Goal: Communication & Community: Ask a question

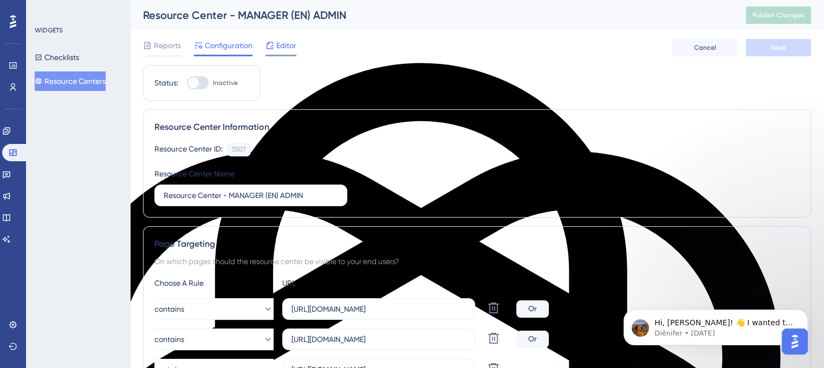
click at [287, 49] on span "Editor" at bounding box center [286, 45] width 20 height 13
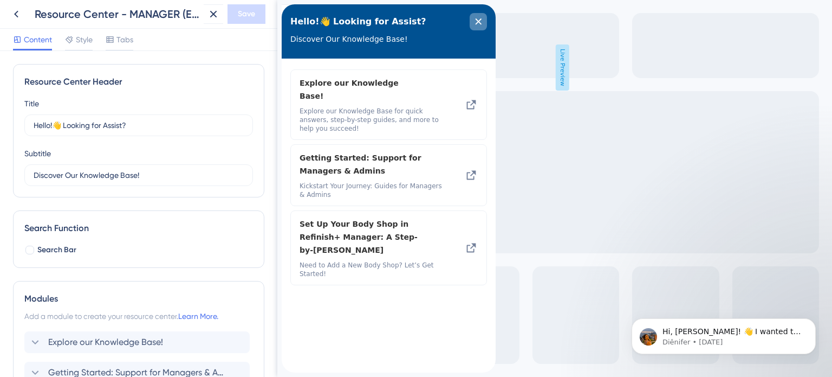
click at [477, 20] on icon "close resource center" at bounding box center [479, 21] width 6 height 6
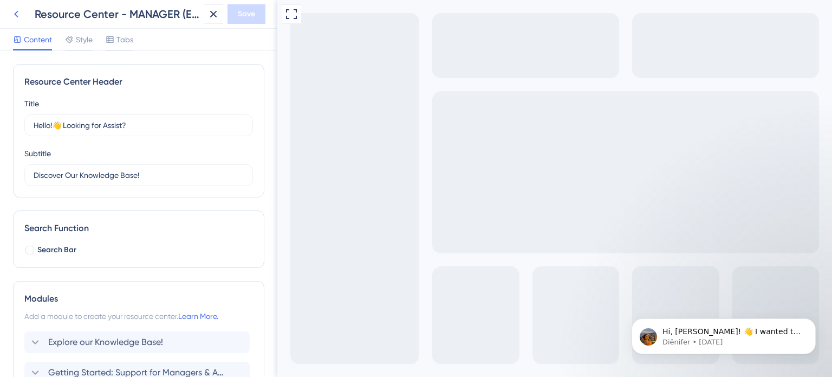
drag, startPoint x: 18, startPoint y: 25, endPoint x: 20, endPoint y: 18, distance: 7.7
click at [20, 25] on div "Resource Center - MANAGER (EN) ADMIN Save" at bounding box center [138, 14] width 277 height 29
click at [20, 17] on icon at bounding box center [16, 14] width 13 height 13
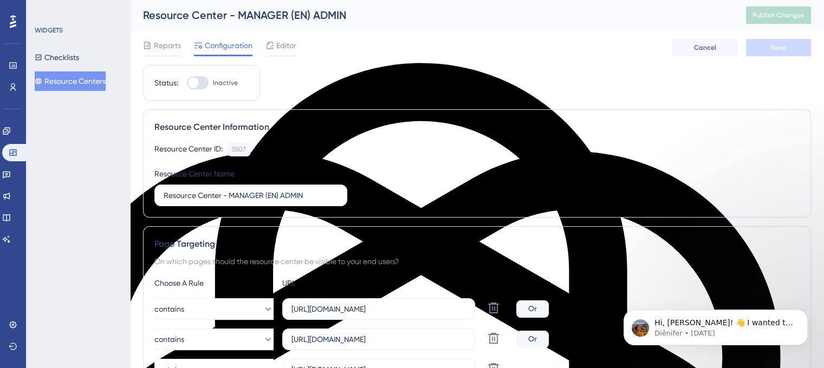
scroll to position [2282, 0]
click at [77, 84] on button "Resource Centers" at bounding box center [70, 82] width 71 height 20
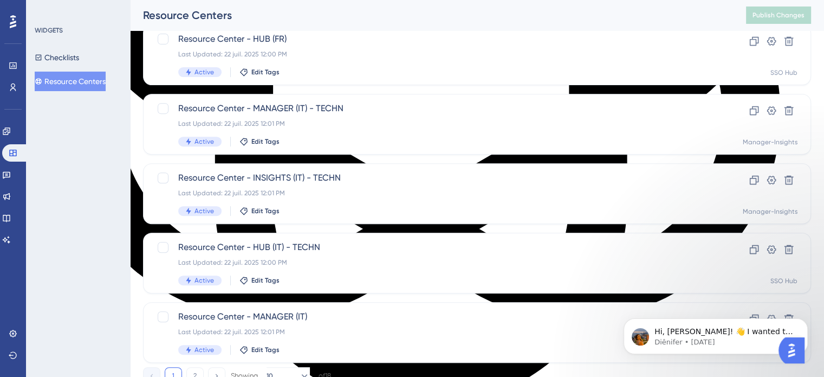
scroll to position [464, 0]
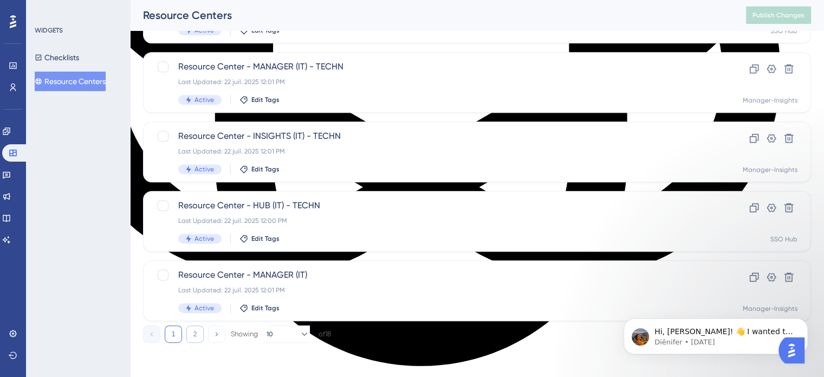
click at [195, 335] on button "2" at bounding box center [194, 333] width 17 height 17
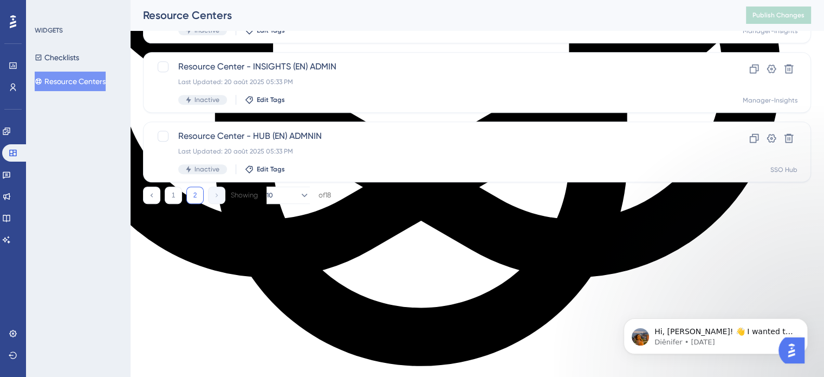
scroll to position [325, 0]
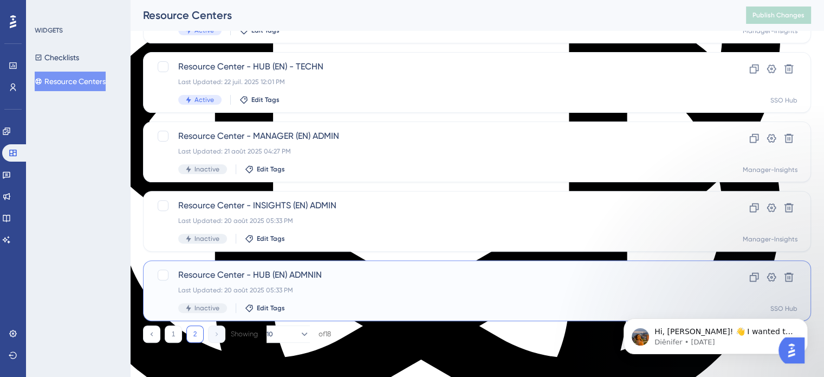
click at [210, 277] on span "Resource Center - HUB (EN) ADMNIN" at bounding box center [433, 274] width 511 height 13
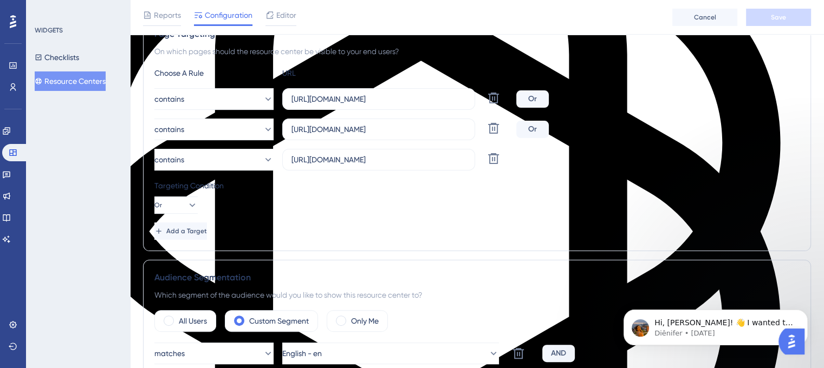
scroll to position [73, 0]
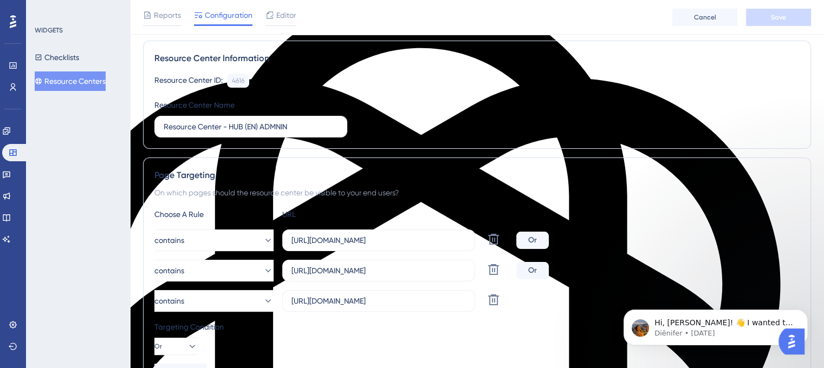
click at [279, 17] on span "Editor" at bounding box center [286, 15] width 20 height 13
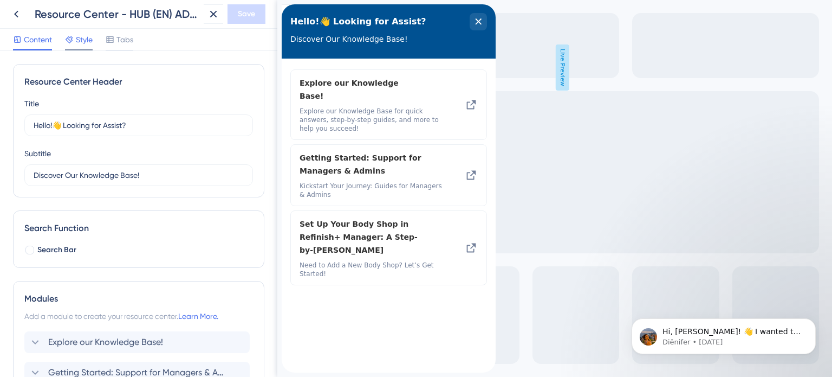
click at [98, 38] on div "Content Style Tabs" at bounding box center [73, 41] width 120 height 17
click at [89, 37] on span "Style" at bounding box center [84, 39] width 17 height 13
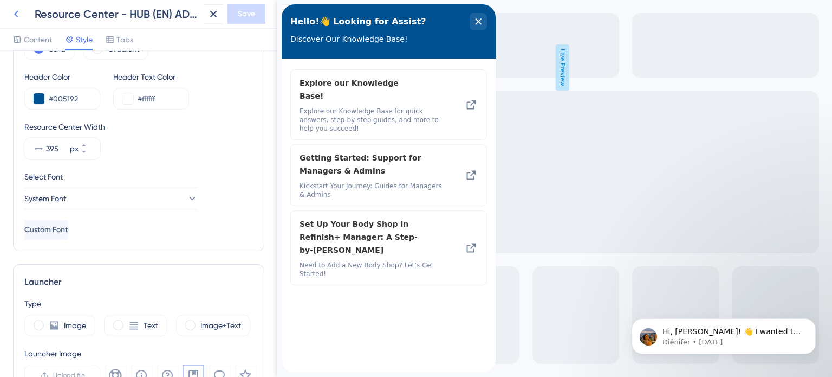
click at [16, 9] on icon at bounding box center [16, 14] width 13 height 13
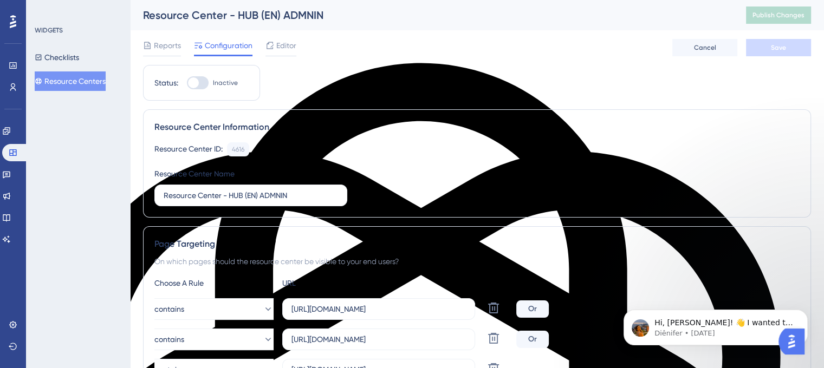
click at [68, 85] on button "Resource Centers" at bounding box center [70, 82] width 71 height 20
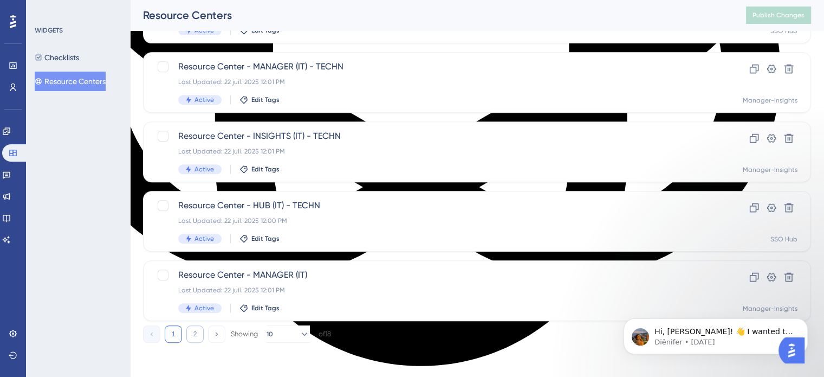
click at [194, 328] on button "2" at bounding box center [194, 333] width 17 height 17
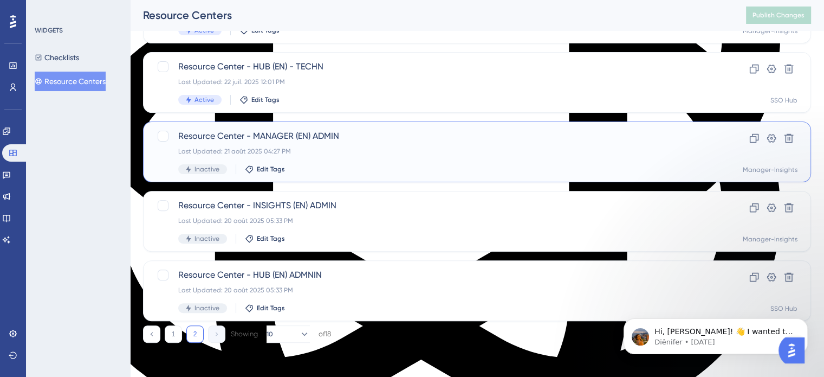
click at [223, 132] on span "Resource Center - MANAGER (EN) ADMIN" at bounding box center [433, 135] width 511 height 13
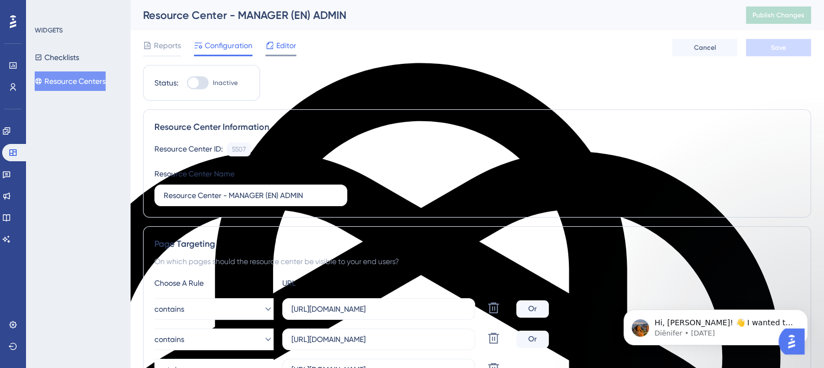
click at [275, 51] on div "Editor" at bounding box center [280, 45] width 31 height 13
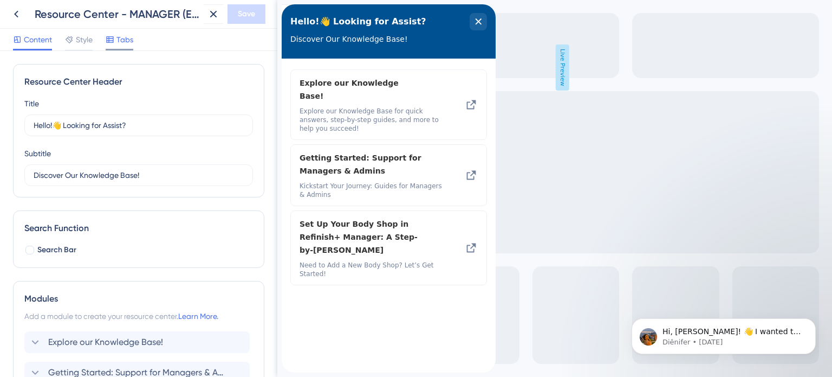
click at [129, 49] on div at bounding box center [120, 50] width 28 height 2
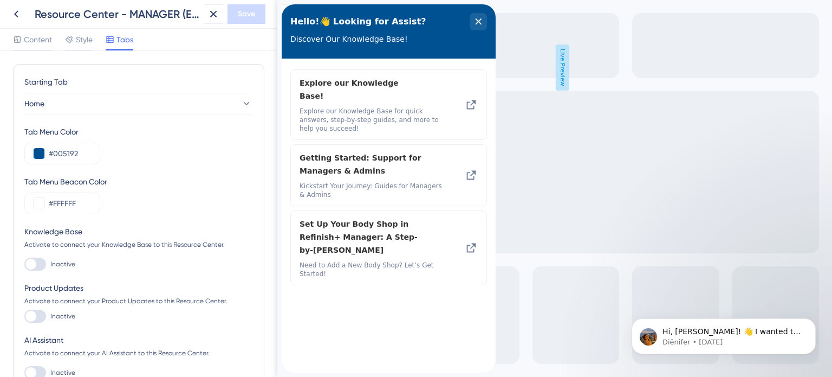
click at [89, 50] on div "Content Style Tabs" at bounding box center [138, 40] width 277 height 22
click at [85, 46] on span "Style" at bounding box center [84, 39] width 17 height 13
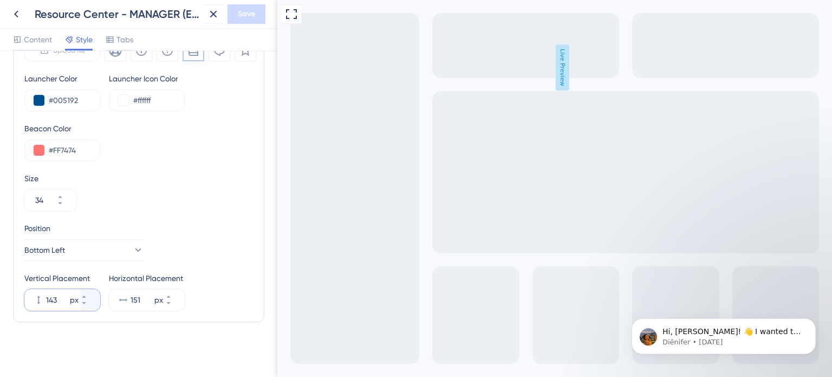
click at [57, 298] on input "143" at bounding box center [57, 299] width 22 height 13
drag, startPoint x: 57, startPoint y: 298, endPoint x: 43, endPoint y: 295, distance: 14.6
click at [43, 295] on div "143 px" at bounding box center [52, 300] width 56 height 22
type input "12"
click at [145, 295] on input "151" at bounding box center [142, 299] width 22 height 13
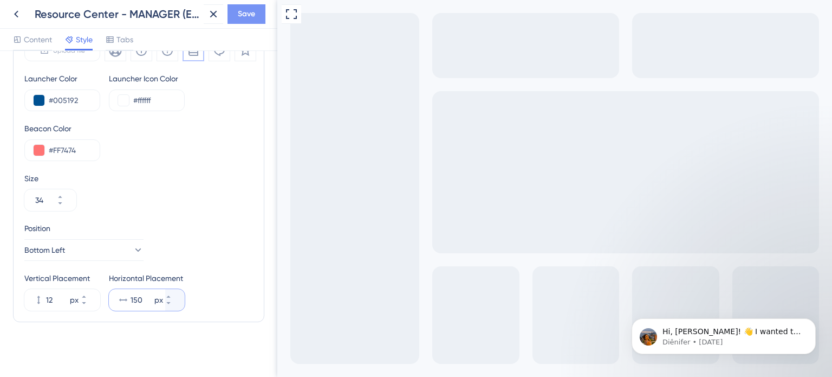
type input "150"
click at [237, 11] on button "Save" at bounding box center [247, 14] width 38 height 20
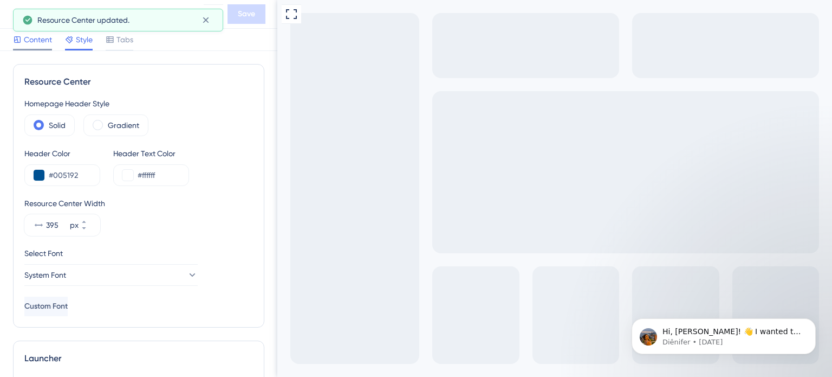
click at [29, 37] on span "Content" at bounding box center [38, 39] width 28 height 13
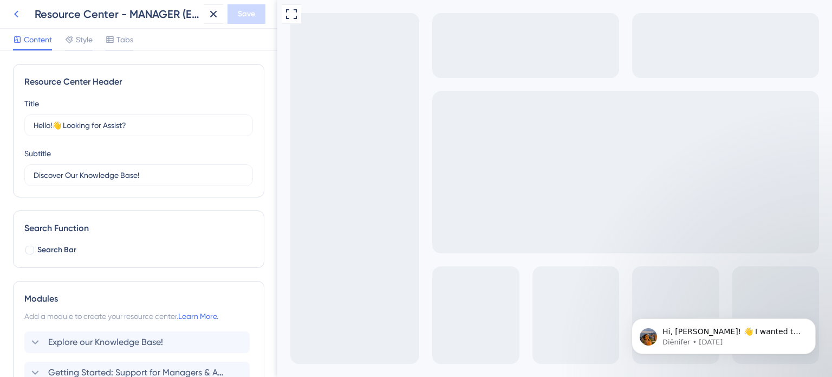
click at [17, 10] on icon at bounding box center [16, 14] width 13 height 13
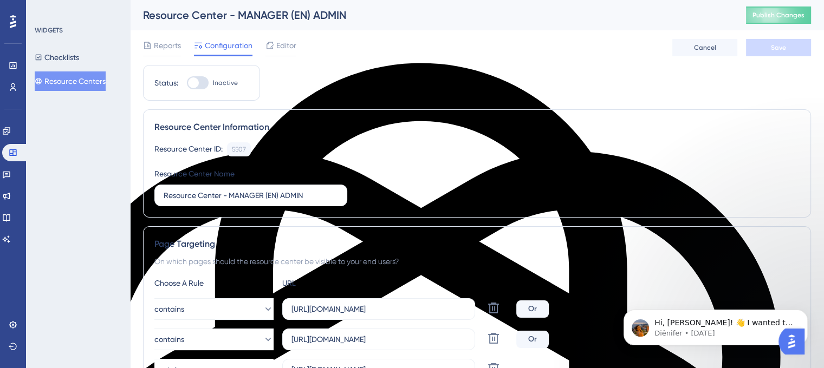
click at [196, 82] on div at bounding box center [193, 82] width 11 height 11
click at [187, 83] on input "Inactive" at bounding box center [186, 83] width 1 height 1
checkbox input "true"
click at [784, 50] on span "Save" at bounding box center [778, 47] width 15 height 9
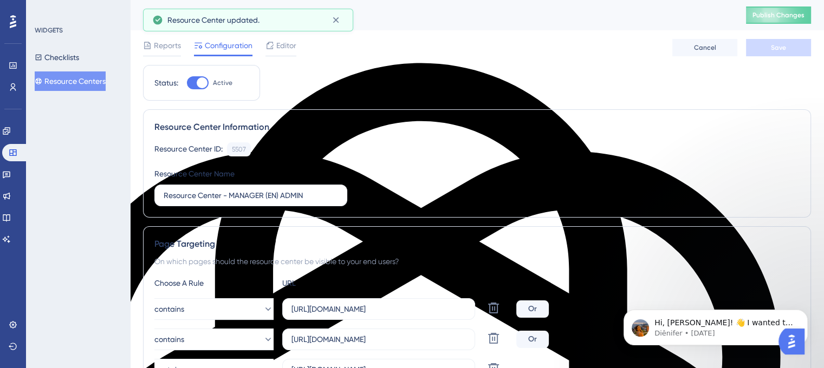
click at [769, 2] on div "Resource Center - MANAGER (EN) ADMIN Publish Changes" at bounding box center [477, 15] width 694 height 30
click at [776, 12] on button "Publish Changes" at bounding box center [778, 15] width 65 height 17
click at [341, 20] on button at bounding box center [335, 19] width 17 height 17
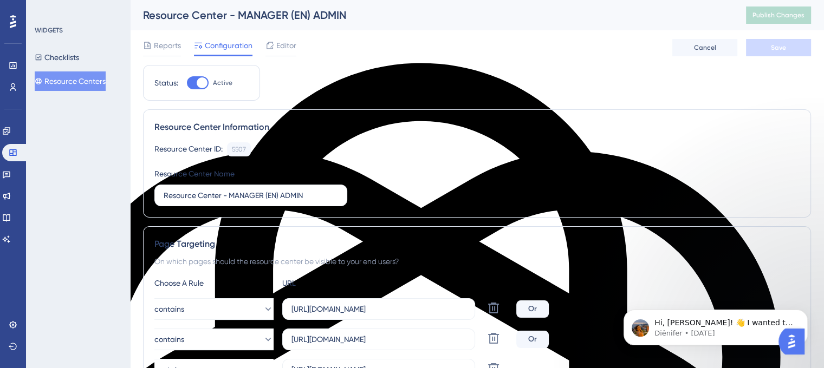
click at [63, 83] on button "Resource Centers" at bounding box center [70, 82] width 71 height 20
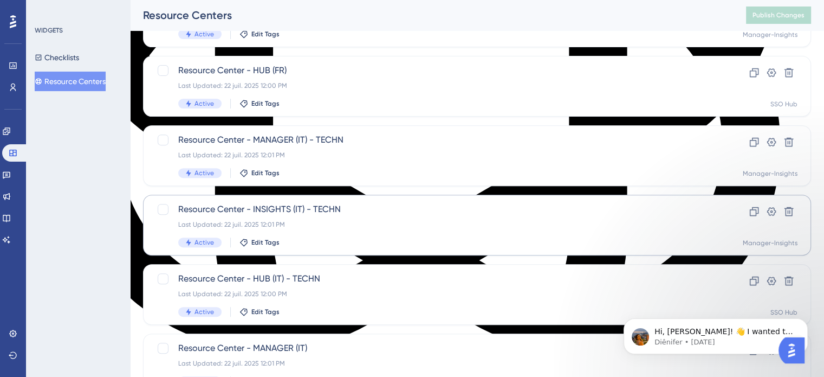
scroll to position [464, 0]
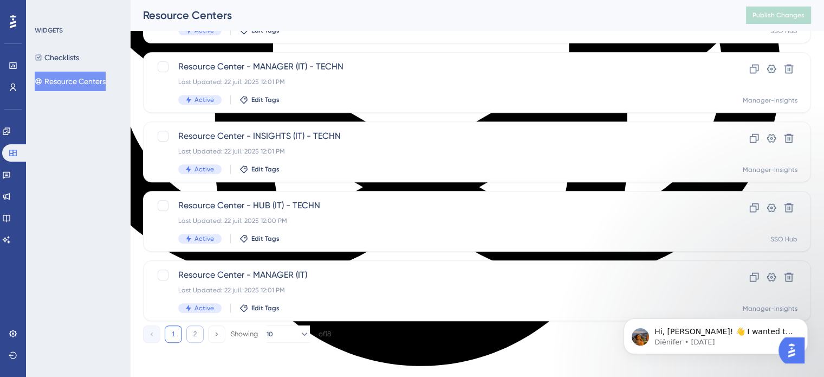
click at [191, 334] on button "2" at bounding box center [194, 333] width 17 height 17
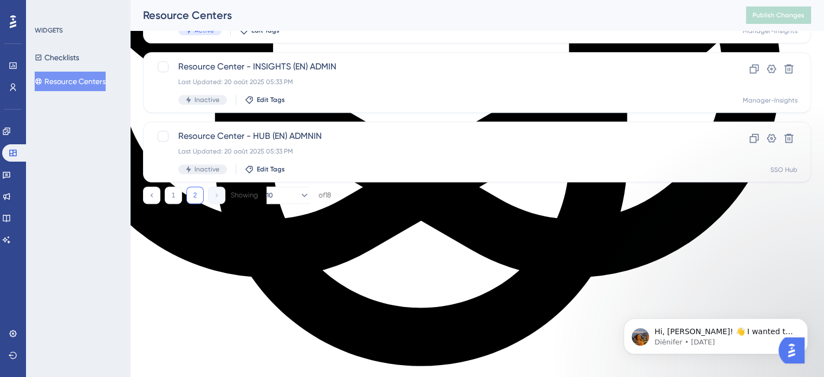
scroll to position [325, 0]
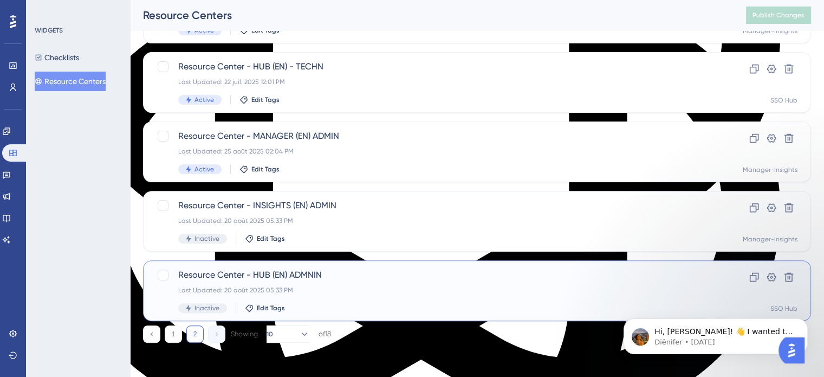
click at [228, 277] on span "Resource Center - HUB (EN) ADMNIN" at bounding box center [433, 274] width 511 height 13
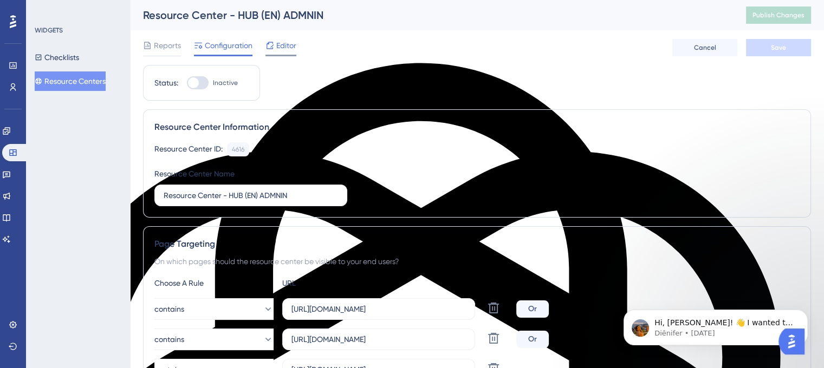
click at [288, 42] on span "Editor" at bounding box center [286, 45] width 20 height 13
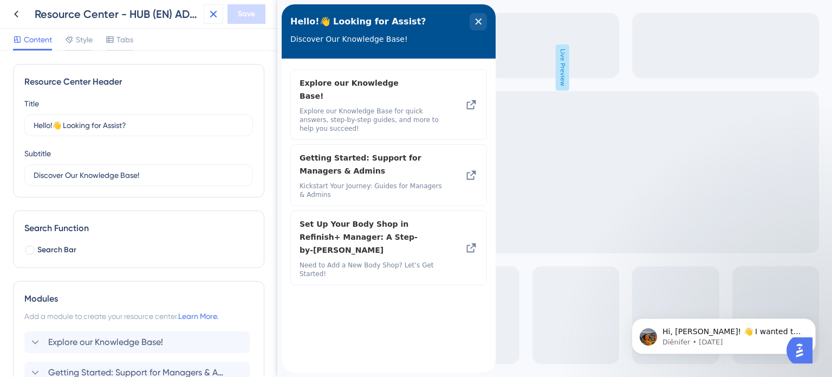
click at [208, 11] on icon at bounding box center [213, 14] width 13 height 13
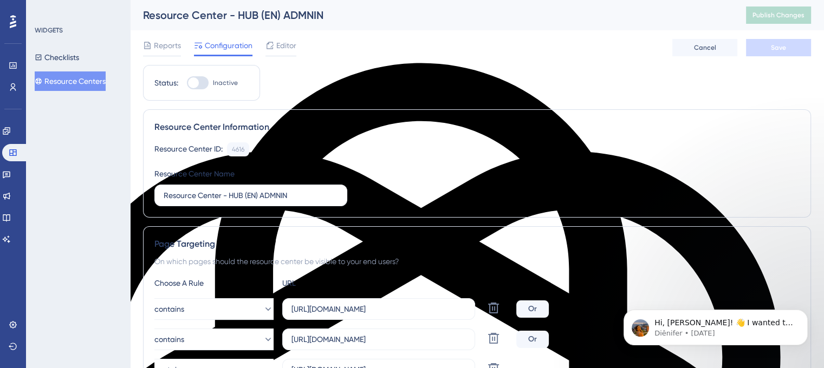
click at [264, 37] on div "Reports Configuration Editor Cancel Save" at bounding box center [477, 47] width 668 height 35
click at [280, 43] on span "Editor" at bounding box center [286, 45] width 20 height 13
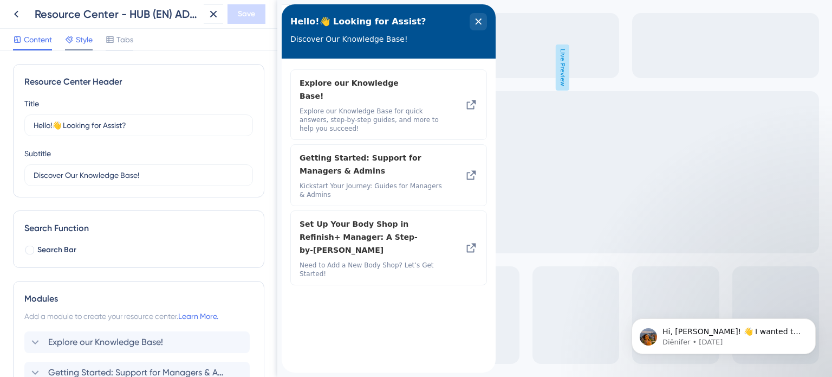
click at [82, 44] on span "Style" at bounding box center [84, 39] width 17 height 13
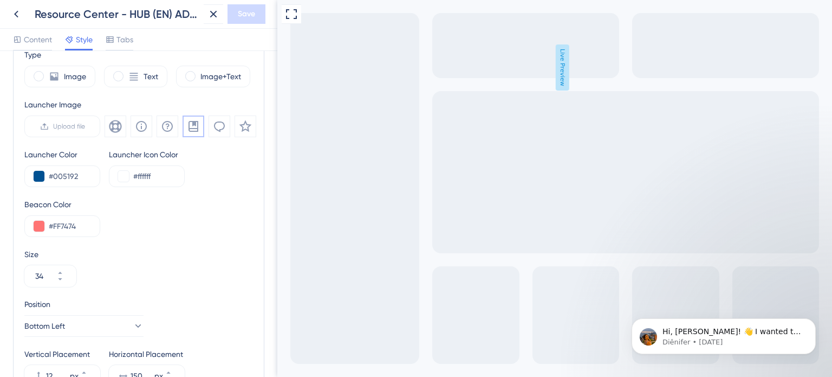
scroll to position [401, 0]
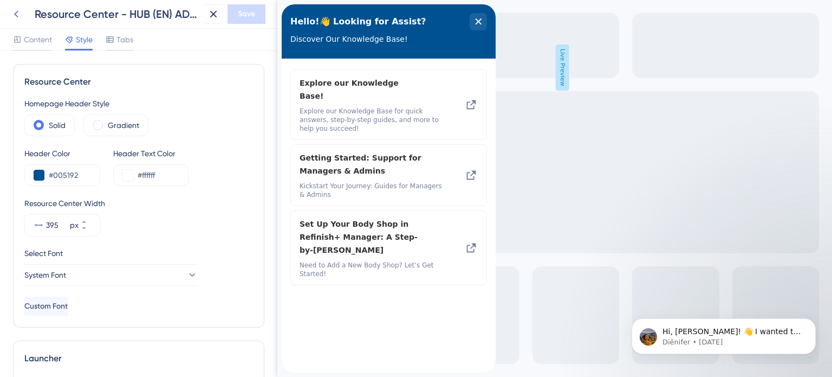
click at [9, 14] on button at bounding box center [17, 14] width 20 height 20
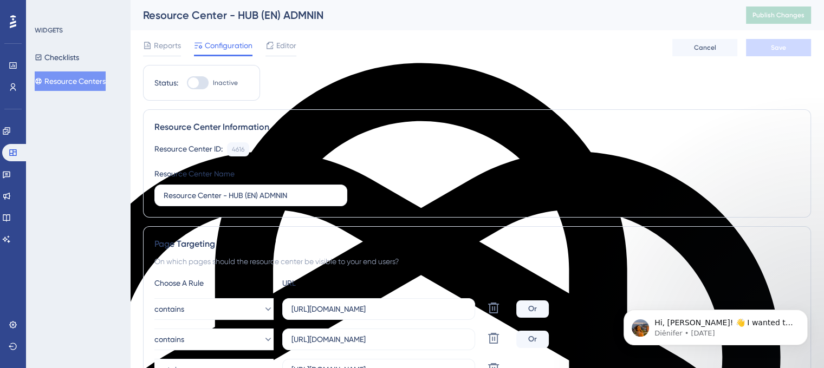
scroll to position [2282, 0]
click at [87, 77] on button "Resource Centers" at bounding box center [70, 82] width 71 height 20
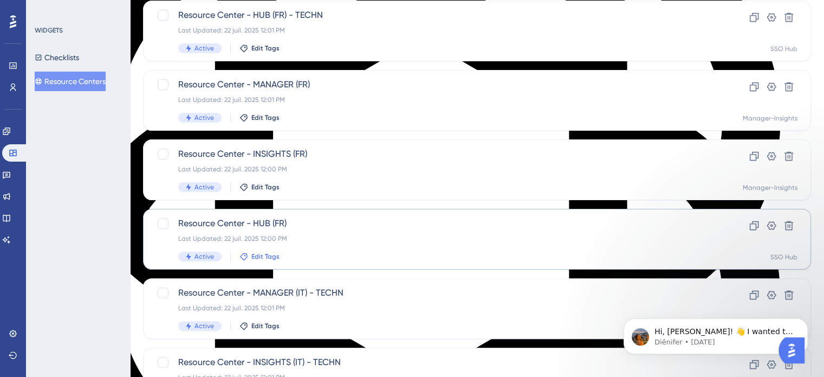
scroll to position [2273, 0]
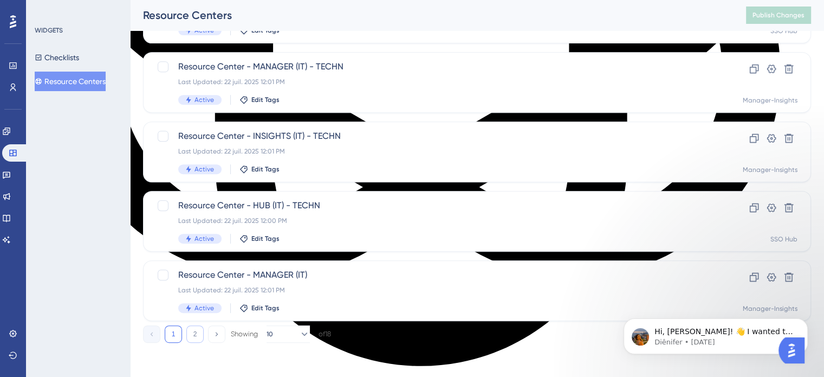
click at [192, 340] on button "2" at bounding box center [194, 333] width 17 height 17
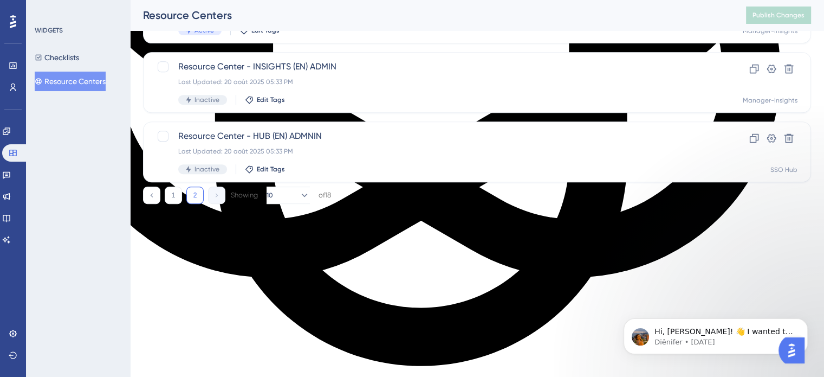
scroll to position [325, 0]
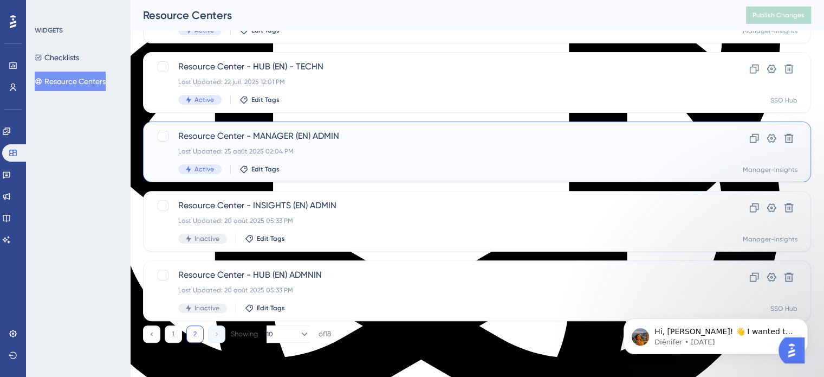
click at [319, 147] on div "Last Updated: 25 août 2025 02:04 PM" at bounding box center [433, 151] width 511 height 9
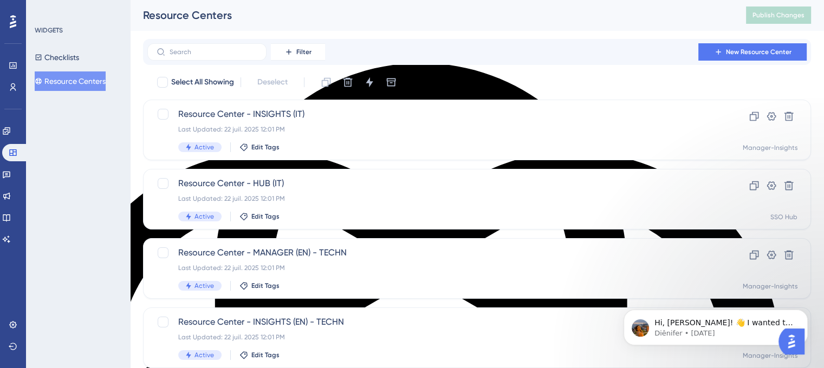
scroll to position [2282, 0]
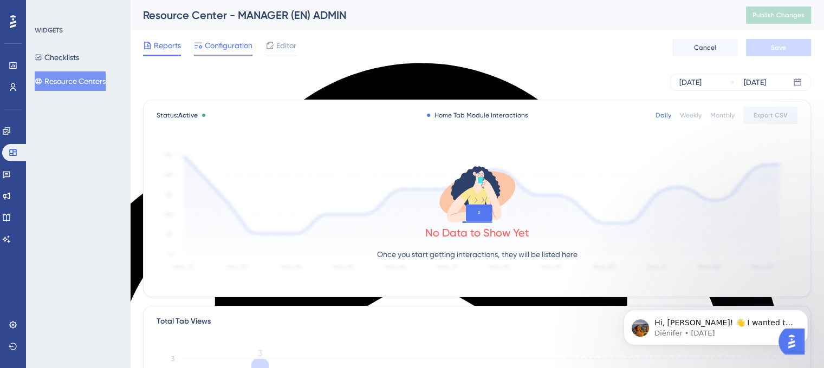
click at [210, 45] on span "Configuration" at bounding box center [229, 45] width 48 height 13
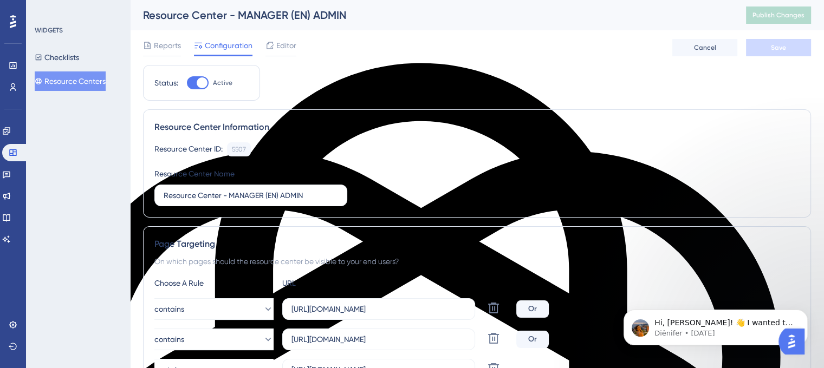
click at [202, 84] on div at bounding box center [202, 82] width 11 height 11
click at [187, 83] on input "Active" at bounding box center [186, 83] width 1 height 1
checkbox input "false"
click at [787, 48] on button "Save" at bounding box center [778, 47] width 65 height 17
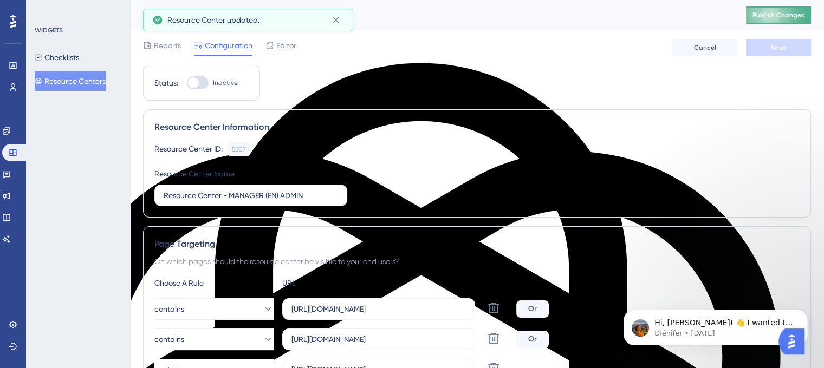
click at [782, 18] on span "Publish Changes" at bounding box center [778, 15] width 52 height 9
click at [52, 83] on button "Resource Centers" at bounding box center [70, 82] width 71 height 20
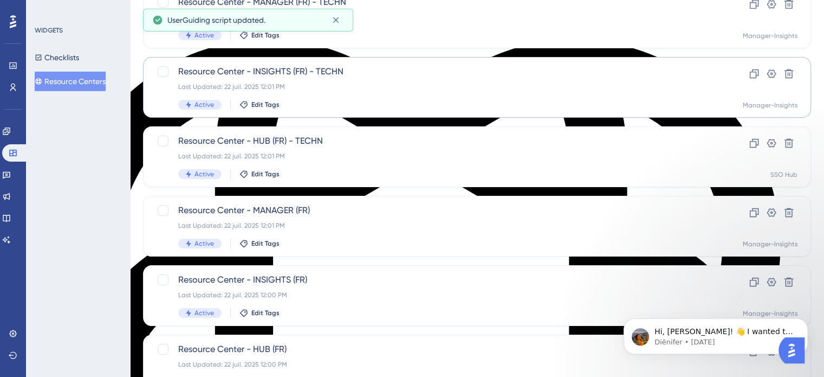
scroll to position [271, 0]
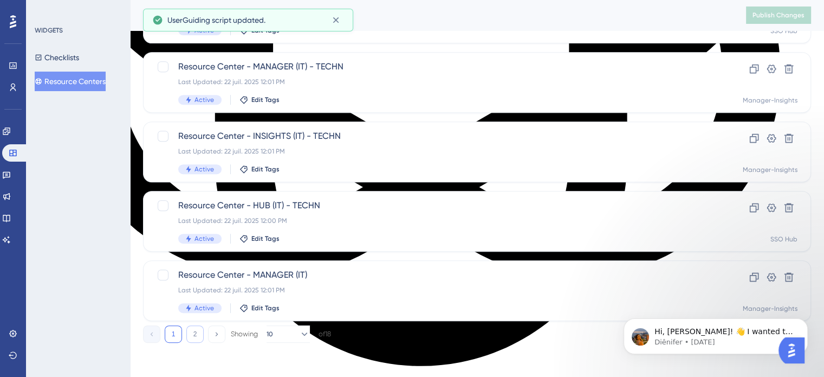
click at [192, 334] on button "2" at bounding box center [194, 333] width 17 height 17
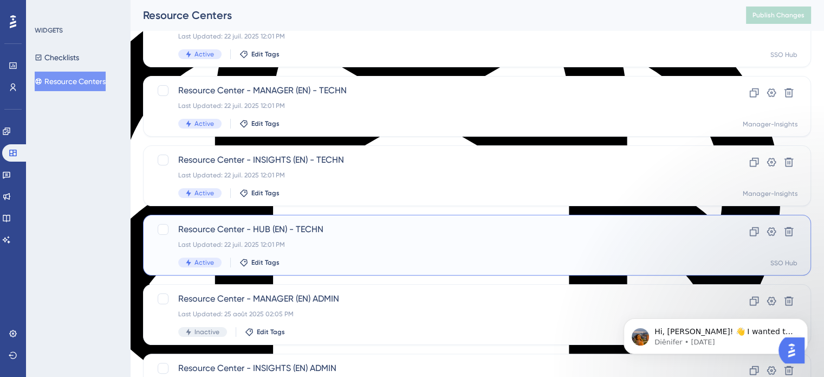
click at [288, 227] on span "Resource Center - HUB (EN) - TECHN" at bounding box center [433, 229] width 511 height 13
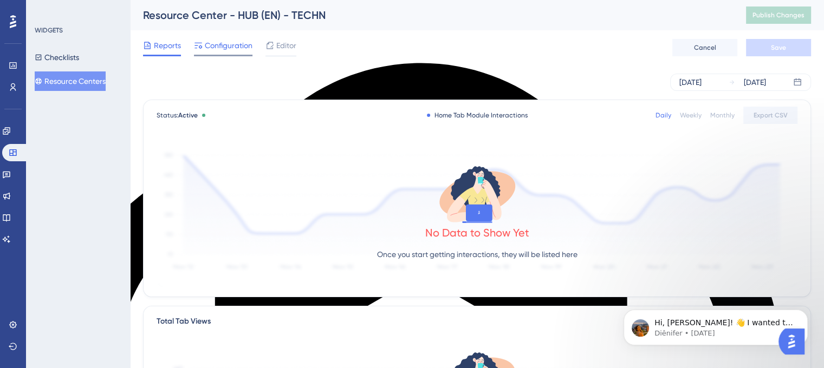
click at [225, 56] on div at bounding box center [223, 56] width 59 height 2
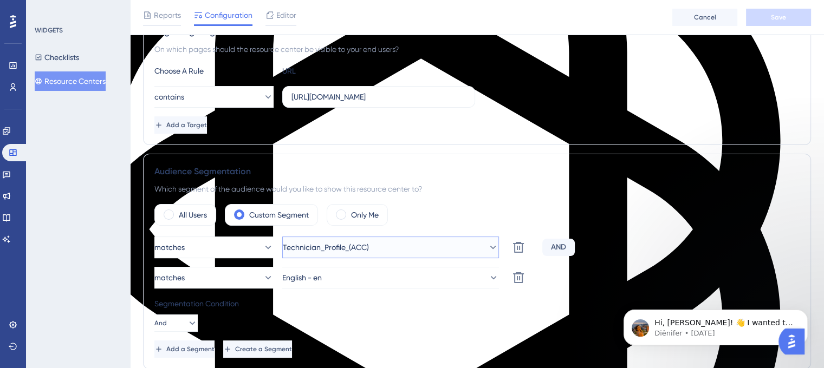
click at [491, 246] on button "Technician_Profile_(ACC)" at bounding box center [390, 248] width 217 height 22
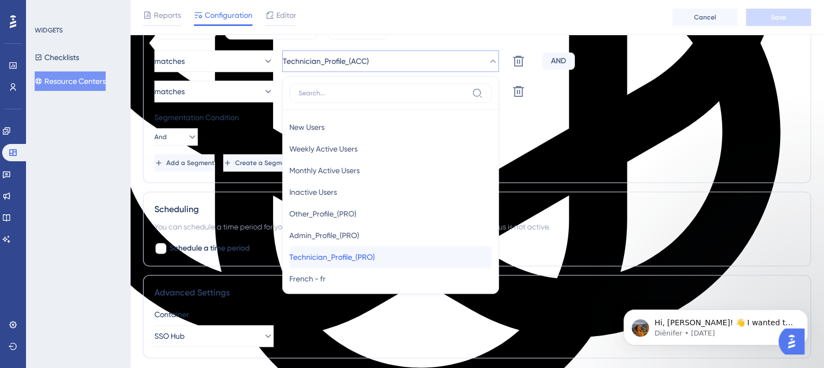
click at [367, 256] on span "Technician_Profile_(PRO)" at bounding box center [332, 257] width 86 height 13
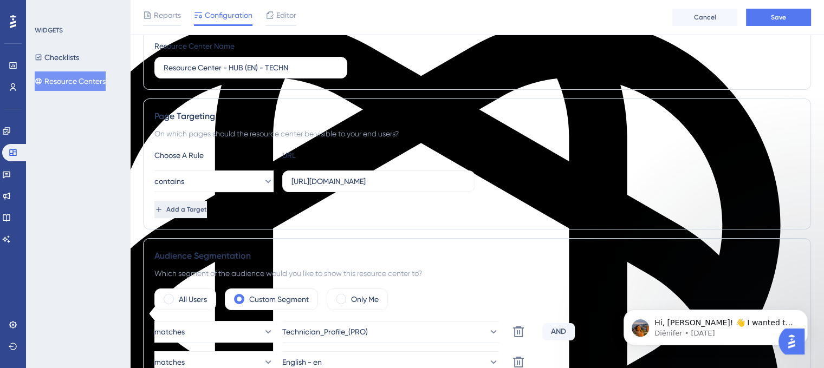
click at [204, 215] on button "Add a Target" at bounding box center [180, 209] width 53 height 17
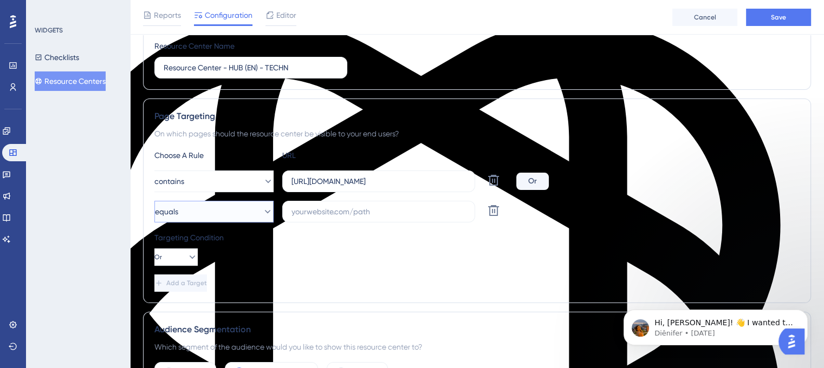
click at [219, 204] on button "equals" at bounding box center [213, 212] width 119 height 22
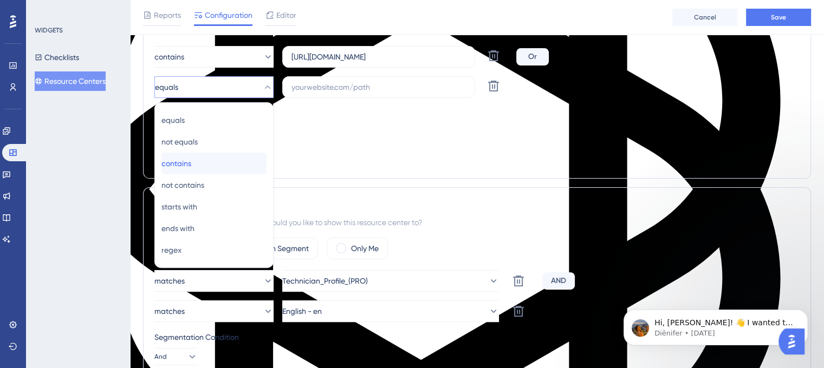
click at [191, 157] on span "contains" at bounding box center [176, 163] width 30 height 13
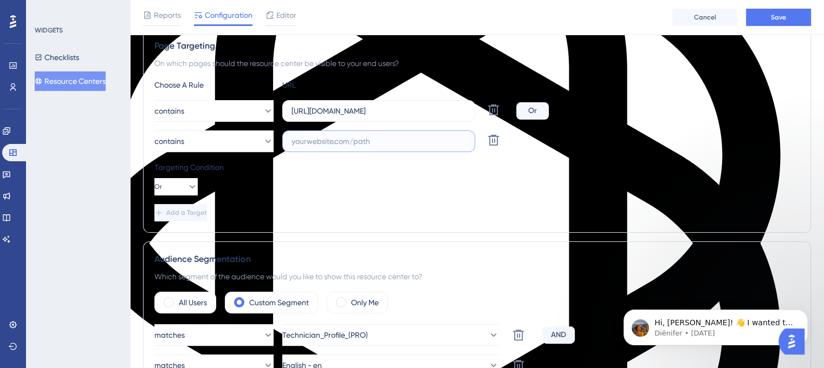
click at [313, 138] on input "text" at bounding box center [378, 141] width 174 height 12
paste input "[URL][DOMAIN_NAME]"
drag, startPoint x: 312, startPoint y: 138, endPoint x: 332, endPoint y: 159, distance: 29.2
click at [329, 150] on label "[URL][DOMAIN_NAME]" at bounding box center [378, 142] width 193 height 22
type input "[URL][DOMAIN_NAME]"
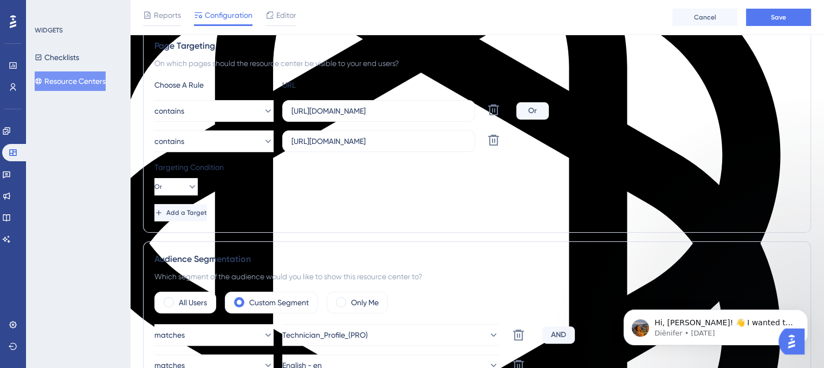
drag, startPoint x: 317, startPoint y: 184, endPoint x: 245, endPoint y: 185, distance: 71.5
click at [316, 184] on div "Targeting Condition Or" at bounding box center [476, 178] width 645 height 35
click at [185, 217] on button "Add a Target" at bounding box center [180, 212] width 53 height 17
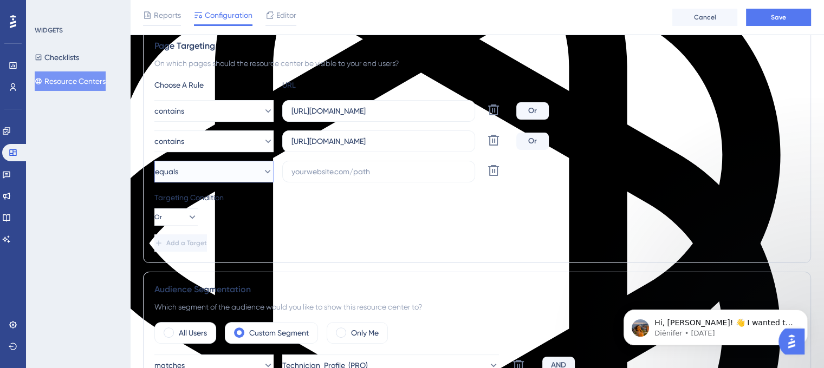
click at [206, 176] on button "equals" at bounding box center [213, 172] width 119 height 22
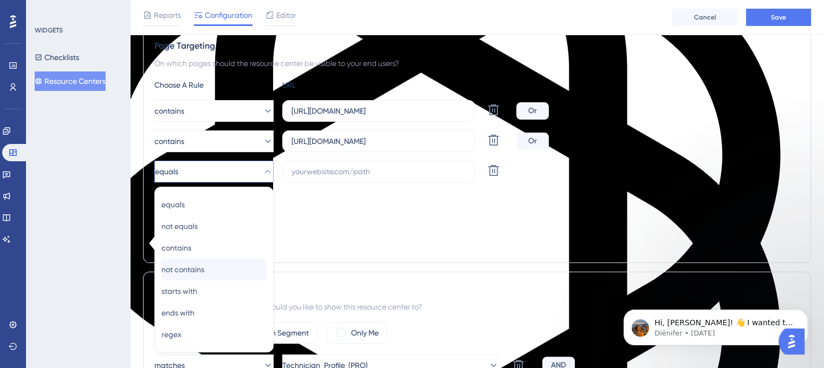
scroll to position [287, 0]
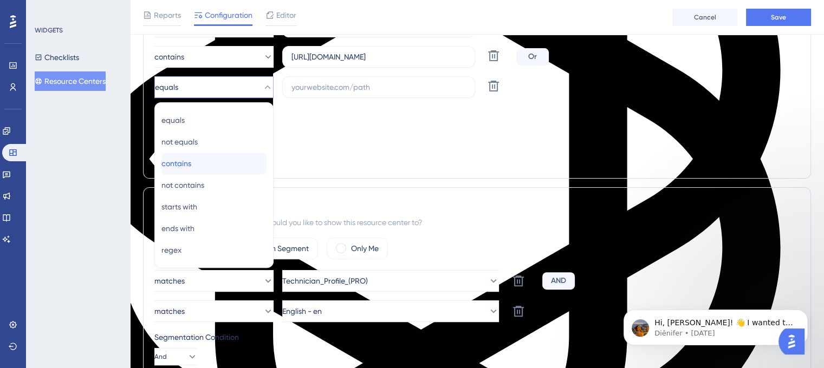
click at [191, 165] on span "contains" at bounding box center [176, 163] width 30 height 13
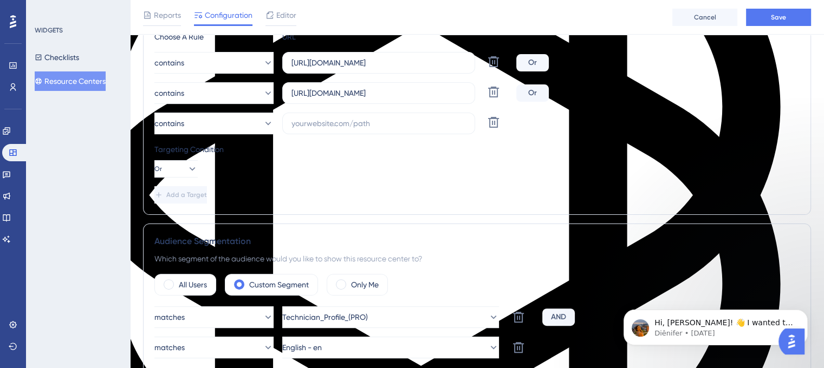
scroll to position [233, 0]
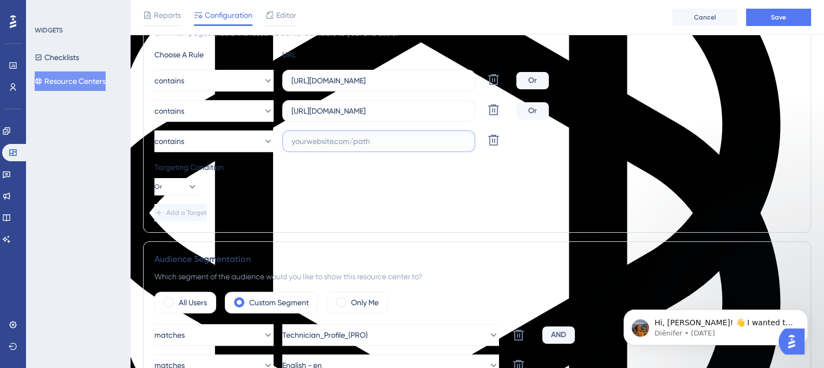
click at [334, 137] on input "text" at bounding box center [378, 141] width 174 height 12
paste input "https://hub.emea.refinishplus.com"
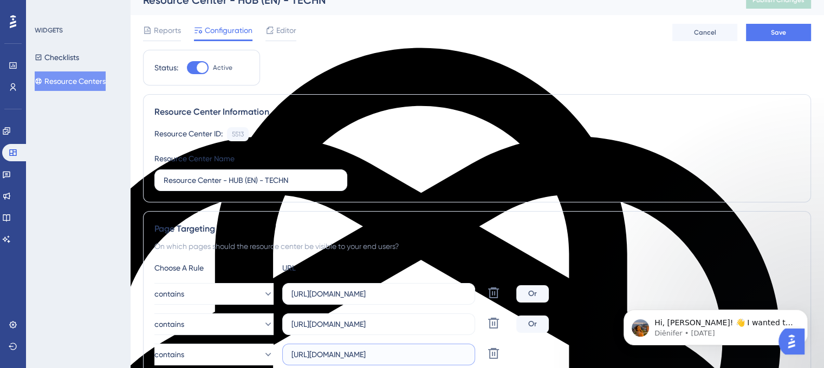
scroll to position [0, 0]
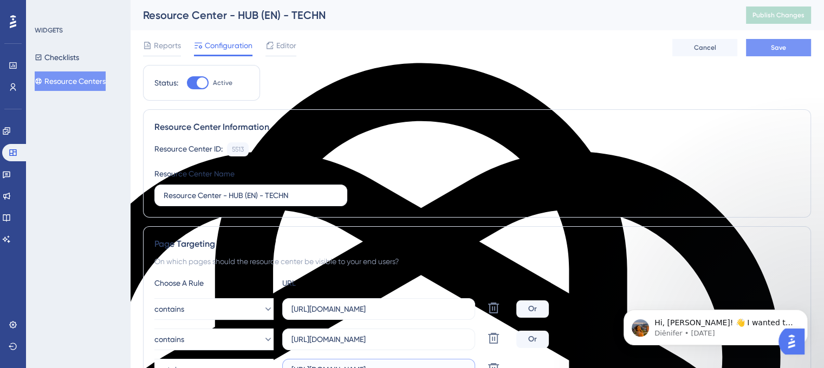
type input "https://hub.emea.refinishplus.com"
click at [782, 53] on button "Save" at bounding box center [778, 47] width 65 height 17
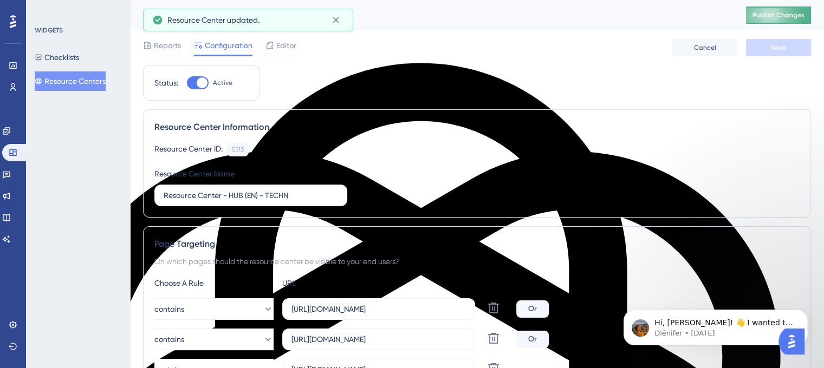
click at [793, 12] on span "Publish Changes" at bounding box center [778, 15] width 52 height 9
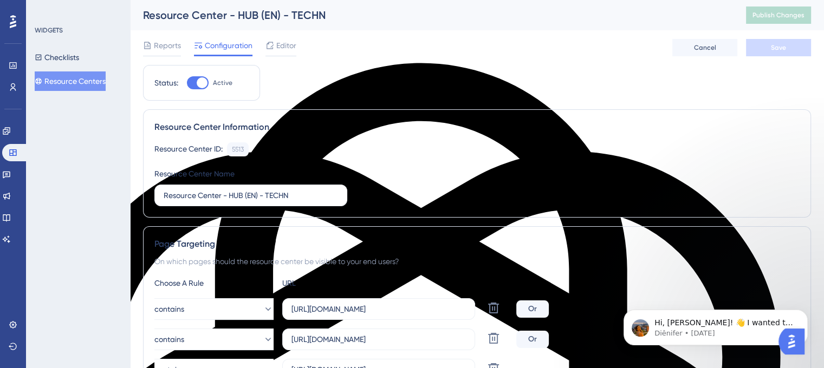
click at [193, 81] on div at bounding box center [198, 82] width 22 height 13
click at [187, 83] on input "Active" at bounding box center [186, 83] width 1 height 1
checkbox input "false"
click at [773, 51] on span "Save" at bounding box center [778, 47] width 15 height 9
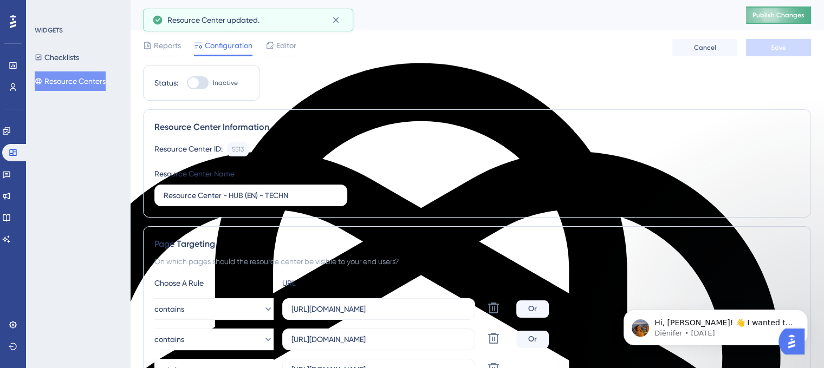
click at [795, 14] on span "Publish Changes" at bounding box center [778, 15] width 52 height 9
click at [335, 23] on icon at bounding box center [335, 20] width 11 height 11
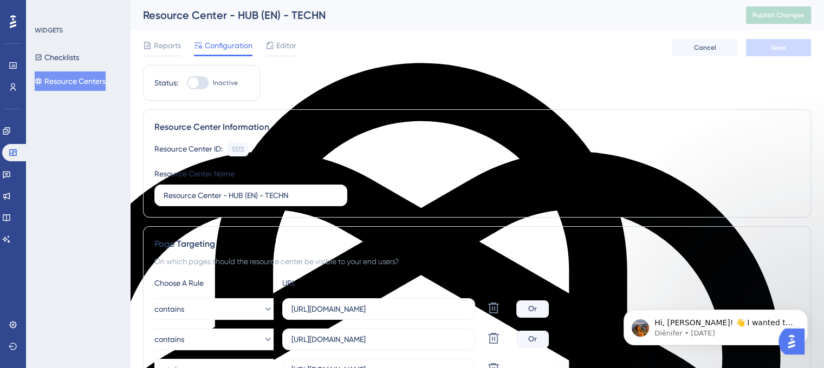
click at [79, 86] on button "Resource Centers" at bounding box center [70, 82] width 71 height 20
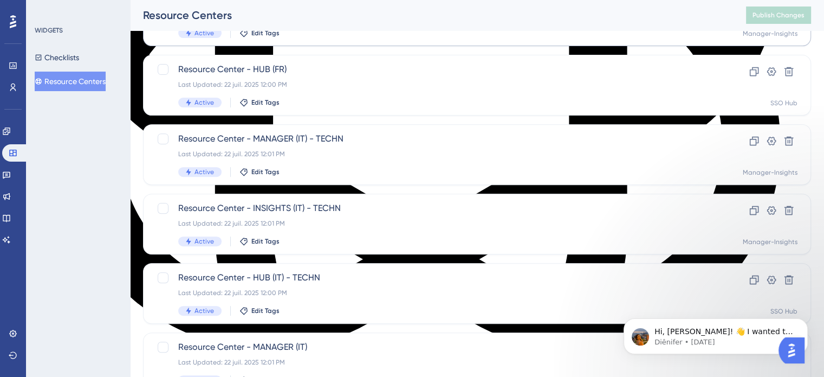
scroll to position [464, 0]
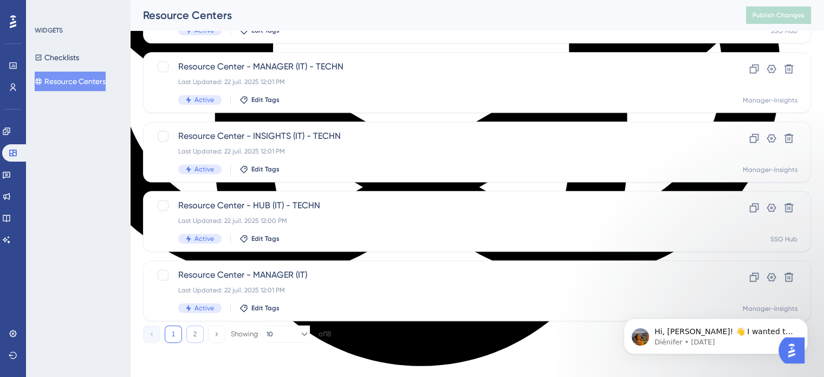
click at [191, 337] on button "2" at bounding box center [194, 333] width 17 height 17
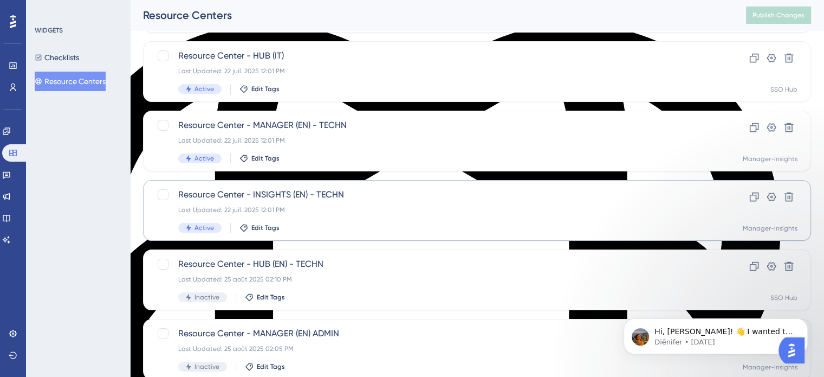
scroll to position [108, 0]
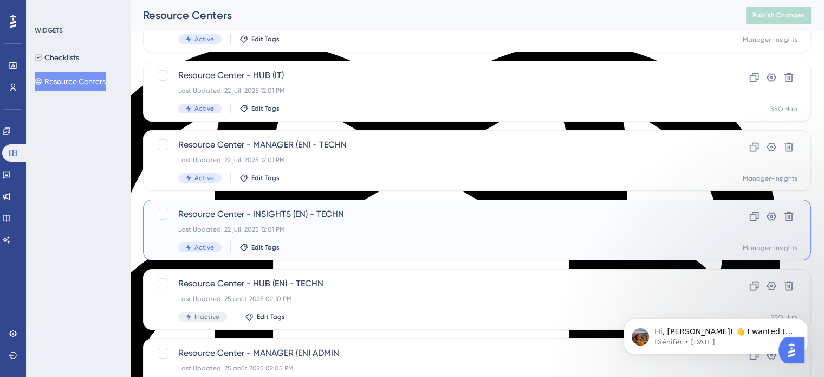
click at [246, 212] on span "Resource Center - INSIGHTS (EN) - TECHN" at bounding box center [433, 213] width 511 height 13
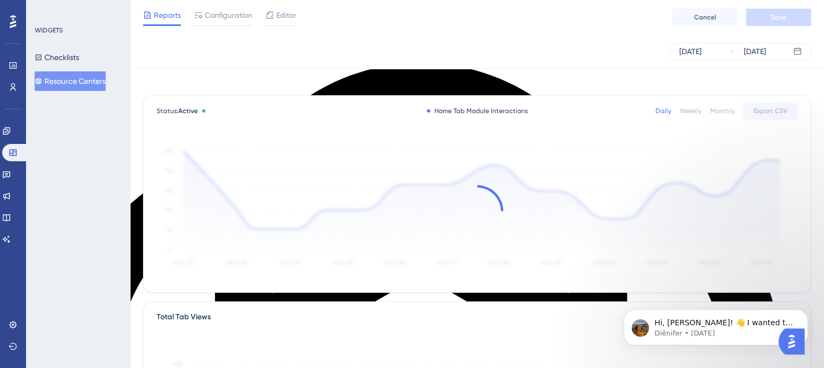
scroll to position [2282, 0]
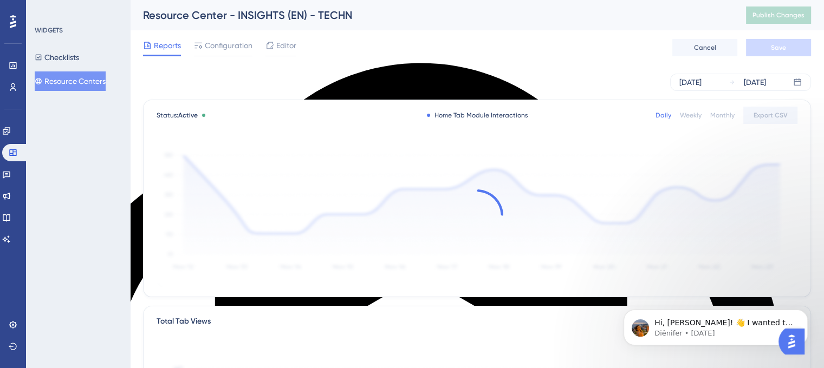
click at [233, 35] on div "Reports Configuration Editor Cancel Save" at bounding box center [477, 47] width 668 height 35
click at [230, 53] on div "Configuration" at bounding box center [223, 47] width 59 height 17
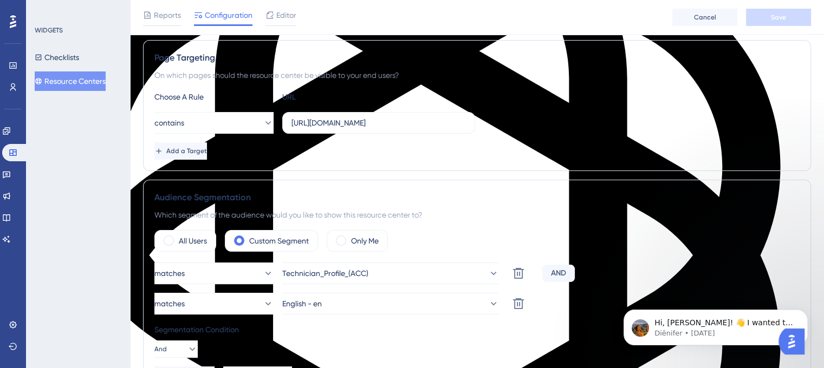
scroll to position [217, 0]
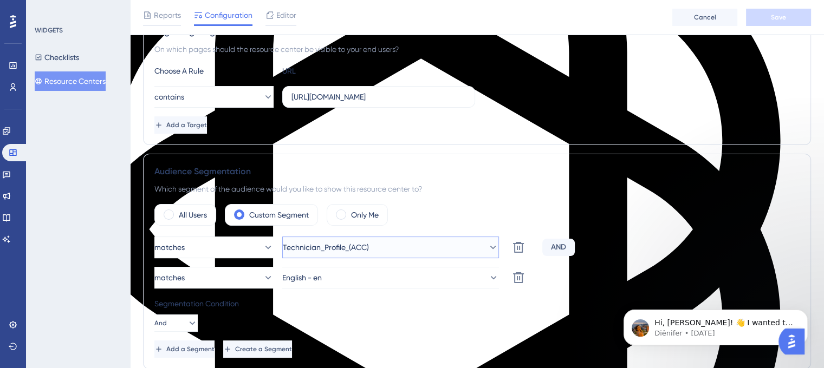
click at [488, 246] on icon at bounding box center [493, 247] width 11 height 11
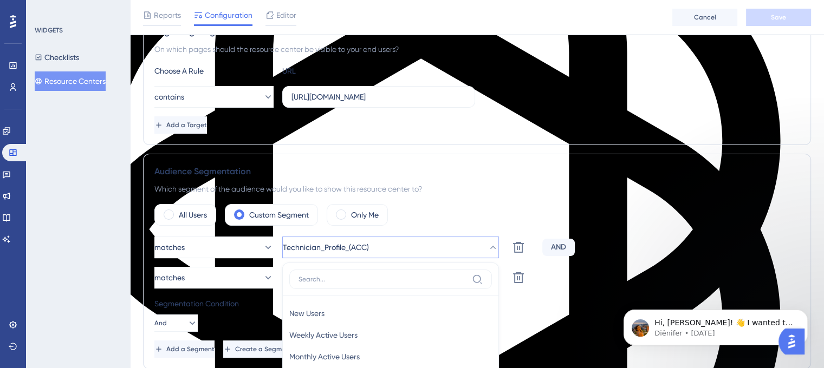
scroll to position [403, 0]
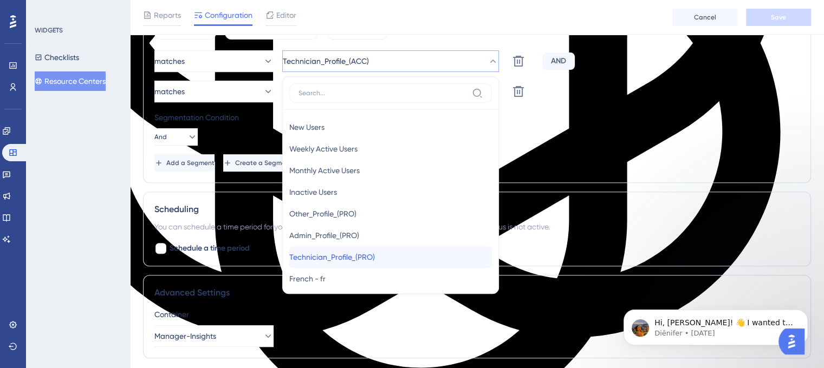
click at [355, 251] on span "Technician_Profile_(PRO)" at bounding box center [332, 257] width 86 height 13
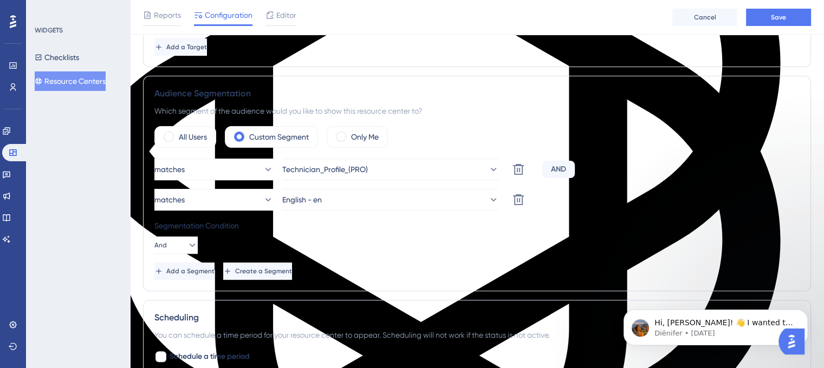
scroll to position [132, 0]
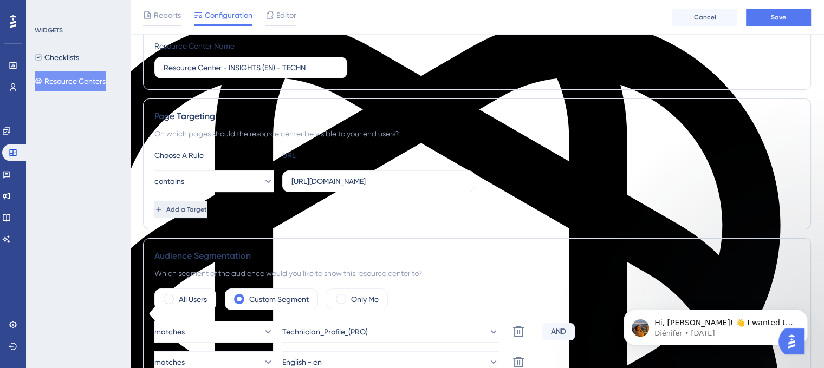
click at [165, 209] on button "Add a Target" at bounding box center [180, 209] width 53 height 17
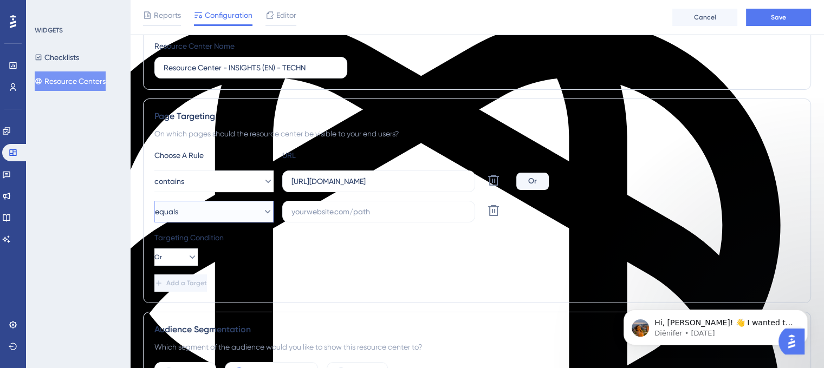
click at [199, 207] on button "equals" at bounding box center [213, 212] width 119 height 22
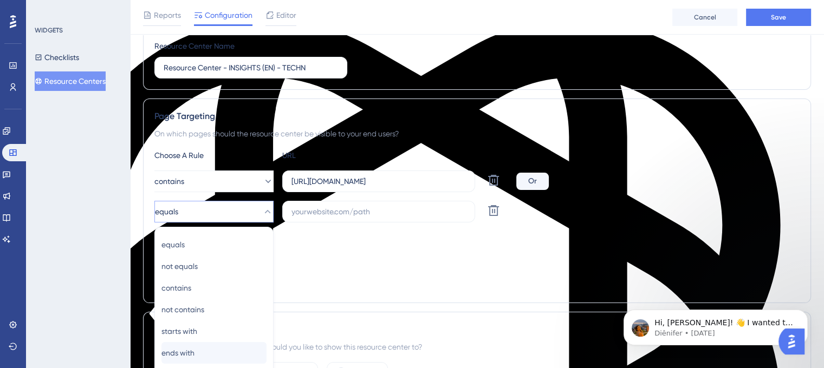
scroll to position [257, 0]
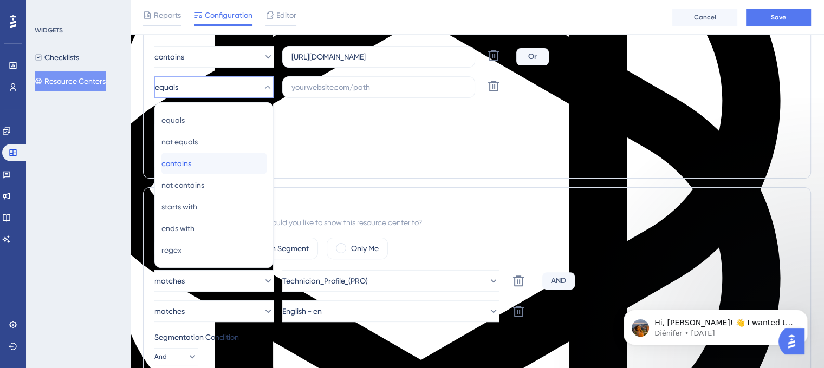
click at [203, 155] on div "contains contains" at bounding box center [213, 164] width 105 height 22
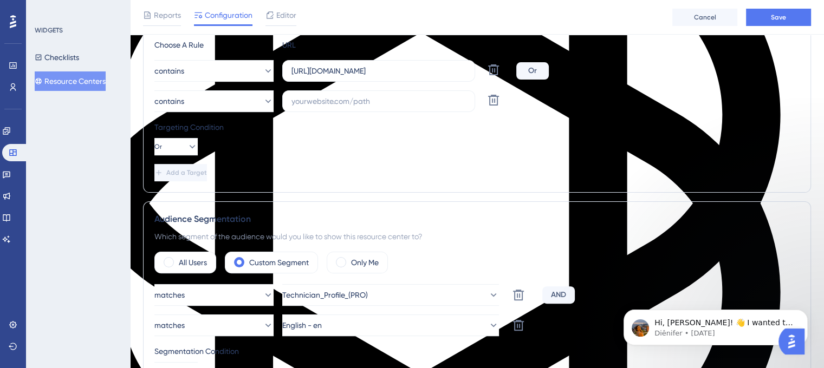
scroll to position [148, 0]
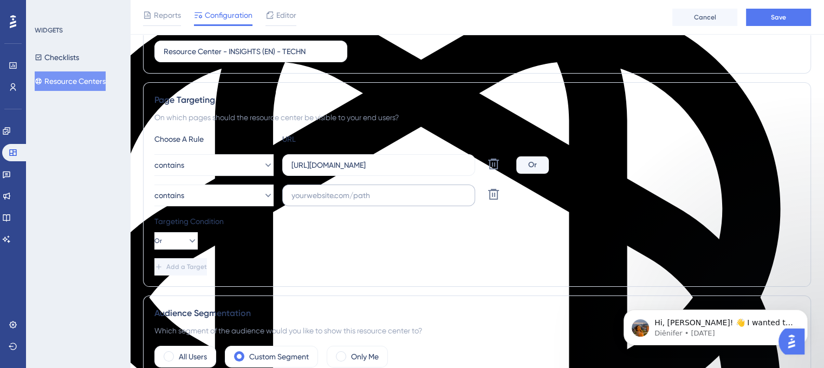
click at [310, 200] on label at bounding box center [378, 196] width 193 height 22
click at [310, 200] on input "text" at bounding box center [378, 196] width 174 height 12
click at [312, 191] on input "text" at bounding box center [378, 196] width 174 height 12
paste input "[URL][DOMAIN_NAME]"
type input "[URL][DOMAIN_NAME]"
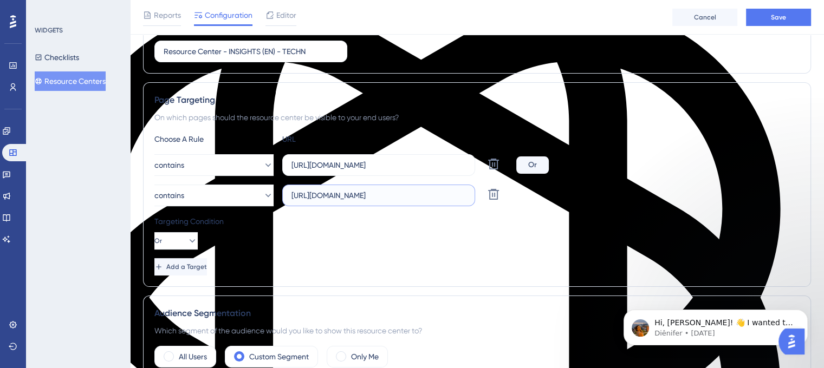
drag, startPoint x: 440, startPoint y: 196, endPoint x: 285, endPoint y: 186, distance: 155.3
click at [285, 186] on label "[URL][DOMAIN_NAME]" at bounding box center [378, 196] width 193 height 22
click at [273, 249] on div "Targeting Condition Or" at bounding box center [476, 232] width 645 height 35
click at [322, 193] on input "text" at bounding box center [378, 196] width 174 height 12
paste input "[URL][DOMAIN_NAME]"
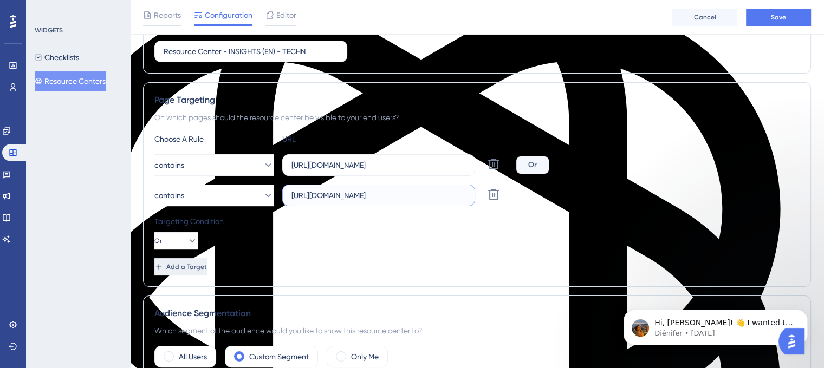
type input "[URL][DOMAIN_NAME]"
click at [207, 269] on span "Add a Target" at bounding box center [186, 267] width 41 height 9
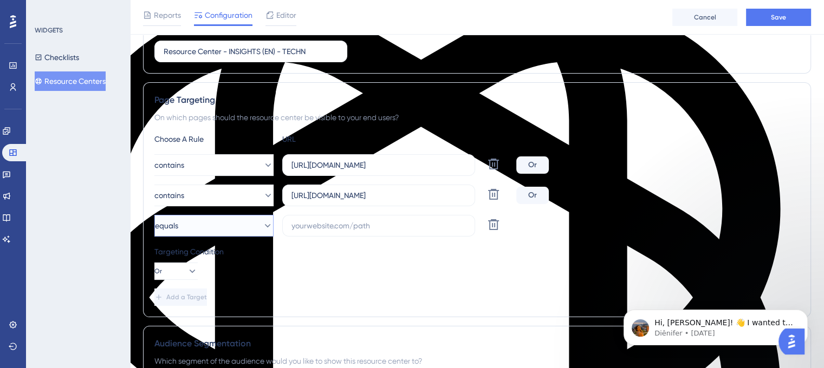
click at [204, 224] on button "equals" at bounding box center [213, 226] width 119 height 22
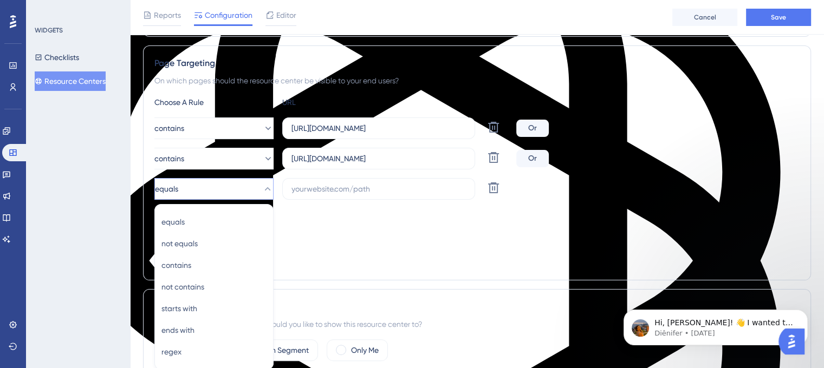
scroll to position [287, 0]
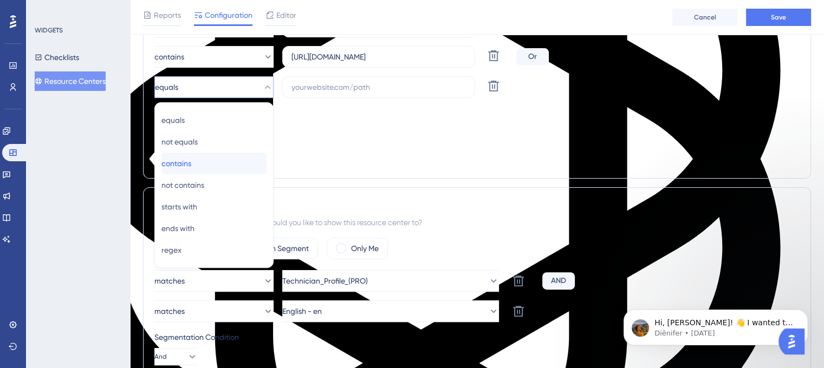
click at [189, 165] on span "contains" at bounding box center [176, 163] width 30 height 13
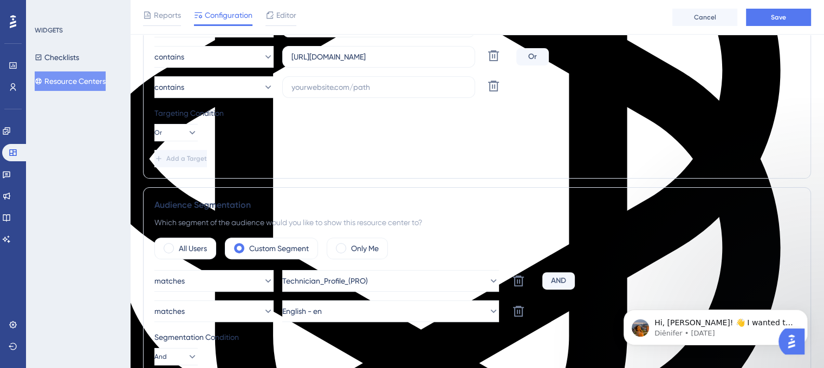
scroll to position [233, 0]
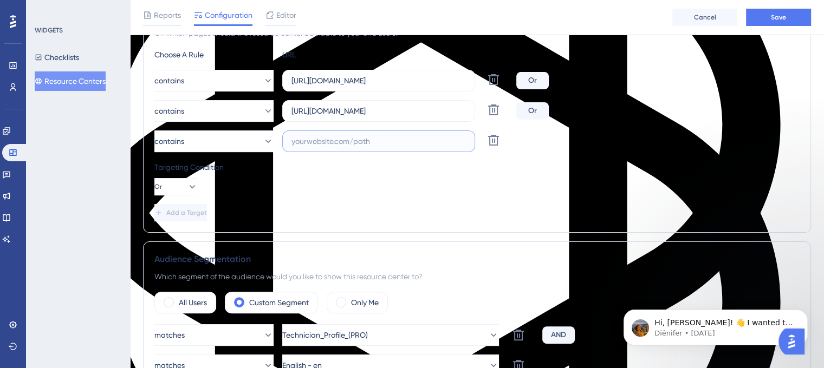
click at [315, 139] on input "text" at bounding box center [378, 141] width 174 height 12
paste input "[URL][DOMAIN_NAME]"
drag, startPoint x: 315, startPoint y: 136, endPoint x: 342, endPoint y: 144, distance: 28.7
click at [337, 140] on input "[URL][DOMAIN_NAME]" at bounding box center [378, 141] width 174 height 12
type input "[URL][DOMAIN_NAME]"
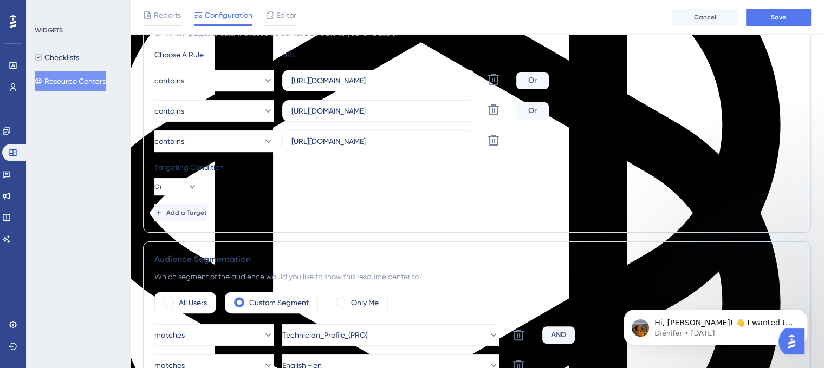
click at [385, 192] on div "Targeting Condition Or" at bounding box center [476, 178] width 645 height 35
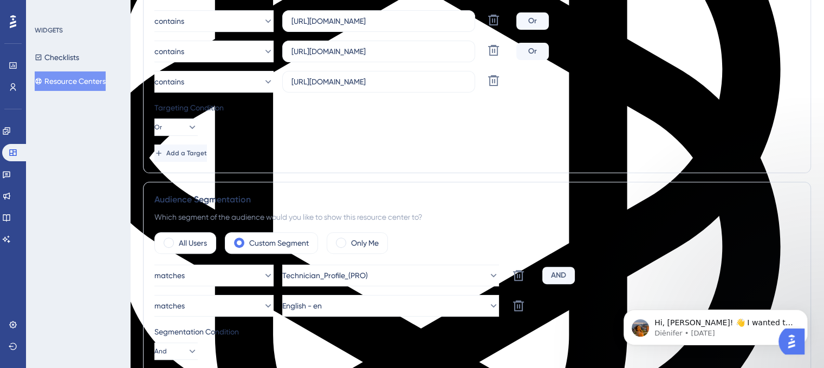
scroll to position [0, 0]
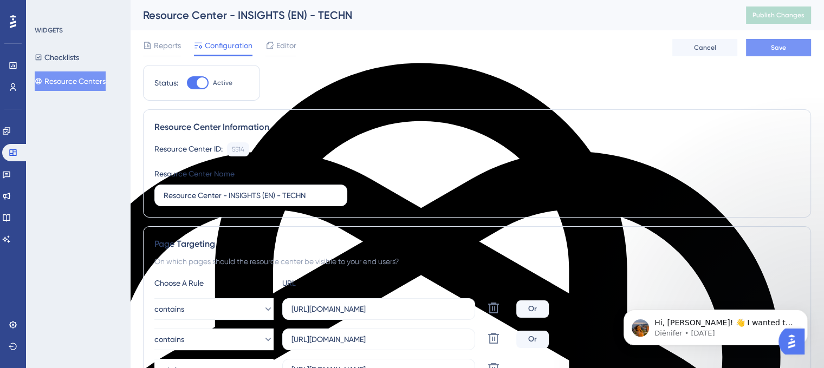
click at [774, 51] on span "Save" at bounding box center [778, 47] width 15 height 9
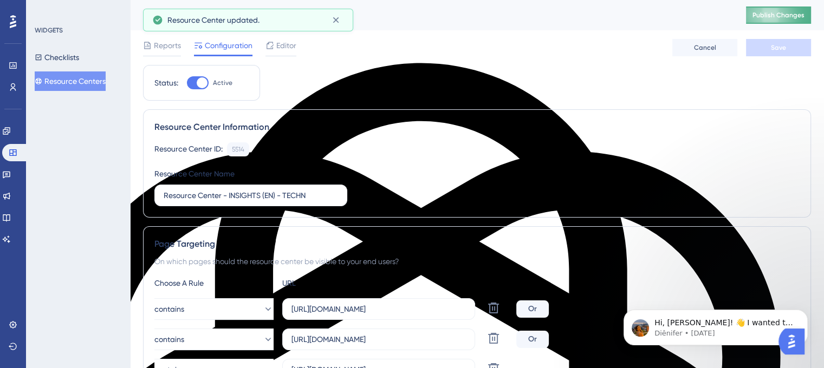
click at [782, 18] on span "Publish Changes" at bounding box center [778, 15] width 52 height 9
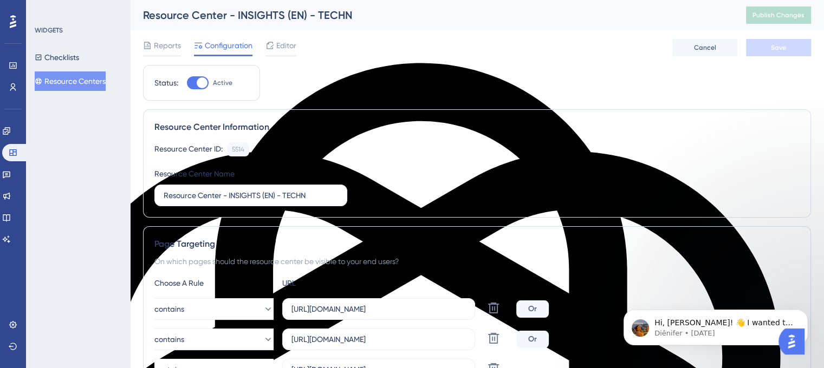
click at [73, 75] on button "Resource Centers" at bounding box center [70, 82] width 71 height 20
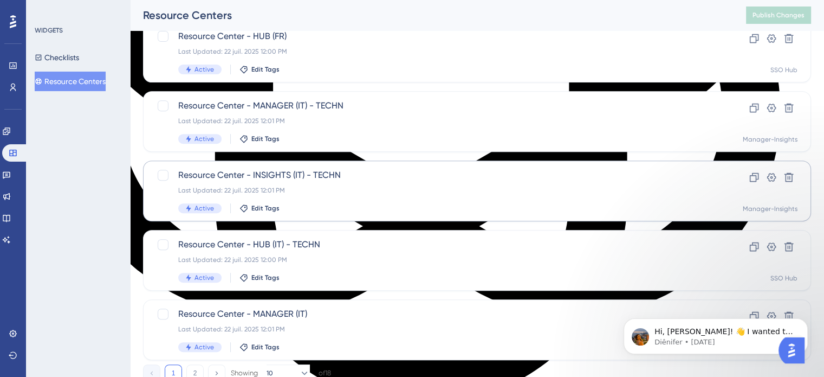
scroll to position [464, 0]
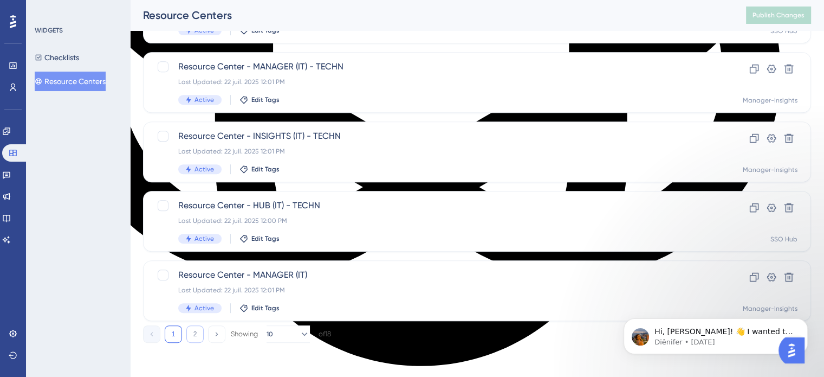
click at [191, 337] on button "2" at bounding box center [194, 333] width 17 height 17
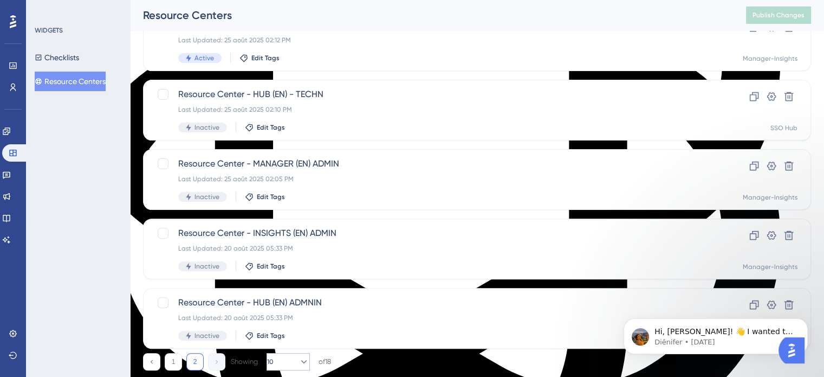
scroll to position [271, 0]
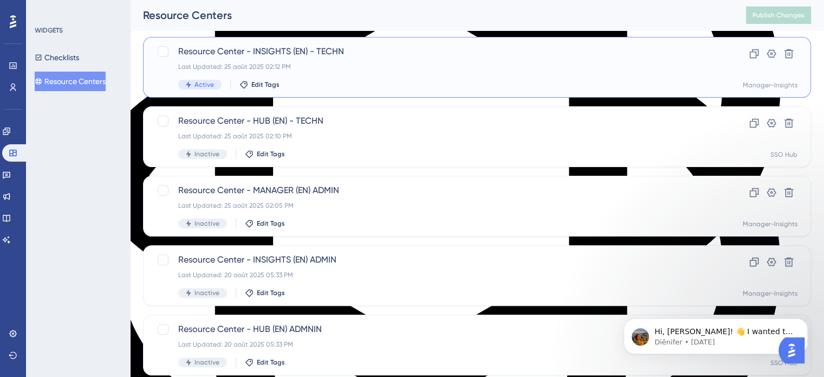
click at [279, 49] on span "Resource Center - INSIGHTS (EN) - TECHN" at bounding box center [433, 51] width 511 height 13
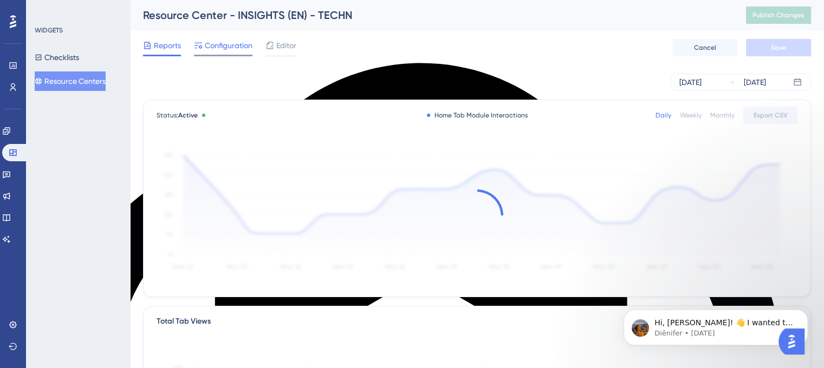
click at [233, 49] on span "Configuration" at bounding box center [229, 45] width 48 height 13
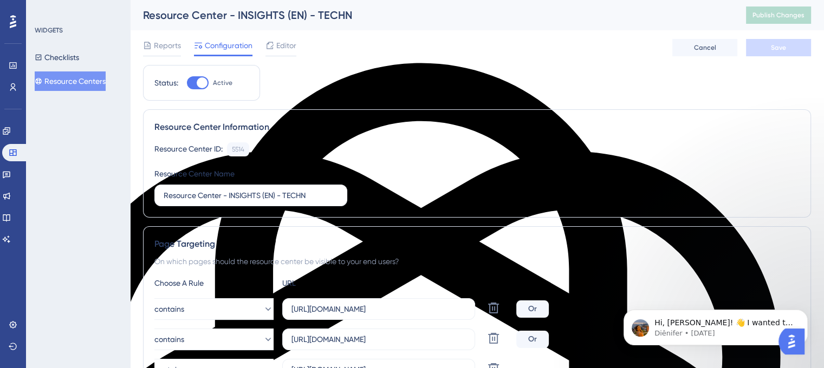
click at [221, 45] on span "Configuration" at bounding box center [229, 45] width 48 height 13
click at [68, 84] on button "Resource Centers" at bounding box center [70, 82] width 71 height 20
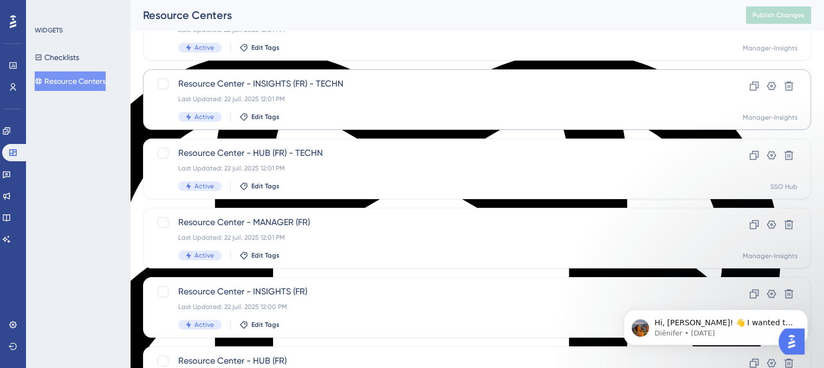
scroll to position [2273, 0]
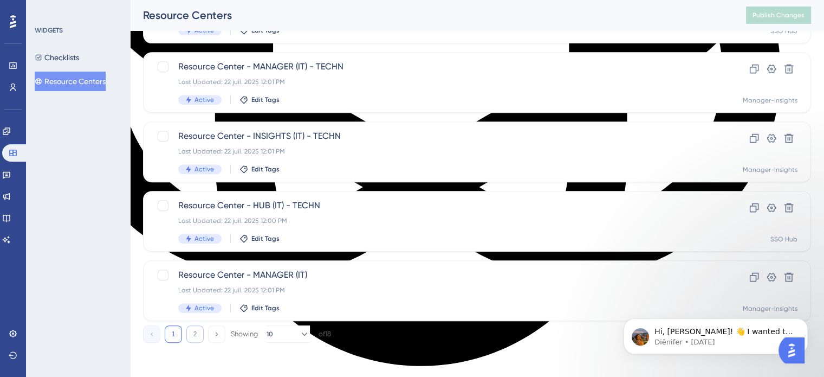
click at [187, 335] on button "2" at bounding box center [194, 333] width 17 height 17
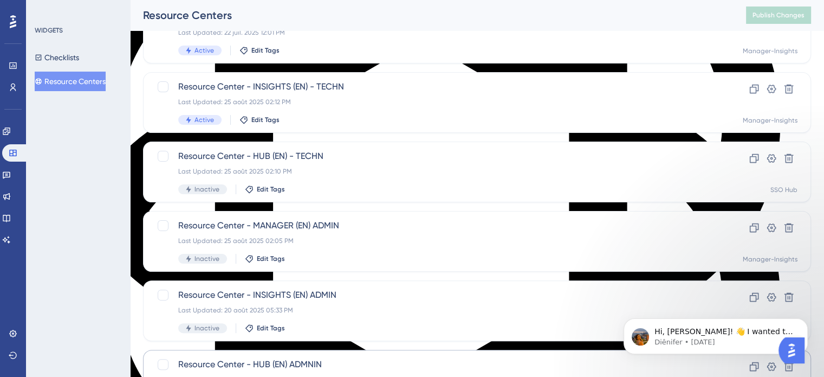
scroll to position [217, 0]
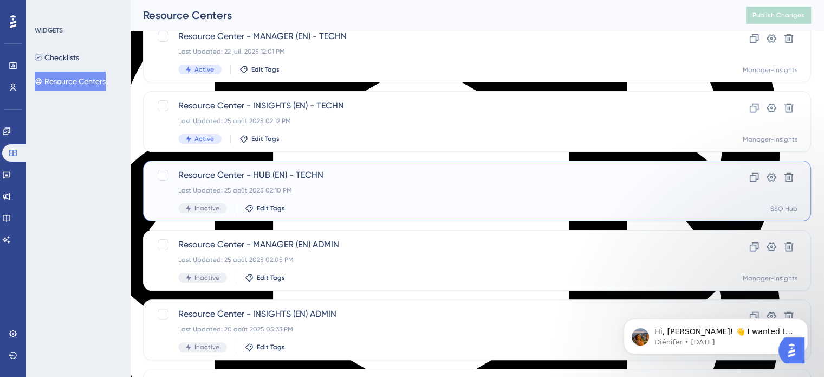
click at [280, 172] on span "Resource Center - HUB (EN) - TECHN" at bounding box center [433, 174] width 511 height 13
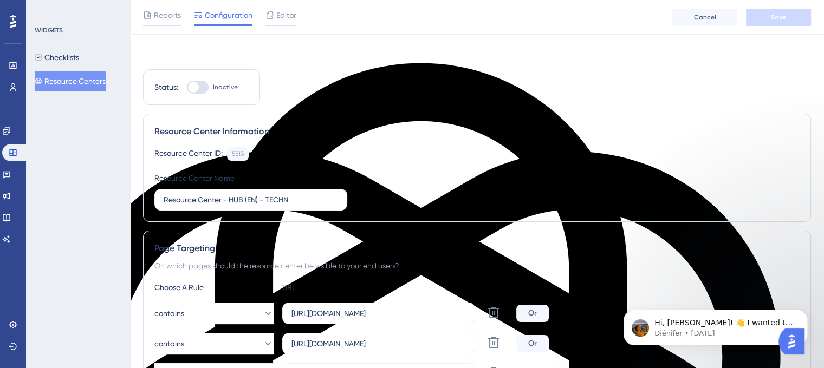
scroll to position [2282, 0]
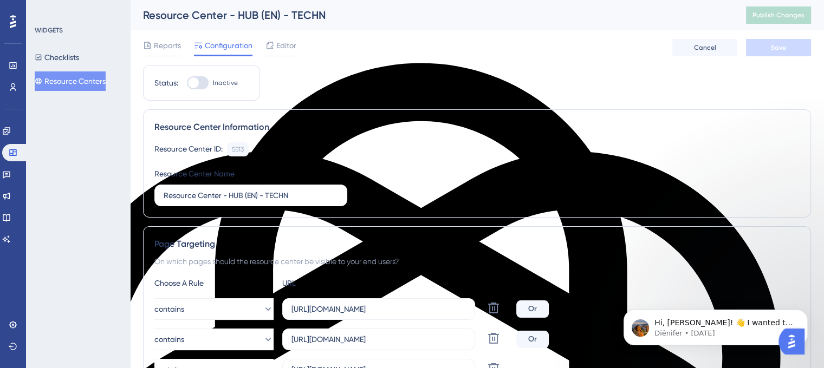
click at [191, 80] on div at bounding box center [193, 82] width 11 height 11
click at [187, 83] on input "Inactive" at bounding box center [186, 83] width 1 height 1
checkbox input "true"
click at [776, 48] on span "Save" at bounding box center [778, 47] width 15 height 9
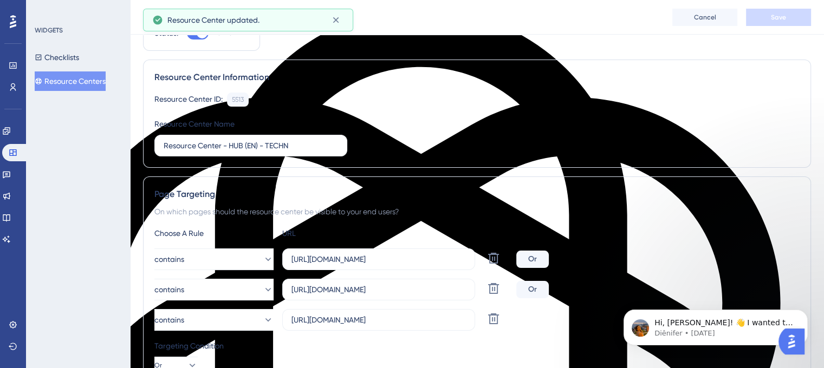
scroll to position [0, 0]
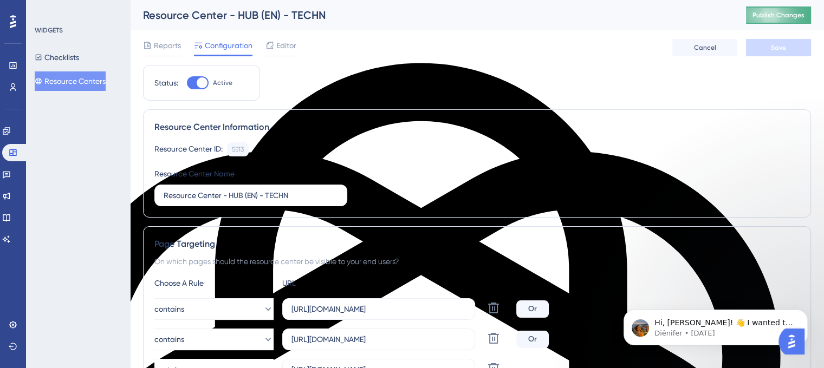
click at [774, 12] on button "Publish Changes" at bounding box center [778, 15] width 65 height 17
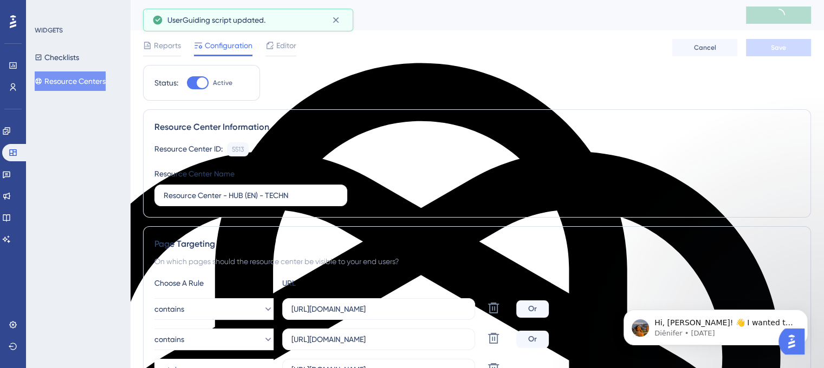
click at [70, 80] on button "Resource Centers" at bounding box center [70, 82] width 71 height 20
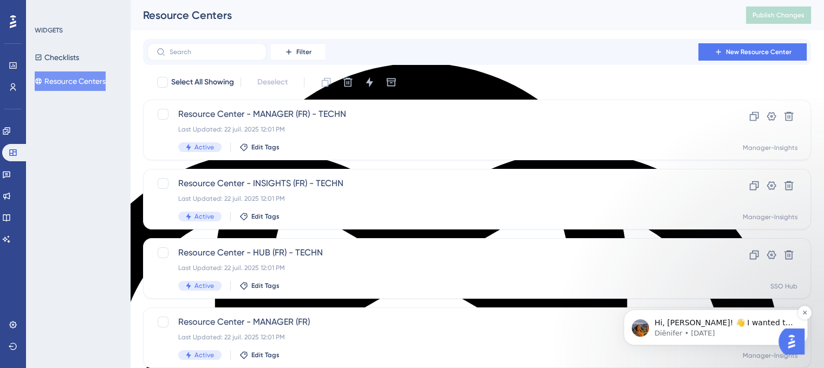
click at [683, 329] on p "Diênifer • 3d ago" at bounding box center [724, 334] width 140 height 10
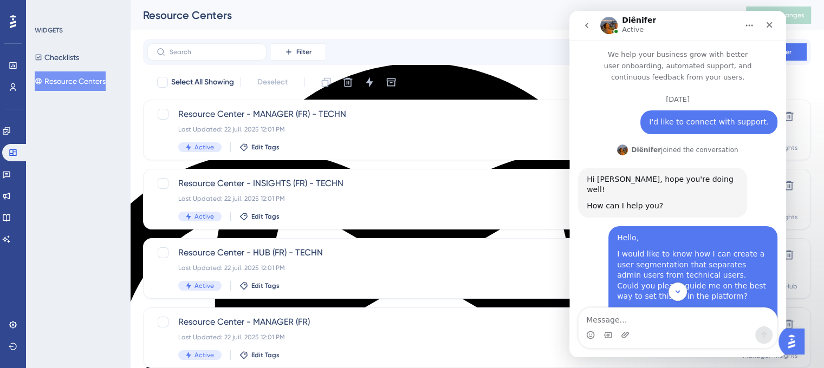
scroll to position [1, 0]
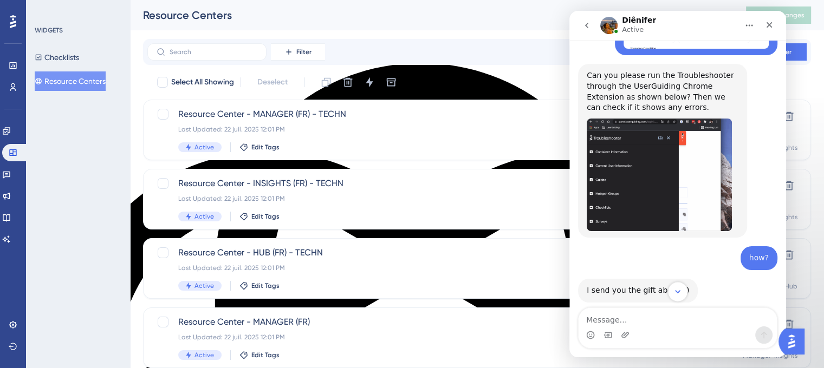
click at [678, 287] on button "Scroll to bottom" at bounding box center [677, 292] width 20 height 20
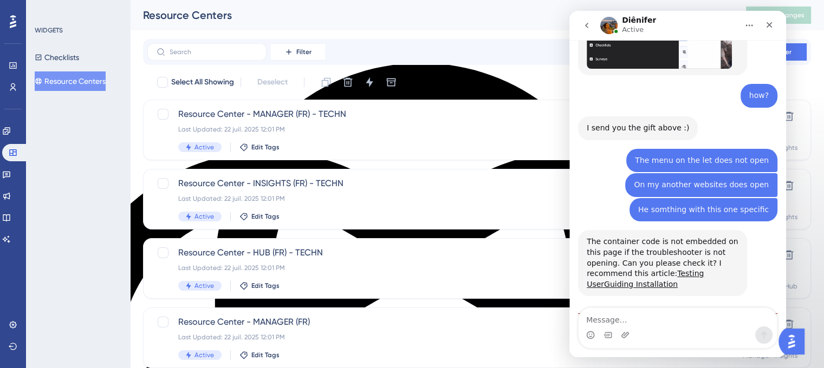
scroll to position [2307, 0]
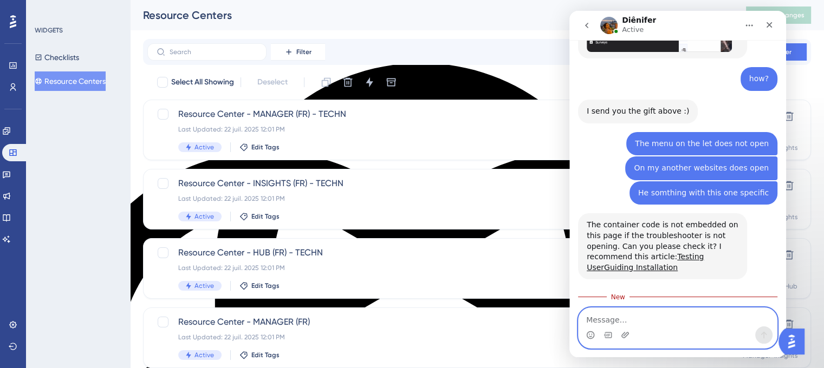
click at [638, 324] on textarea "Message…" at bounding box center [678, 317] width 198 height 18
type textarea "Hello!"
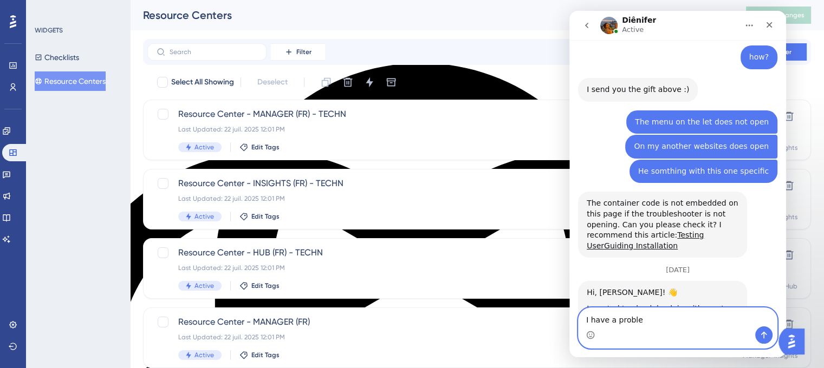
type textarea "I have a problem"
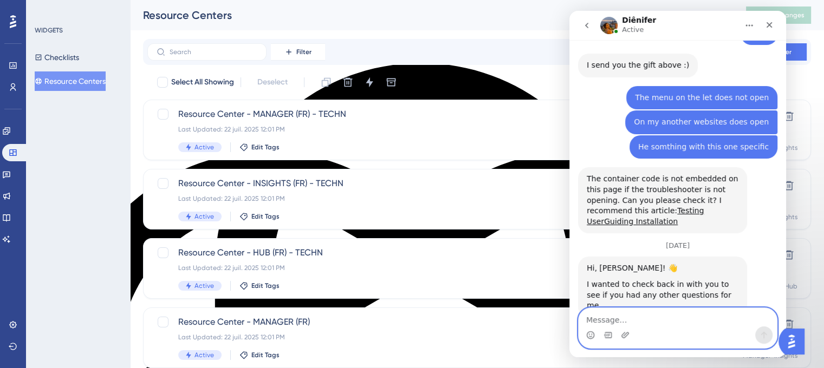
scroll to position [2353, 0]
type textarea "with one RC"
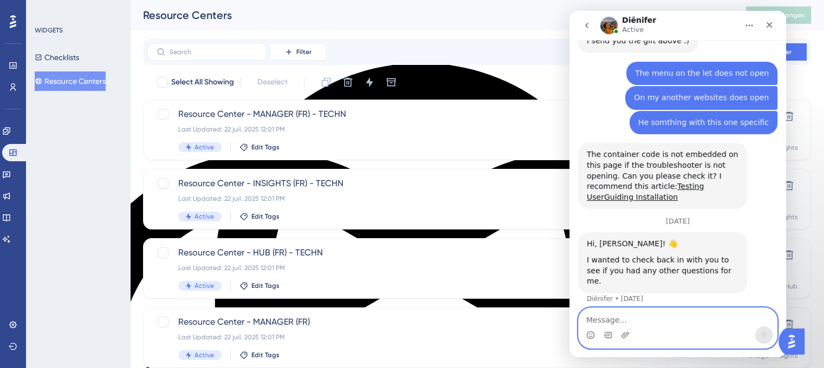
scroll to position [2378, 0]
click at [569, 11] on span "showing" at bounding box center [569, 11] width 0 height 0
type textarea "I have one active but it does not showing."
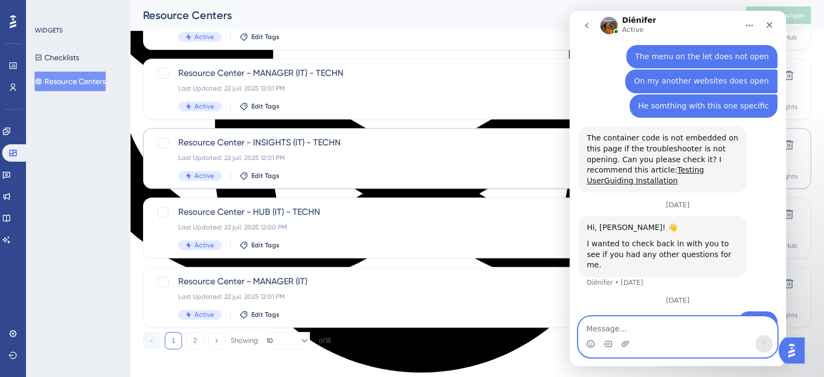
scroll to position [464, 0]
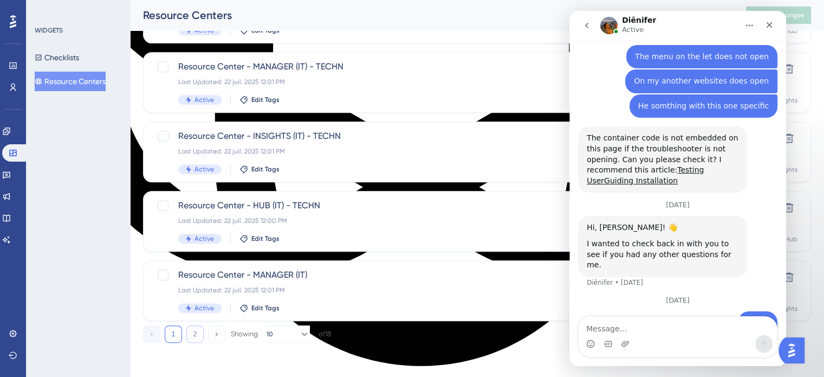
click at [198, 333] on button "2" at bounding box center [194, 333] width 17 height 17
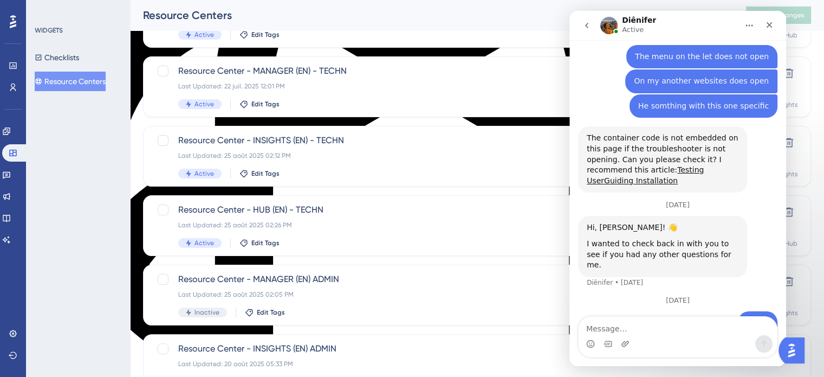
scroll to position [163, 0]
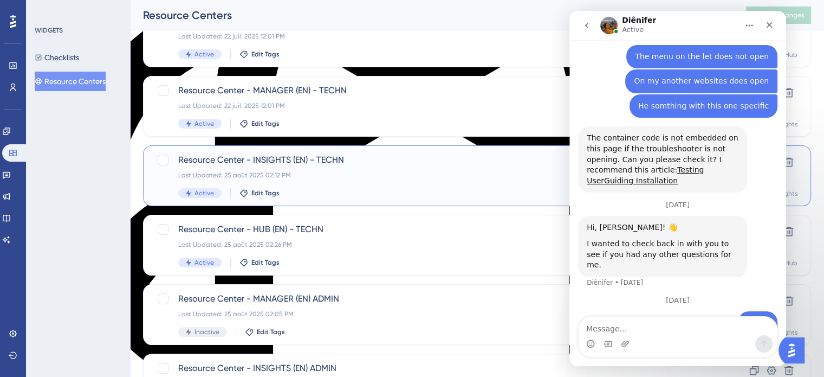
click at [249, 158] on span "Resource Center - INSIGHTS (EN) - TECHN" at bounding box center [433, 159] width 511 height 13
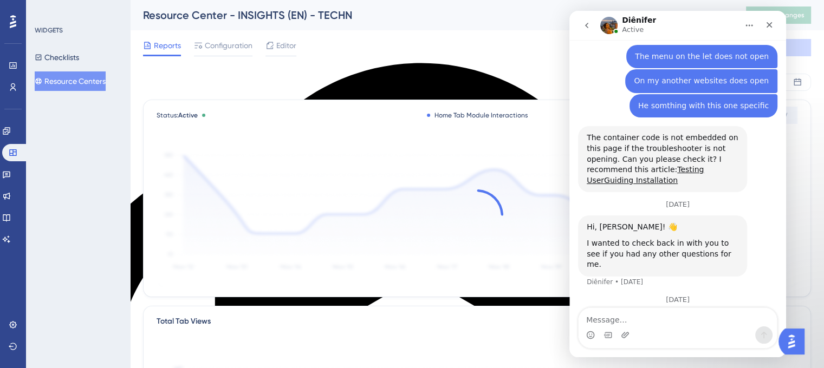
scroll to position [2403, 0]
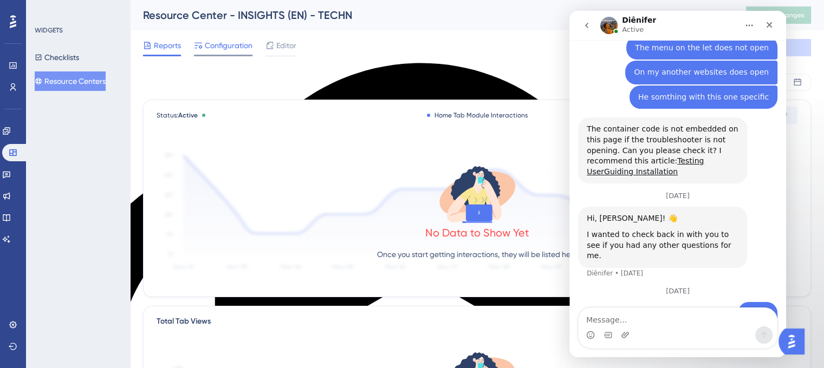
click at [231, 43] on span "Configuration" at bounding box center [229, 45] width 48 height 13
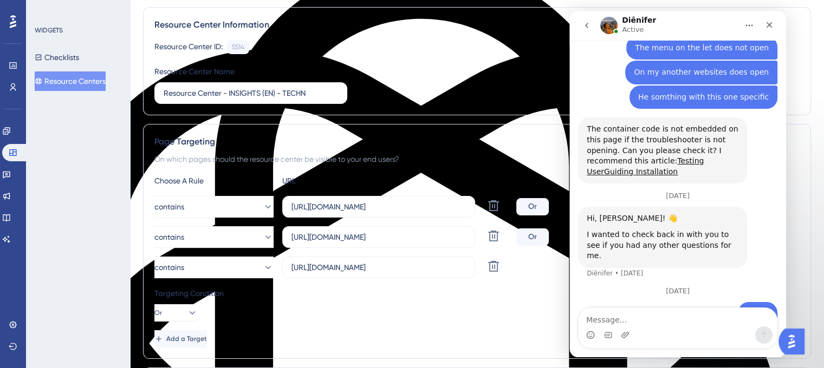
scroll to position [108, 0]
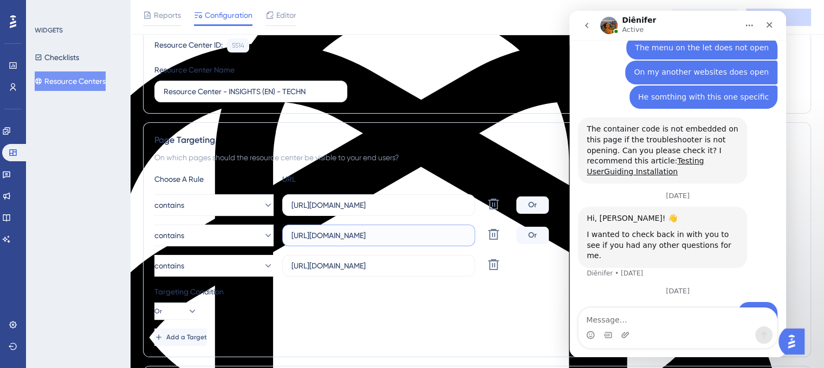
click at [427, 238] on input "[URL][DOMAIN_NAME]" at bounding box center [378, 236] width 174 height 12
click at [427, 275] on label "[URL][DOMAIN_NAME]" at bounding box center [378, 266] width 193 height 22
click at [427, 272] on input "[URL][DOMAIN_NAME]" at bounding box center [378, 266] width 174 height 12
click at [427, 275] on label "[URL][DOMAIN_NAME]" at bounding box center [378, 266] width 193 height 22
click at [427, 272] on input "[URL][DOMAIN_NAME]" at bounding box center [378, 266] width 174 height 12
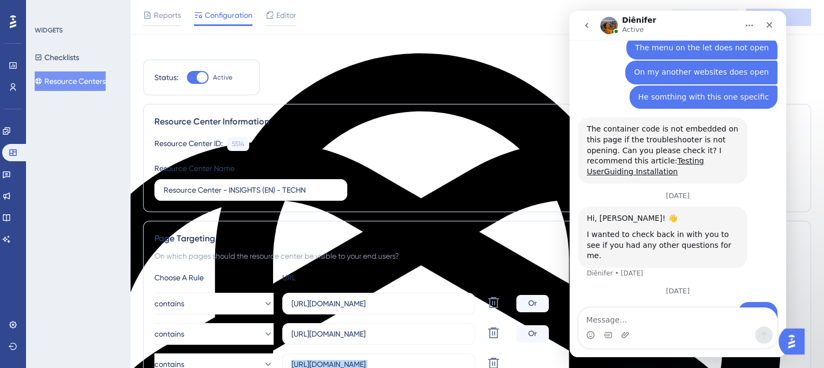
scroll to position [0, 0]
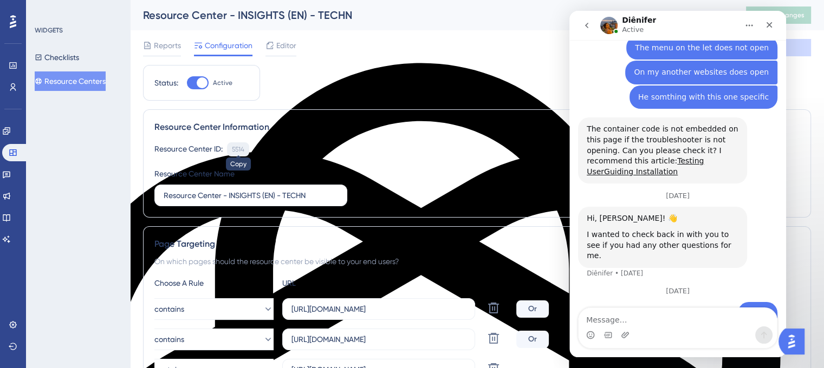
click at [232, 146] on div "5514" at bounding box center [238, 149] width 12 height 9
copy div "5514"
click at [626, 329] on div "Intercom messenger" at bounding box center [625, 335] width 9 height 17
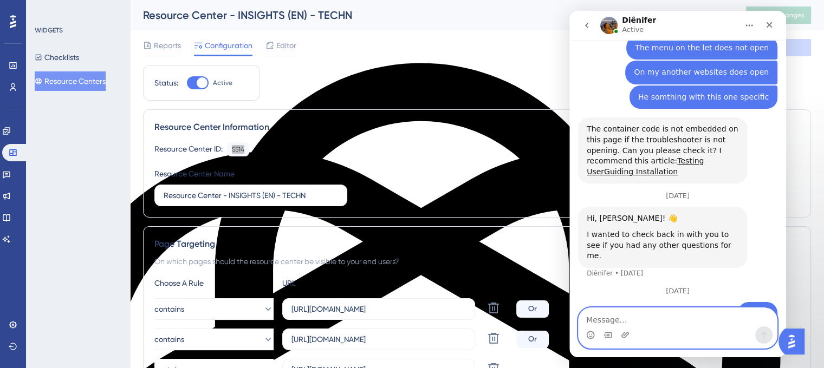
click at [623, 325] on textarea "Message…" at bounding box center [678, 317] width 198 height 18
paste textarea "5514"
type textarea "this one: 5514"
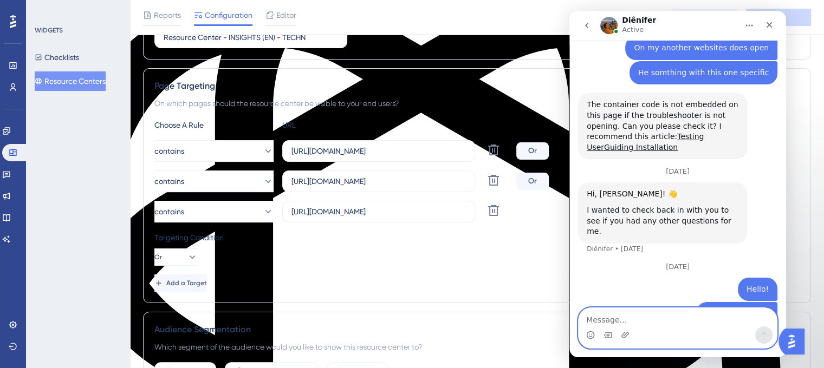
scroll to position [217, 0]
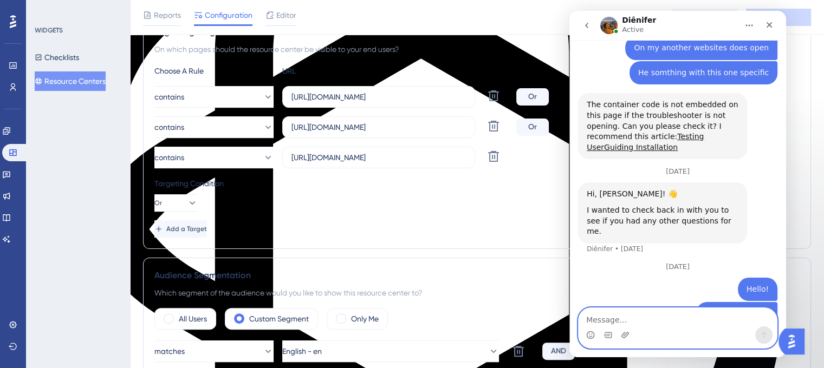
click at [614, 321] on textarea "Message…" at bounding box center [678, 317] width 198 height 18
paste textarea "Message…"
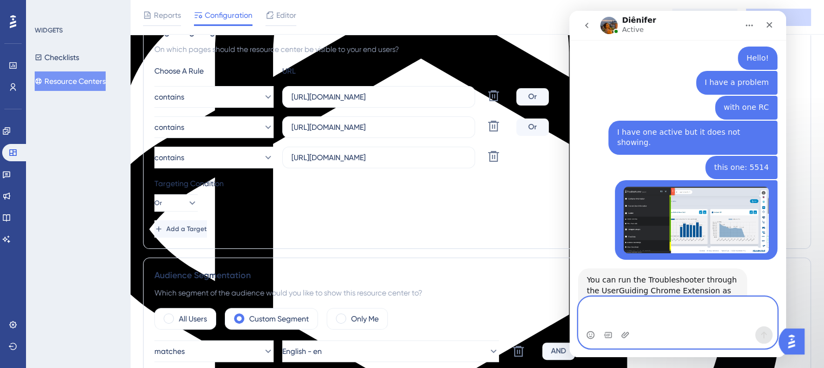
scroll to position [2685, 0]
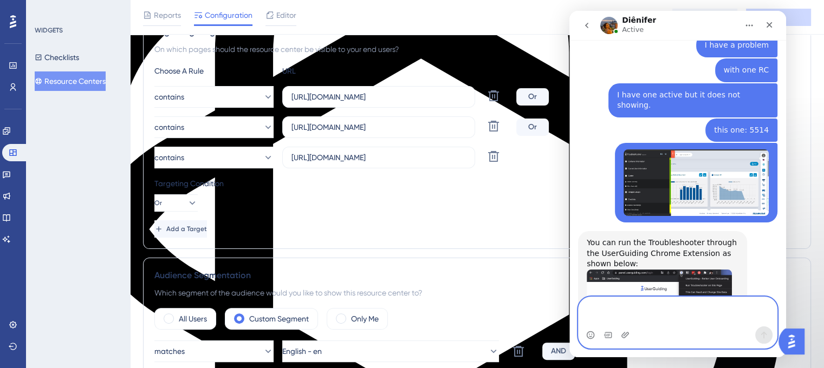
click at [620, 319] on textarea "Message…" at bounding box center [678, 311] width 198 height 29
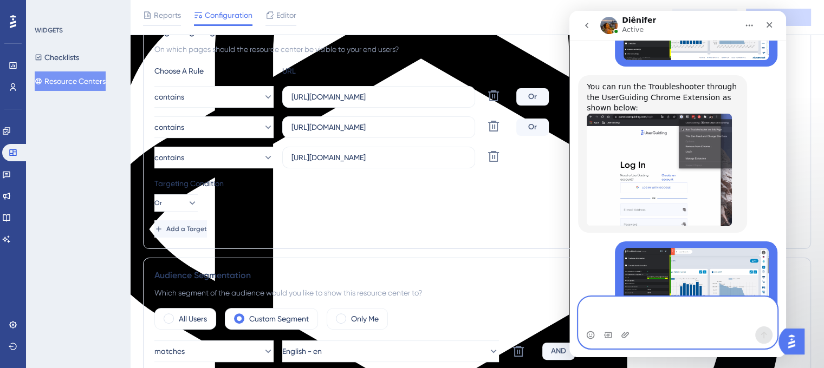
scroll to position [2842, 0]
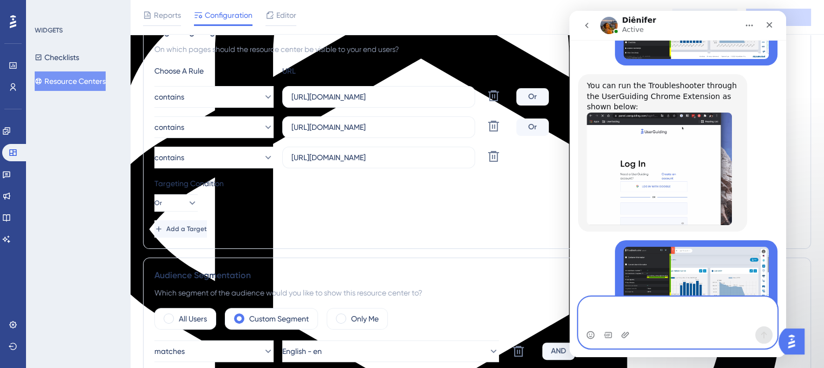
click at [631, 320] on textarea "Message…" at bounding box center [678, 311] width 198 height 29
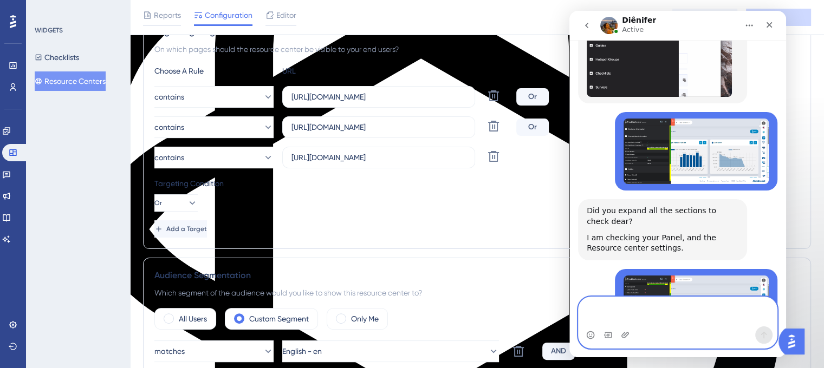
scroll to position [2983, 0]
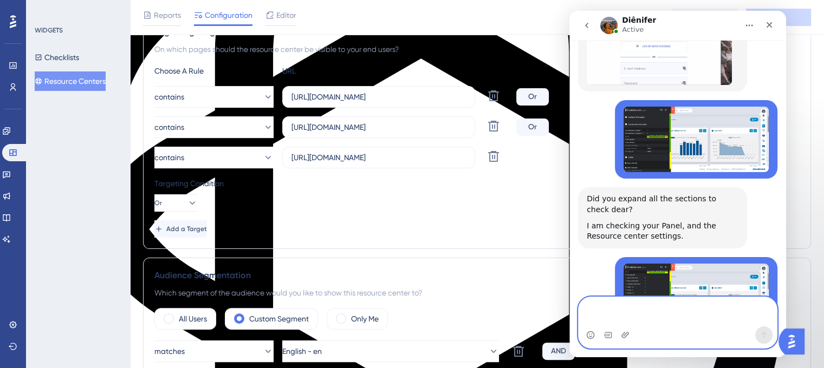
click at [680, 307] on textarea "Message…" at bounding box center [678, 311] width 198 height 29
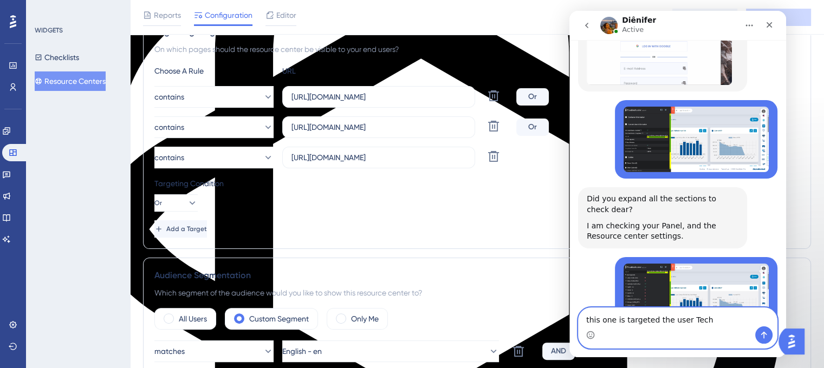
click at [668, 310] on textarea "this one is targeted the user Tech" at bounding box center [678, 317] width 198 height 18
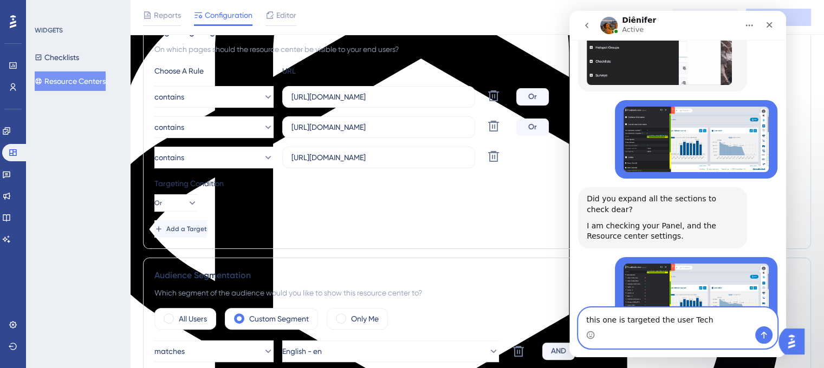
click at [665, 310] on textarea "this one is targeted the user Tech" at bounding box center [678, 317] width 198 height 18
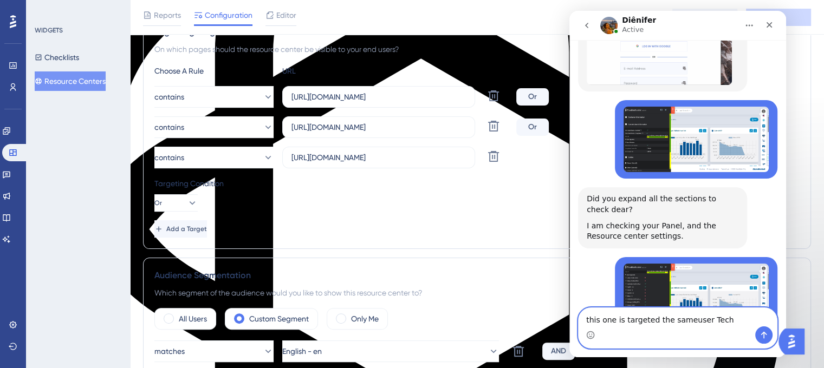
type textarea "this one is targeted the same user Tech"
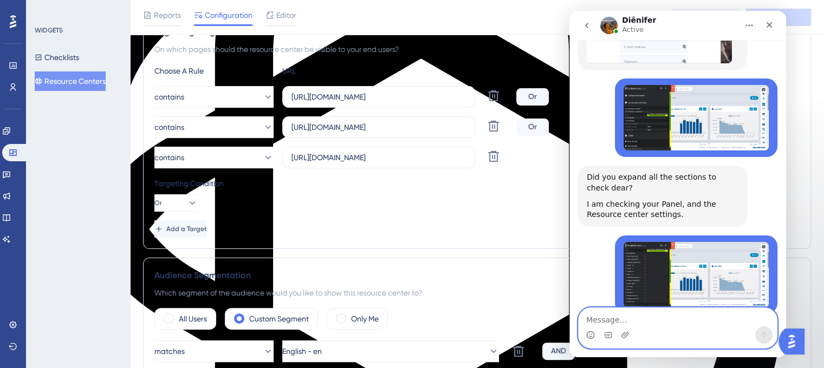
scroll to position [3015, 0]
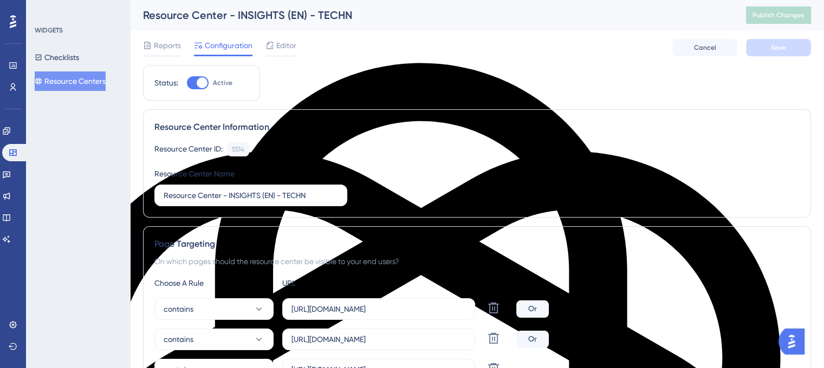
click at [88, 83] on button "Resource Centers" at bounding box center [70, 82] width 71 height 20
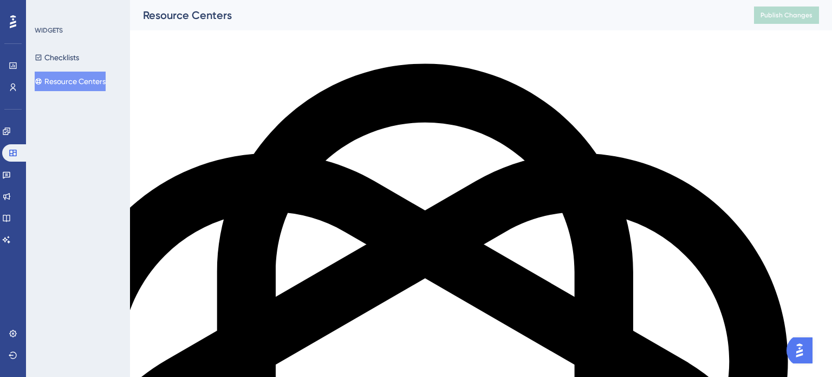
click at [87, 82] on button "Resource Centers" at bounding box center [70, 82] width 71 height 20
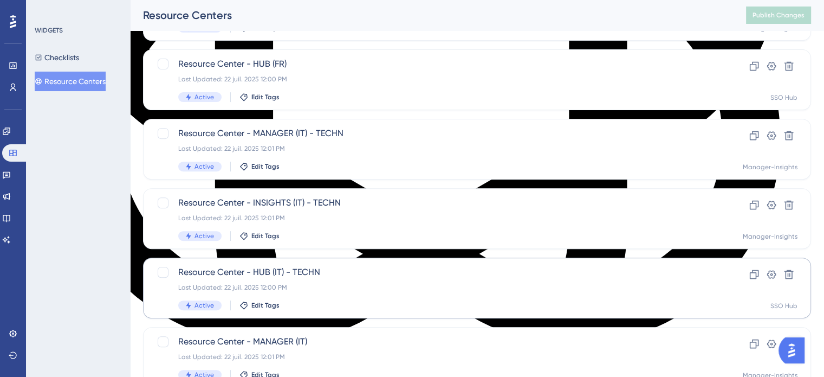
scroll to position [464, 0]
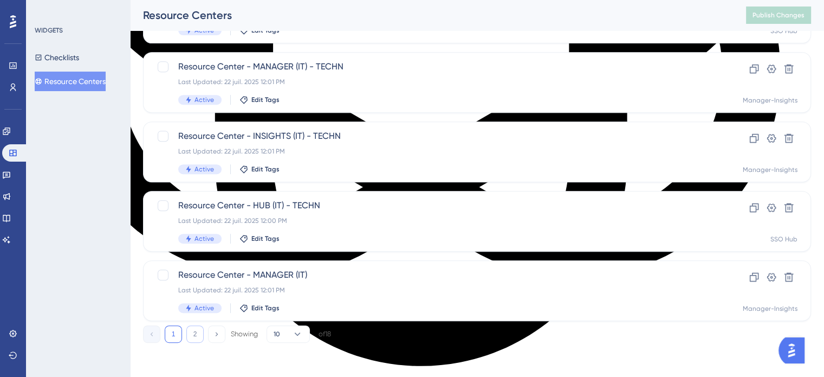
click at [191, 331] on button "2" at bounding box center [194, 333] width 17 height 17
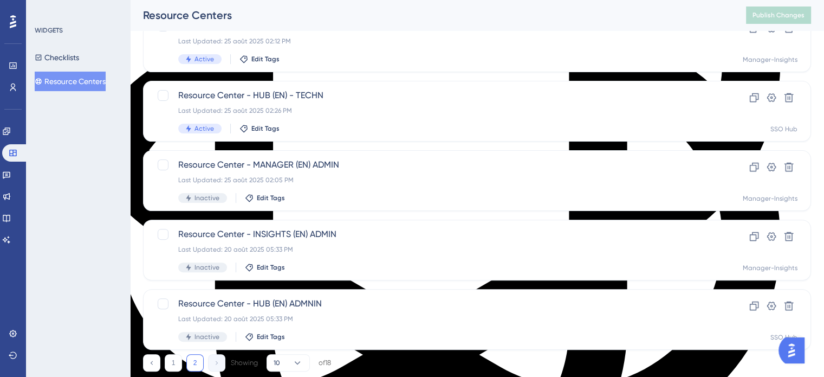
scroll to position [271, 0]
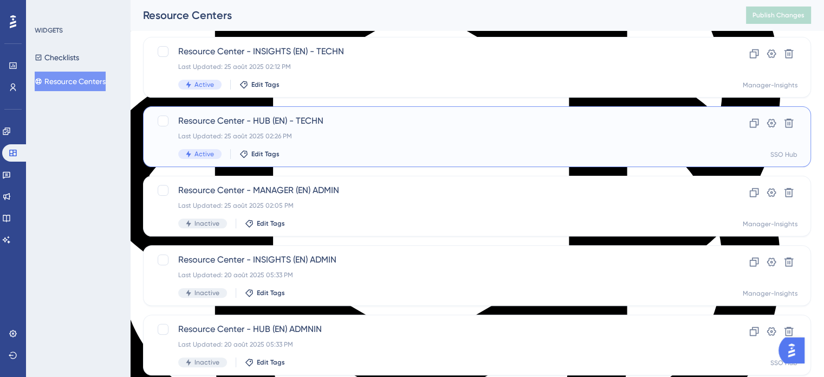
click at [221, 118] on span "Resource Center - HUB (EN) - TECHN" at bounding box center [433, 120] width 511 height 13
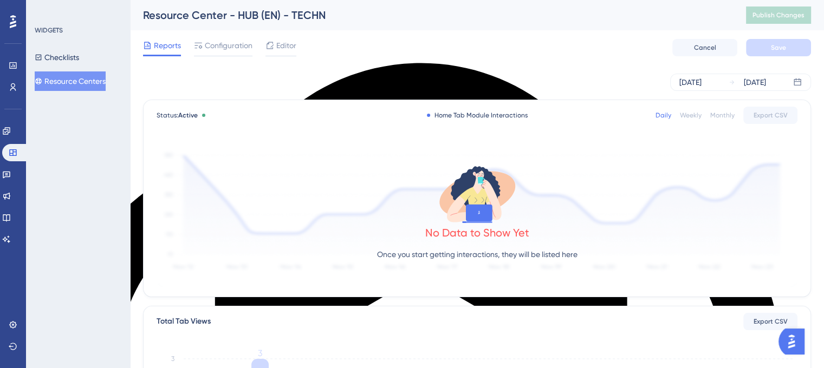
click at [796, 347] on img "Open AI Assistant Launcher" at bounding box center [792, 342] width 20 height 20
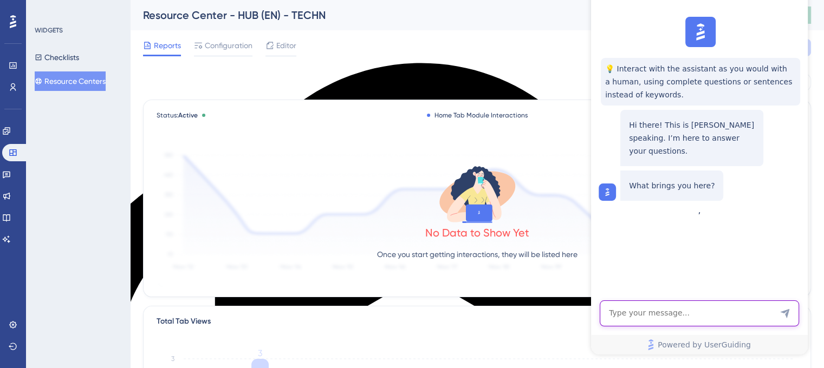
click at [611, 303] on textarea "AI Assistant Text Input" at bounding box center [699, 314] width 199 height 26
click at [614, 307] on textarea "AI Assistant Text Input" at bounding box center [699, 314] width 199 height 26
type textarea "support"
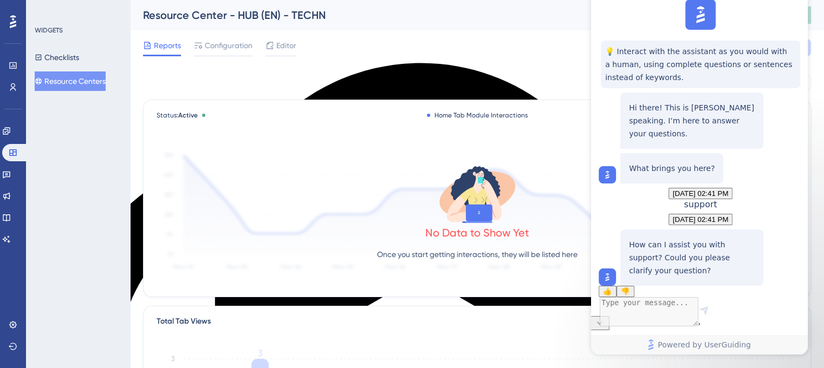
scroll to position [69, 0]
click at [672, 320] on textarea "AI Assistant Text Input" at bounding box center [699, 314] width 199 height 26
type textarea "support"
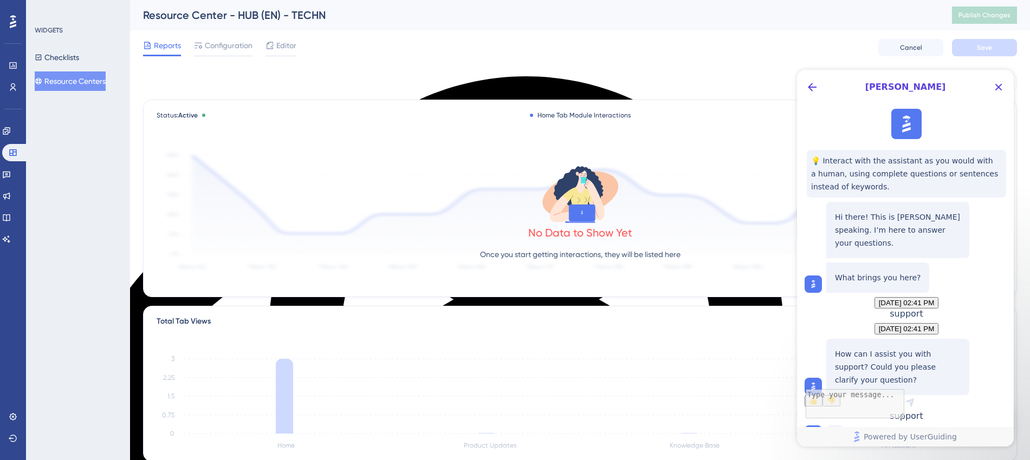
drag, startPoint x: 182, startPoint y: 23, endPoint x: 713, endPoint y: 37, distance: 531.1
click at [713, 37] on div "Reports Configuration Editor Cancel Save" at bounding box center [580, 47] width 874 height 35
click at [813, 79] on button "Back Button" at bounding box center [811, 87] width 17 height 17
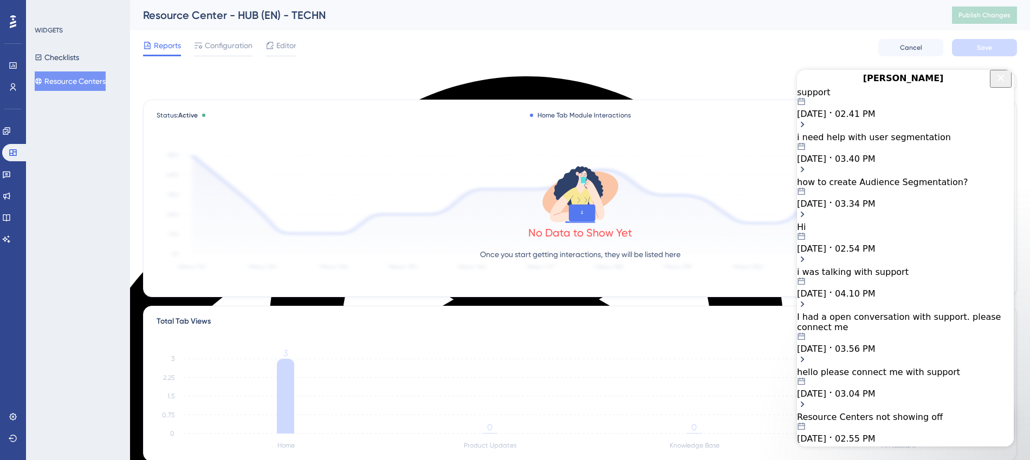
click at [832, 83] on icon "Close Button" at bounding box center [1000, 78] width 13 height 13
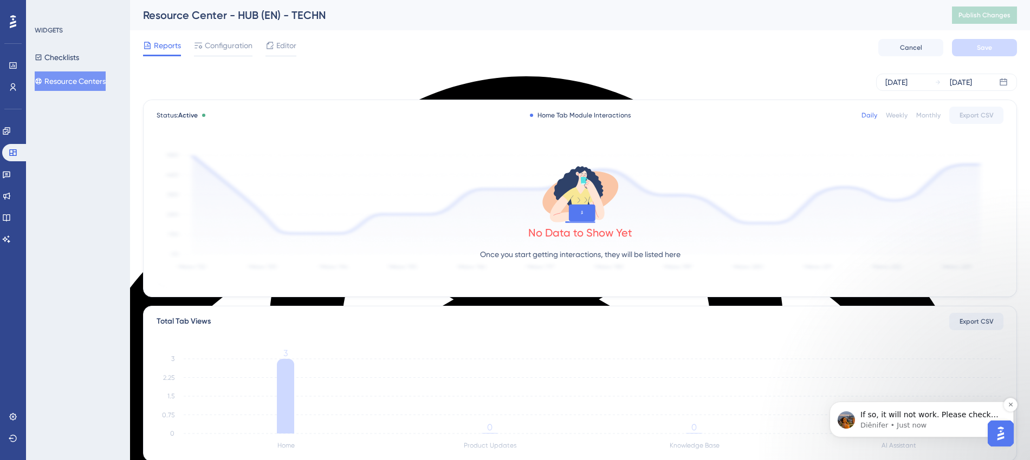
click at [832, 376] on p "Diênifer • Just now" at bounding box center [930, 426] width 140 height 10
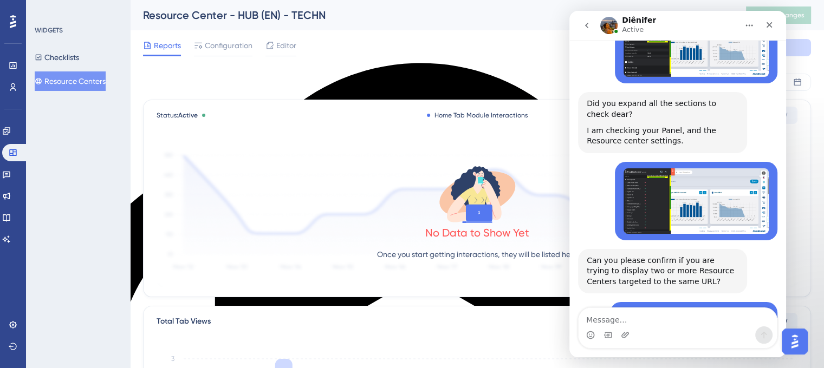
scroll to position [3101, 0]
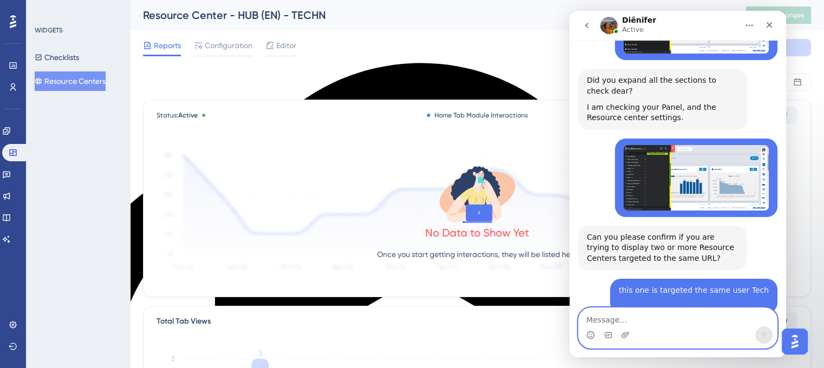
click at [641, 325] on textarea "Message…" at bounding box center [678, 317] width 198 height 18
type textarea "I dont understand"
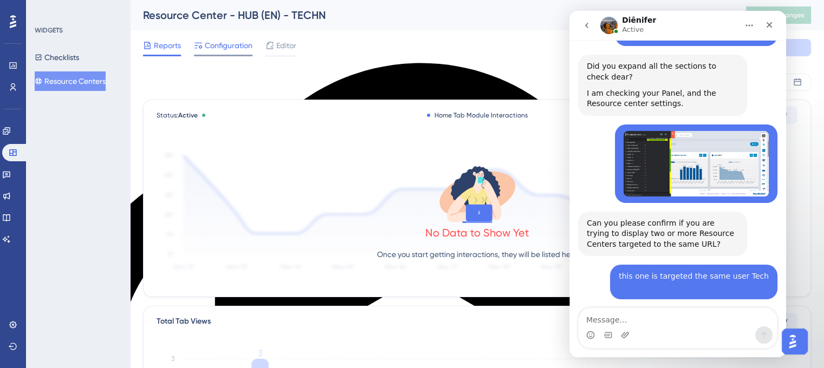
click at [210, 52] on div "Configuration" at bounding box center [223, 47] width 59 height 17
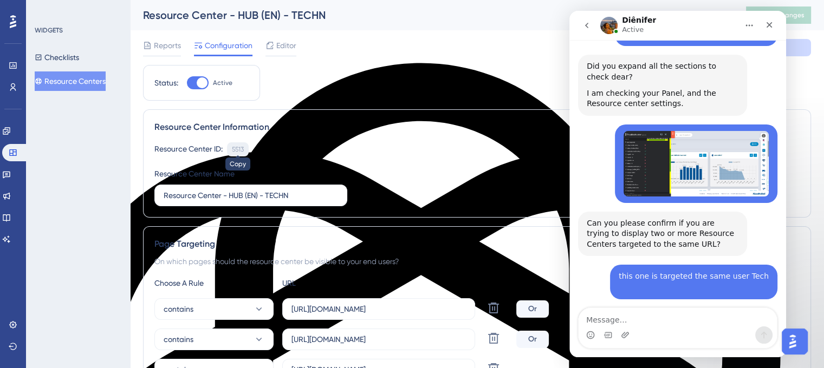
click at [238, 148] on div "5513" at bounding box center [238, 149] width 12 height 9
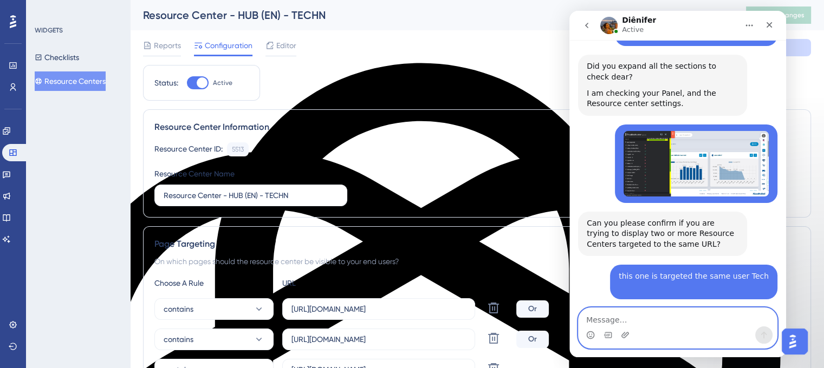
click at [602, 321] on textarea "Message…" at bounding box center [678, 317] width 198 height 18
paste textarea "5513"
type textarea "5513"
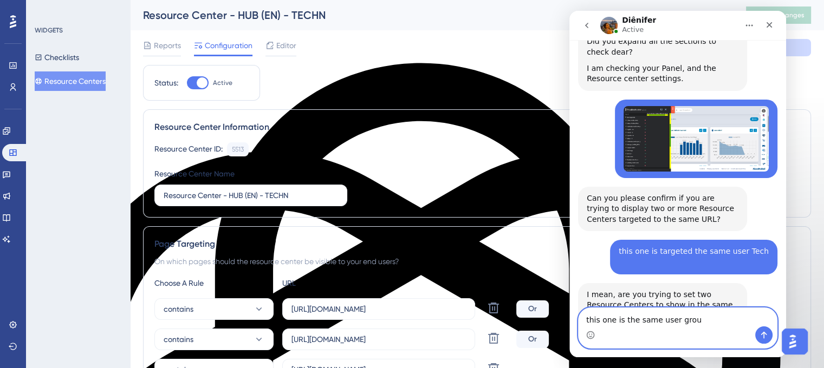
type textarea "this one is the same user group"
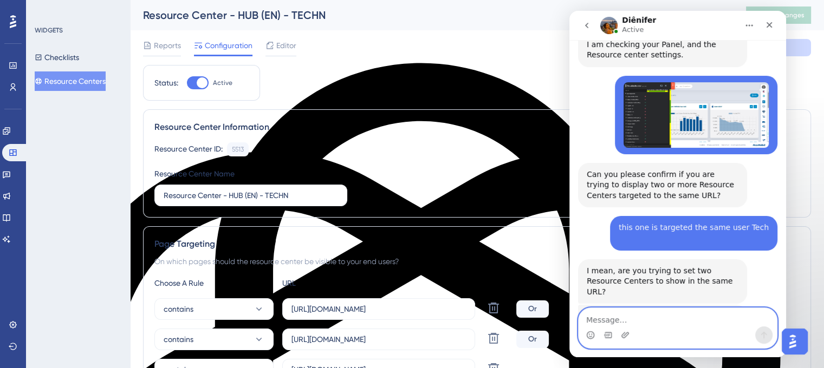
scroll to position [3164, 0]
click at [614, 326] on textarea "Message…" at bounding box center [678, 317] width 198 height 18
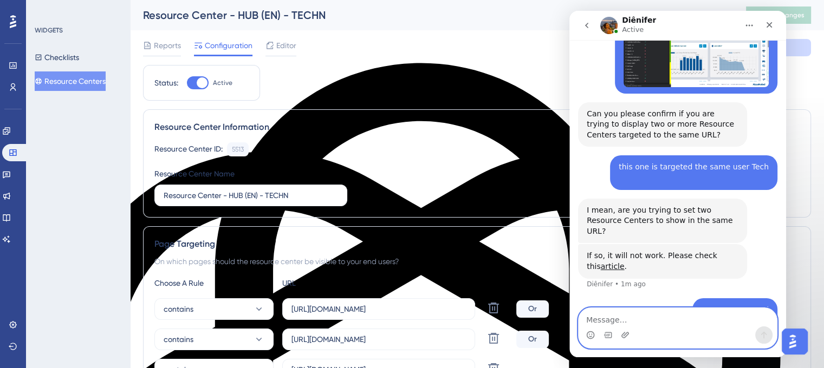
scroll to position [3244, 0]
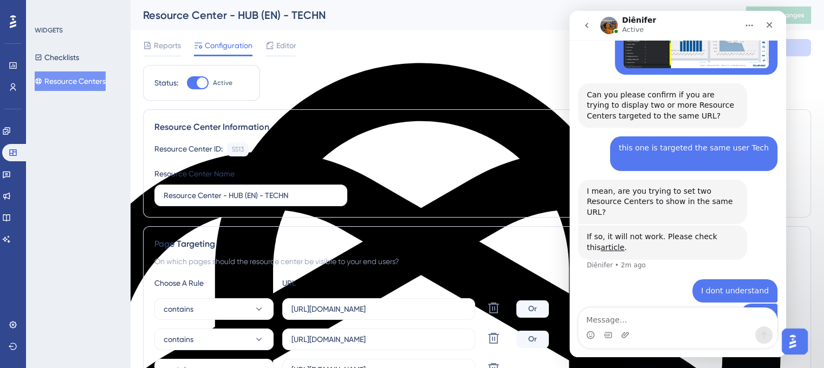
click at [0, 0] on button "Resource Centers" at bounding box center [0, 0] width 0 height 0
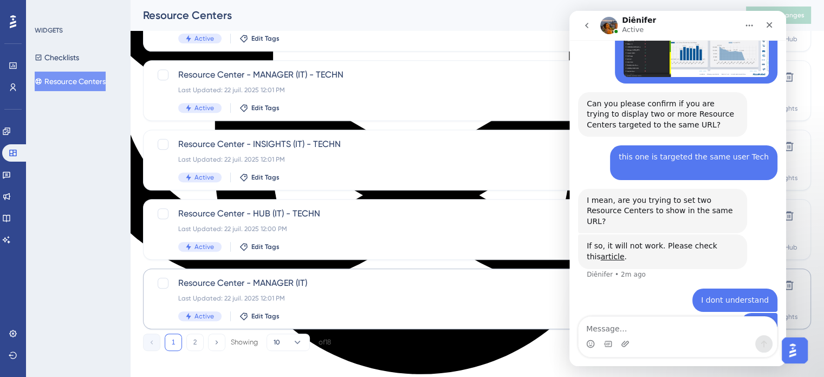
scroll to position [464, 0]
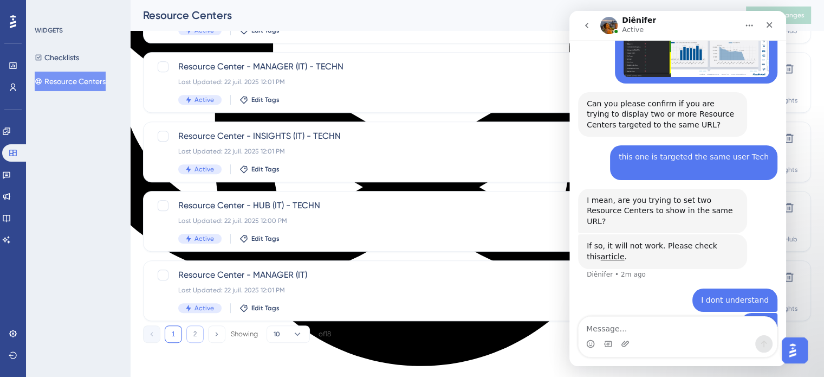
click at [195, 335] on button "2" at bounding box center [194, 333] width 17 height 17
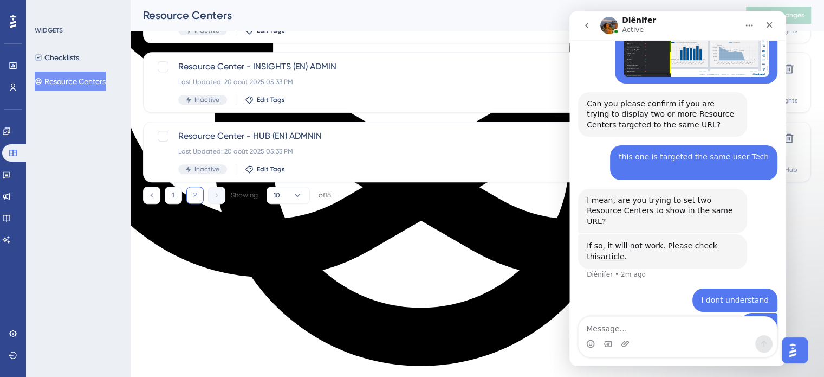
scroll to position [325, 0]
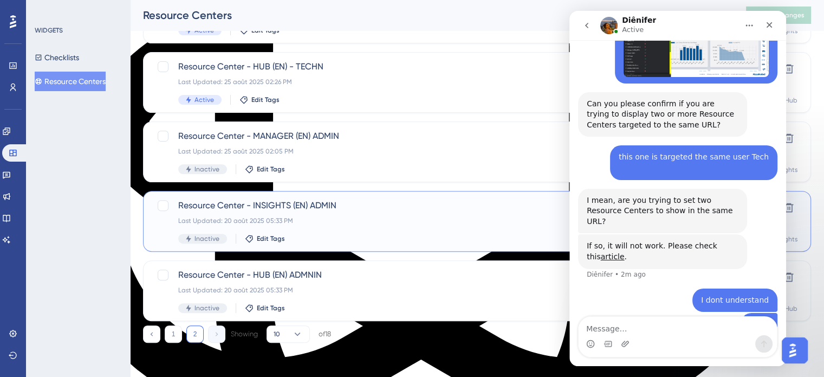
click at [206, 209] on span "Resource Center - INSIGHTS (EN) ADMIN" at bounding box center [433, 205] width 511 height 13
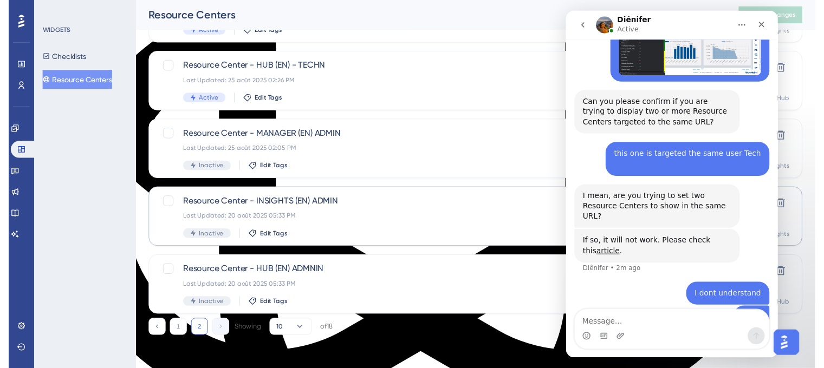
scroll to position [3244, 0]
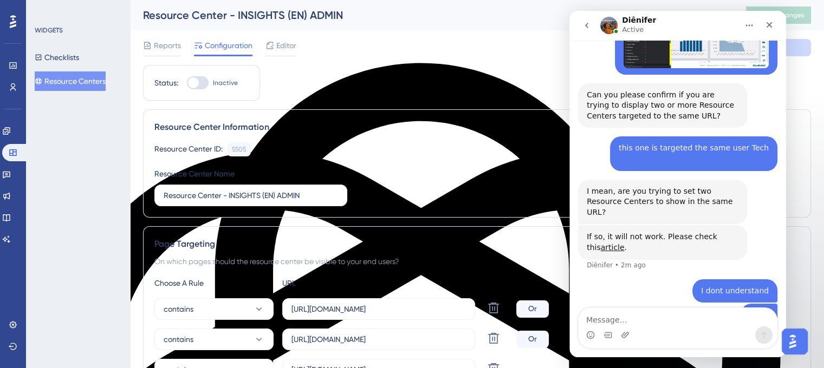
click at [199, 84] on div at bounding box center [198, 82] width 22 height 13
click at [187, 83] on input "Inactive" at bounding box center [186, 83] width 1 height 1
checkbox input "true"
click at [805, 48] on button "Save" at bounding box center [778, 47] width 65 height 17
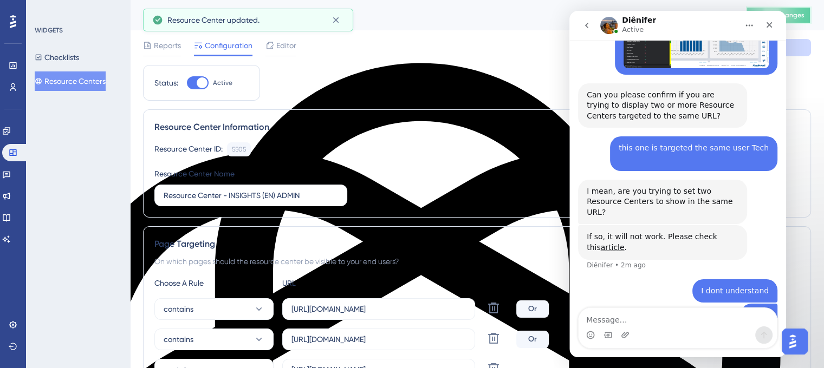
click at [804, 18] on span "Publish Changes" at bounding box center [778, 15] width 52 height 9
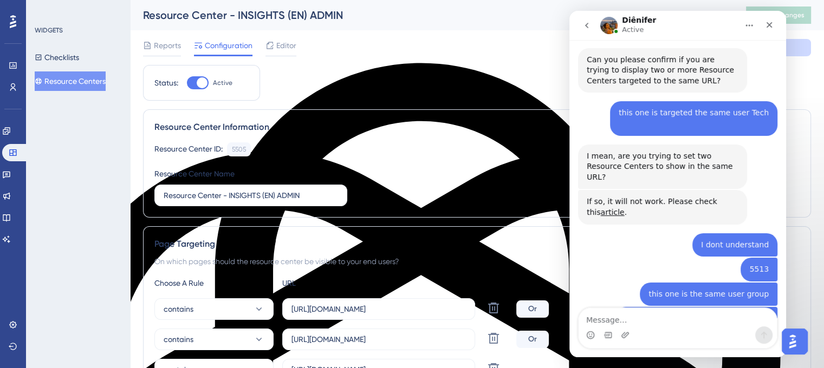
scroll to position [3313, 0]
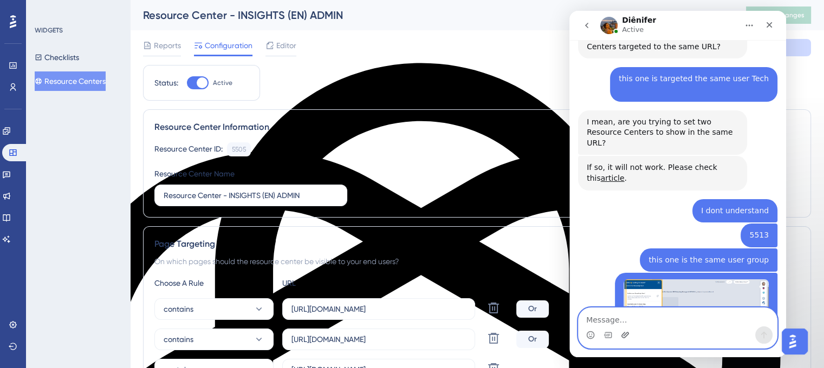
click at [626, 333] on icon "Upload attachment" at bounding box center [625, 335] width 8 height 6
click at [633, 318] on textarea "Message…" at bounding box center [678, 317] width 198 height 18
type textarea "no"
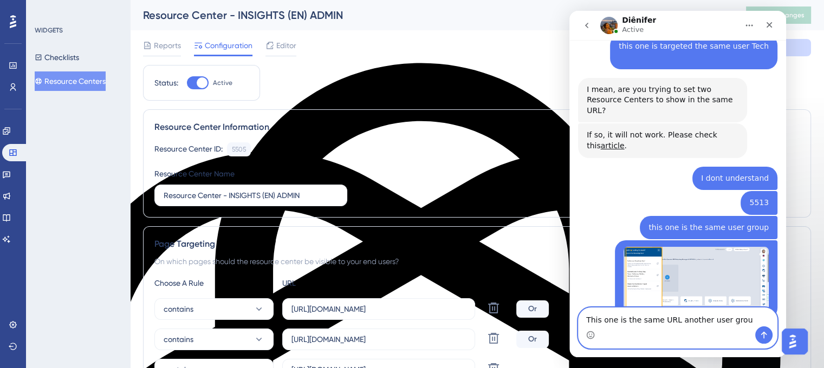
type textarea "This one is the same URL another user group"
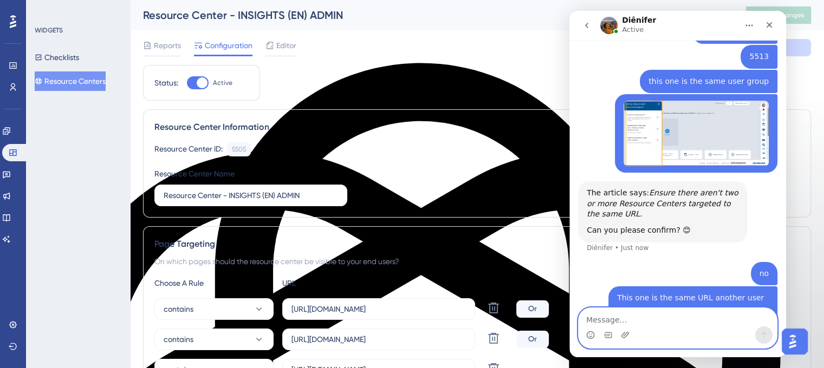
scroll to position [3529, 0]
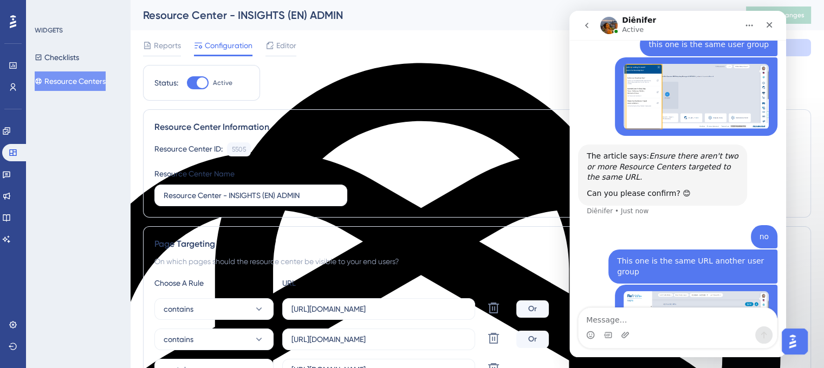
click at [703, 324] on div "Intercom messenger" at bounding box center [678, 328] width 198 height 40
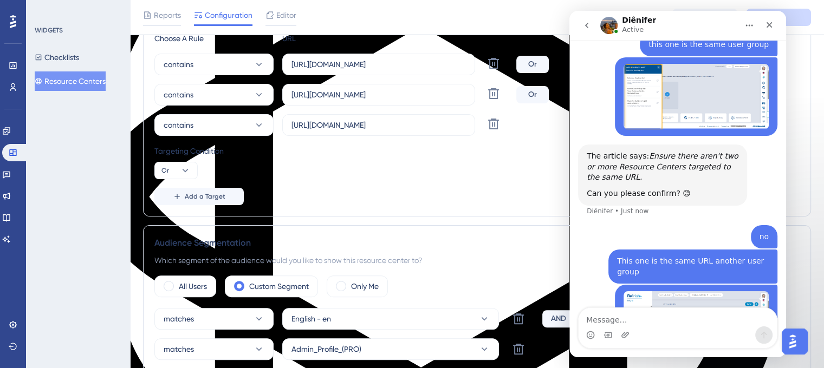
scroll to position [250, 0]
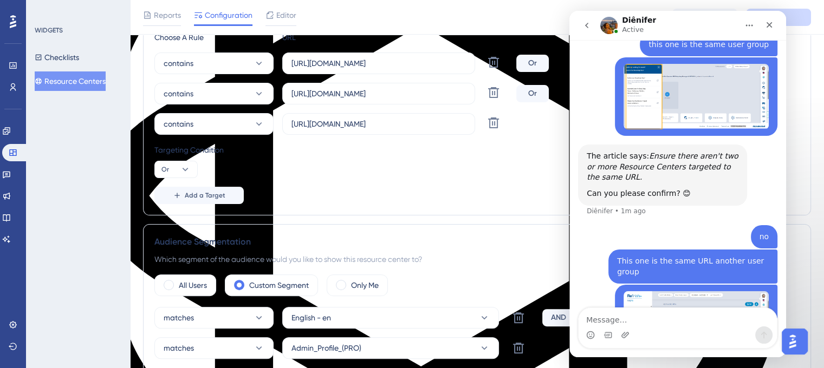
click at [642, 327] on div "Intercom messenger" at bounding box center [678, 335] width 198 height 17
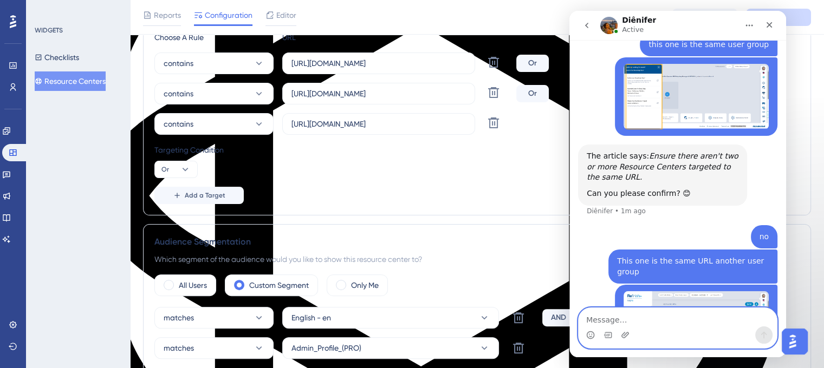
click at [635, 320] on textarea "Message…" at bounding box center [678, 317] width 198 height 18
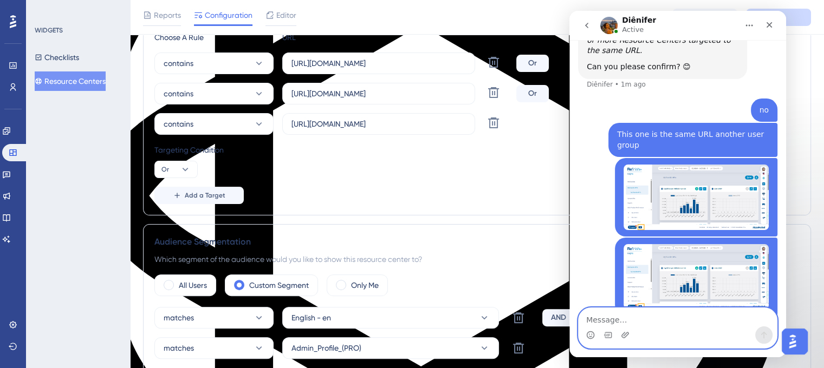
scroll to position [3671, 0]
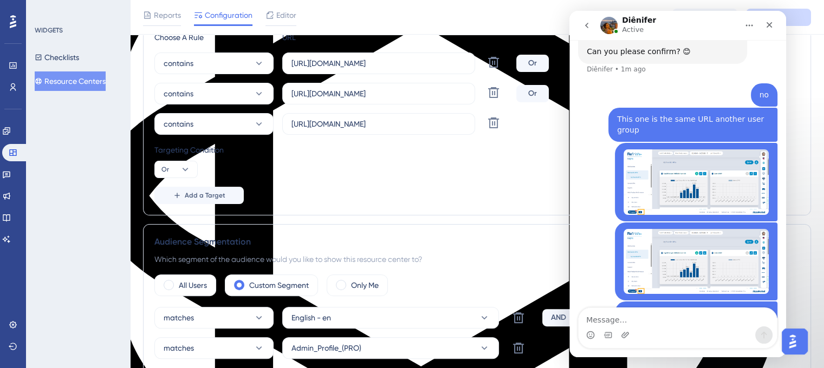
click at [0, 0] on div "Checklists Resource Centers" at bounding box center [0, 0] width 0 height 0
click at [0, 0] on button "Resource Centers" at bounding box center [0, 0] width 0 height 0
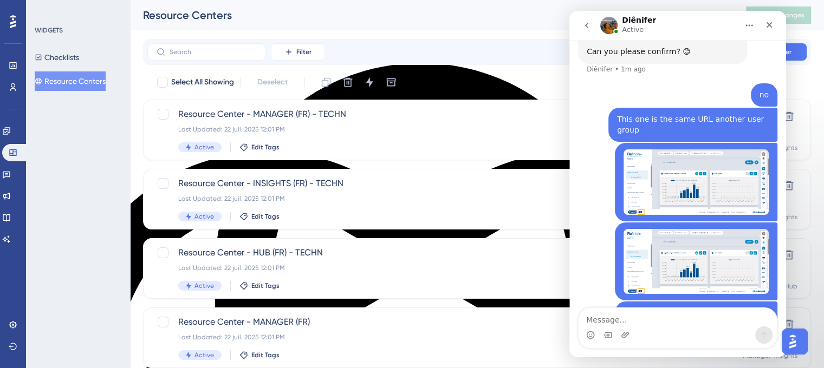
scroll to position [3671, 0]
click at [628, 323] on textarea "Message…" at bounding box center [678, 317] width 198 height 18
type textarea "the one with problems:"
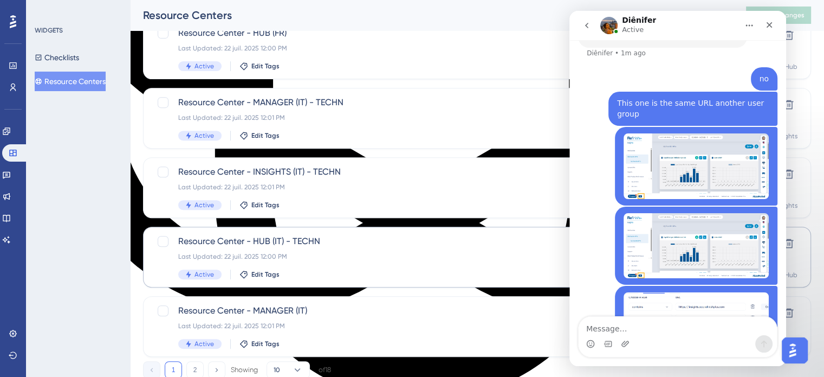
scroll to position [464, 0]
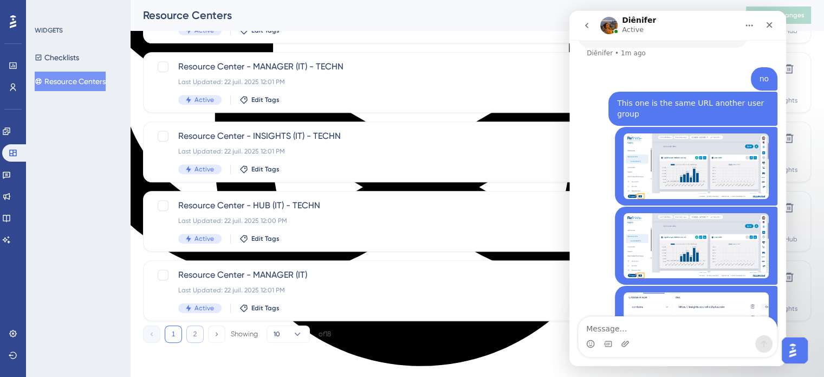
click at [190, 331] on button "2" at bounding box center [194, 333] width 17 height 17
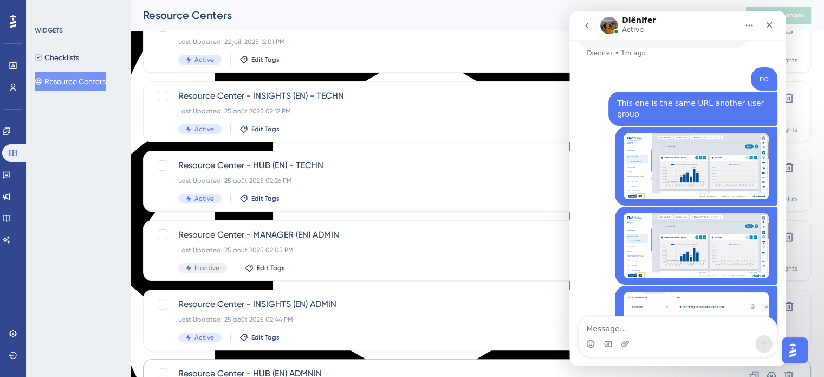
scroll to position [217, 0]
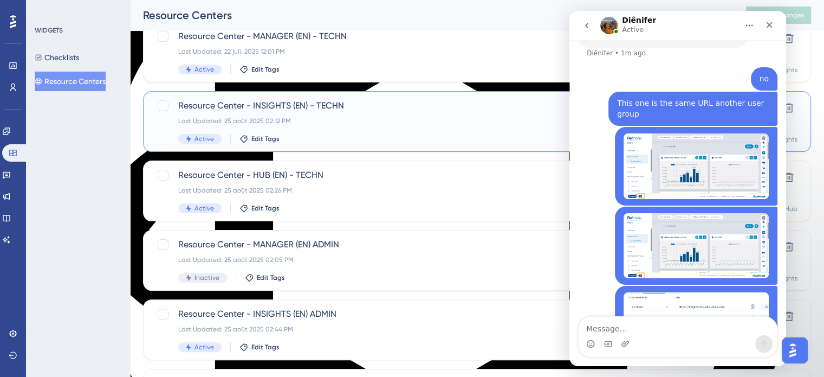
click at [258, 114] on div "Resource Center - INSIGHTS (EN) - TECHN Last Updated: 25 août 2025 02:12 PM Act…" at bounding box center [433, 121] width 511 height 44
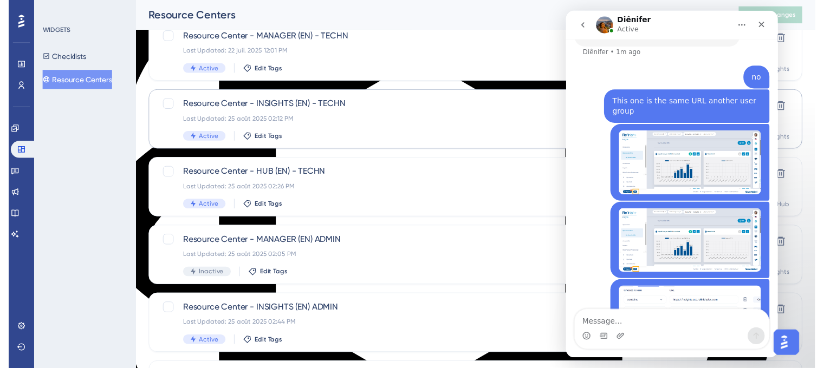
scroll to position [3695, 0]
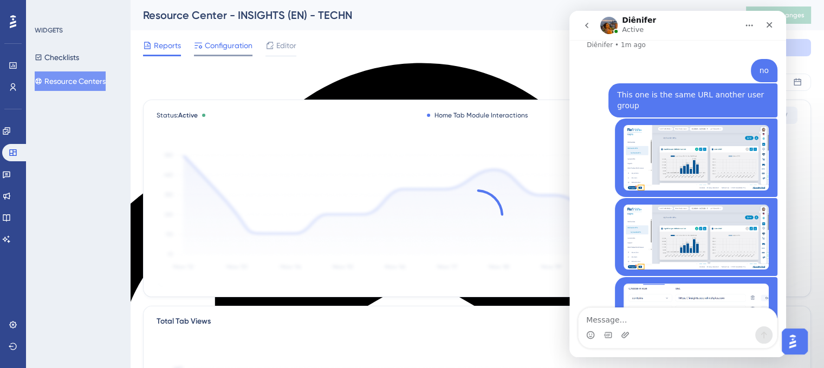
click at [229, 55] on div at bounding box center [223, 56] width 59 height 2
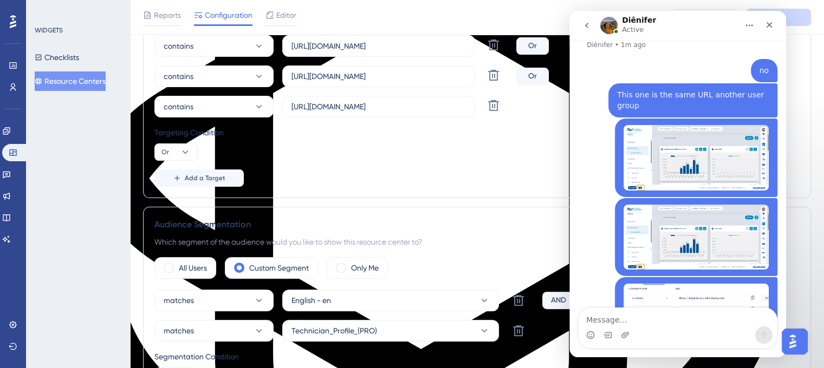
scroll to position [264, 0]
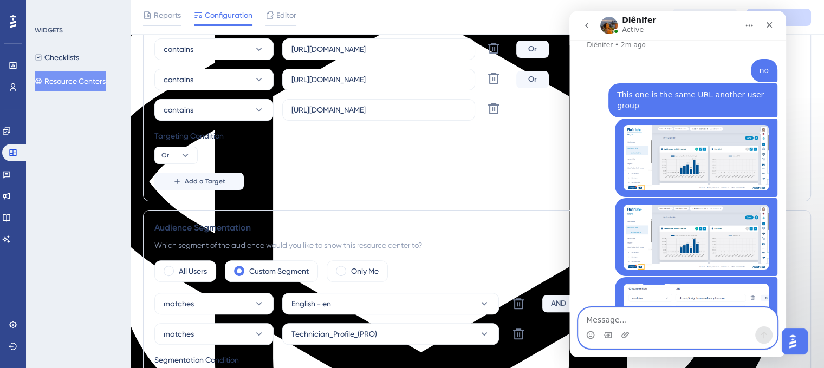
click at [630, 315] on textarea "Message…" at bounding box center [678, 317] width 198 height 18
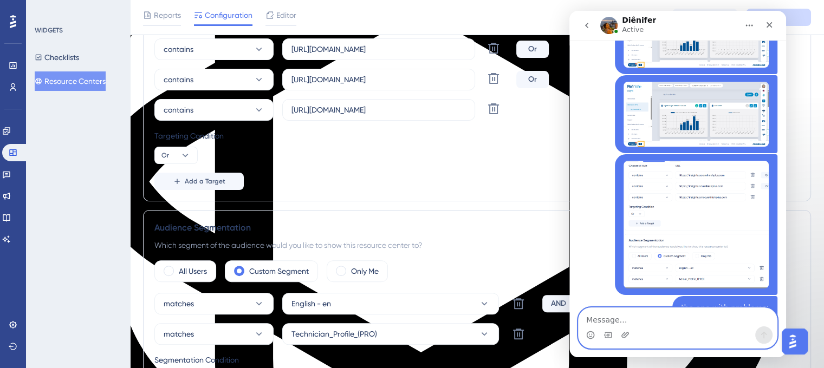
scroll to position [3829, 0]
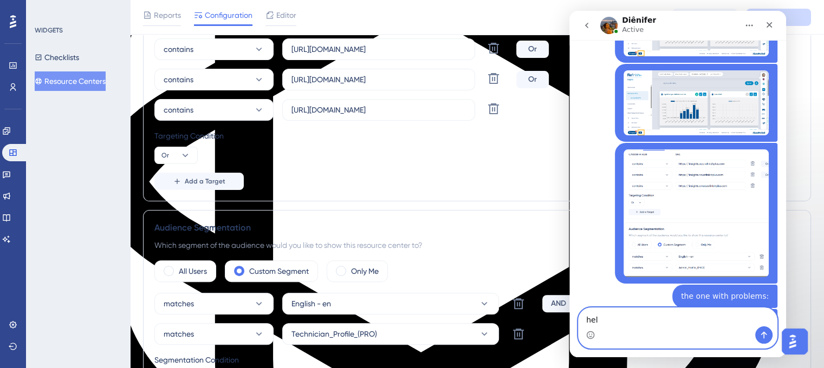
type textarea "help"
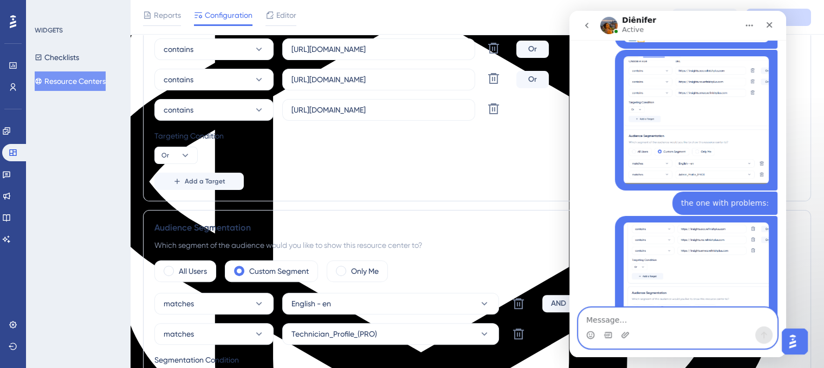
scroll to position [3911, 0]
type textarea "thank you"
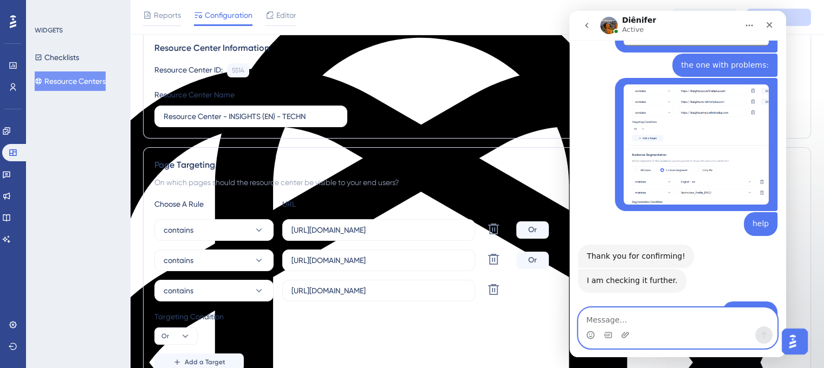
scroll to position [108, 0]
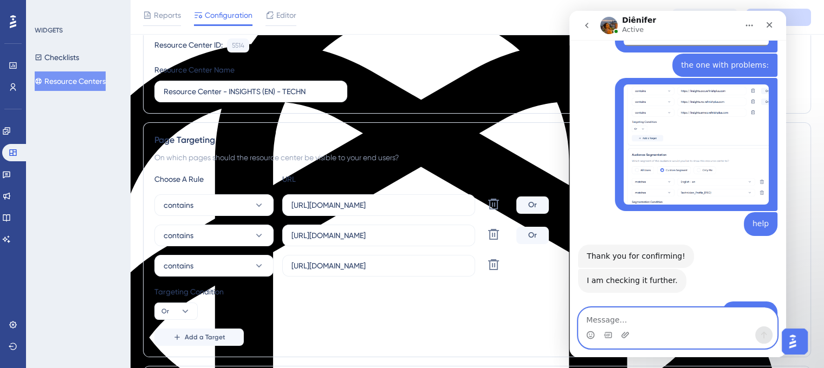
click at [631, 326] on textarea "Message…" at bounding box center [678, 317] width 198 height 18
type textarea "ok"
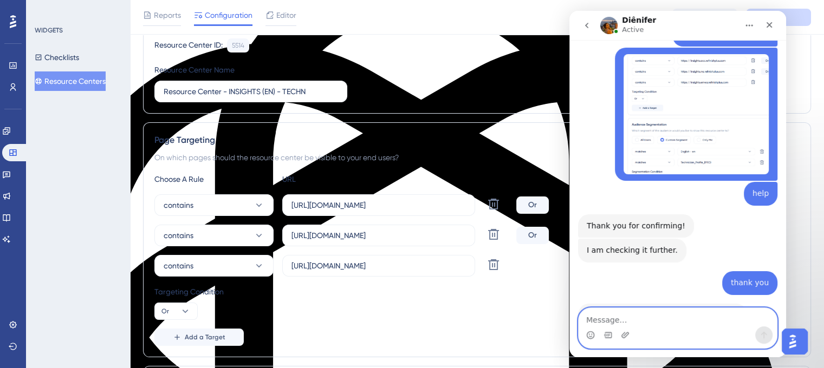
scroll to position [4082, 0]
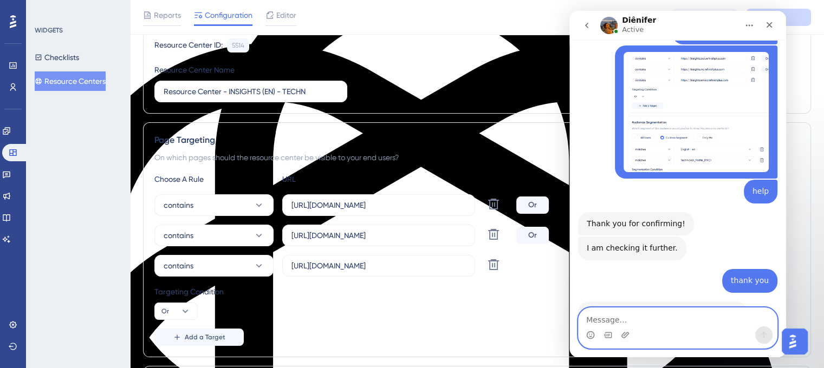
click at [624, 324] on textarea "Message…" at bounding box center [678, 317] width 198 height 18
click at [623, 320] on textarea "Message…" at bounding box center [678, 317] width 198 height 18
type textarea "hey but the Hub is the one that works"
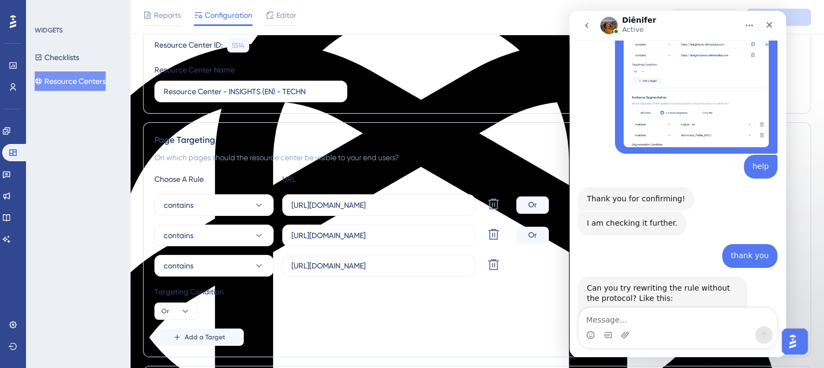
click at [307, 218] on div "contains https://insights.acc.refinishplus.com Delete Or contains https://insig…" at bounding box center [476, 235] width 645 height 82
click at [310, 220] on div "contains https://insights.acc.refinishplus.com Delete Or contains https://insig…" at bounding box center [476, 235] width 645 height 82
click at [316, 236] on input "[URL][DOMAIN_NAME]" at bounding box center [378, 236] width 174 height 12
click at [321, 235] on input "[URL][DOMAIN_NAME]" at bounding box center [378, 236] width 174 height 12
click at [318, 237] on input "[URL][DOMAIN_NAME]" at bounding box center [378, 236] width 174 height 12
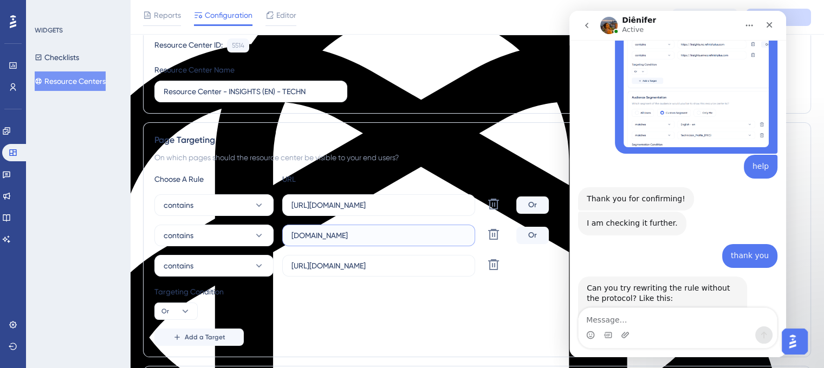
click at [319, 232] on input "insights.na.refinishplus.com" at bounding box center [378, 236] width 174 height 12
type input "insights.na.refinishplus.com"
drag, startPoint x: 318, startPoint y: 265, endPoint x: 277, endPoint y: 266, distance: 40.6
click at [277, 266] on div "contains https://insights.emea.refinishplus.com Delete" at bounding box center [333, 266] width 358 height 22
type input "insights.emea.refinishplus.com"
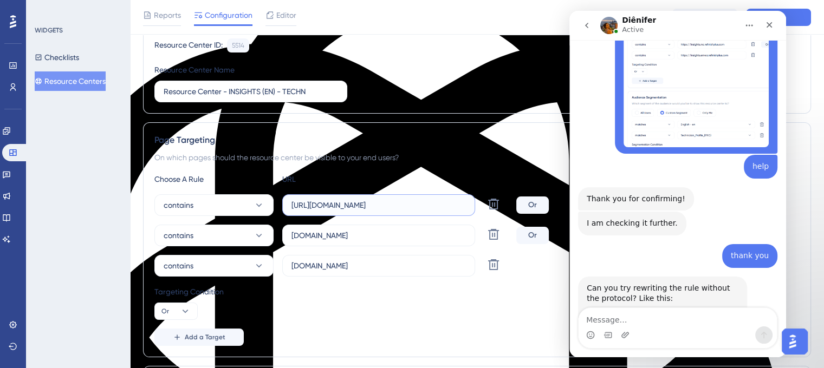
drag, startPoint x: 318, startPoint y: 204, endPoint x: 277, endPoint y: 203, distance: 40.6
click at [277, 203] on div "contains https://insights.acc.refinishplus.com Delete" at bounding box center [333, 205] width 358 height 22
type input "insights.acc.refinishplus.com"
click at [802, 18] on button "Save" at bounding box center [778, 17] width 65 height 17
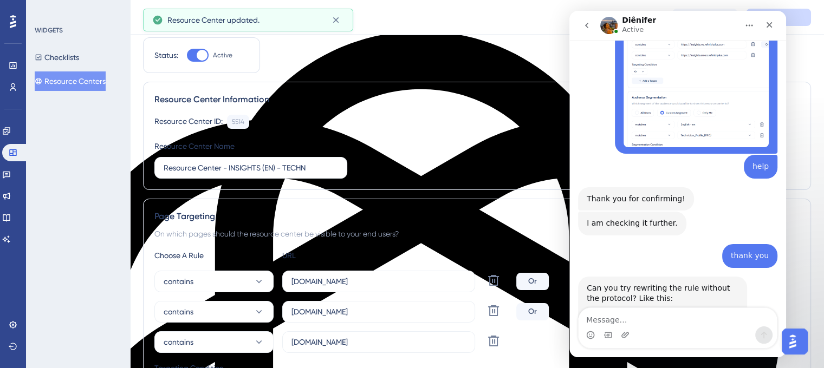
scroll to position [0, 0]
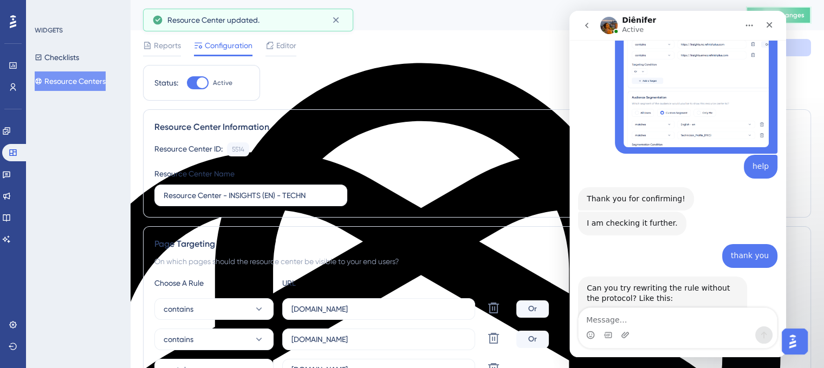
click at [801, 18] on span "Publish Changes" at bounding box center [778, 15] width 52 height 9
drag, startPoint x: 574, startPoint y: -1, endPoint x: 401, endPoint y: 93, distance: 196.8
click at [569, 93] on html "Diênifer Active We help your business grow with better user onboarding, automat…" at bounding box center [677, 184] width 217 height 347
drag, startPoint x: 427, startPoint y: 88, endPoint x: 407, endPoint y: 103, distance: 25.1
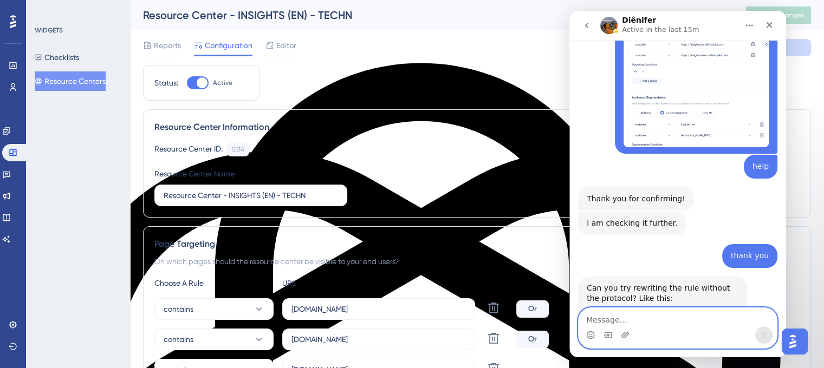
click at [606, 318] on textarea "Message…" at bounding box center [678, 317] width 198 height 18
type textarea "doesn`t work"
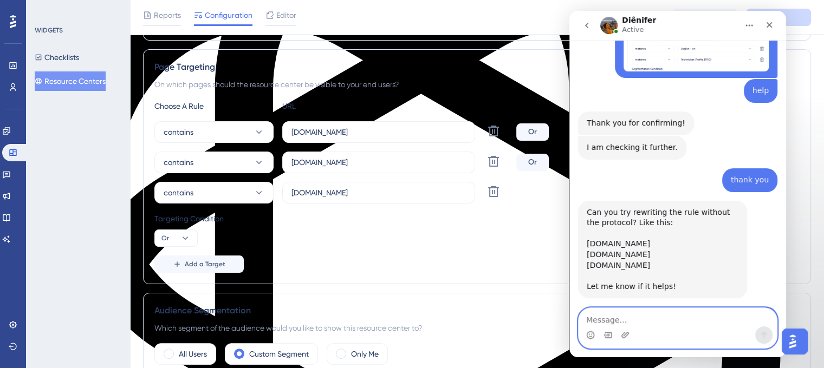
scroll to position [4185, 0]
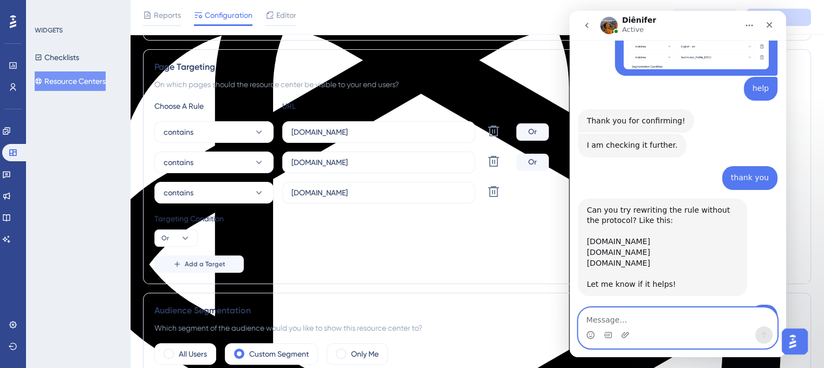
click at [621, 320] on textarea "Message…" at bounding box center [678, 317] width 198 height 18
type textarea "No is private"
type textarea "+"
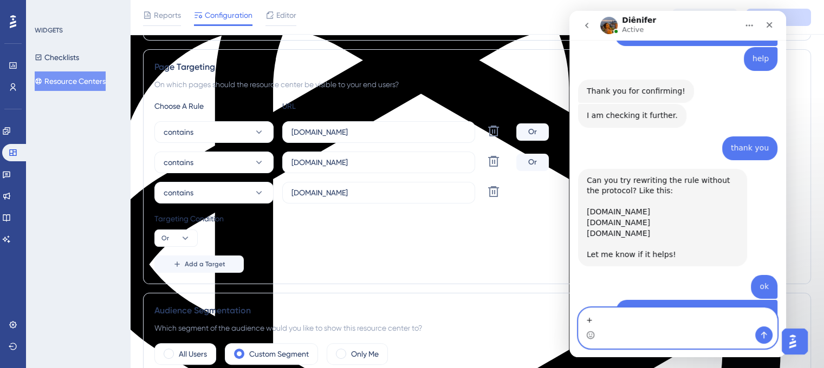
scroll to position [4218, 0]
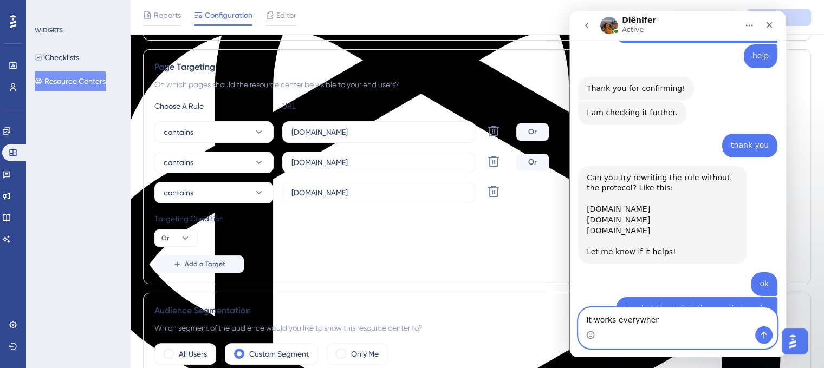
type textarea "It works everywhere"
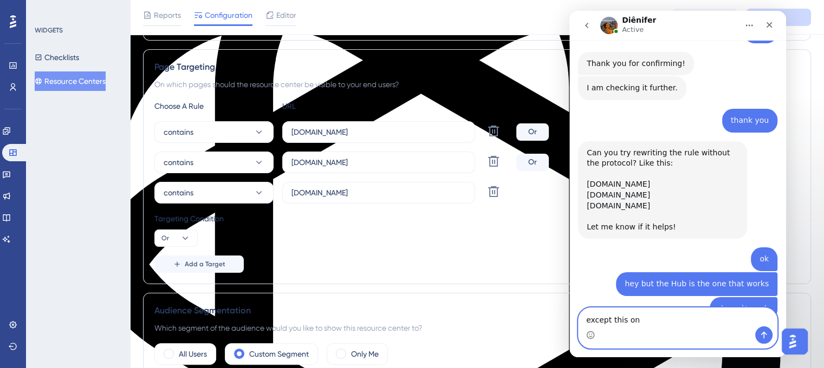
type textarea "except this one"
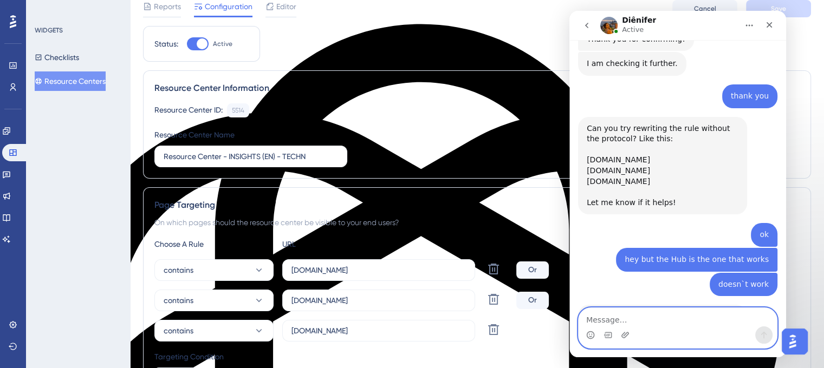
scroll to position [0, 0]
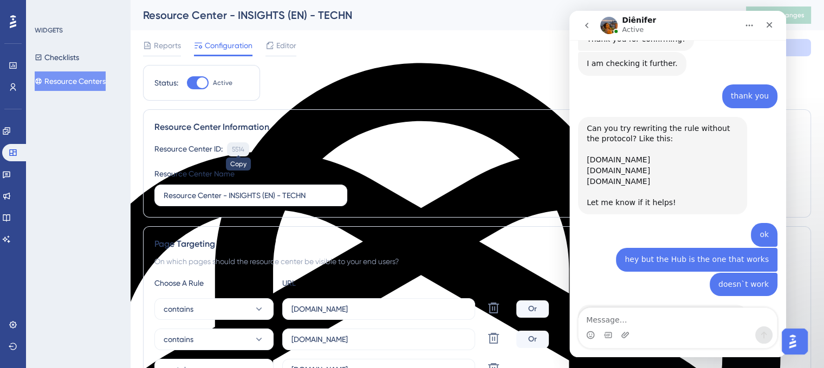
click at [240, 151] on div "5514" at bounding box center [238, 149] width 12 height 9
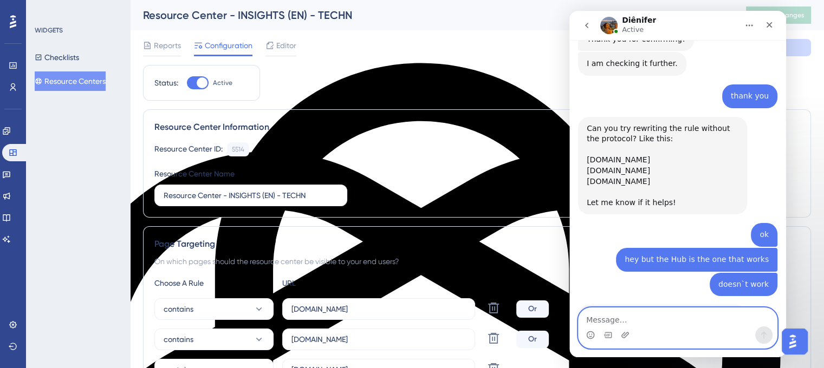
click at [630, 311] on textarea "Message…" at bounding box center [678, 317] width 198 height 18
paste textarea "5514"
type textarea "5514"
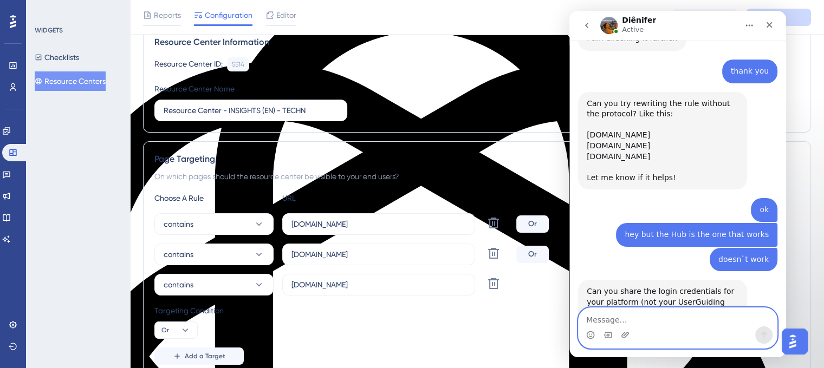
scroll to position [108, 0]
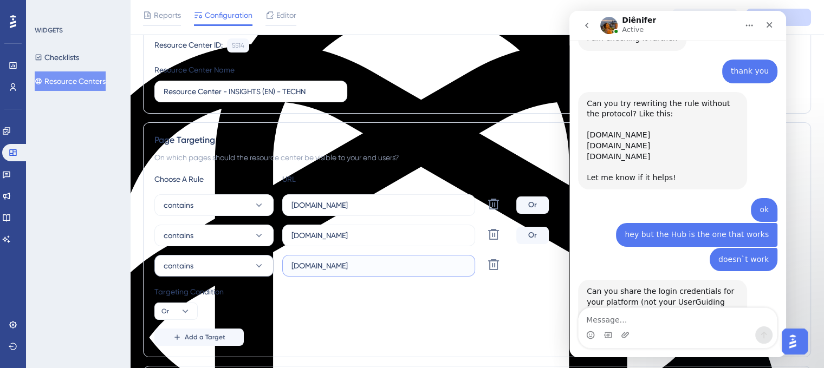
drag, startPoint x: 428, startPoint y: 266, endPoint x: 249, endPoint y: 265, distance: 179.3
click at [249, 265] on div "contains insights.emea.refinishplus.com Delete" at bounding box center [333, 266] width 358 height 22
type input "[URL][DOMAIN_NAME]"
click at [393, 204] on input "insights.acc.refinishplus.com" at bounding box center [378, 205] width 174 height 12
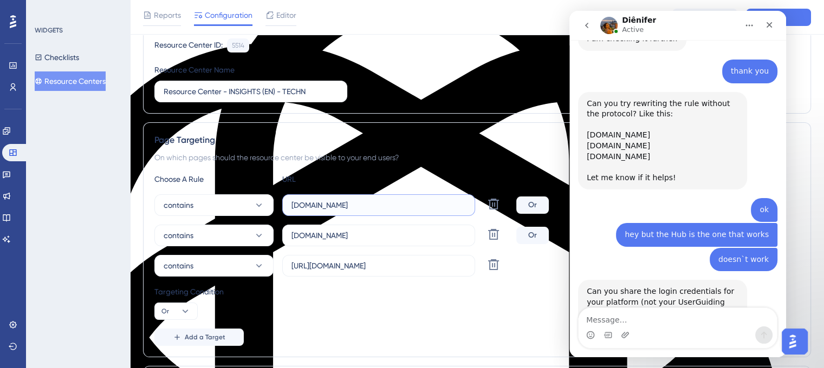
click at [393, 204] on input "insights.acc.refinishplus.com" at bounding box center [378, 205] width 174 height 12
paste input "https://insights.acc.refinishplus.com/"
type input "[URL][DOMAIN_NAME]"
click at [427, 231] on input "insights.na.refinishplus.com" at bounding box center [378, 236] width 174 height 12
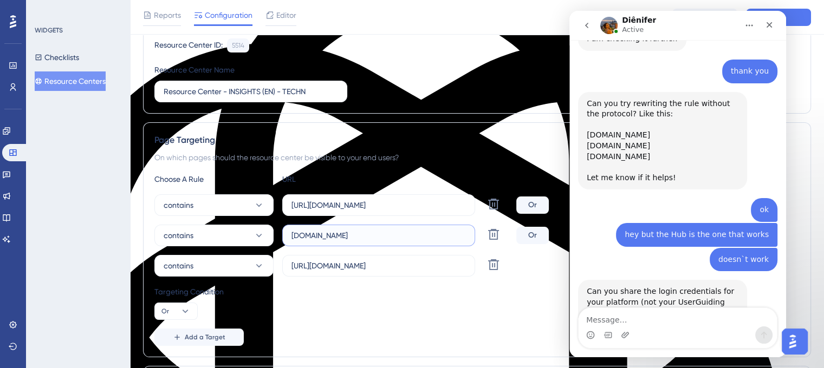
click at [427, 231] on input "insights.na.refinishplus.com" at bounding box center [378, 236] width 174 height 12
paste input "https://"
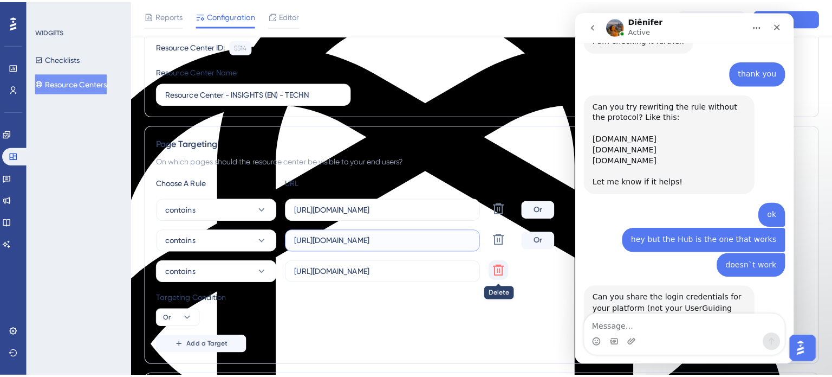
scroll to position [0, 0]
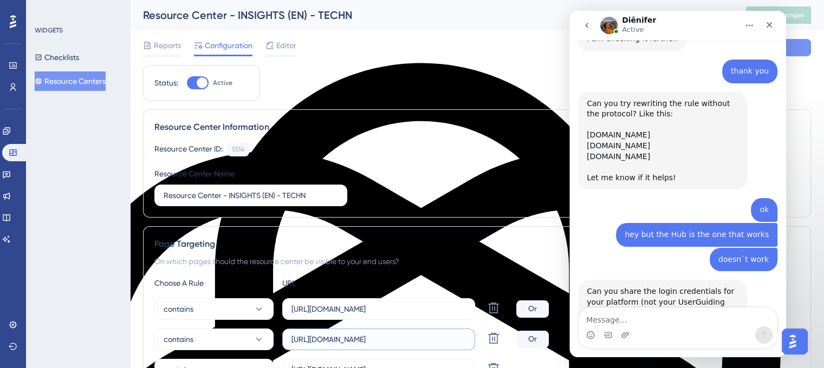
type input "[URL][DOMAIN_NAME]"
click at [801, 49] on button "Save" at bounding box center [778, 47] width 65 height 17
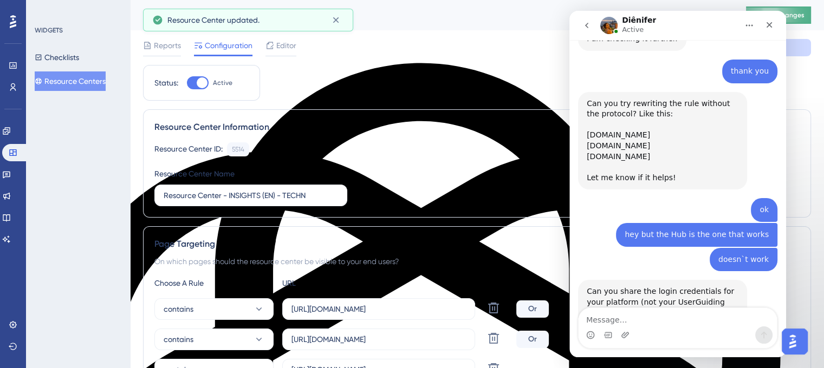
click at [804, 19] on span "Publish Changes" at bounding box center [778, 15] width 52 height 9
click at [293, 54] on div "Editor" at bounding box center [280, 47] width 31 height 17
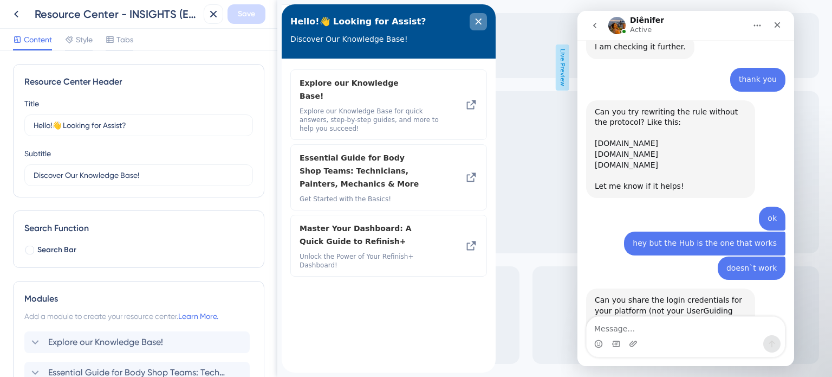
drag, startPoint x: 475, startPoint y: 28, endPoint x: 481, endPoint y: 32, distance: 7.5
click at [475, 28] on div "close resource center" at bounding box center [478, 21] width 17 height 17
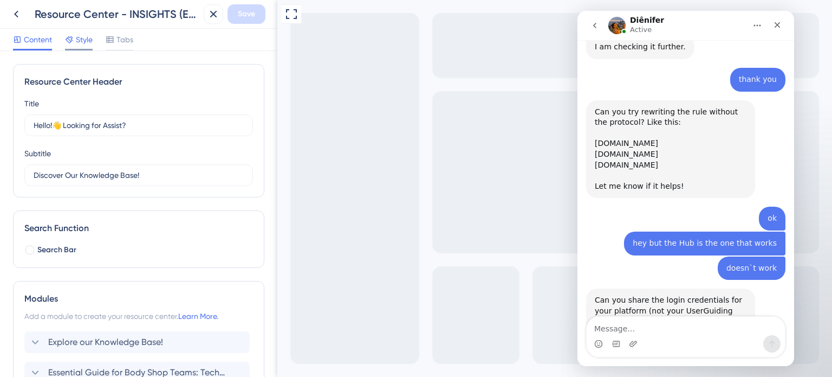
click at [76, 45] on span "Style" at bounding box center [84, 39] width 17 height 13
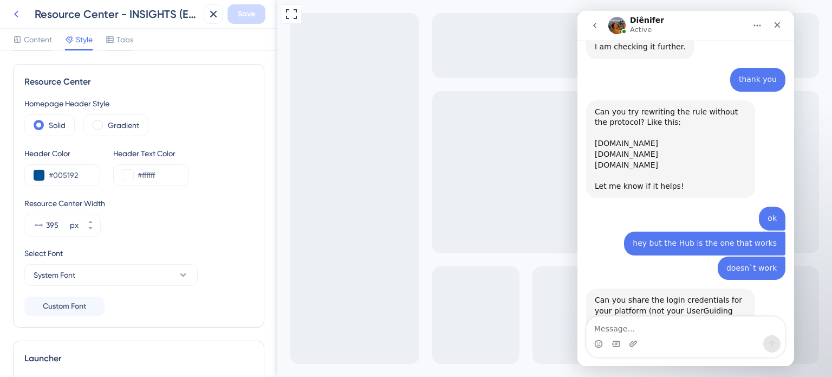
click at [22, 15] on icon at bounding box center [16, 14] width 13 height 13
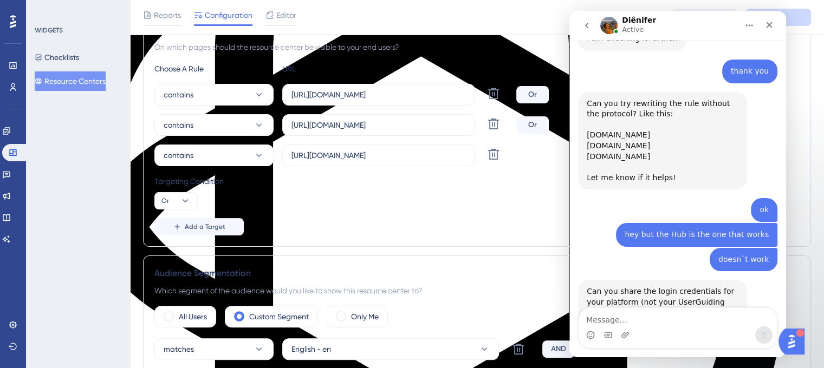
scroll to position [217, 0]
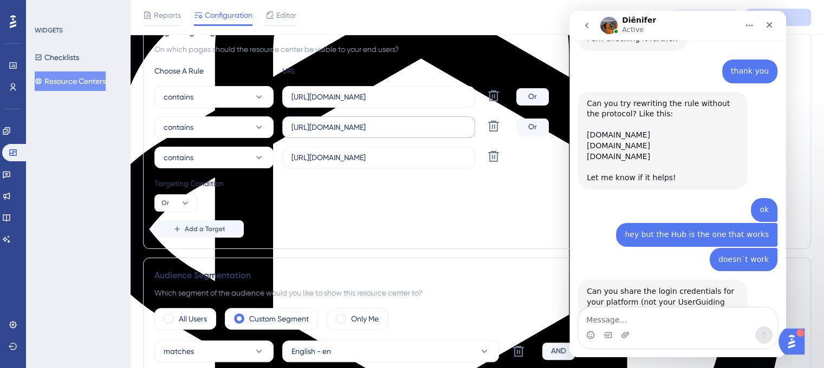
click at [352, 133] on label "[URL][DOMAIN_NAME]" at bounding box center [378, 127] width 193 height 22
click at [352, 133] on input "[URL][DOMAIN_NAME]" at bounding box center [378, 127] width 174 height 12
click at [352, 132] on input "[URL][DOMAIN_NAME]" at bounding box center [378, 127] width 174 height 12
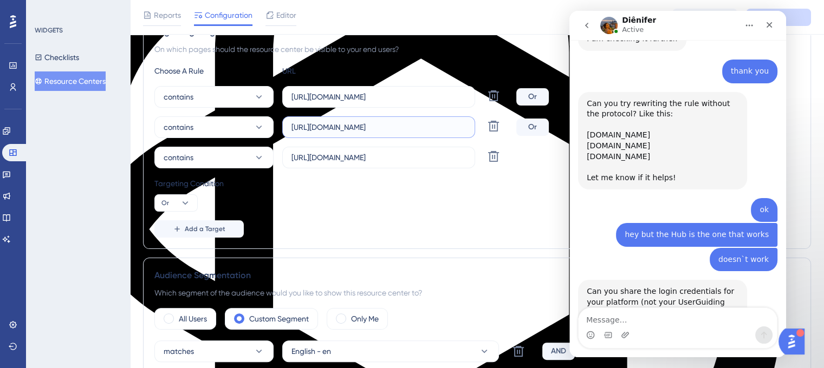
click at [352, 132] on input "[URL][DOMAIN_NAME]" at bounding box center [378, 127] width 174 height 12
paste input "/section/my-favorite-kpis/my-favorite-kpis"
click at [808, 8] on div "Reports Configuration Editor Cancel Save" at bounding box center [477, 17] width 694 height 35
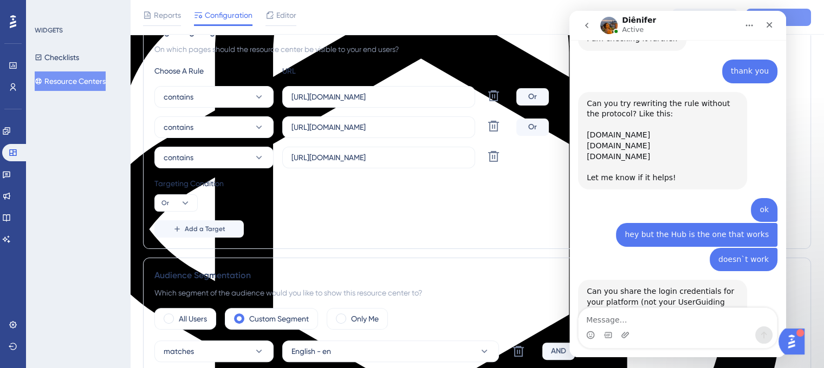
click at [804, 17] on button "Save" at bounding box center [778, 17] width 65 height 17
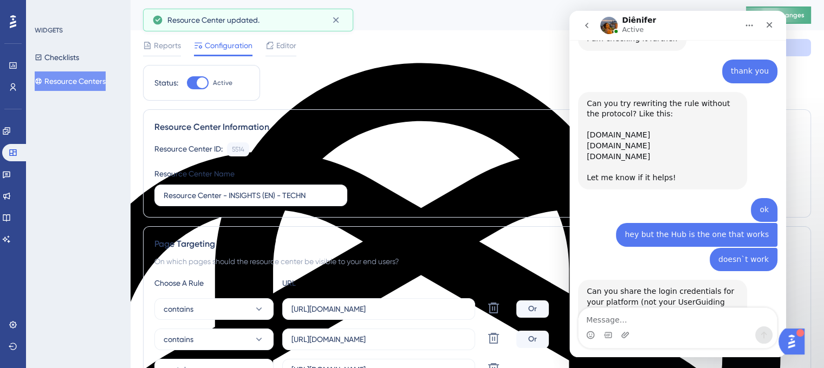
click at [802, 21] on button "Publish Changes" at bounding box center [778, 15] width 65 height 17
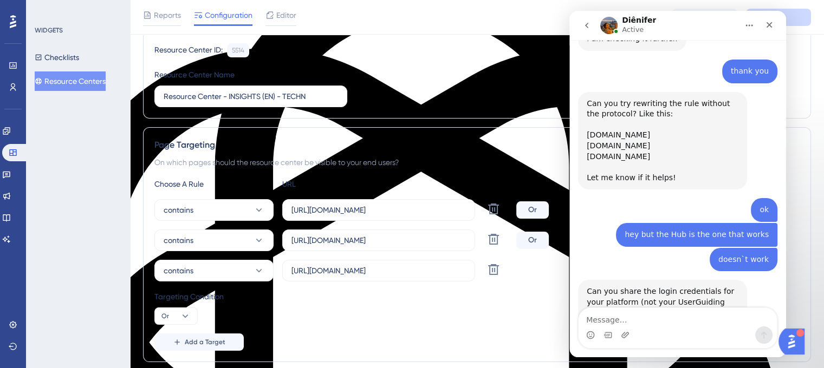
scroll to position [108, 0]
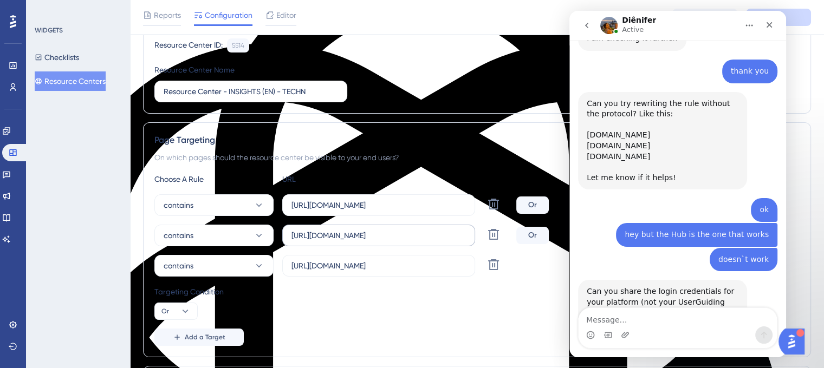
click at [425, 242] on label "https://insights.na.refinishplus.com/section/my-favorite-kpis/my-favorite-kpis" at bounding box center [378, 236] width 193 height 22
click at [425, 242] on input "https://insights.na.refinishplus.com/section/my-favorite-kpis/my-favorite-kpis" at bounding box center [378, 236] width 174 height 12
click at [424, 239] on input "https://insights.na.refinishplus.com/section/my-favorite-kpis/my-favorite-kpis" at bounding box center [378, 236] width 174 height 12
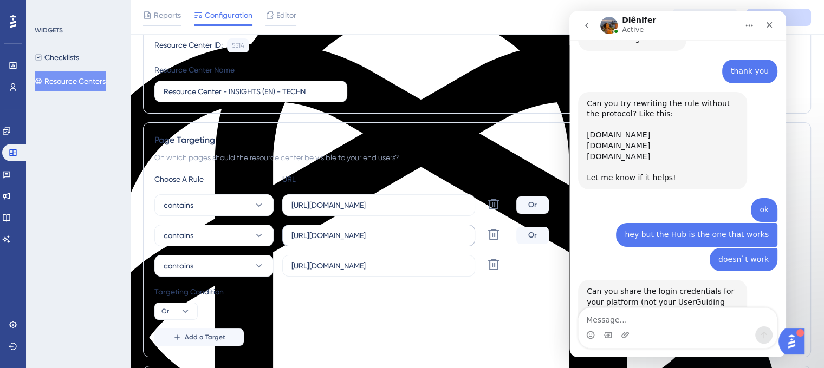
drag, startPoint x: 468, startPoint y: 236, endPoint x: 366, endPoint y: 235, distance: 101.8
click at [366, 235] on label "https://insights.na.refinishplus.com/section/my-favorite-kpis/my-favorite-kpis" at bounding box center [378, 236] width 193 height 22
click at [366, 235] on input "https://insights.na.refinishplus.com/section/my-favorite-kpis/my-favorite-kpis" at bounding box center [378, 236] width 174 height 12
click at [418, 231] on input "https://insights.na.refinishplus.com/section/my-favorite-kpis/my-favorite-kpis" at bounding box center [378, 236] width 174 height 12
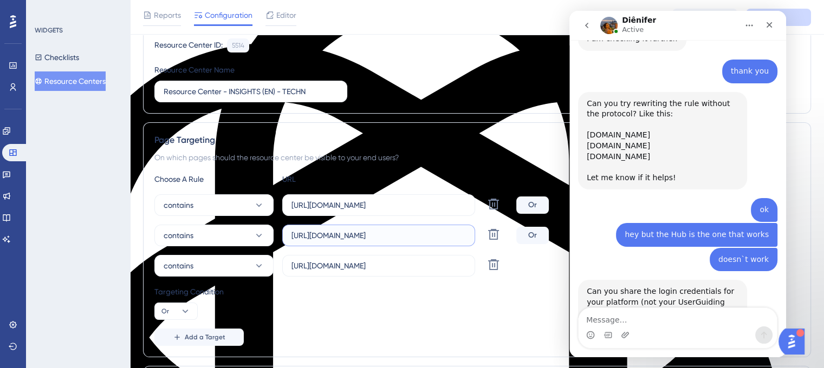
scroll to position [0, 0]
drag, startPoint x: 366, startPoint y: 232, endPoint x: 193, endPoint y: 215, distance: 173.7
click at [192, 216] on div "contains https://insights.acc.refinishplus.com Delete Or contains https://insig…" at bounding box center [476, 235] width 645 height 82
click at [407, 240] on input "https://insights.na.refinishplus.com/section/my-favorite-kpis/my-favorite-kpis" at bounding box center [378, 236] width 174 height 12
click at [413, 233] on input "https://insights.na.refinishplus.com/section/my-favorite-kpis/my-favorite-kpis" at bounding box center [378, 236] width 174 height 12
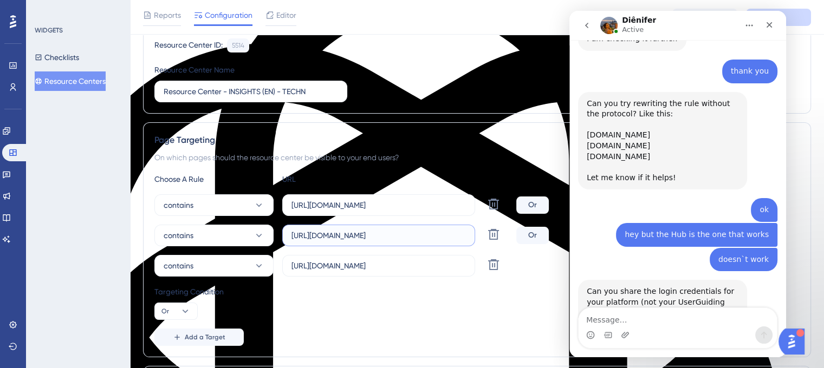
scroll to position [0, 101]
drag, startPoint x: 983, startPoint y: 246, endPoint x: 603, endPoint y: 261, distance: 380.6
type input "[URL][DOMAIN_NAME]"
click at [803, 12] on button "Save" at bounding box center [778, 17] width 65 height 17
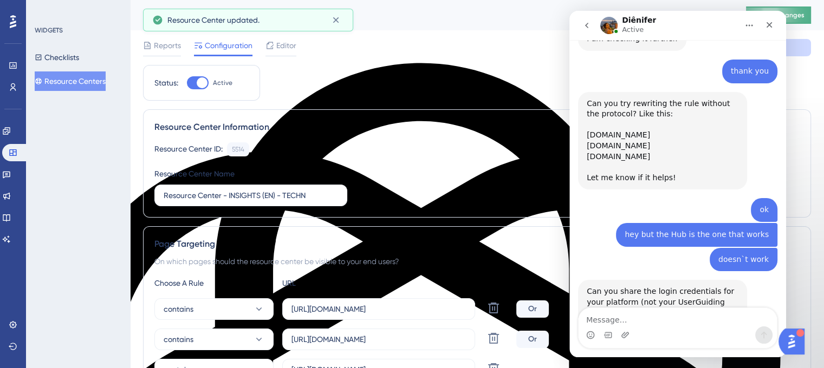
click at [797, 22] on button "Publish Changes" at bounding box center [778, 15] width 65 height 17
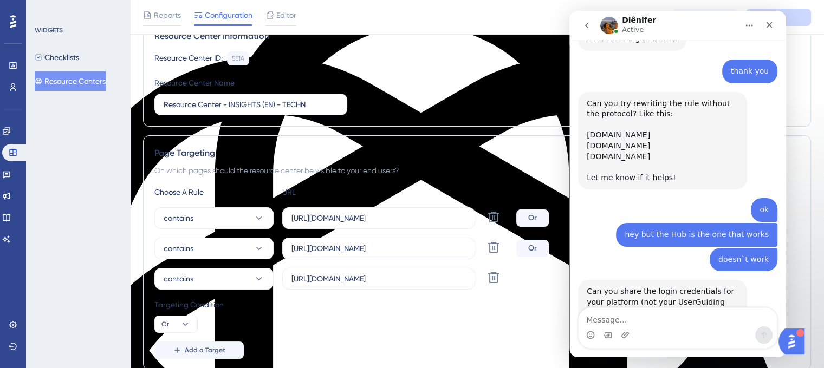
scroll to position [108, 0]
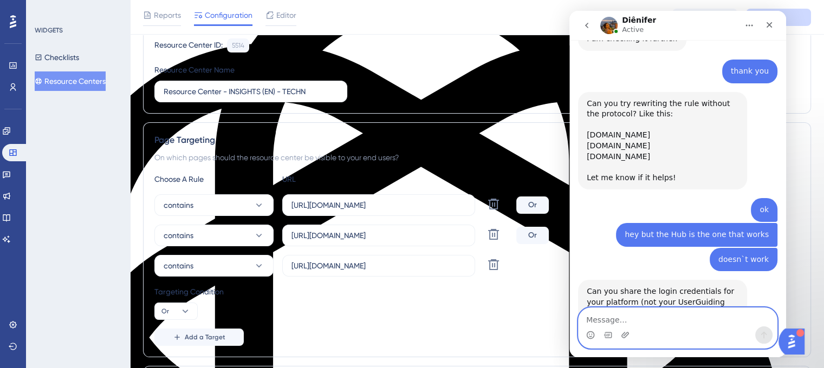
click at [643, 317] on textarea "Message…" at bounding box center [678, 317] width 198 height 18
click at [597, 320] on textarea "Message…" at bounding box center [678, 317] width 198 height 18
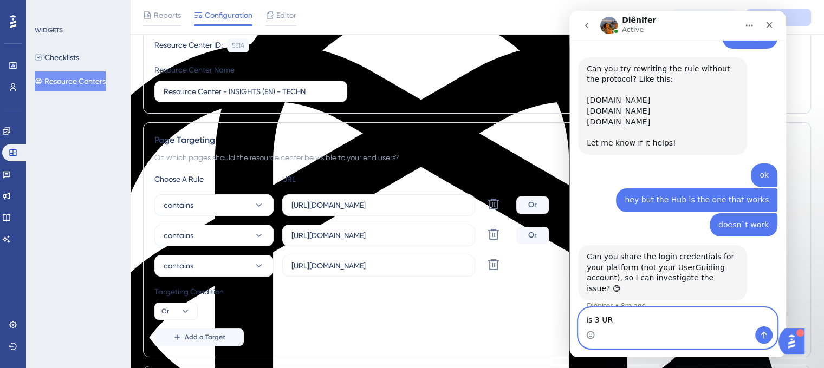
scroll to position [4334, 0]
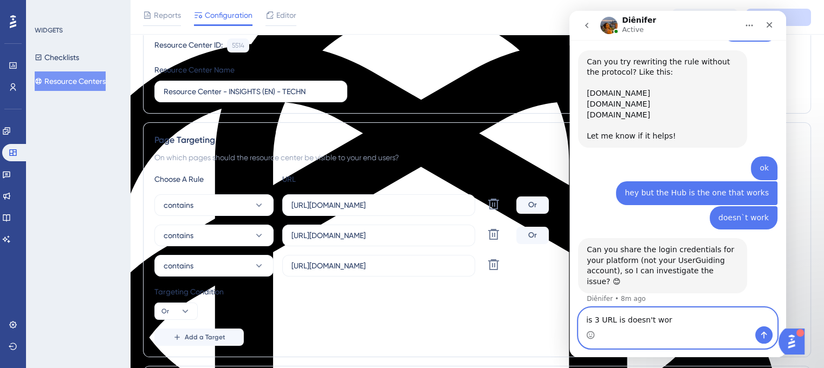
type textarea "is 3 URL is doesn't work"
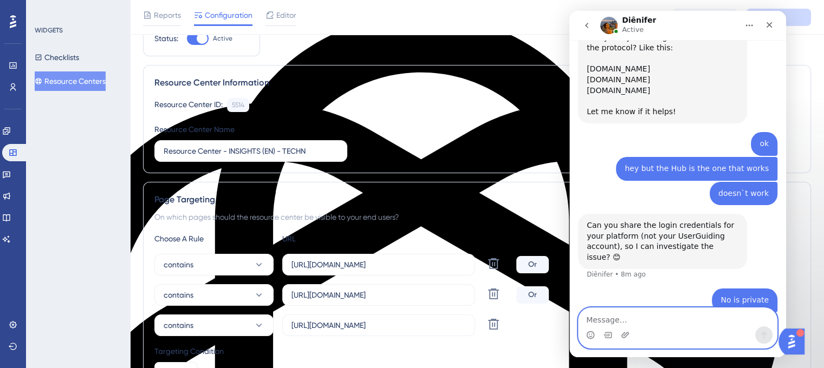
scroll to position [108, 0]
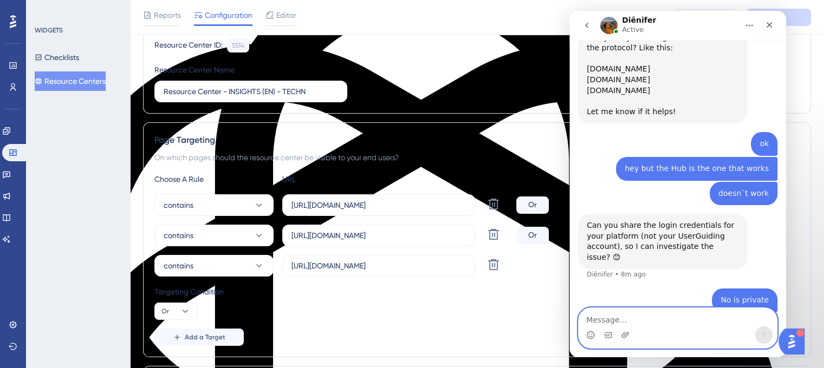
click at [646, 317] on textarea "Message…" at bounding box center [678, 317] width 198 height 18
paste textarea "Message…"
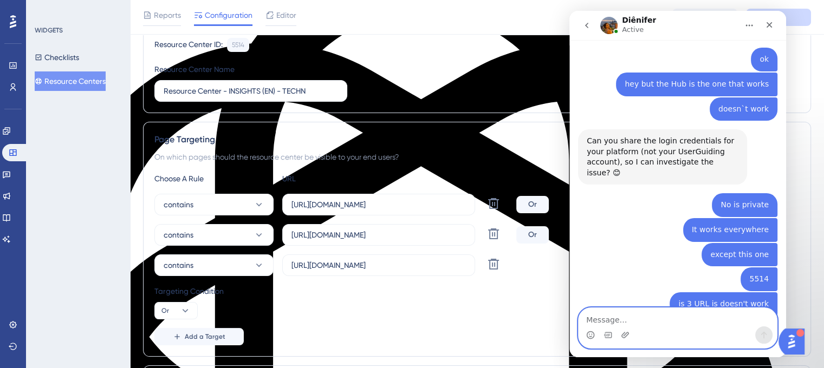
scroll to position [19, 0]
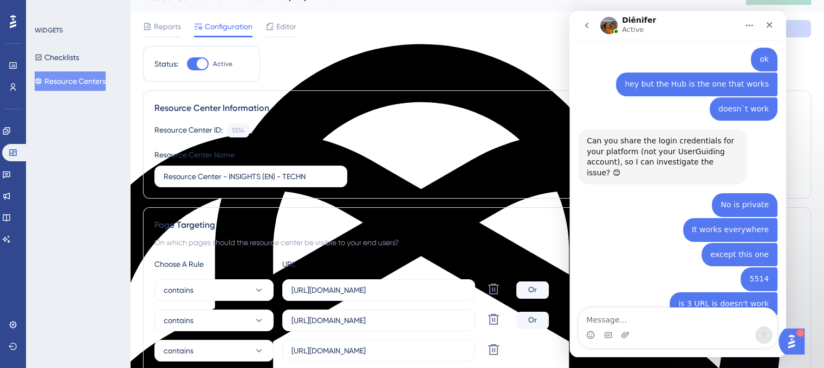
click at [70, 79] on button "Resource Centers" at bounding box center [70, 82] width 71 height 20
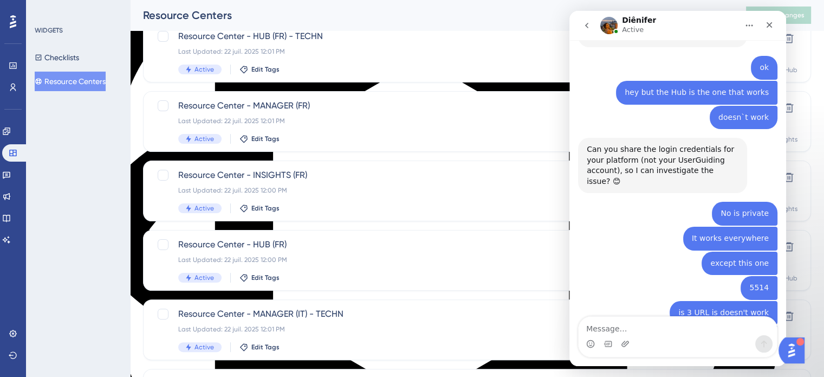
scroll to position [464, 0]
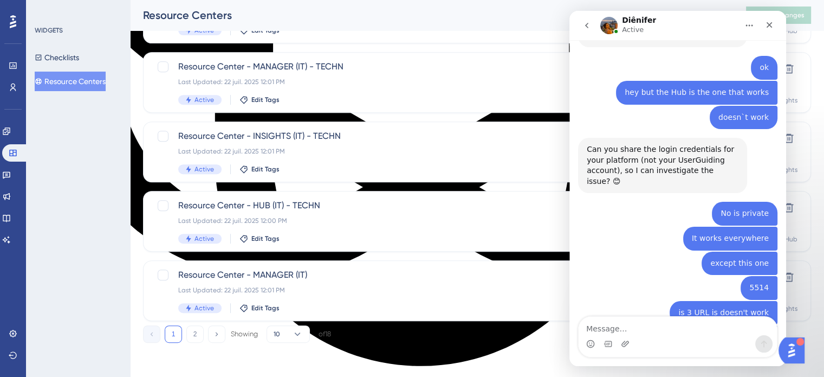
click at [175, 332] on button "1" at bounding box center [173, 333] width 17 height 17
click at [191, 337] on button "2" at bounding box center [194, 333] width 17 height 17
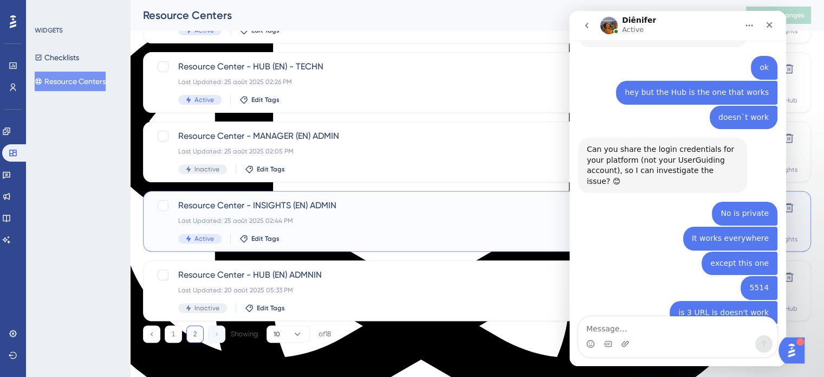
click at [248, 203] on span "Resource Center - INSIGHTS (EN) ADMIN" at bounding box center [433, 205] width 511 height 13
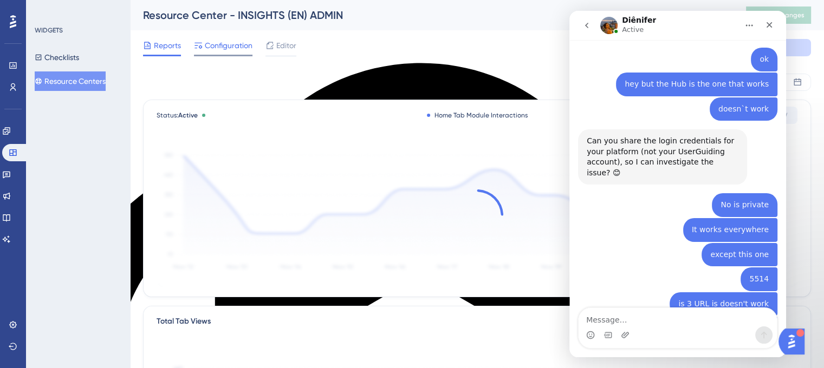
click at [204, 54] on div "Reports Configuration Editor Cancel Save" at bounding box center [477, 47] width 668 height 35
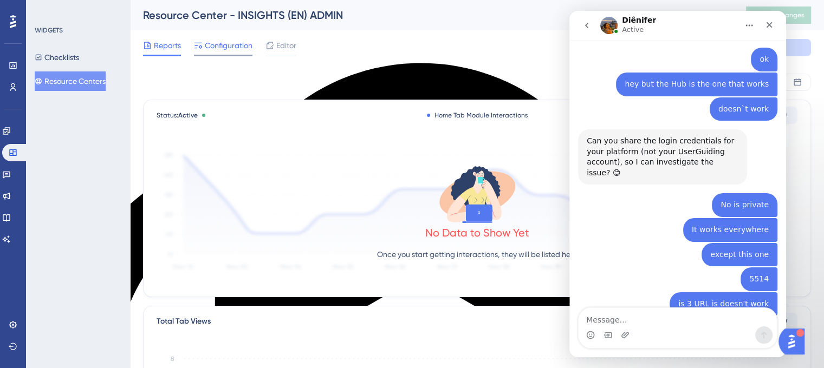
click at [211, 53] on div "Configuration" at bounding box center [223, 47] width 59 height 17
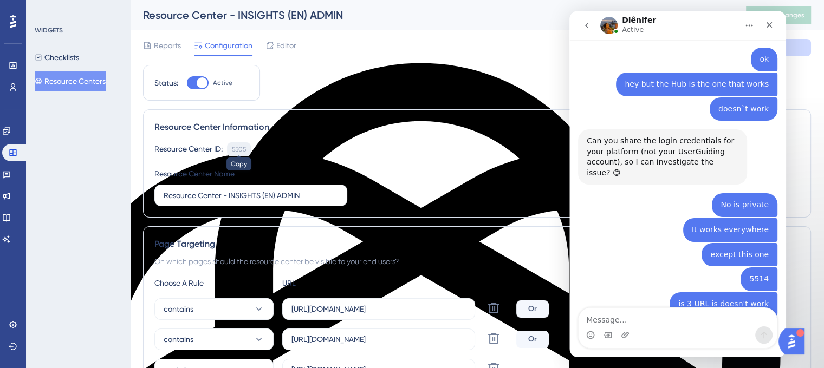
click at [238, 145] on div "5505" at bounding box center [239, 149] width 14 height 9
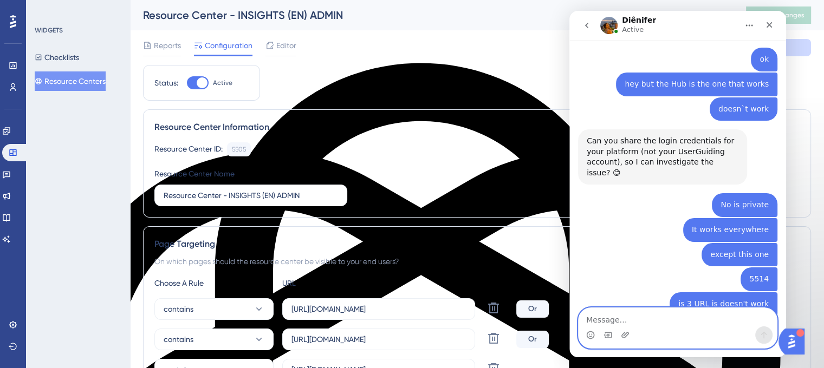
click at [637, 318] on textarea "Message…" at bounding box center [678, 317] width 198 height 18
paste textarea "5505"
type textarea "5505"
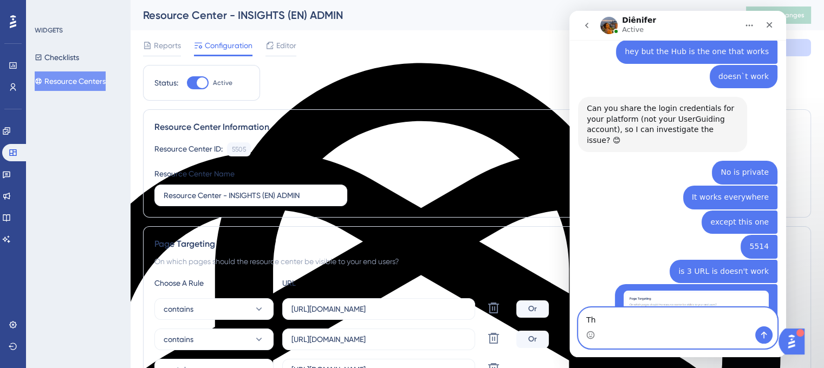
type textarea "T"
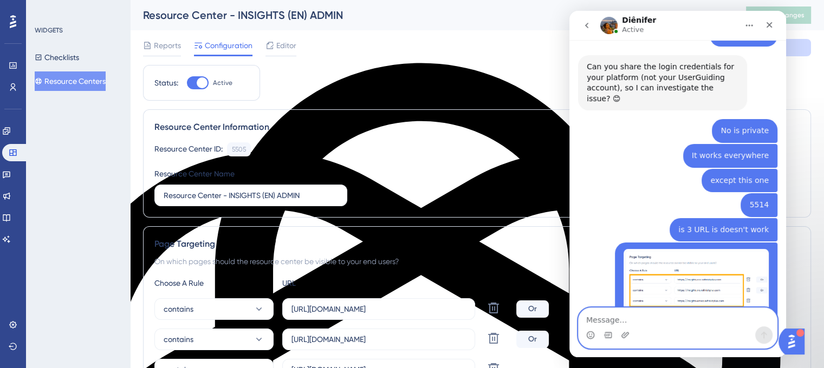
scroll to position [4529, 0]
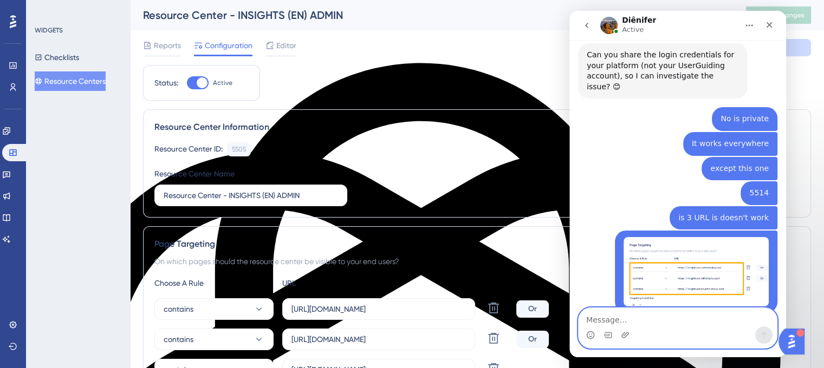
click at [625, 315] on textarea "Message…" at bounding box center [678, 317] width 198 height 18
type textarea "Thank you!"
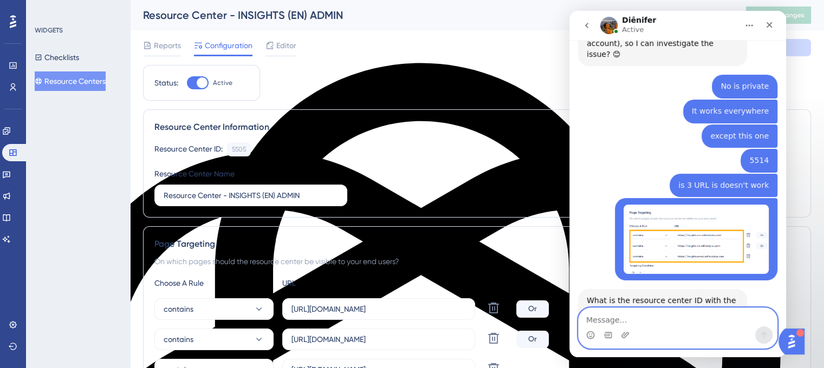
scroll to position [4593, 0]
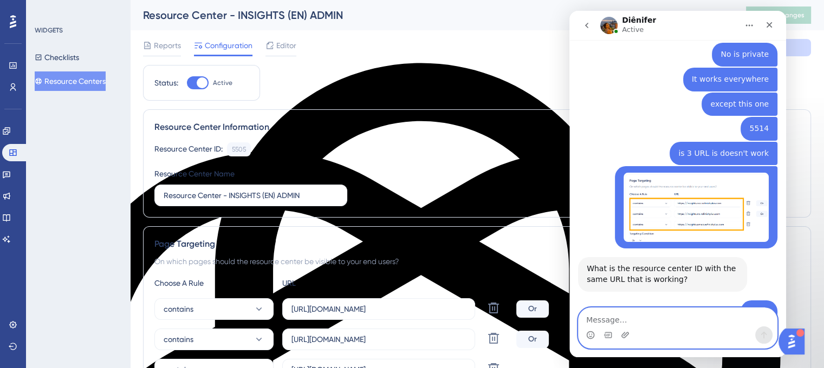
click at [635, 323] on textarea "Message…" at bounding box center [678, 317] width 198 height 18
type textarea "Let me know"
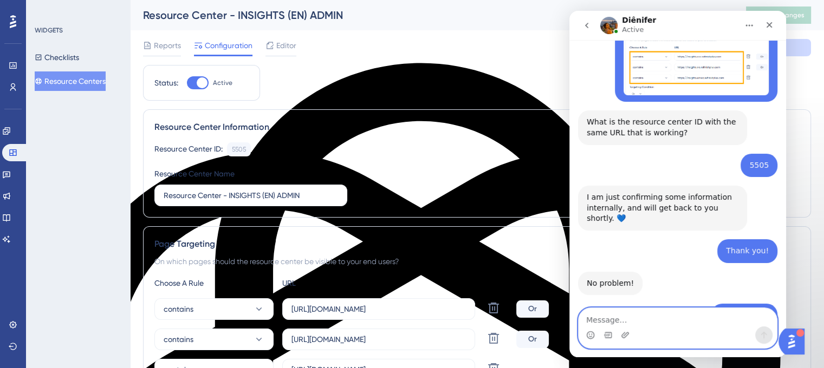
scroll to position [4768, 0]
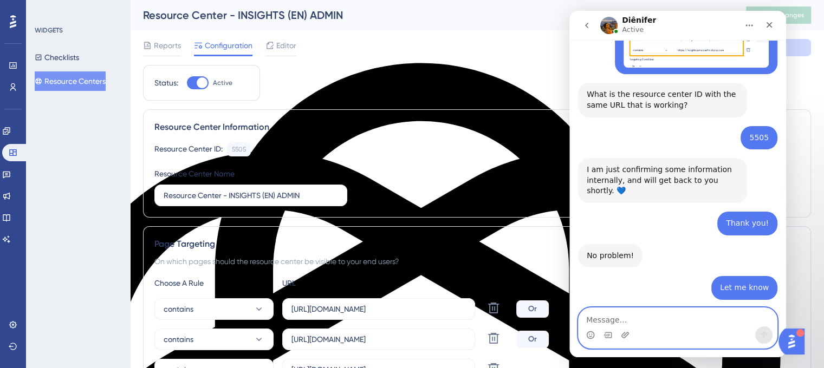
click at [605, 324] on textarea "Message…" at bounding box center [678, 317] width 198 height 18
click at [603, 308] on textarea "Message…" at bounding box center [678, 317] width 198 height 18
click at [569, 11] on span "It's" at bounding box center [569, 11] width 0 height 0
click at [569, 11] on span "true" at bounding box center [569, 11] width 0 height 0
click at [569, 11] on span "centres displaying" at bounding box center [569, 11] width 0 height 0
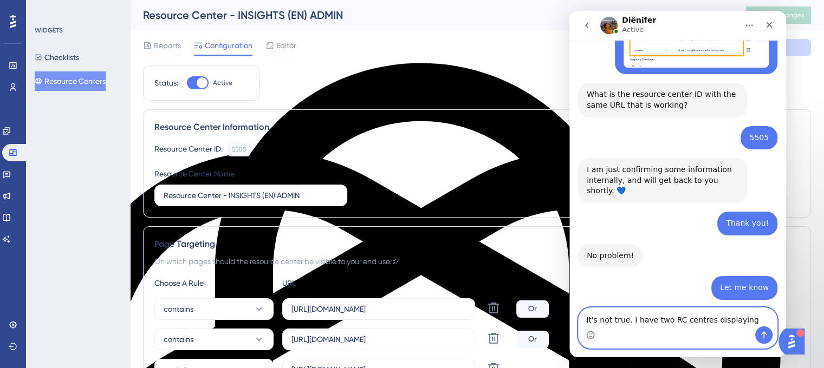
click at [700, 321] on textarea "It's not true. I have two RC centres displaying" at bounding box center [678, 317] width 198 height 18
drag, startPoint x: 700, startPoint y: 321, endPoint x: 674, endPoint y: 319, distance: 25.5
click at [674, 319] on textarea "It's not true. I have two RC centres displaying" at bounding box center [678, 317] width 198 height 18
click at [679, 321] on textarea "It's not true. I have two RC centres displaying" at bounding box center [678, 317] width 198 height 18
drag, startPoint x: 700, startPoint y: 323, endPoint x: 678, endPoint y: 322, distance: 21.7
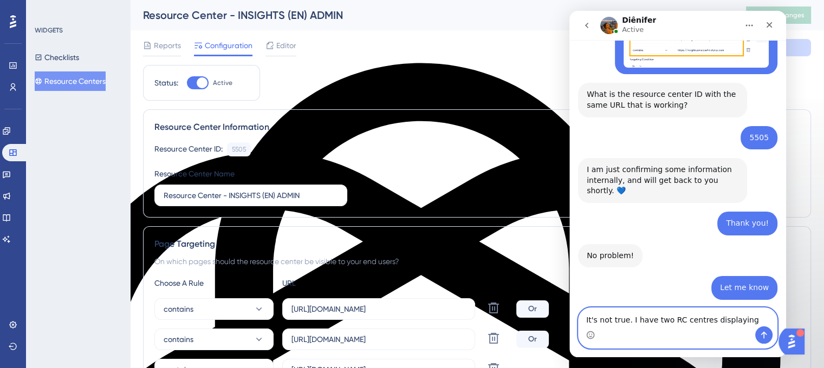
click at [678, 322] on textarea "It's not true. I have two RC centres displaying" at bounding box center [678, 317] width 198 height 18
click at [716, 319] on textarea "It's not true. I have two RC displaying" at bounding box center [678, 317] width 198 height 18
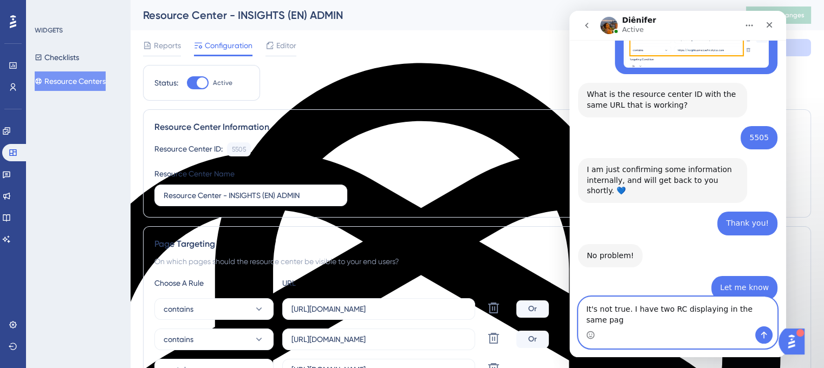
type textarea "It's not true. I have two RC displaying in the same page"
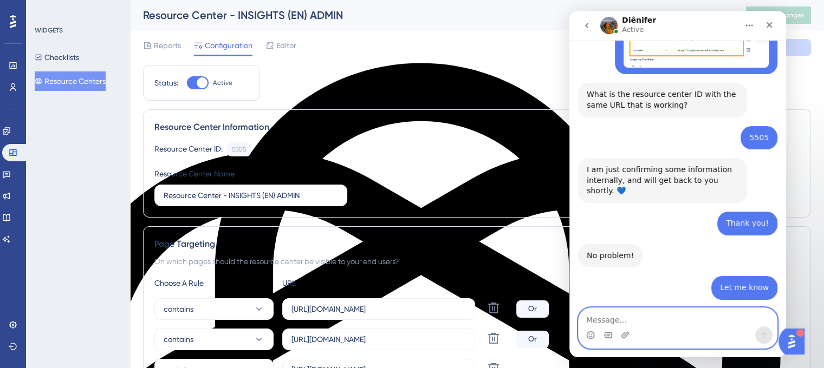
scroll to position [4811, 0]
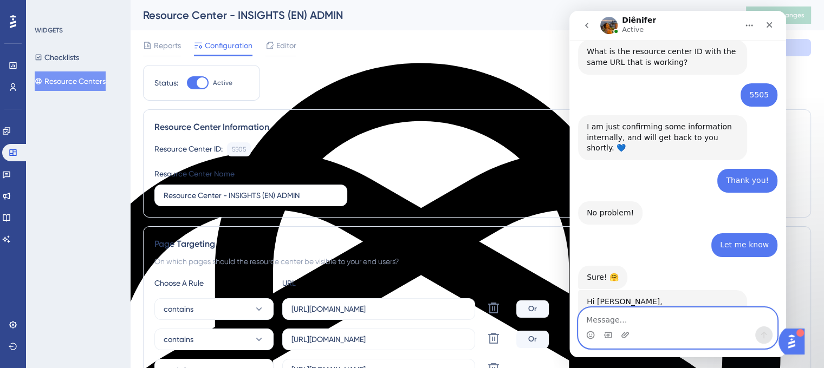
click at [722, 319] on textarea "Message…" at bounding box center [678, 317] width 198 height 18
click at [599, 315] on textarea "Message…" at bounding box center [678, 317] width 198 height 18
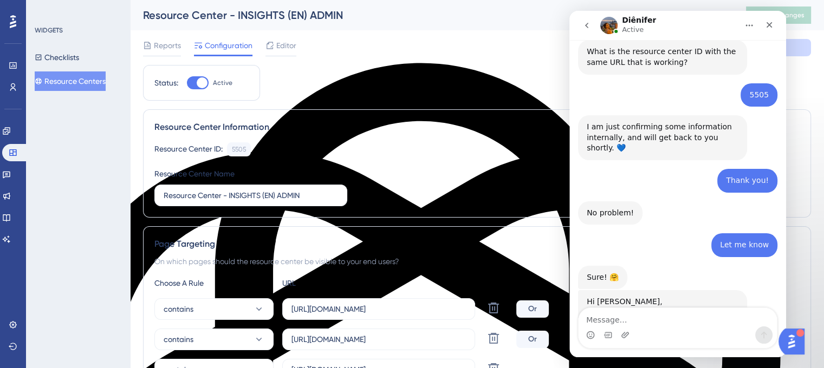
click at [74, 82] on button "Resource Centers" at bounding box center [70, 82] width 71 height 20
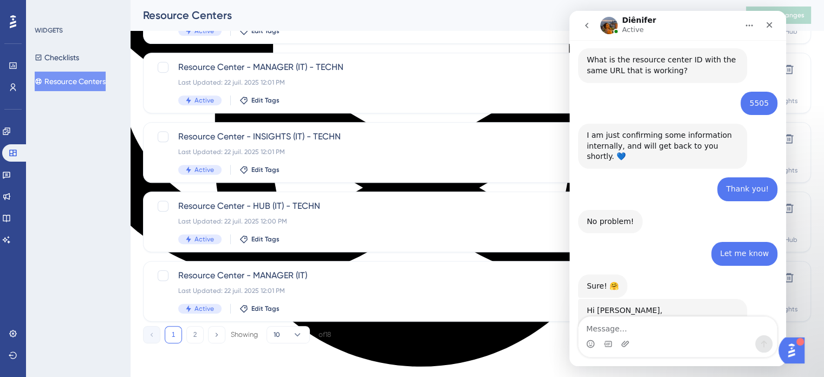
scroll to position [464, 0]
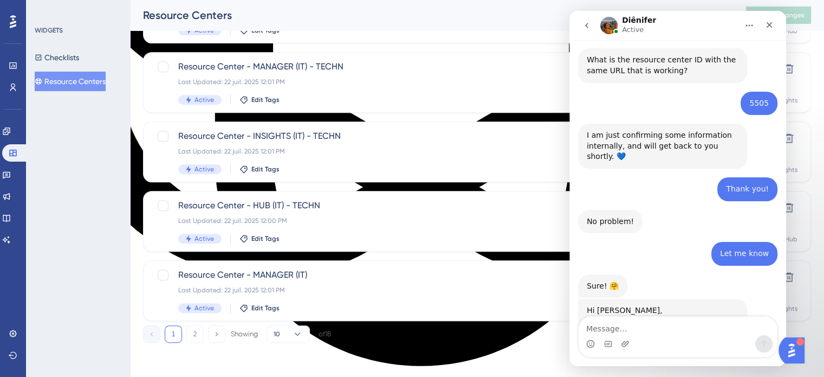
click at [183, 331] on div "1 2 Showing 10 of 18" at bounding box center [237, 333] width 188 height 17
click at [188, 336] on button "2" at bounding box center [194, 333] width 17 height 17
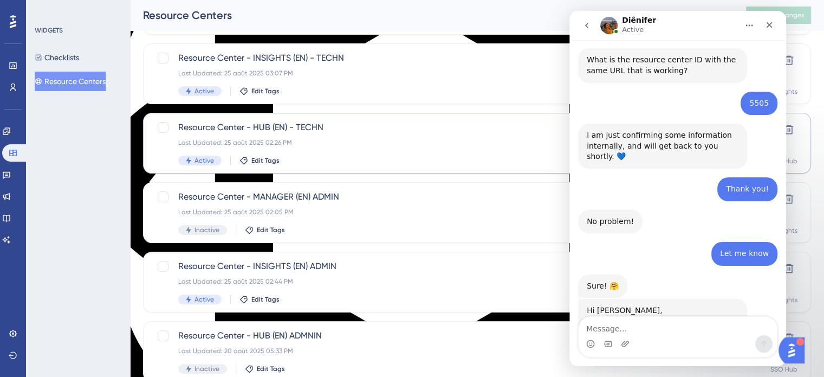
scroll to position [325, 0]
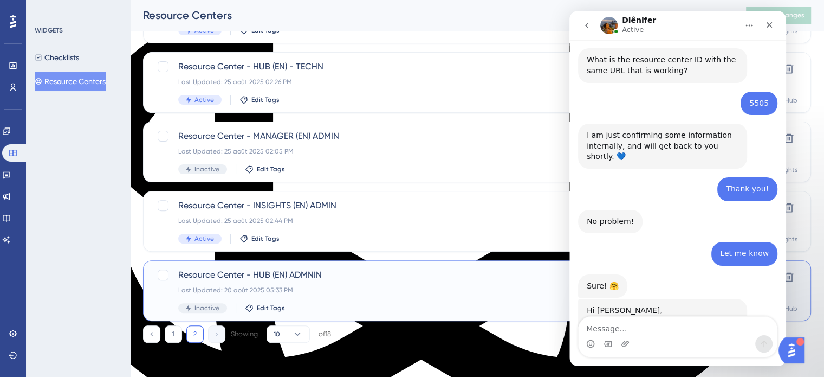
click at [264, 290] on div "Last Updated: 20 août 2025 05:33 PM" at bounding box center [433, 289] width 511 height 9
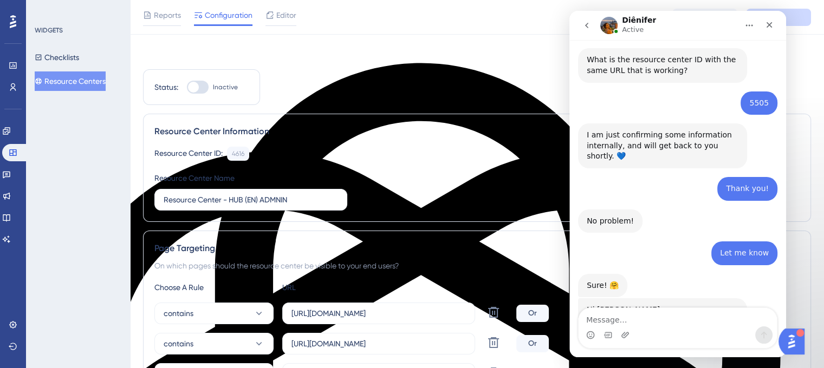
scroll to position [4811, 0]
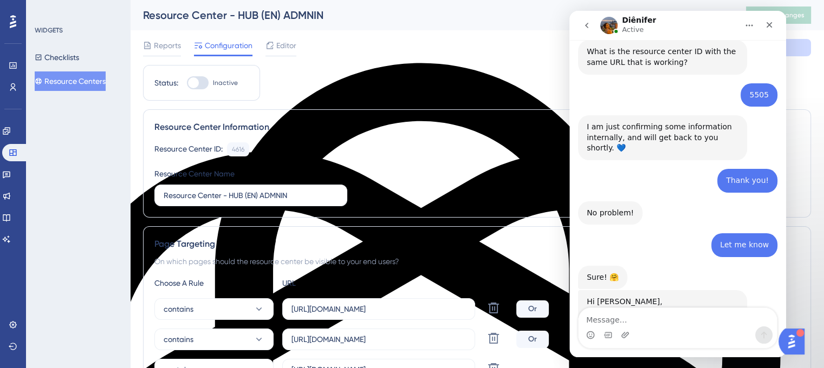
click at [196, 84] on div at bounding box center [193, 82] width 11 height 11
click at [187, 83] on input "Inactive" at bounding box center [186, 83] width 1 height 1
checkbox input "true"
click at [803, 49] on button "Save" at bounding box center [778, 47] width 65 height 17
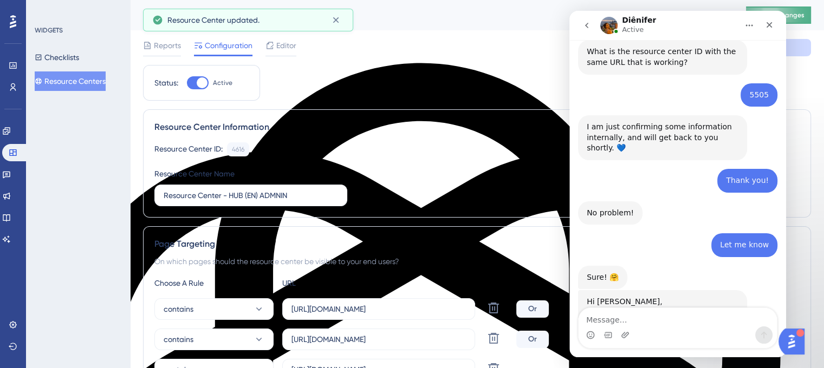
click at [803, 15] on span "Publish Changes" at bounding box center [778, 15] width 52 height 9
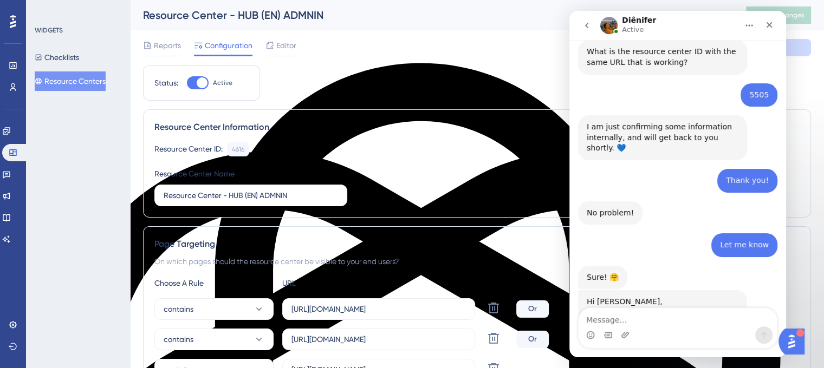
scroll to position [4864, 0]
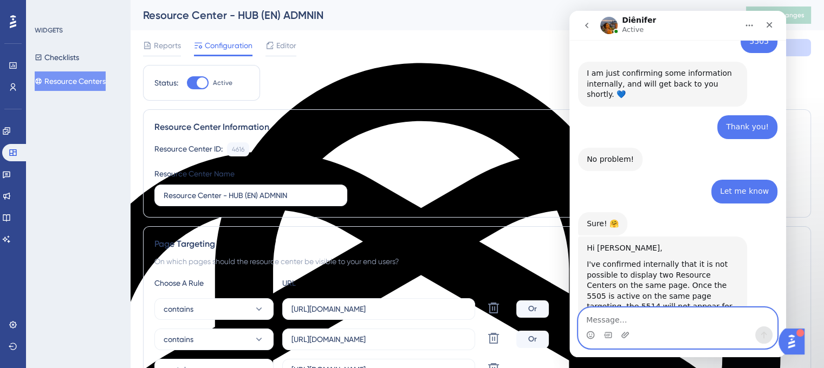
click at [620, 322] on textarea "Message…" at bounding box center [678, 317] width 198 height 18
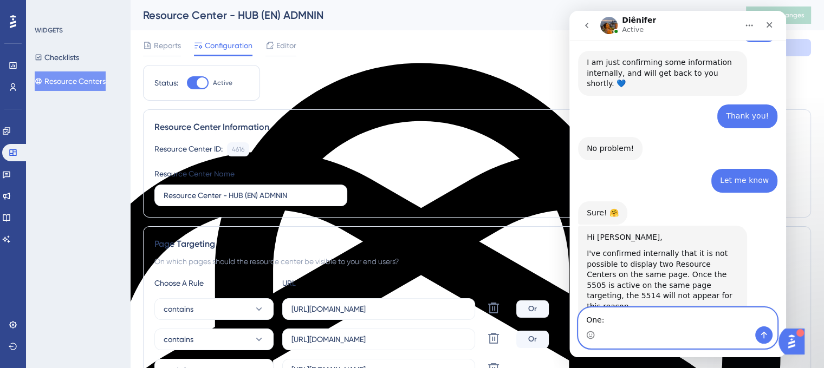
scroll to position [4961, 0]
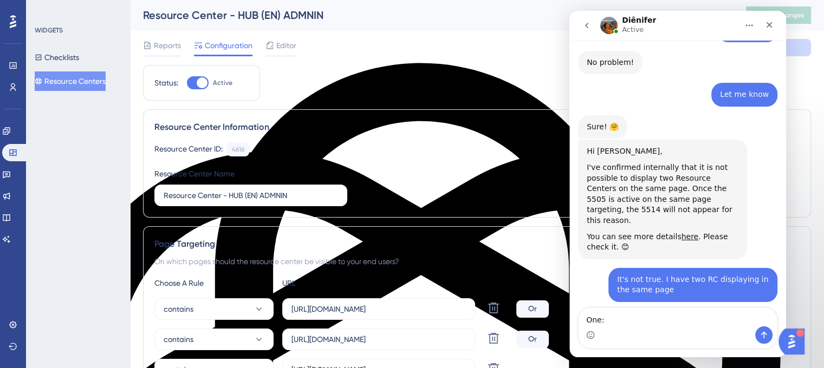
click at [81, 80] on button "Resource Centers" at bounding box center [70, 82] width 71 height 20
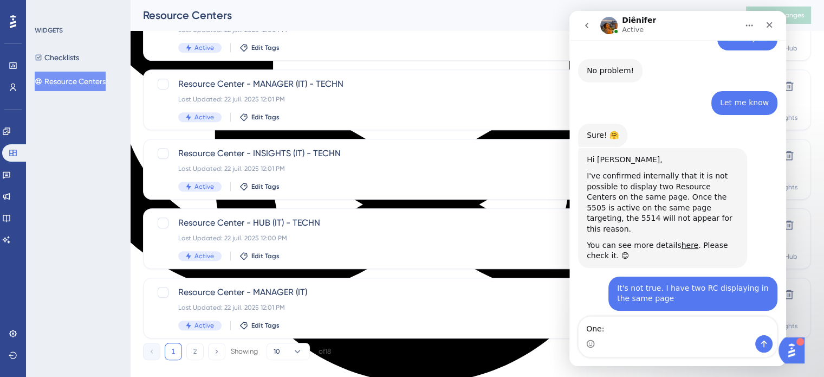
scroll to position [464, 0]
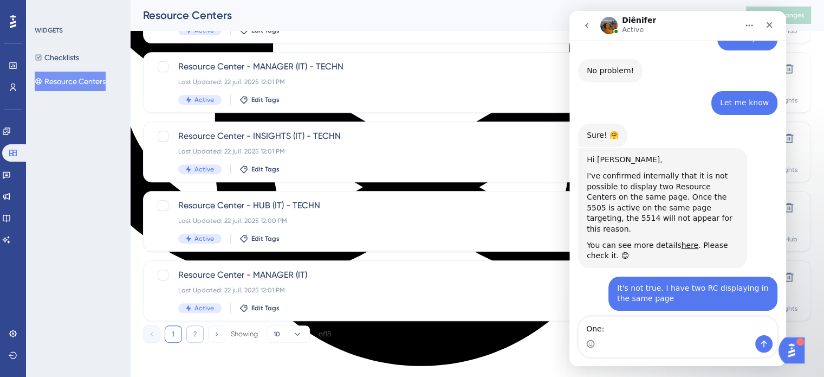
click at [195, 340] on button "2" at bounding box center [194, 333] width 17 height 17
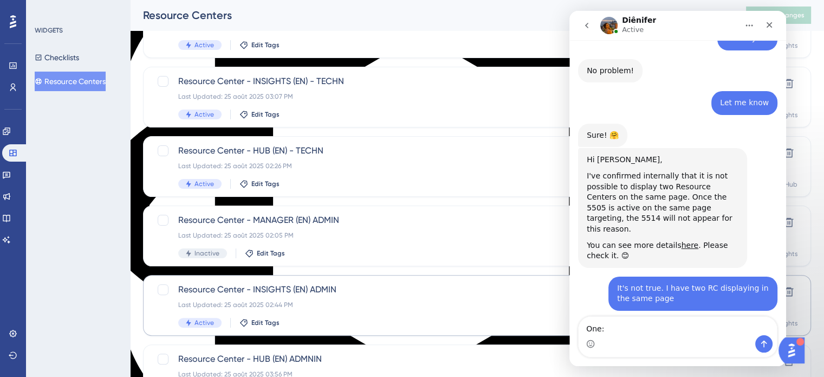
scroll to position [217, 0]
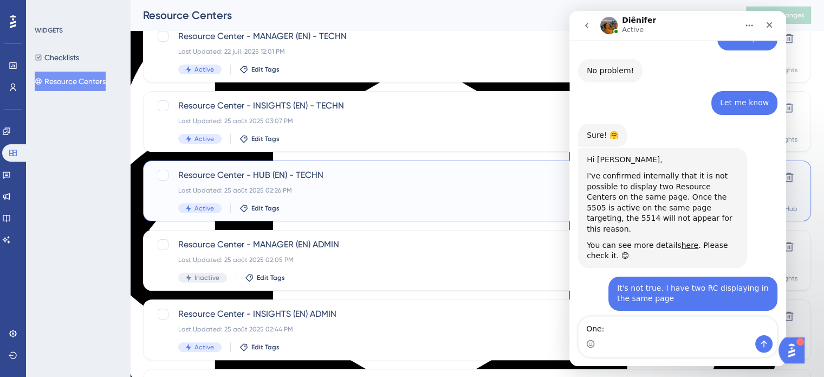
click at [316, 178] on span "Resource Center - HUB (EN) - TECHN" at bounding box center [433, 174] width 511 height 13
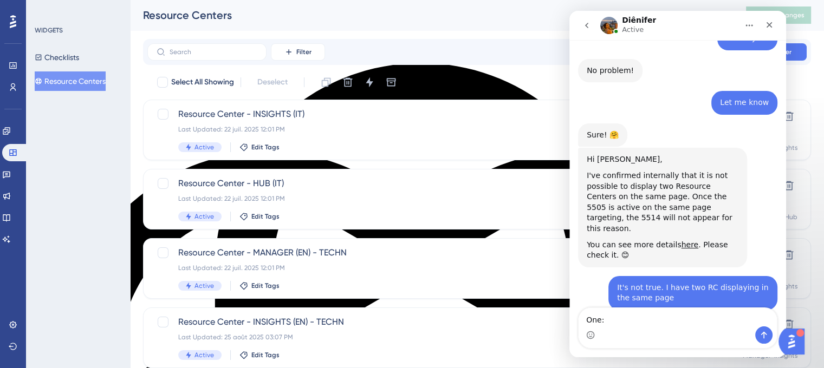
scroll to position [4961, 0]
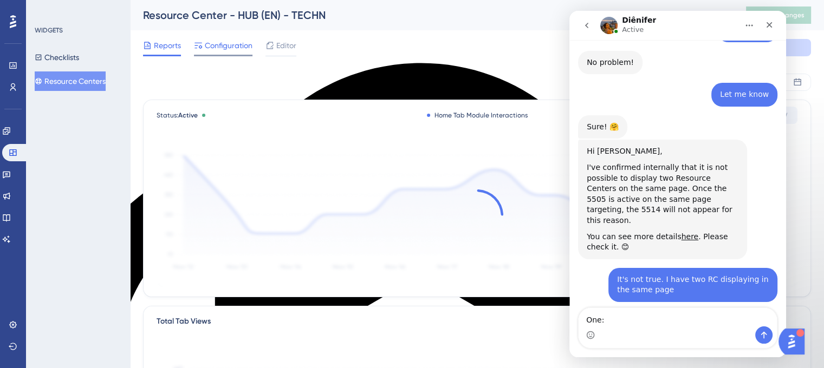
click at [231, 48] on span "Configuration" at bounding box center [229, 45] width 48 height 13
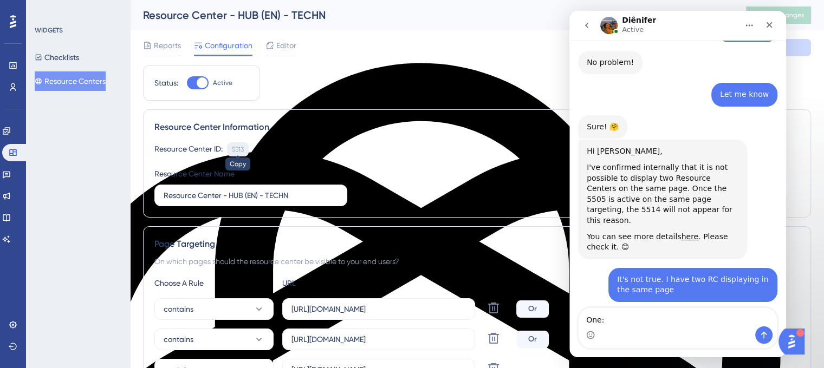
click at [232, 145] on div "5513" at bounding box center [238, 149] width 12 height 9
click at [233, 145] on div "5513" at bounding box center [238, 149] width 12 height 9
copy div "5513"
click at [230, 151] on div "5513 Copy" at bounding box center [238, 149] width 22 height 14
click at [234, 149] on div "5513" at bounding box center [238, 149] width 12 height 9
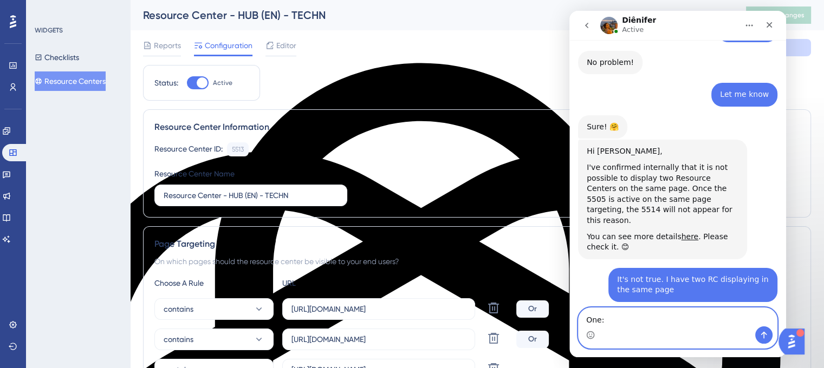
click at [622, 314] on textarea "One:" at bounding box center [678, 317] width 198 height 18
paste textarea "5513"
type textarea "One: 5513"
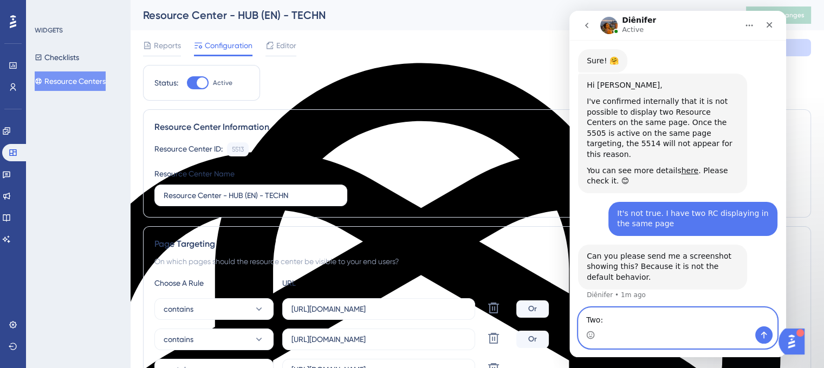
scroll to position [5064, 0]
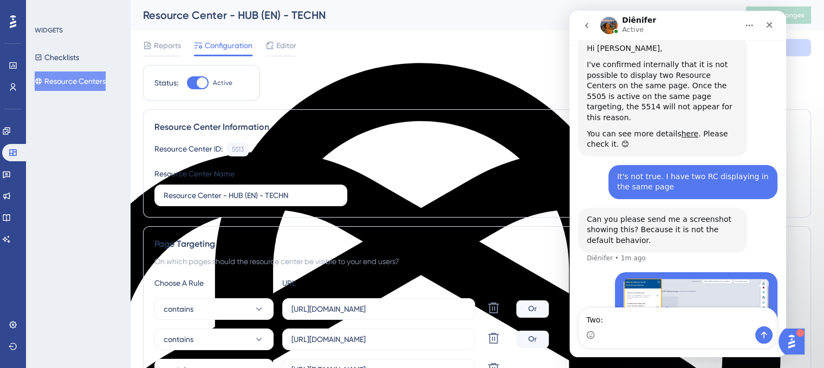
click at [89, 82] on button "Resource Centers" at bounding box center [70, 82] width 71 height 20
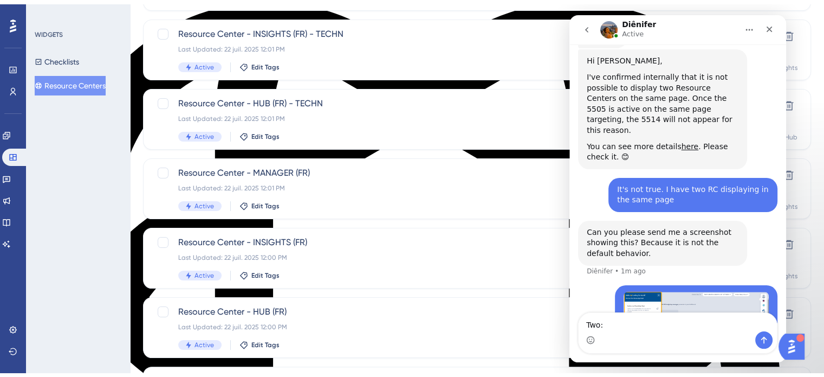
scroll to position [271, 0]
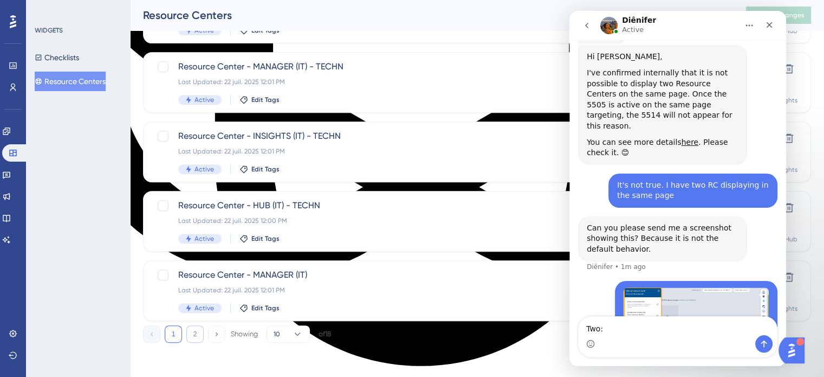
click at [197, 333] on button "2" at bounding box center [194, 333] width 17 height 17
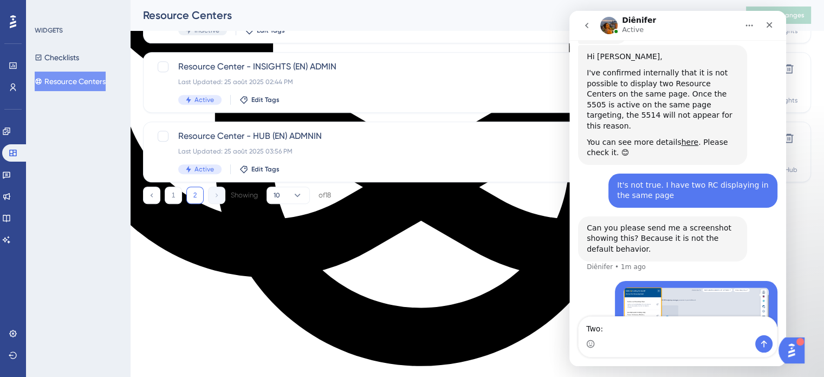
scroll to position [325, 0]
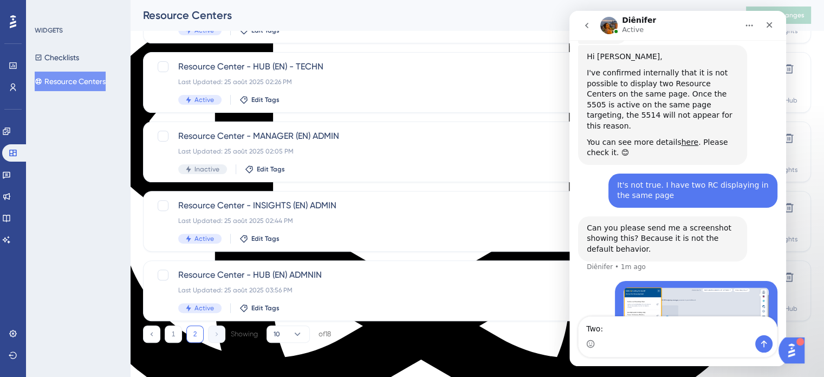
click at [198, 335] on button "2" at bounding box center [194, 333] width 17 height 17
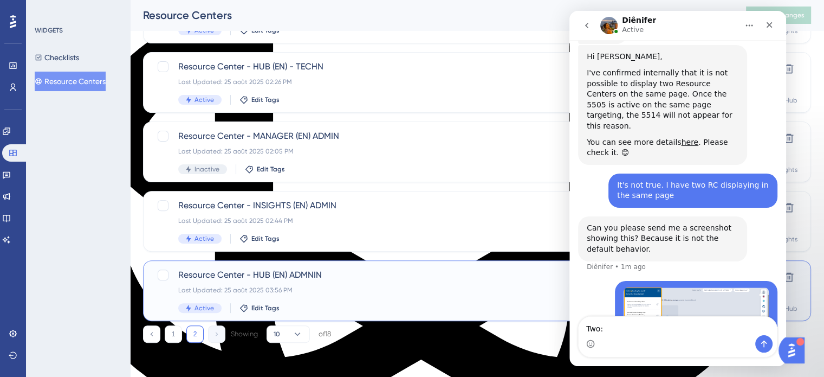
click at [301, 281] on div "Resource Center - HUB (EN) ADMNIN Last Updated: 25 août 2025 03:56 PM Active Ed…" at bounding box center [433, 290] width 511 height 44
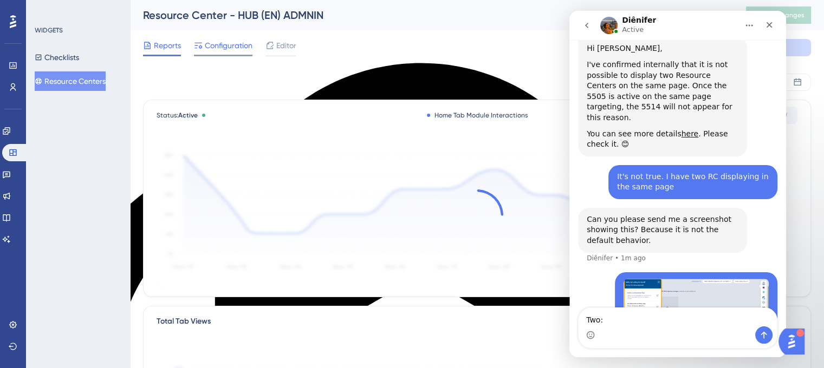
click at [217, 41] on span "Configuration" at bounding box center [229, 45] width 48 height 13
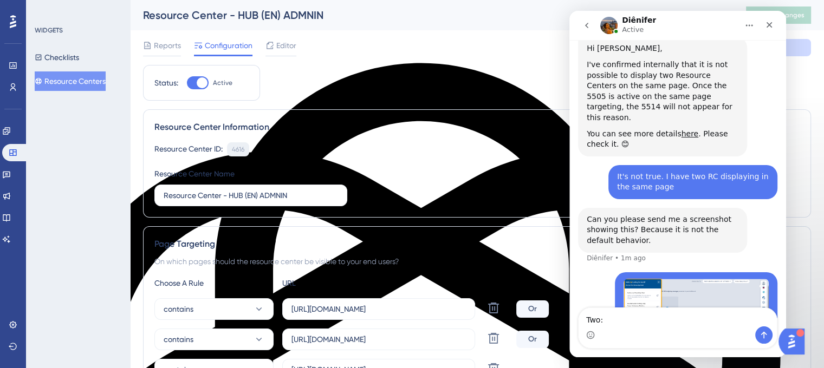
click at [234, 150] on div "4616" at bounding box center [238, 149] width 12 height 9
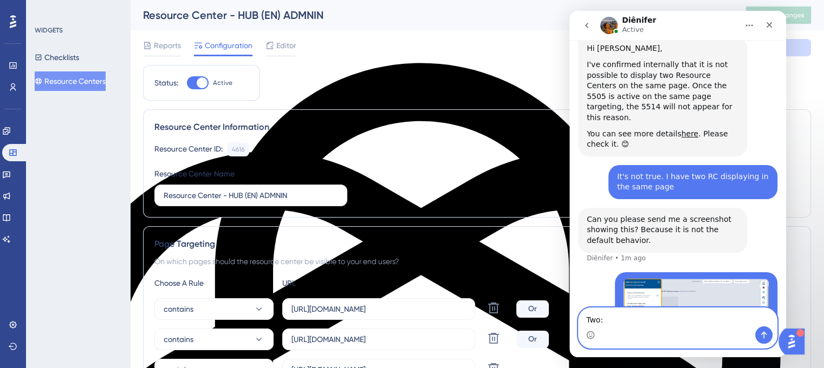
click at [609, 322] on textarea "Two:" at bounding box center [678, 317] width 198 height 18
paste textarea "4616"
type textarea "Two: 4616"
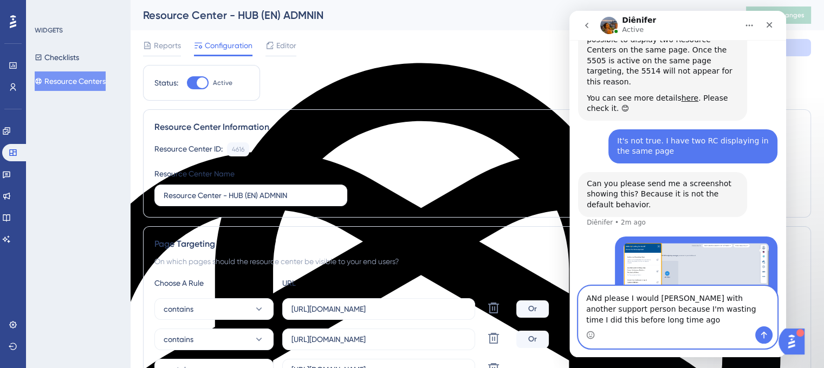
scroll to position [5111, 0]
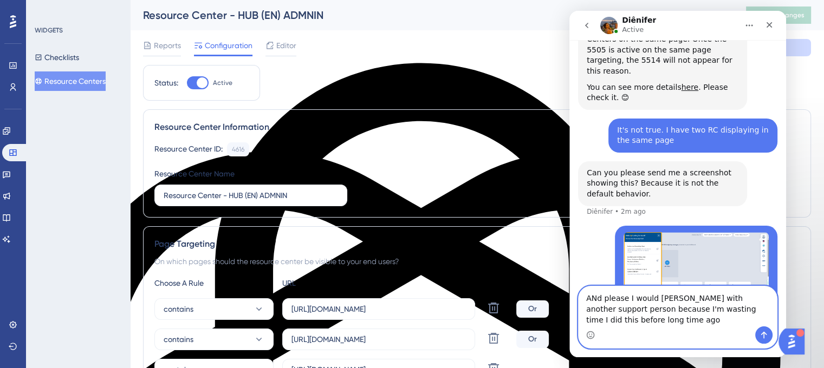
drag, startPoint x: 609, startPoint y: 322, endPoint x: 577, endPoint y: 303, distance: 36.9
click at [577, 303] on div "ANd please I would lile with another support person because I'm wasting time I …" at bounding box center [677, 317] width 217 height 63
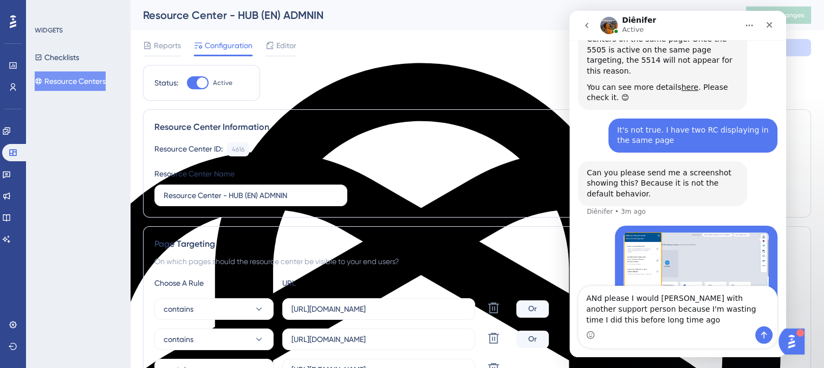
click at [620, 334] on div "Intercom messenger" at bounding box center [678, 335] width 198 height 17
drag, startPoint x: 616, startPoint y: 330, endPoint x: 586, endPoint y: 305, distance: 39.6
click at [583, 303] on div "ANd please I would lile with another support person because I'm wasting time I …" at bounding box center [678, 318] width 198 height 62
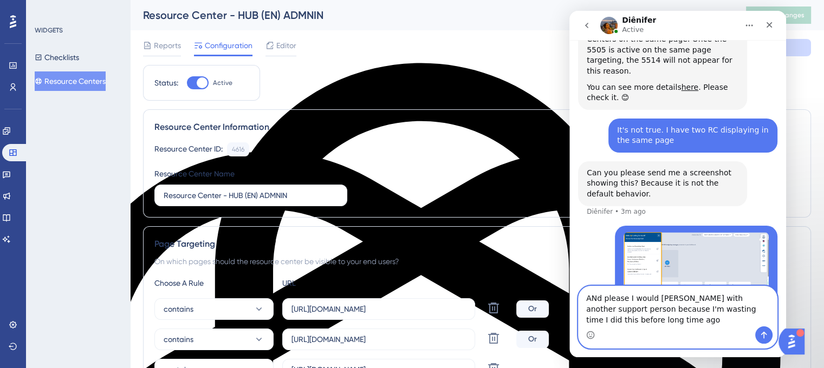
click at [612, 321] on textarea "ANd please I would lile with another support person because I'm wasting time I …" at bounding box center [678, 307] width 198 height 40
paste textarea "Please transfer me to another support person. This is wasting my time, and I al…"
type textarea "Please transfer me to another support person. This is wasting my time, and I al…"
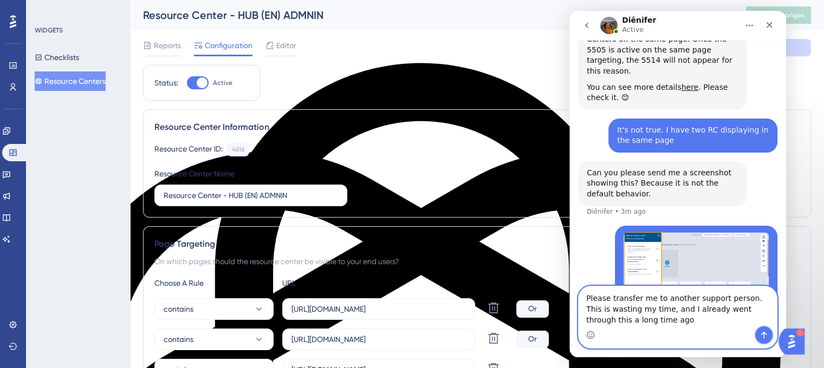
click at [770, 335] on button "Send a message…" at bounding box center [763, 335] width 17 height 17
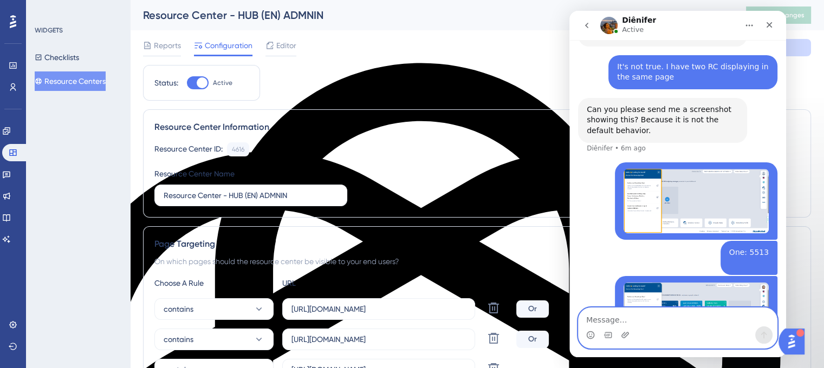
scroll to position [5177, 0]
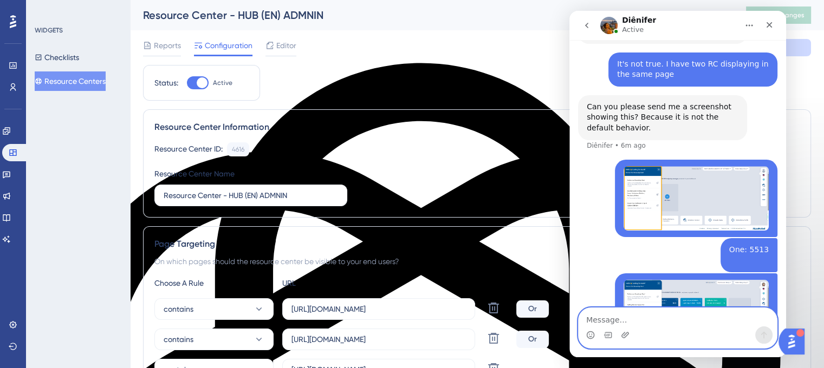
drag, startPoint x: 663, startPoint y: 320, endPoint x: 624, endPoint y: 325, distance: 39.3
click at [624, 324] on textarea "Message…" at bounding box center [678, 317] width 198 height 18
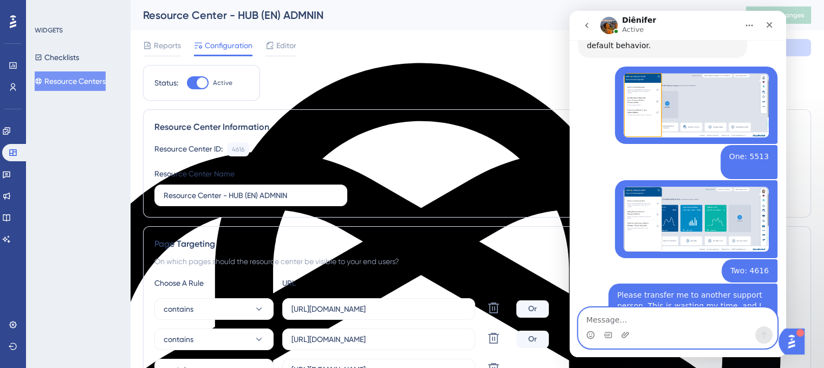
scroll to position [5274, 0]
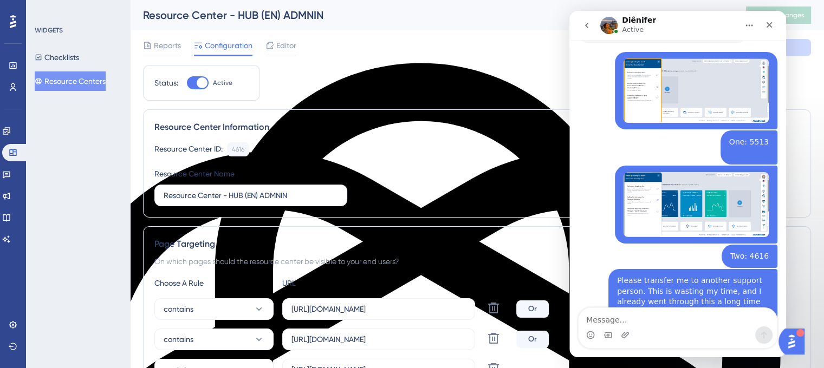
click at [623, 313] on textarea "Message…" at bounding box center [678, 317] width 198 height 18
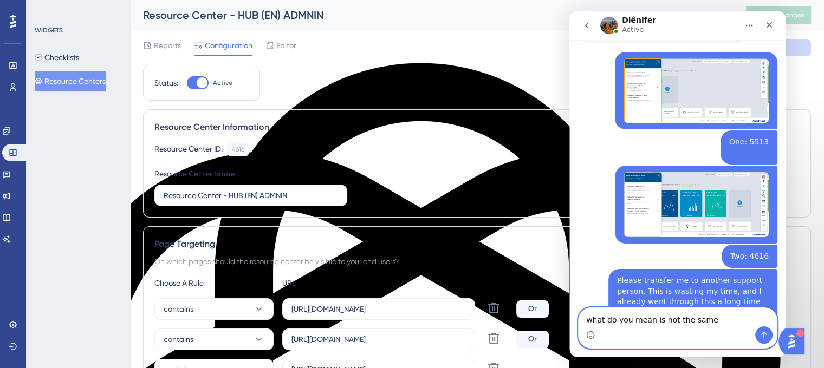
type textarea "what do you mean is not the same?"
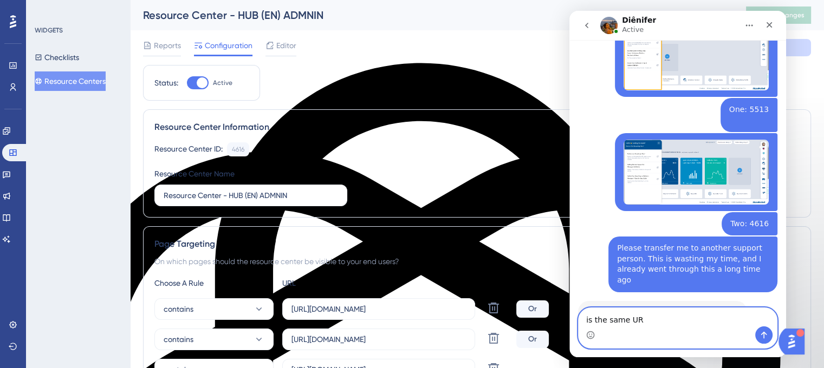
type textarea "is the same URL"
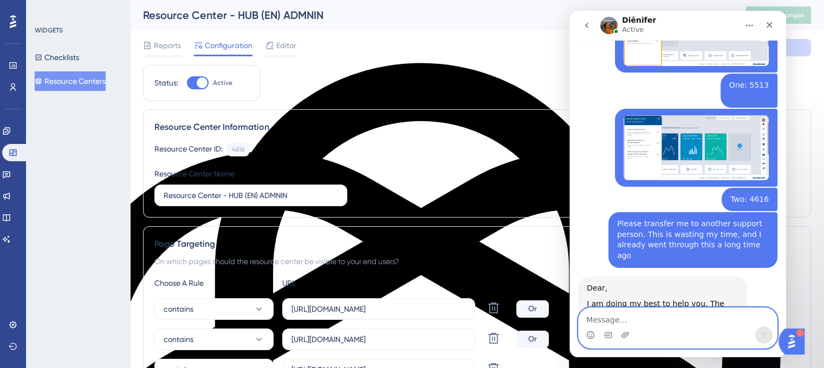
click at [593, 323] on textarea "Message…" at bounding box center [678, 317] width 198 height 18
type textarea "is the same page"
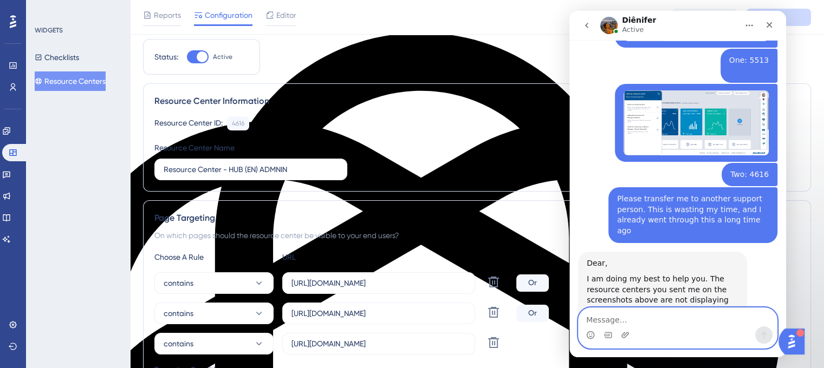
scroll to position [54, 0]
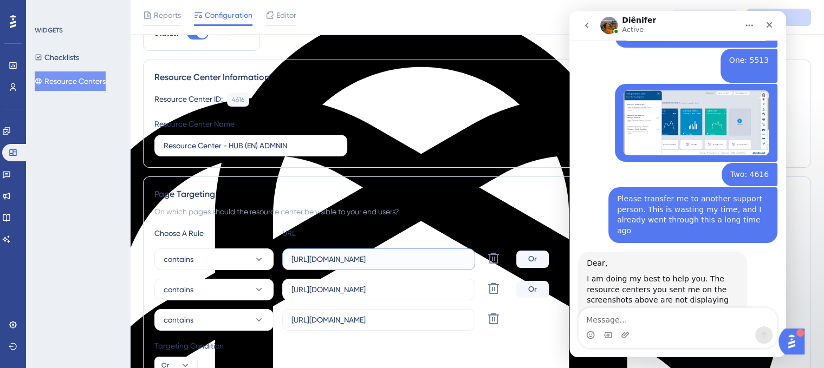
click at [416, 254] on input "[URL][DOMAIN_NAME]" at bounding box center [378, 260] width 174 height 12
click at [235, 96] on div "4616" at bounding box center [238, 99] width 12 height 9
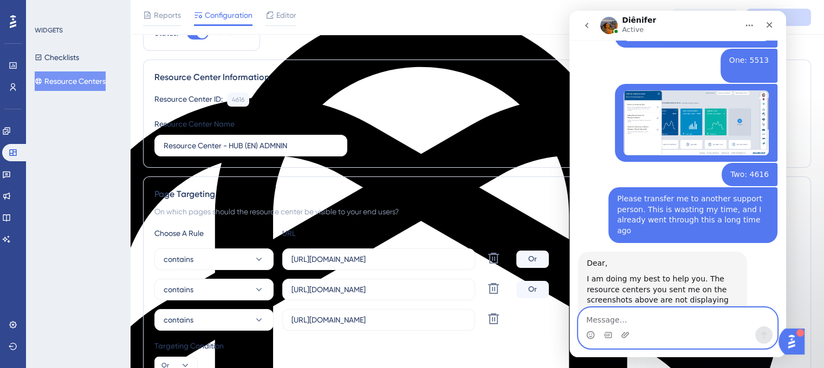
click at [590, 320] on textarea "Message…" at bounding box center [678, 317] width 198 height 18
paste textarea "4616"
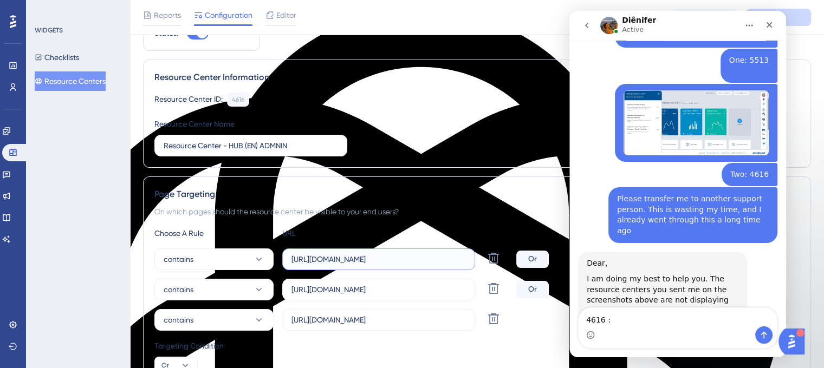
drag, startPoint x: 411, startPoint y: 260, endPoint x: 286, endPoint y: 259, distance: 125.1
click at [286, 259] on label "[URL][DOMAIN_NAME]" at bounding box center [378, 260] width 193 height 22
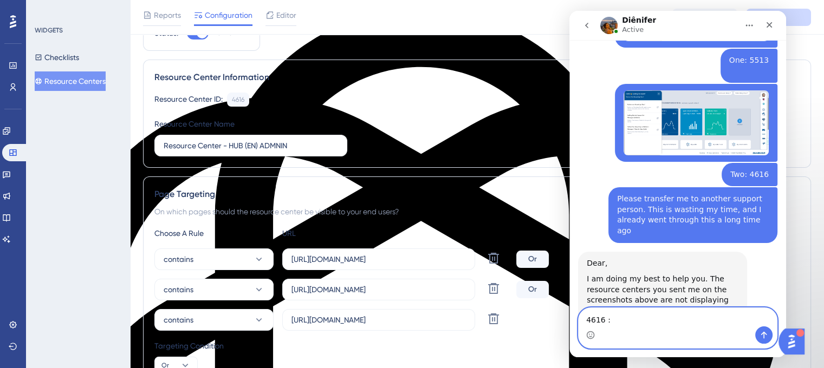
click at [664, 322] on textarea "4616 :" at bounding box center [678, 317] width 198 height 18
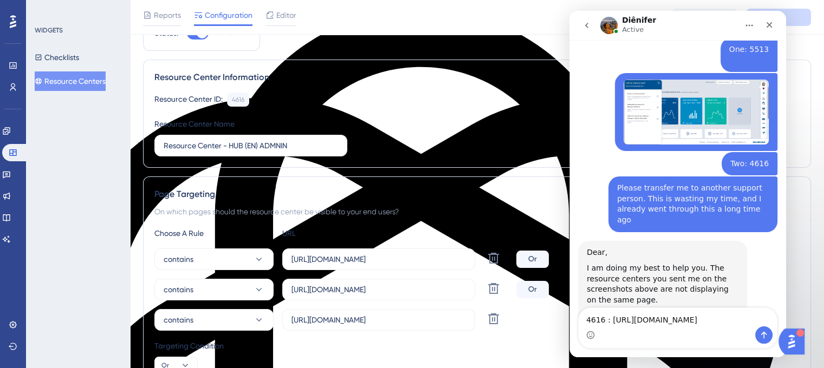
click at [69, 77] on button "Resource Centers" at bounding box center [70, 82] width 71 height 20
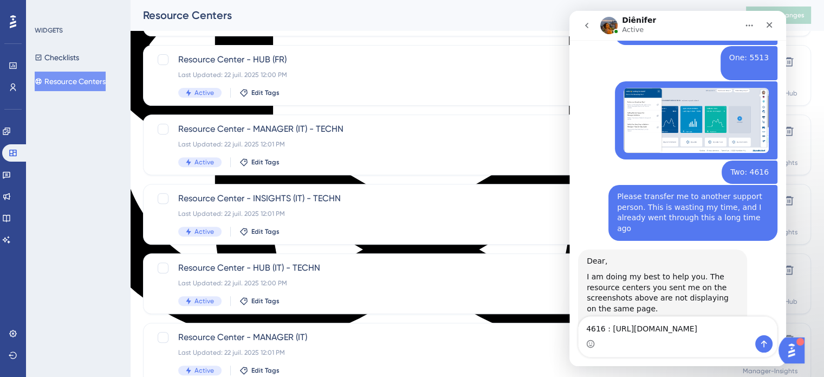
scroll to position [464, 0]
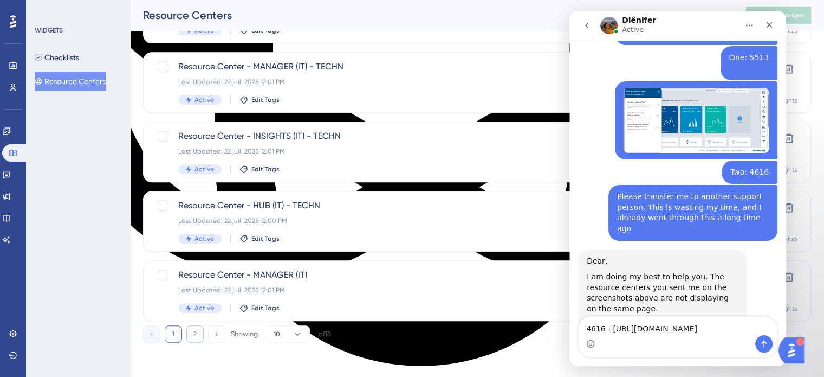
click at [203, 330] on button "2" at bounding box center [194, 333] width 17 height 17
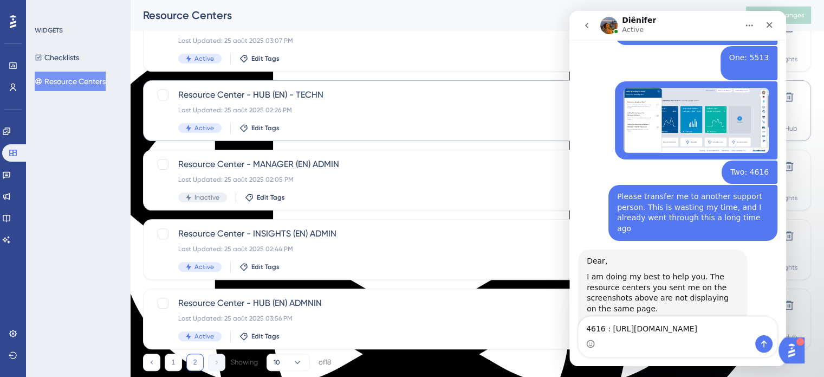
scroll to position [271, 0]
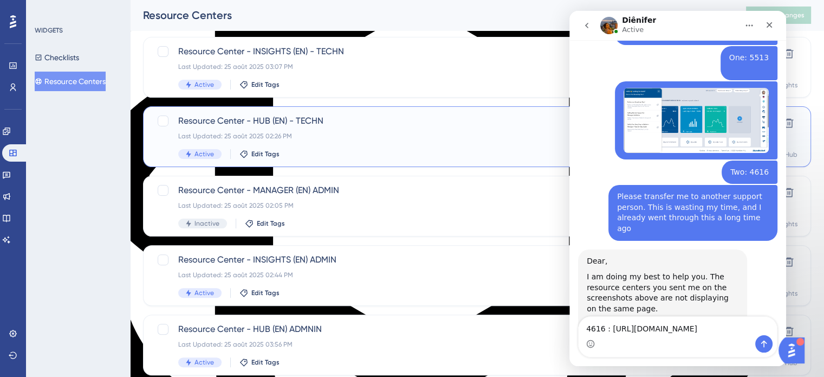
click at [236, 120] on span "Resource Center - HUB (EN) - TECHN" at bounding box center [433, 120] width 511 height 13
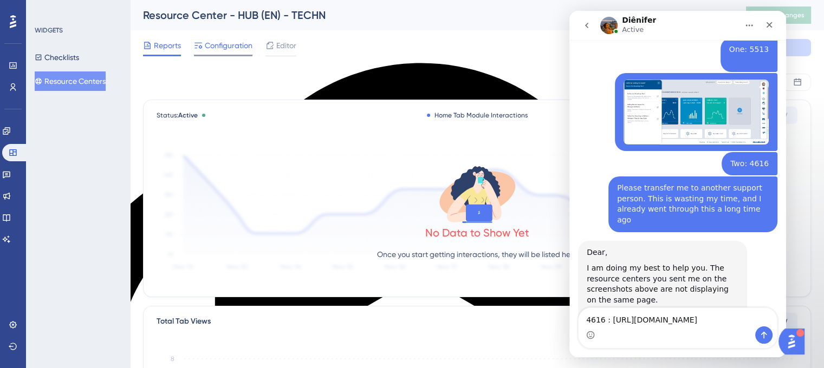
click at [217, 43] on span "Configuration" at bounding box center [229, 45] width 48 height 13
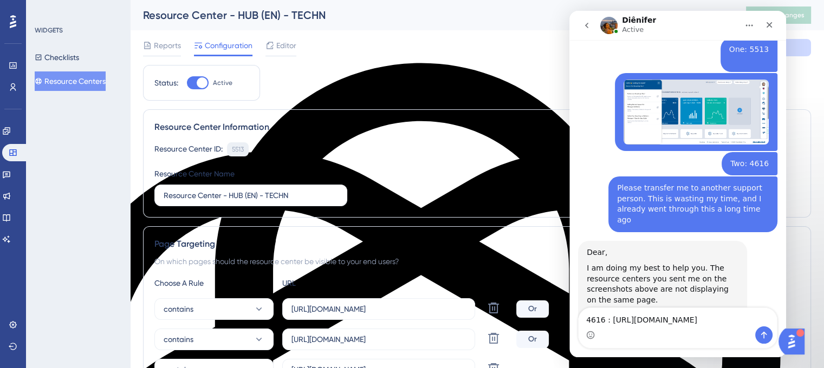
click at [241, 145] on div "5513" at bounding box center [238, 149] width 12 height 9
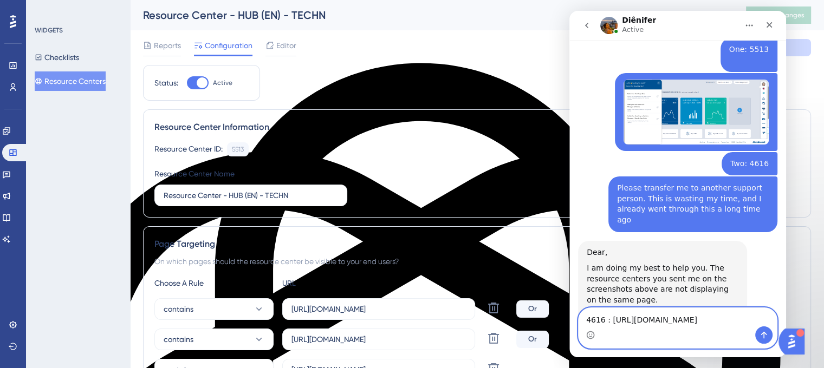
click at [593, 320] on textarea "4616 : https://hub.na.refinishplus.com" at bounding box center [678, 317] width 198 height 18
paste textarea "5513"
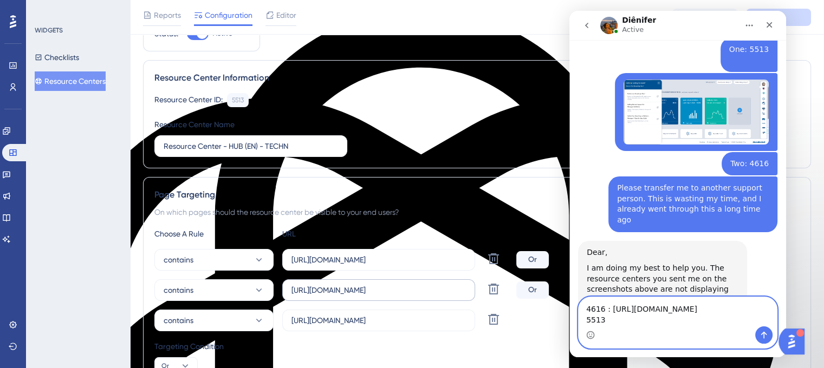
scroll to position [54, 0]
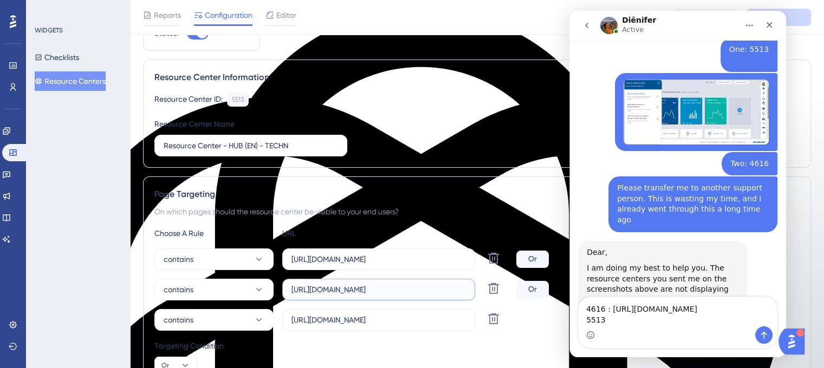
drag, startPoint x: 418, startPoint y: 292, endPoint x: 288, endPoint y: 288, distance: 130.1
click at [288, 287] on label "[URL][DOMAIN_NAME]" at bounding box center [378, 290] width 193 height 22
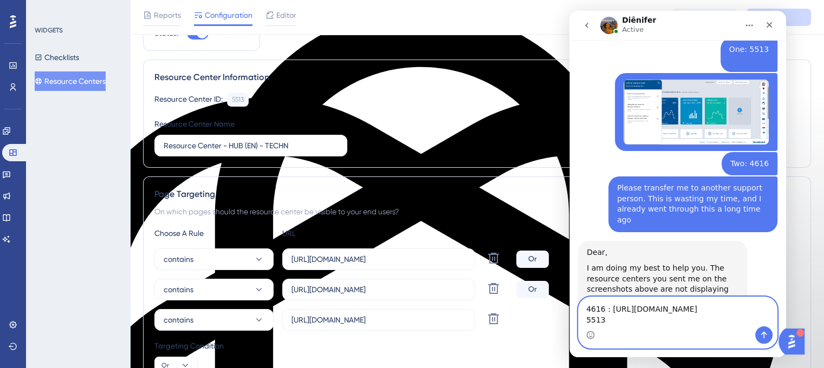
click at [657, 322] on textarea "4616 : https://hub.na.refinishplus.com 5513" at bounding box center [678, 311] width 198 height 29
type textarea "4616 : https://hub.na.refinishplus.com 5513 : https://hub.na.refinishplus.com"
click at [759, 333] on button "Send a message…" at bounding box center [763, 335] width 17 height 17
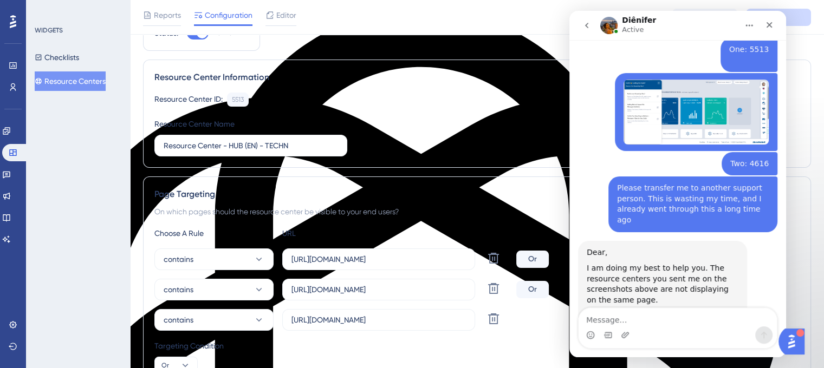
scroll to position [5391, 0]
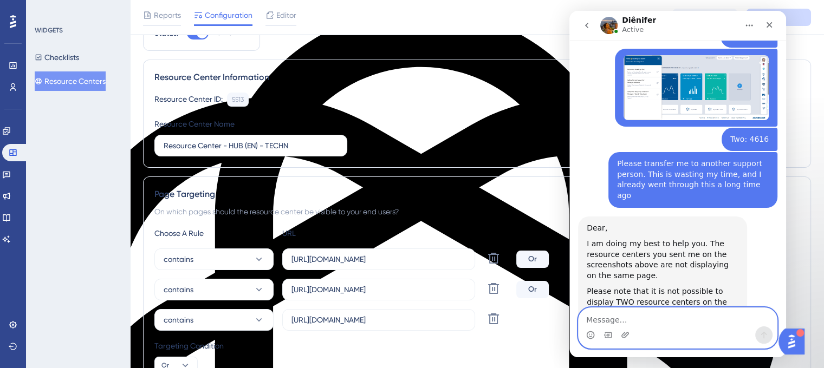
click at [635, 316] on textarea "Message…" at bounding box center [678, 317] width 198 height 18
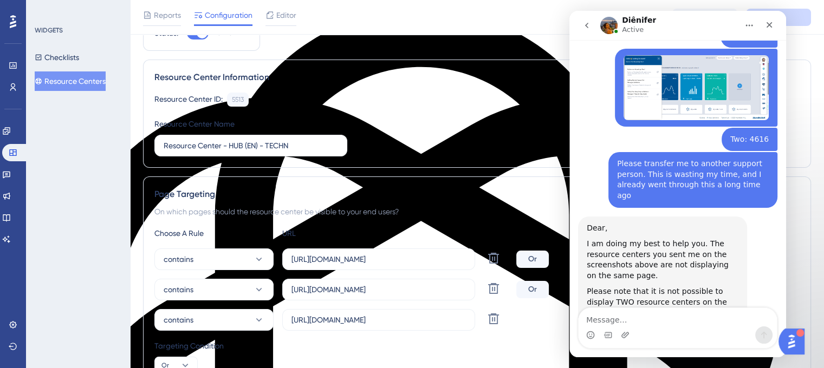
click at [607, 327] on div "Intercom messenger" at bounding box center [607, 335] width 9 height 17
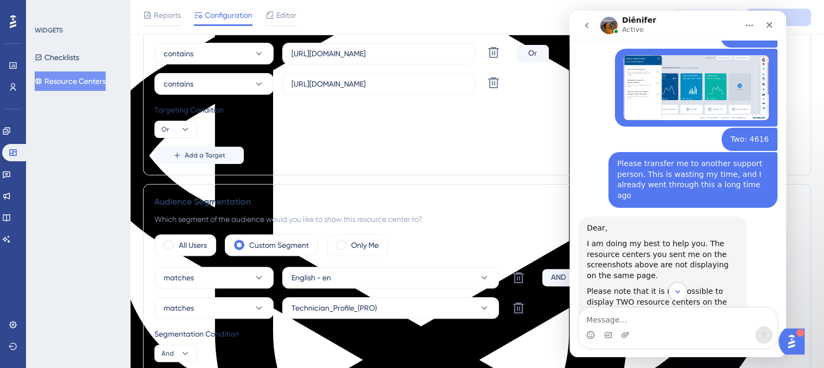
scroll to position [325, 0]
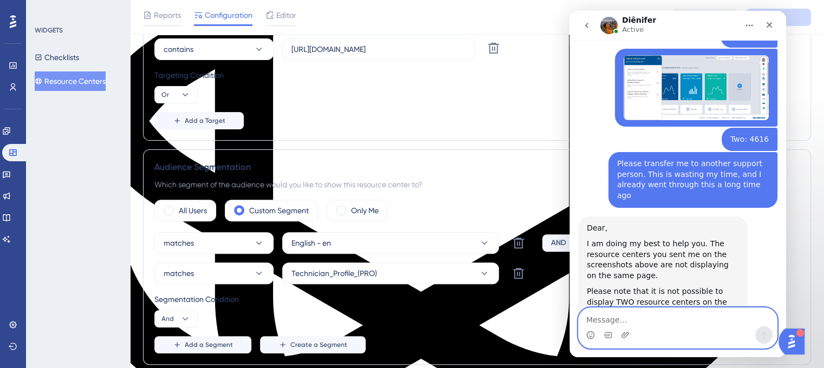
click at [648, 325] on textarea "Message…" at bounding box center [678, 317] width 198 height 18
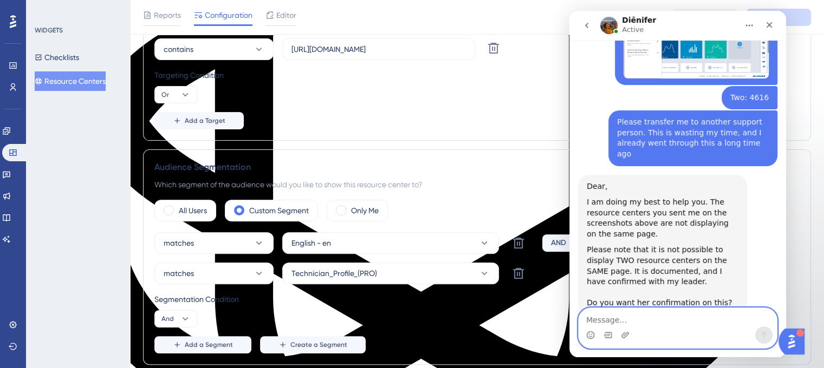
scroll to position [5461, 0]
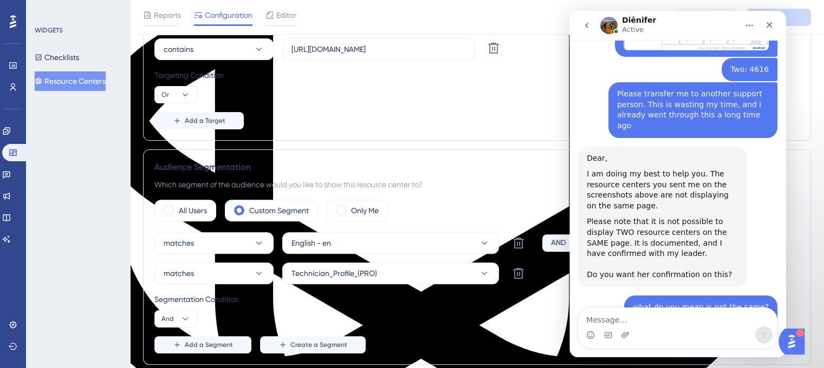
click at [645, 327] on div "Intercom messenger" at bounding box center [678, 335] width 198 height 17
click at [616, 321] on textarea "Message…" at bounding box center [678, 317] width 198 height 18
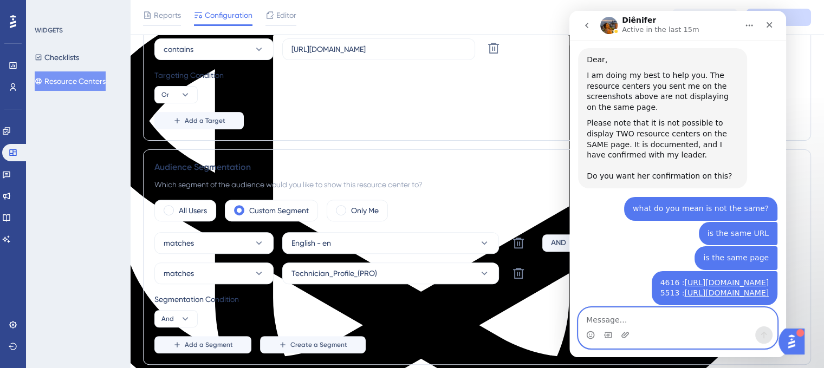
scroll to position [163, 0]
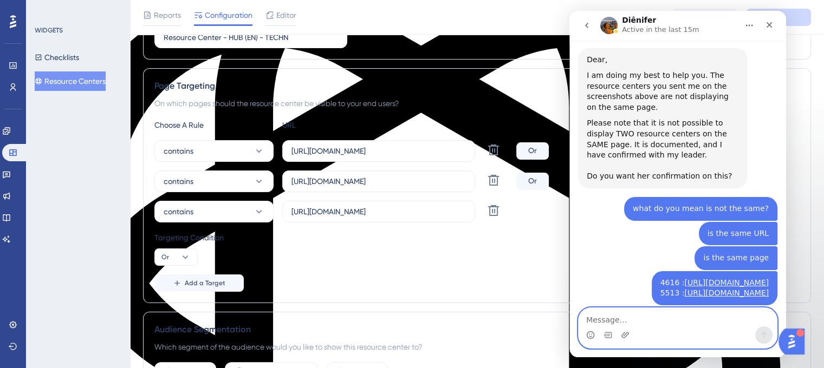
click at [644, 325] on textarea "Message…" at bounding box center [678, 317] width 198 height 18
type textarea "?"
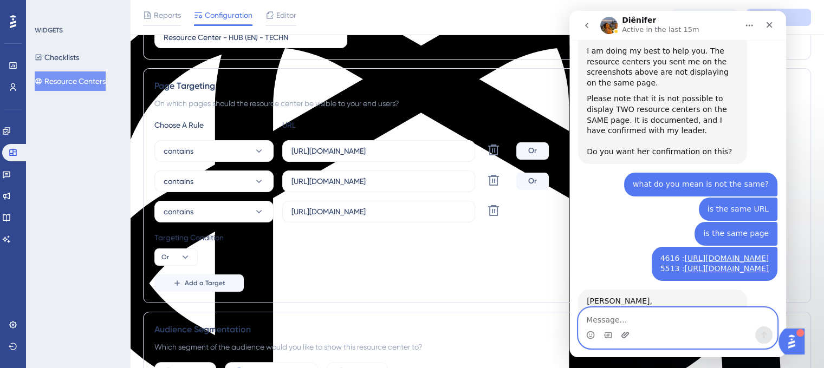
click at [627, 331] on icon "Upload attachment" at bounding box center [625, 335] width 9 height 9
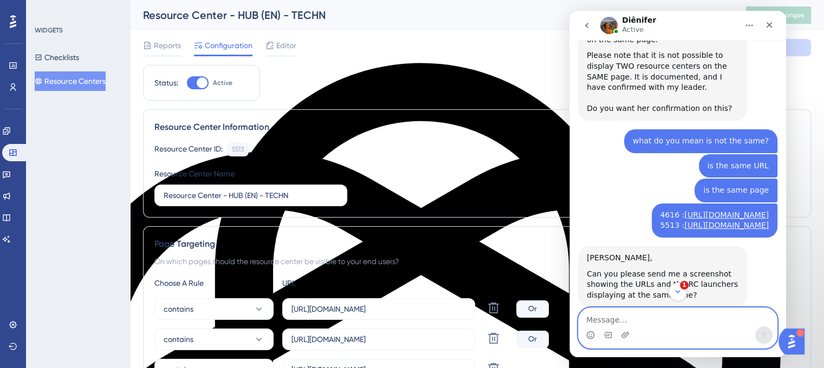
scroll to position [5666, 0]
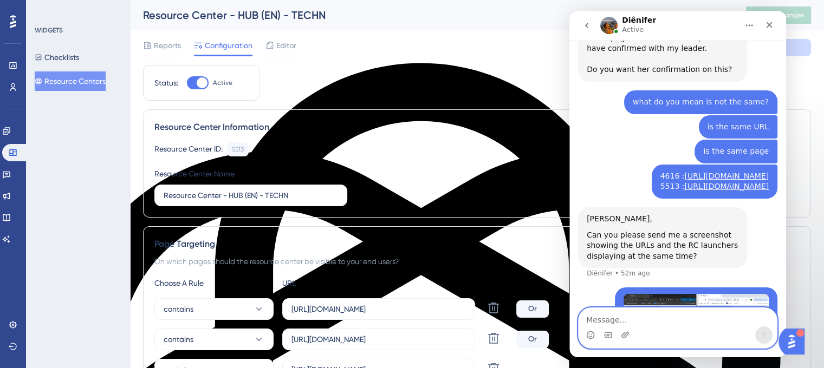
click at [664, 318] on textarea "Message…" at bounding box center [678, 317] width 198 height 18
type textarea "yes.."
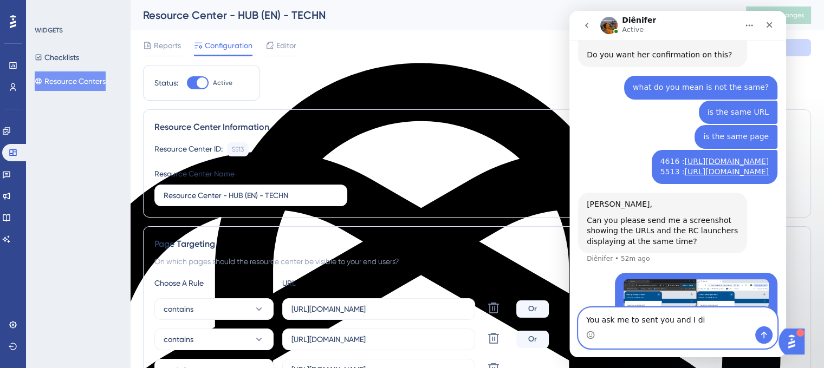
type textarea "You ask me to sent you and I did"
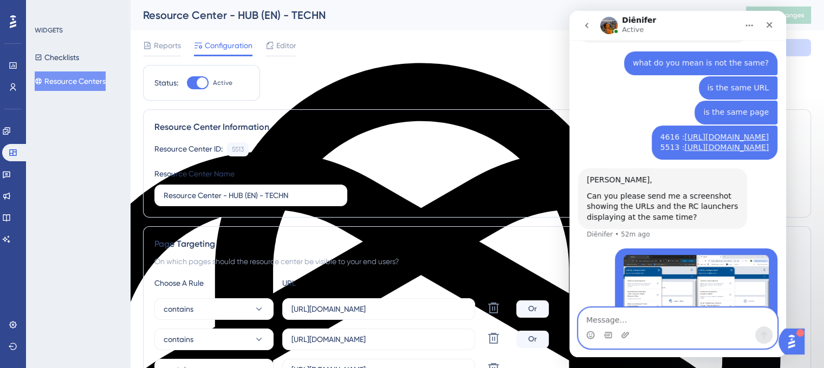
scroll to position [5705, 0]
type textarea "L"
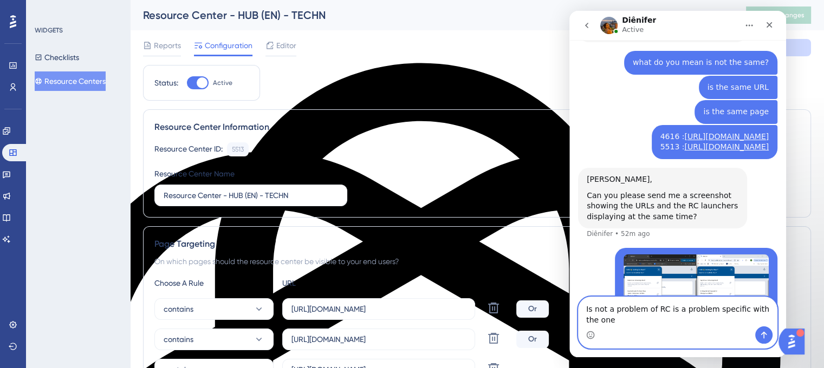
scroll to position [5716, 0]
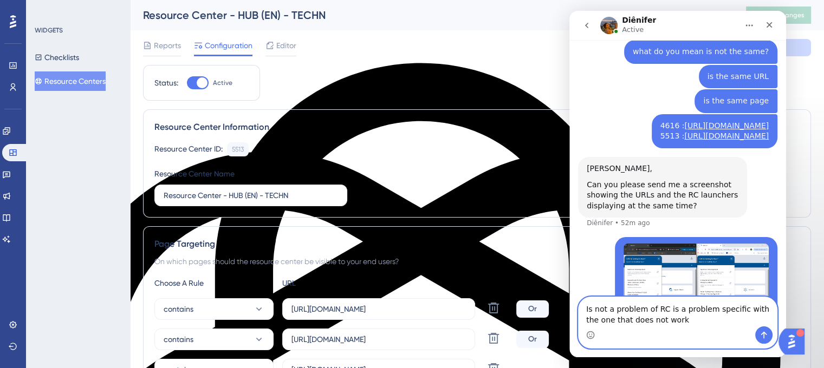
type textarea "Is not a problem of RC is a problem specific with the one that does not work"
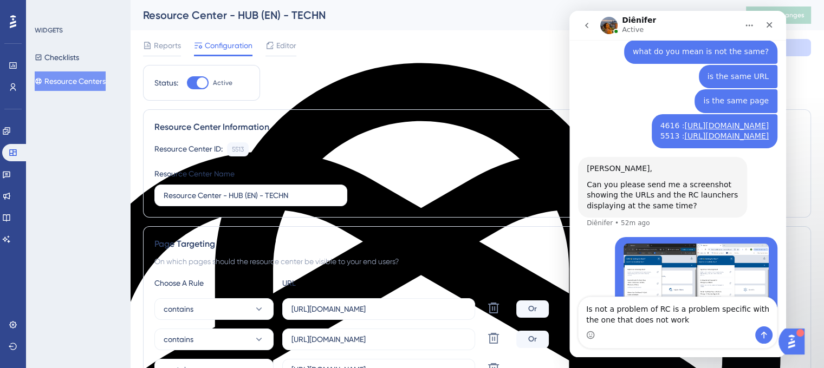
click at [675, 329] on div "Intercom messenger" at bounding box center [678, 335] width 198 height 17
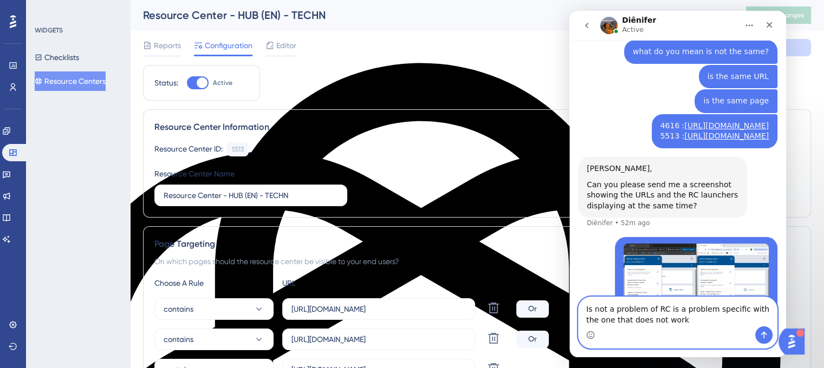
click at [677, 325] on textarea "Is not a problem of RC is a problem specific with the one that does not work" at bounding box center [678, 311] width 198 height 29
click at [622, 317] on textarea "Is not a problem of RC is a problem specific with the one that does not work" at bounding box center [678, 311] width 198 height 29
click at [616, 310] on textarea "Is not a problem of RC is a problem specific with the one that does not work" at bounding box center [678, 311] width 198 height 29
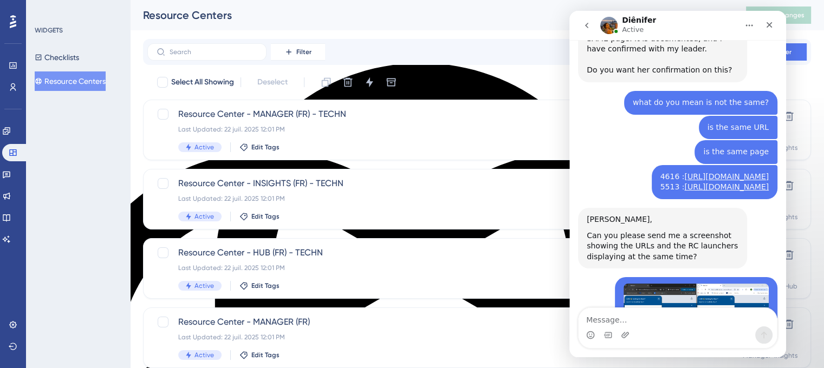
scroll to position [5771, 0]
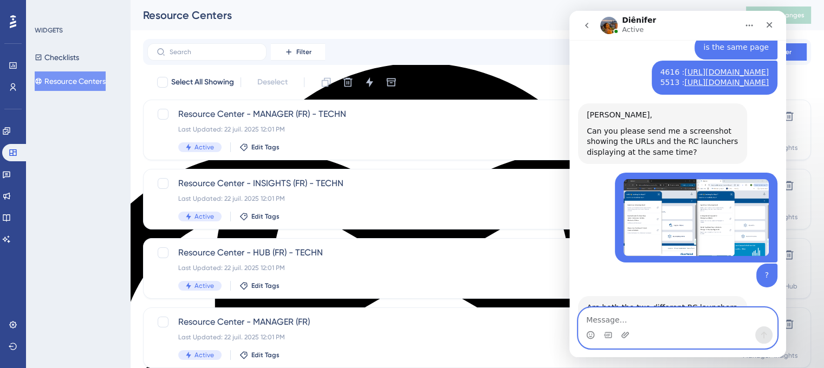
click at [624, 320] on textarea "Message…" at bounding box center [678, 317] width 198 height 18
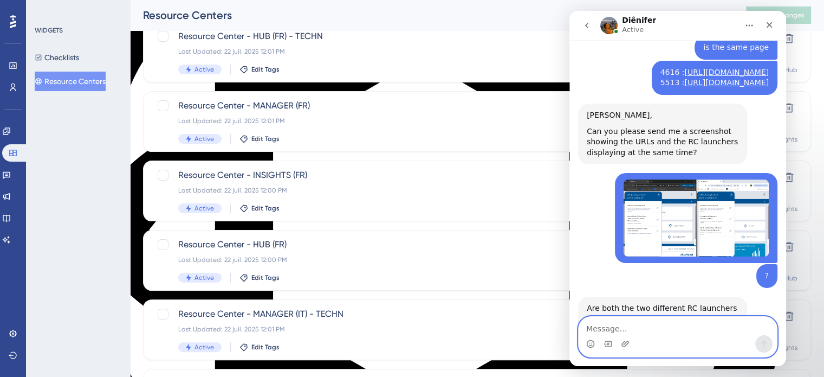
scroll to position [5763, 0]
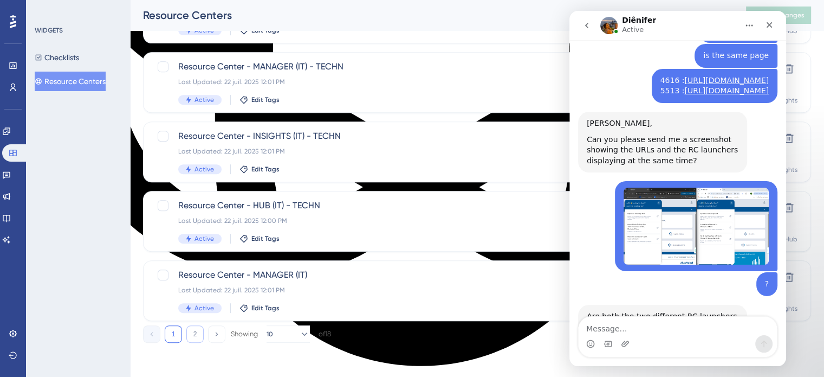
click at [197, 333] on button "2" at bounding box center [194, 333] width 17 height 17
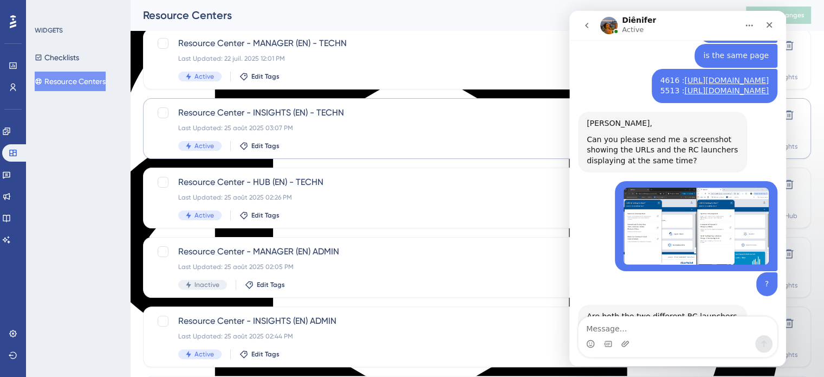
scroll to position [271, 0]
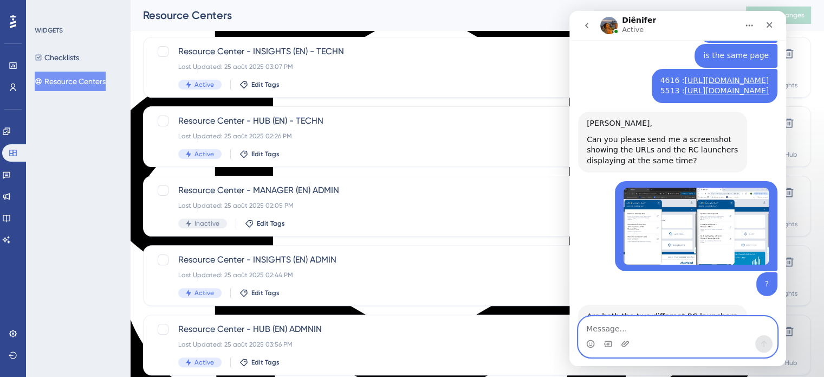
click at [625, 324] on textarea "Message…" at bounding box center [678, 325] width 198 height 18
type textarea "I can show many RC in the same page"
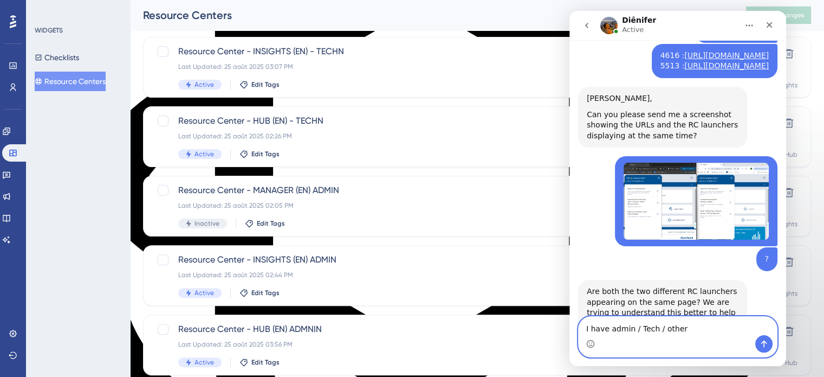
scroll to position [5799, 0]
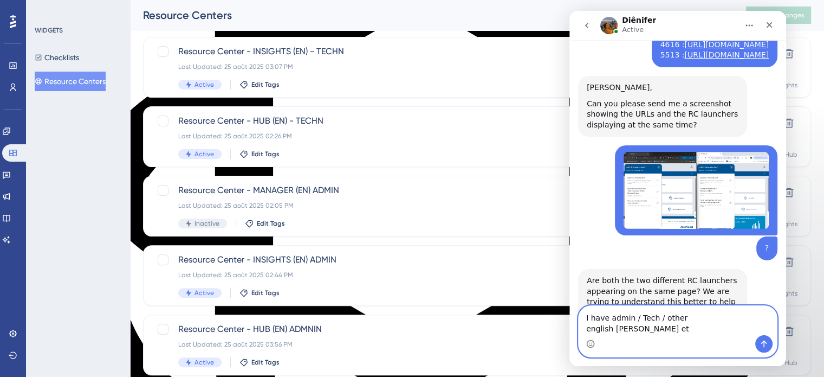
type textarea "I have admin / Tech / other english [PERSON_NAME] etc"
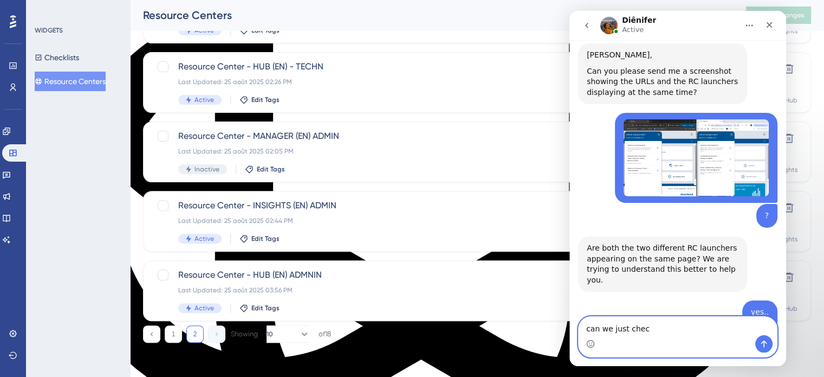
scroll to position [5825, 0]
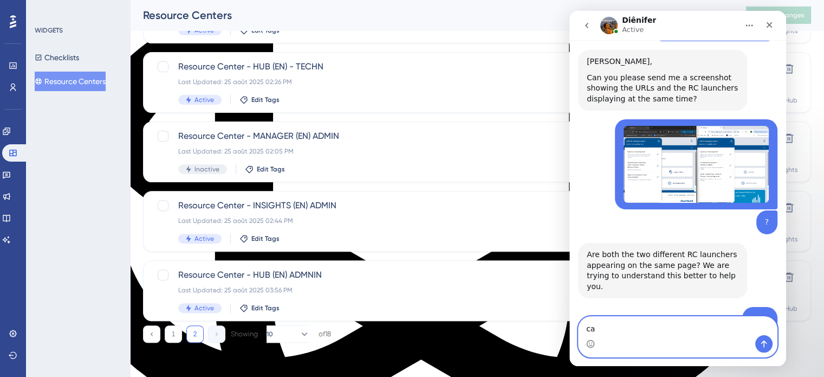
type textarea "c"
type textarea "---"
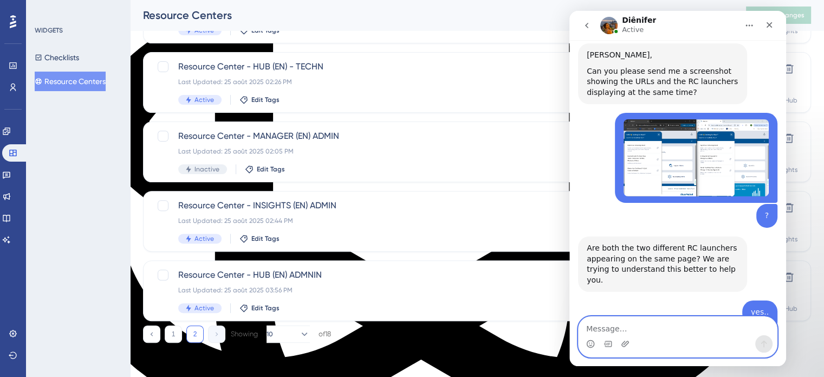
scroll to position [5857, 0]
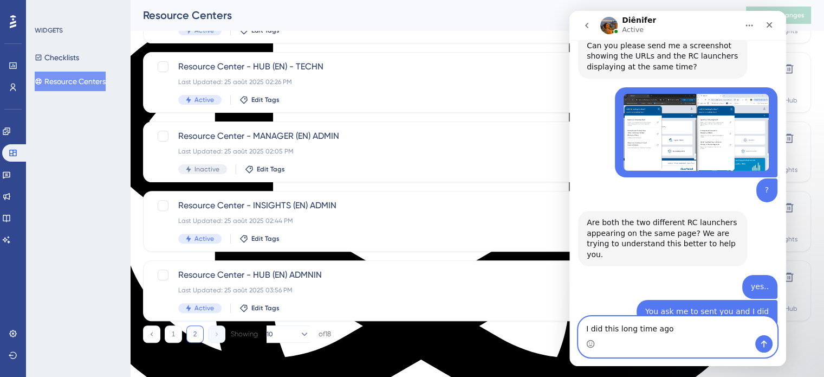
type textarea "I did this long time ago"
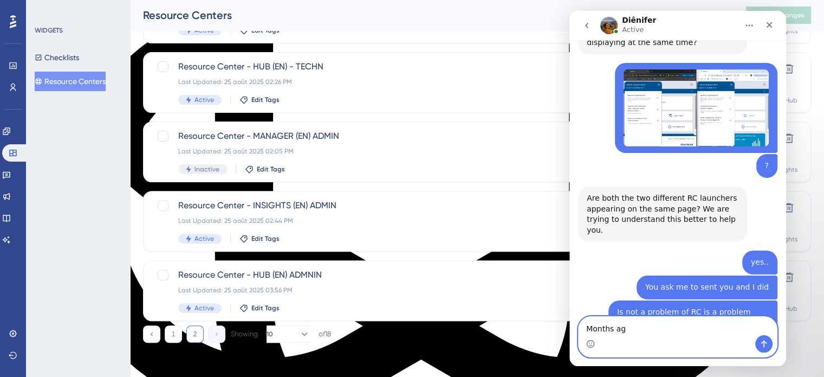
type textarea "Months ago"
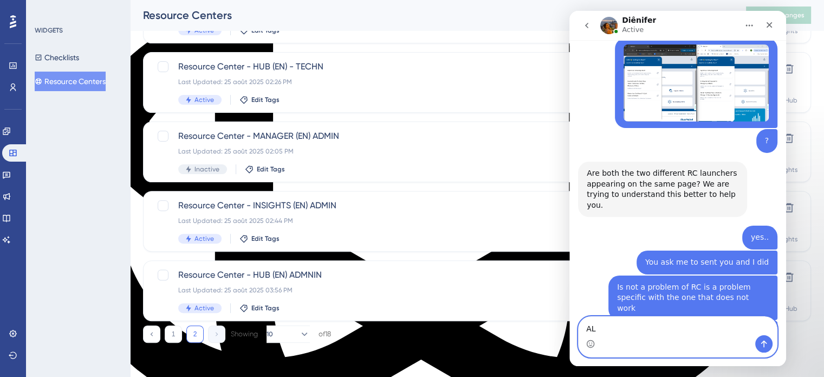
type textarea "A"
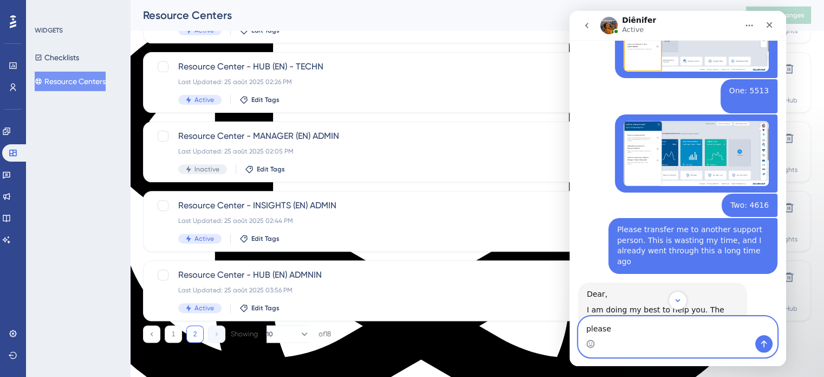
scroll to position [5310, 0]
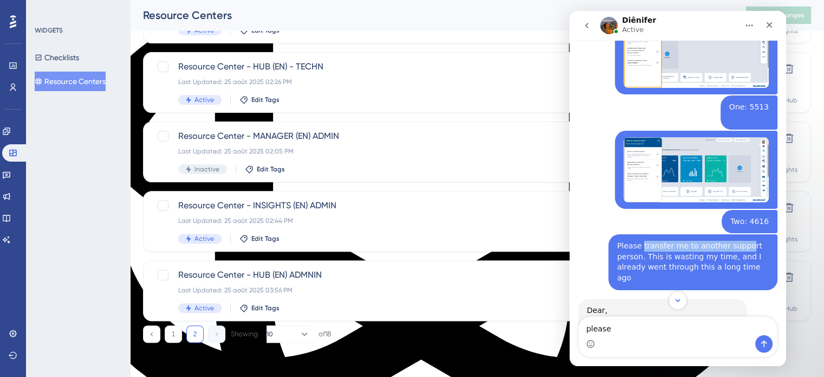
drag, startPoint x: 633, startPoint y: 77, endPoint x: 735, endPoint y: 80, distance: 101.9
click at [731, 241] on div "Please transfer me to another support person. This is wasting my time, and I al…" at bounding box center [693, 262] width 152 height 42
drag, startPoint x: 741, startPoint y: 80, endPoint x: 611, endPoint y: 77, distance: 129.5
click at [617, 241] on div "Please transfer me to another support person. This is wasting my time, and I al…" at bounding box center [693, 262] width 152 height 42
copy div "Please transfer me to another support"
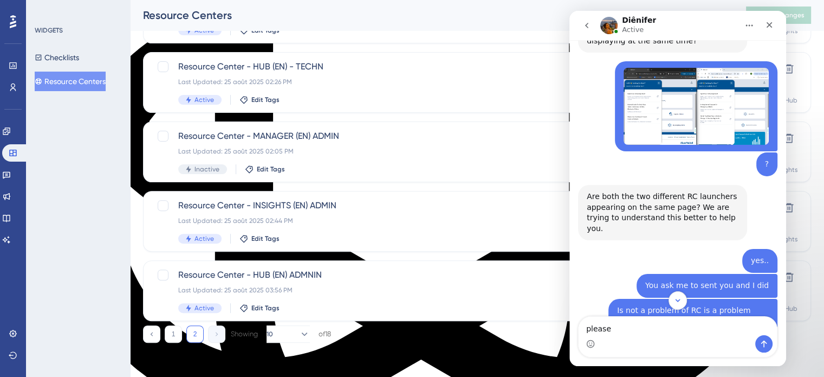
scroll to position [5906, 0]
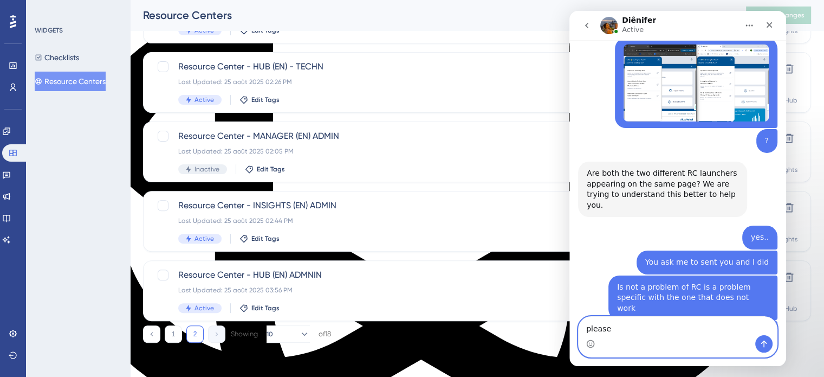
drag, startPoint x: 644, startPoint y: 332, endPoint x: 527, endPoint y: 329, distance: 117.0
click at [569, 329] on html "Diênifer Active We help your business grow with better user onboarding, automat…" at bounding box center [677, 188] width 217 height 355
paste textarea "Please transfer me to another support"
type textarea "Please transfer me to another support"
click at [765, 344] on icon "Send a message…" at bounding box center [764, 343] width 9 height 9
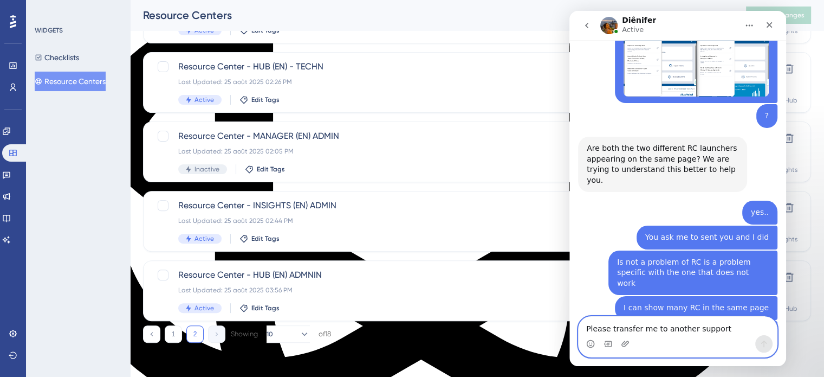
scroll to position [5972, 0]
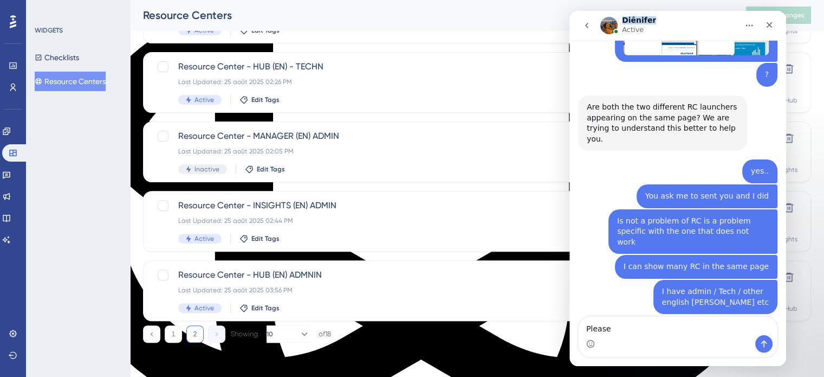
drag, startPoint x: 660, startPoint y: 21, endPoint x: 624, endPoint y: 21, distance: 36.8
click at [624, 21] on div "Diênifer Active" at bounding box center [669, 25] width 138 height 19
copy h1 "Diênifer"
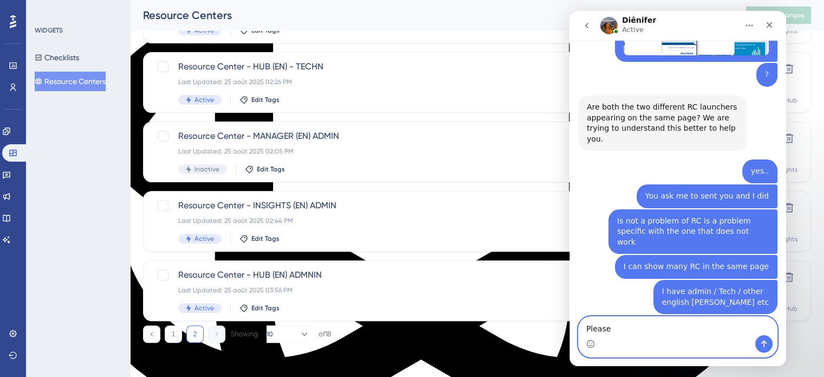
click at [623, 326] on textarea "Please" at bounding box center [678, 325] width 198 height 18
paste textarea "Diênifer"
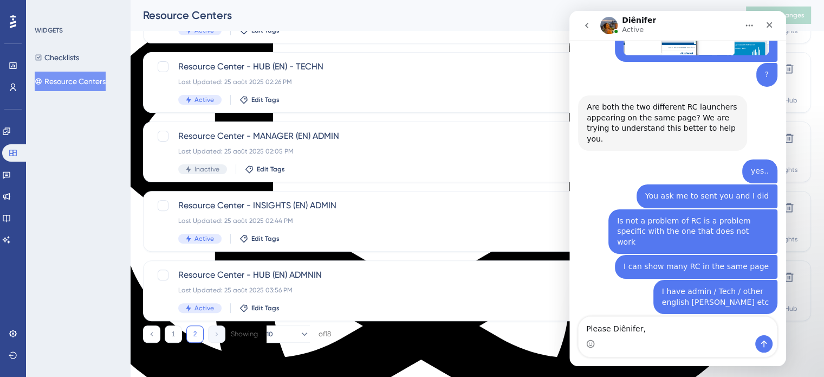
drag, startPoint x: 659, startPoint y: 255, endPoint x: 763, endPoint y: 255, distance: 104.6
copy div "transfer me to another support"
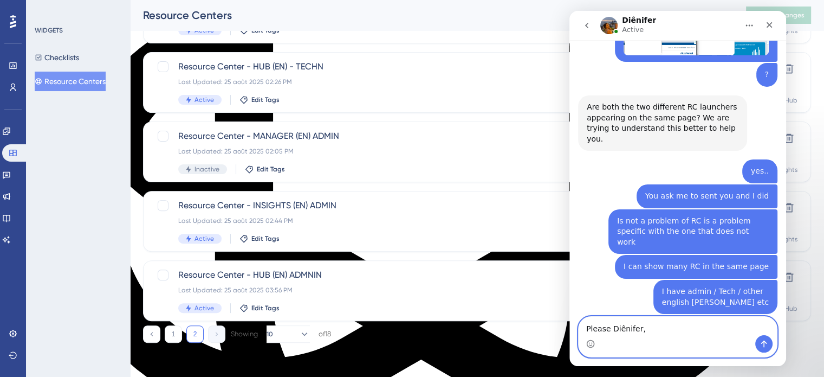
click at [657, 335] on textarea "Please Diênifer," at bounding box center [678, 325] width 198 height 18
paste textarea "transfer me to another support"
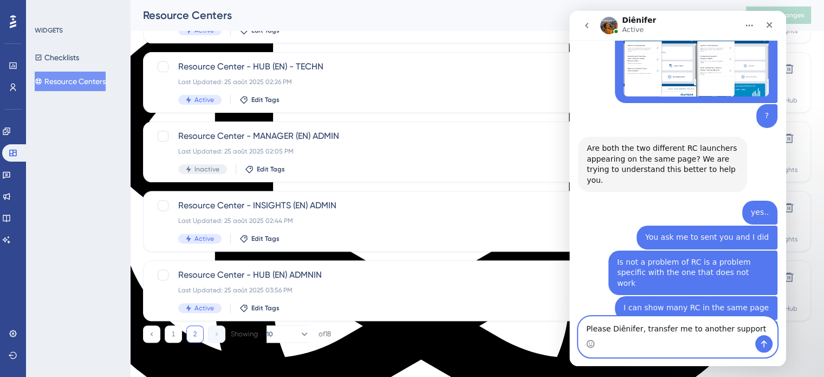
type textarea "Please Diênifer, transfer me to another support"
click at [768, 347] on icon "Send a message…" at bounding box center [764, 343] width 9 height 9
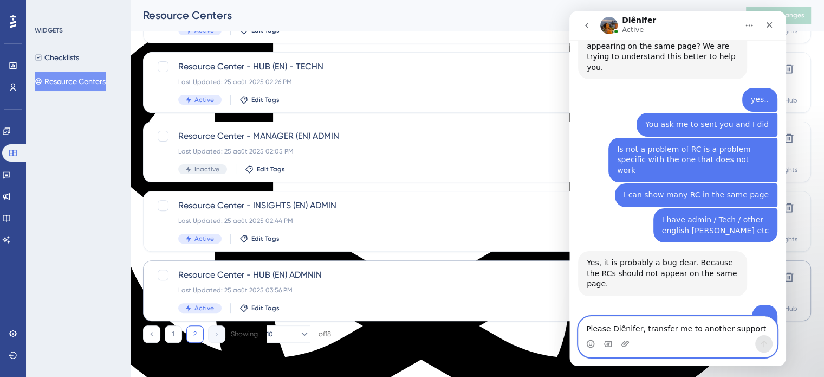
scroll to position [6051, 0]
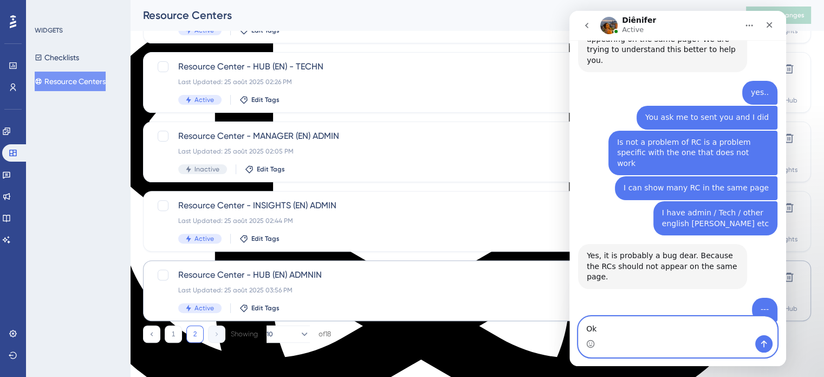
type textarea "O"
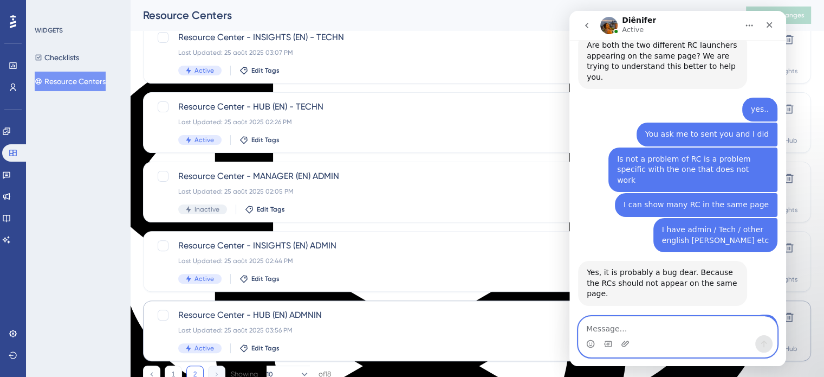
scroll to position [325, 0]
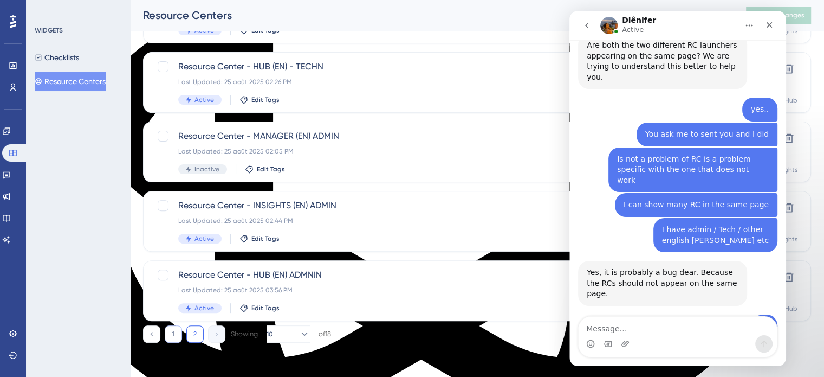
click at [179, 337] on button "1" at bounding box center [173, 333] width 17 height 17
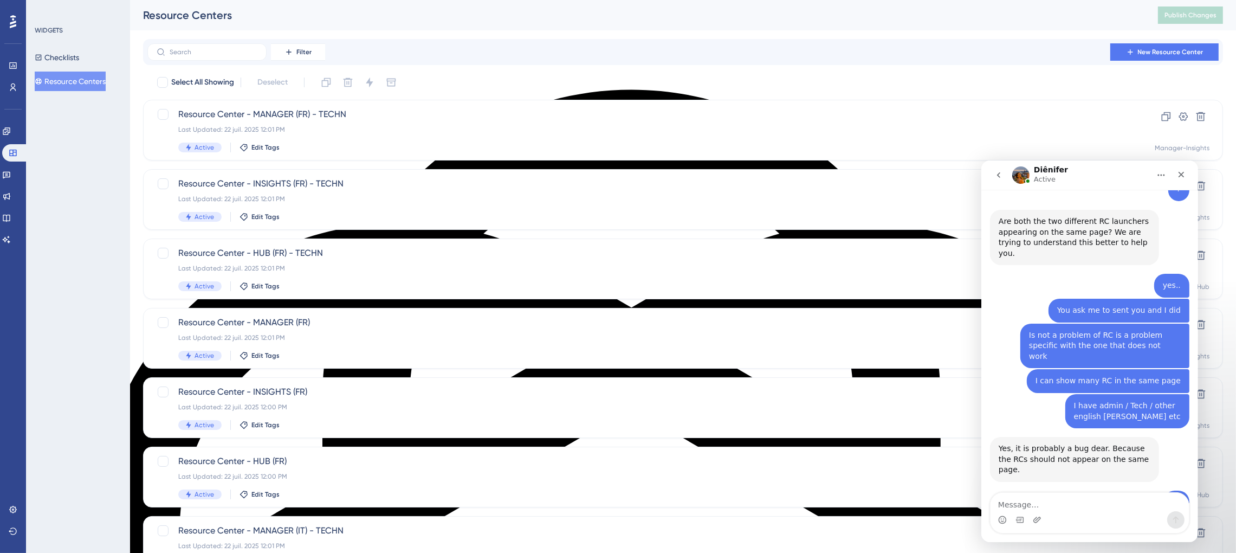
scroll to position [6007, 0]
drag, startPoint x: 771, startPoint y: 1, endPoint x: 756, endPoint y: 27, distance: 30.6
click at [757, 18] on div "Resource Centers" at bounding box center [637, 15] width 988 height 15
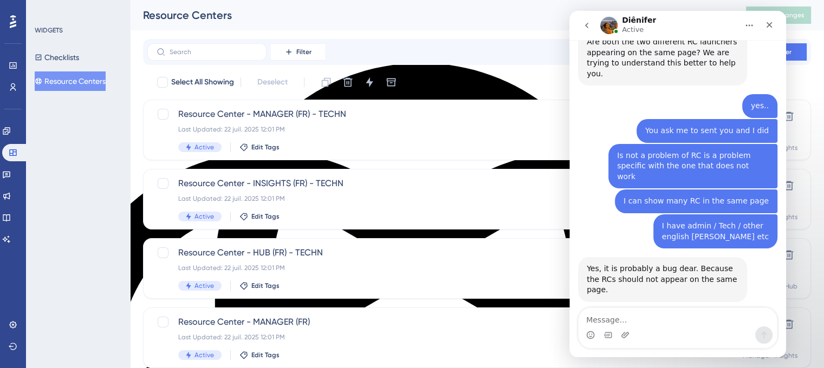
scroll to position [6042, 0]
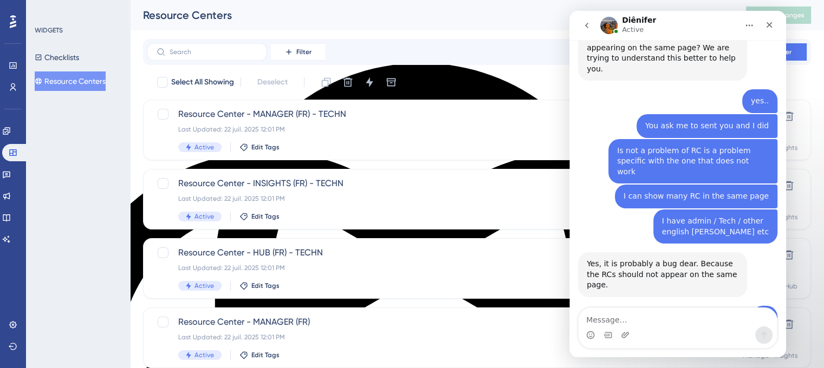
click at [618, 329] on div "Intercom messenger" at bounding box center [678, 335] width 198 height 17
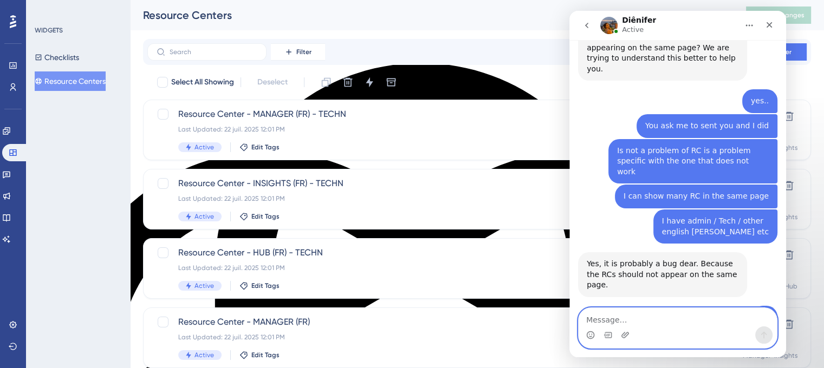
click at [609, 320] on textarea "Message…" at bounding box center [678, 317] width 198 height 18
type textarea "All of this works"
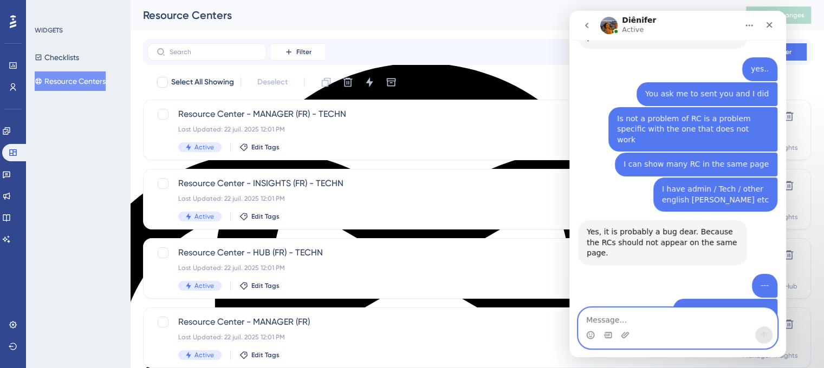
paste textarea "Message…"
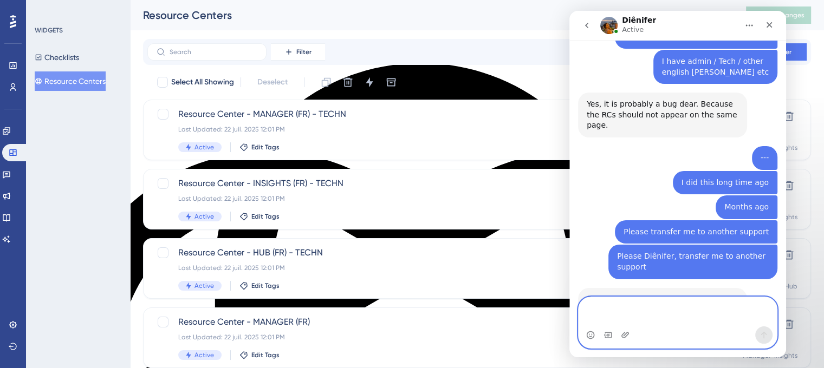
scroll to position [6243, 0]
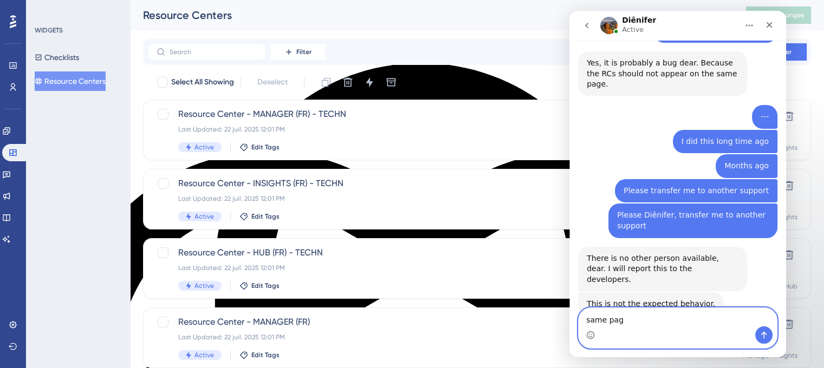
type textarea "same page"
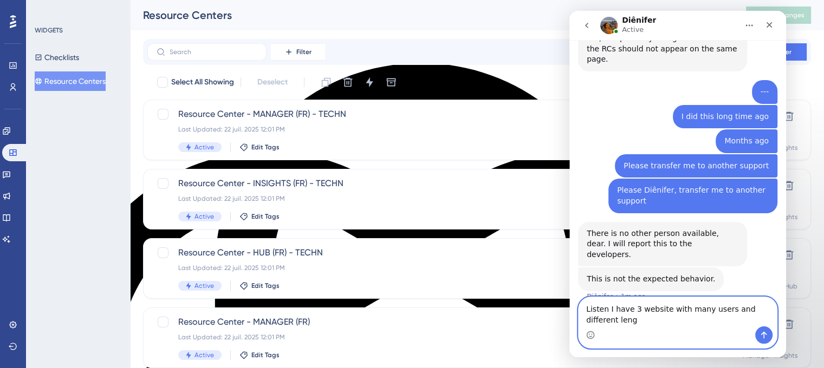
scroll to position [6279, 0]
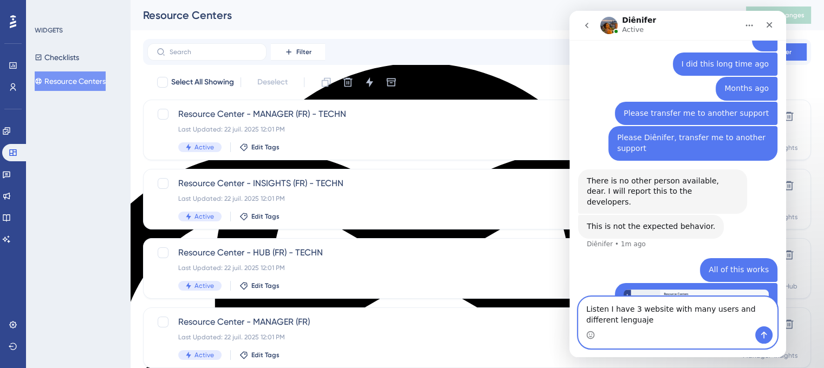
type textarea "Listen I have 3 website with many users and different lenguaje"
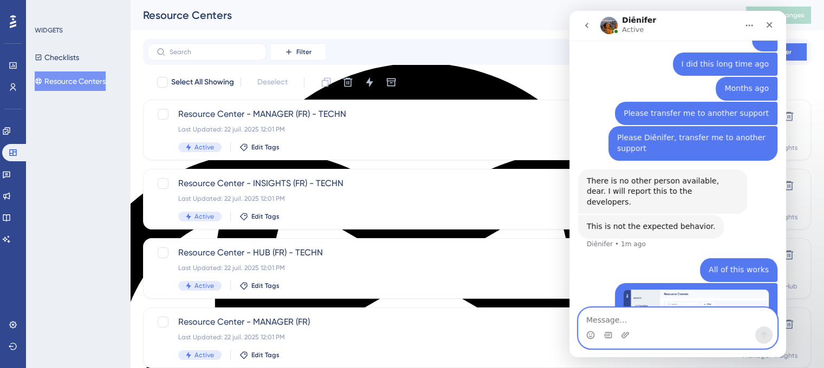
scroll to position [6345, 0]
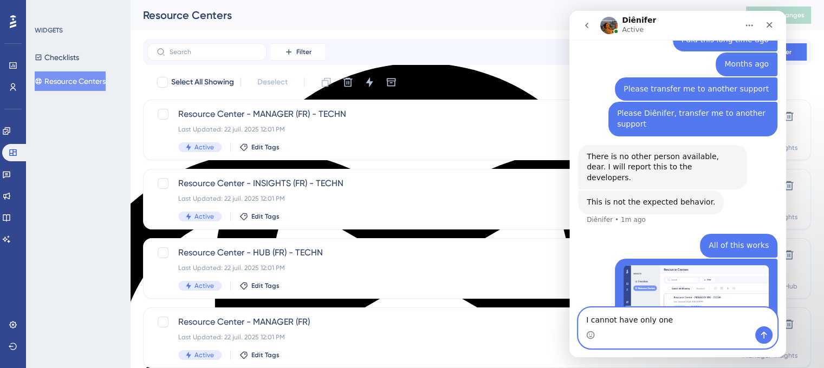
type textarea "I cannot have only one"
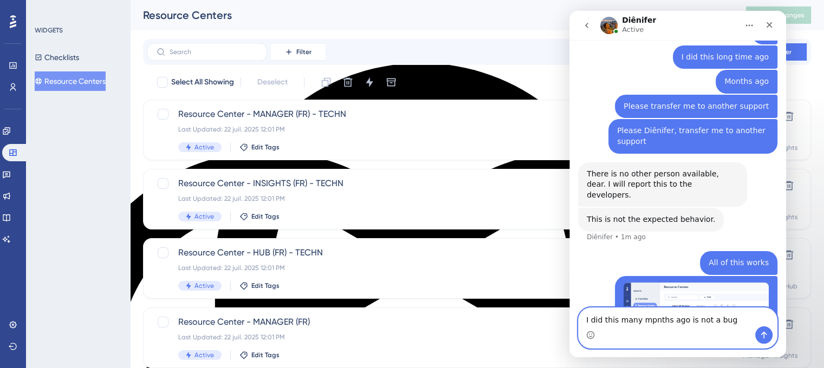
scroll to position [6370, 0]
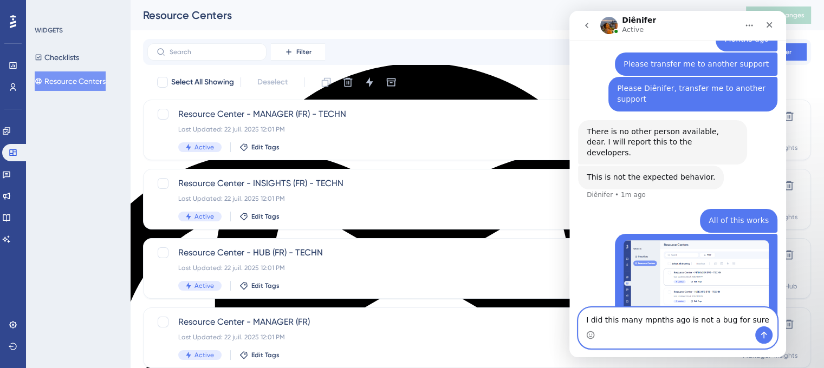
click at [569, 11] on div "months ago; it" at bounding box center [569, 11] width 0 height 0
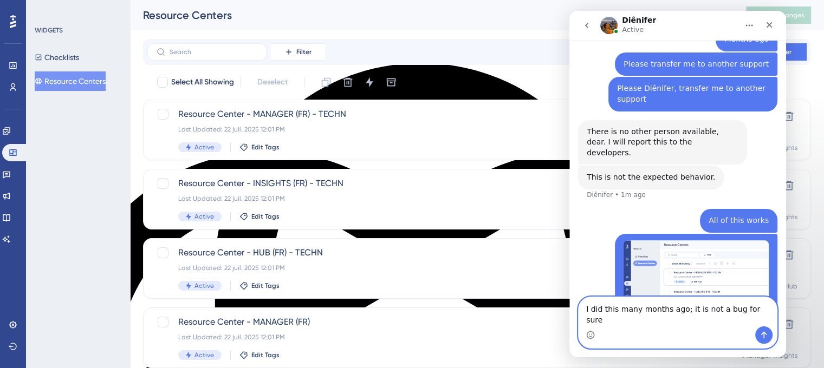
type textarea "I did this many months ago; it is not a bug for sure"
click at [760, 340] on button "Send a message…" at bounding box center [763, 335] width 17 height 17
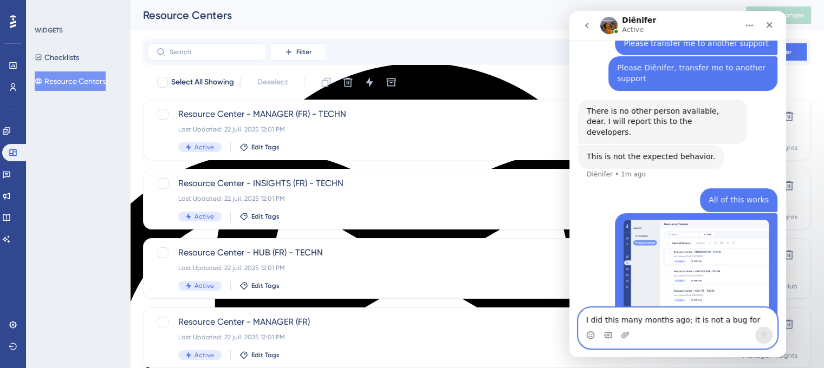
scroll to position [6405, 0]
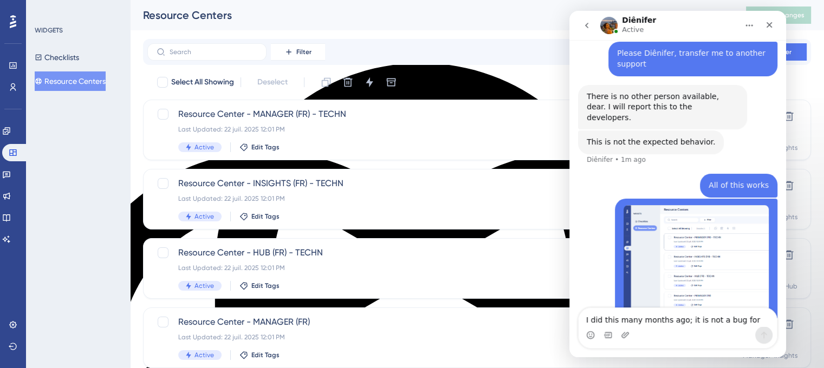
click at [700, 334] on div "Intercom messenger" at bounding box center [678, 335] width 198 height 17
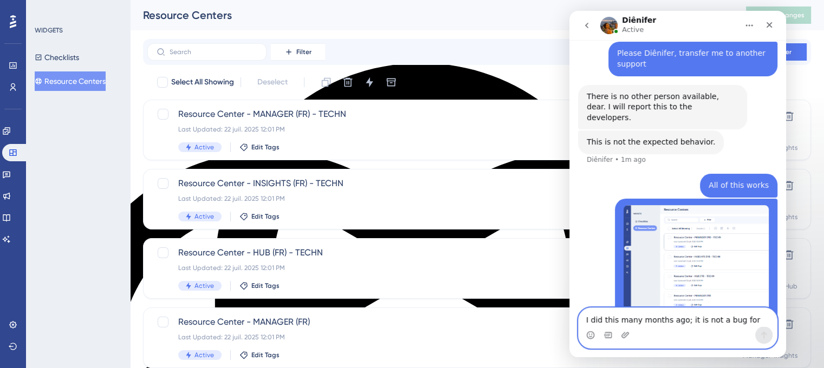
click at [671, 327] on textarea "I did this many months ago; it is not a bug for sure" at bounding box center [678, 317] width 198 height 18
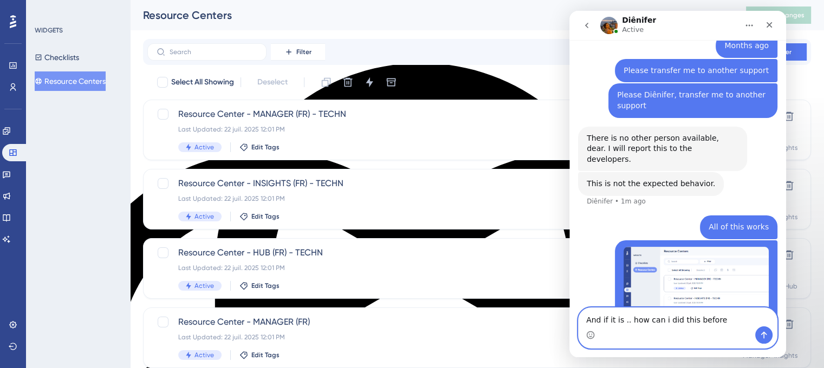
type textarea "And if it is .. how can i did this before"
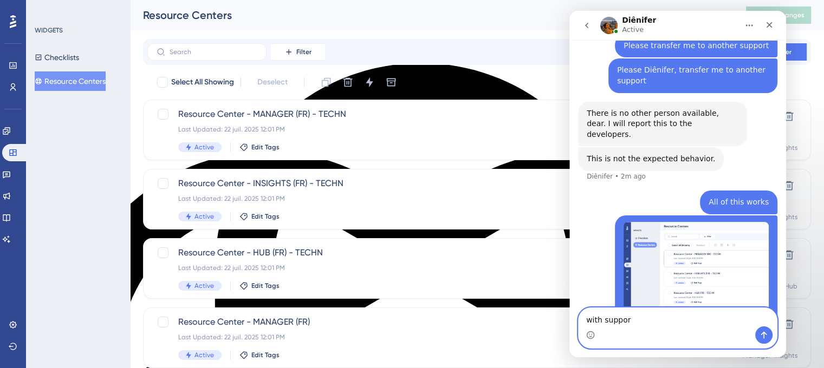
type textarea "with support"
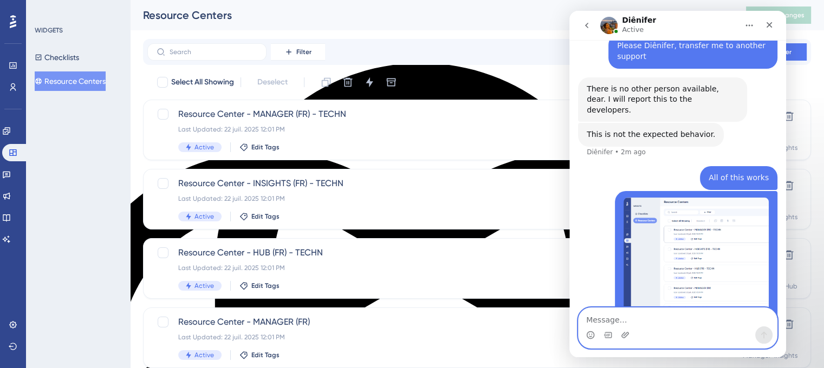
scroll to position [6454, 0]
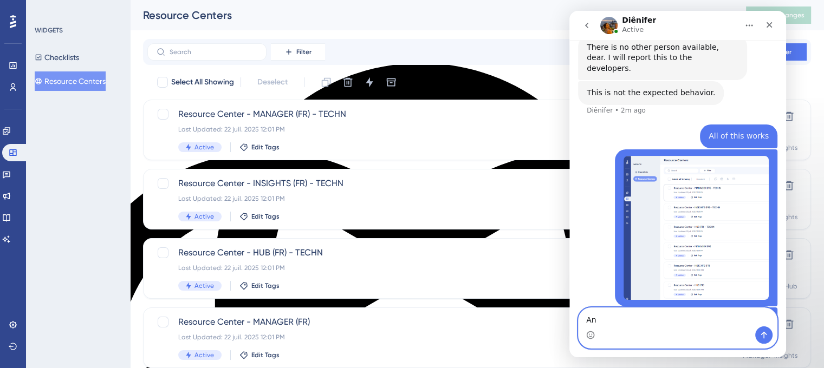
type textarea "A"
type textarea "Also if you can have only one RC is not possible"
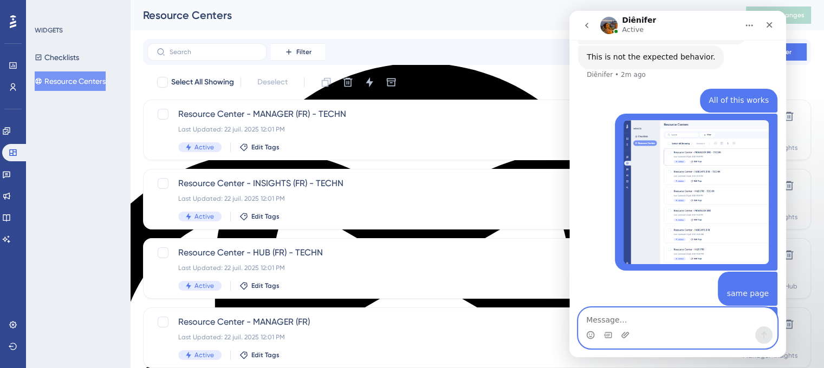
scroll to position [6448, 0]
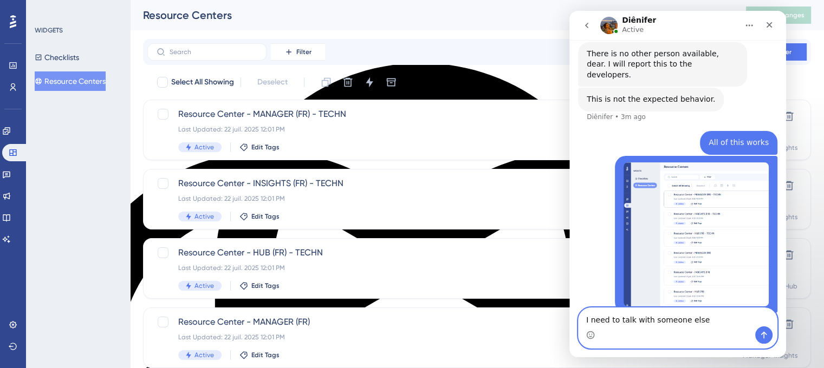
type textarea "I need to talk with someone else"
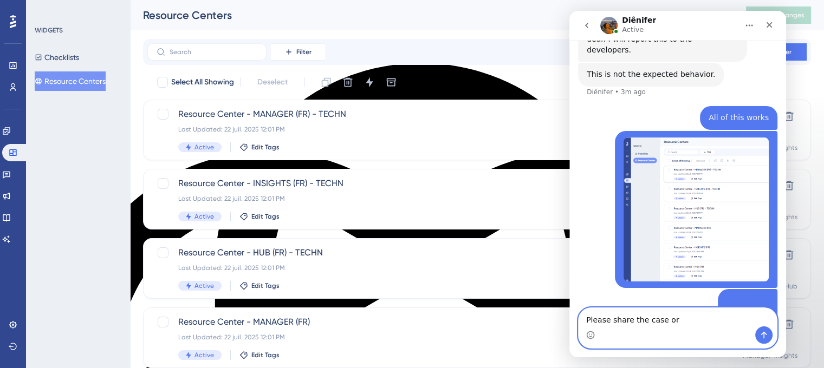
scroll to position [6514, 0]
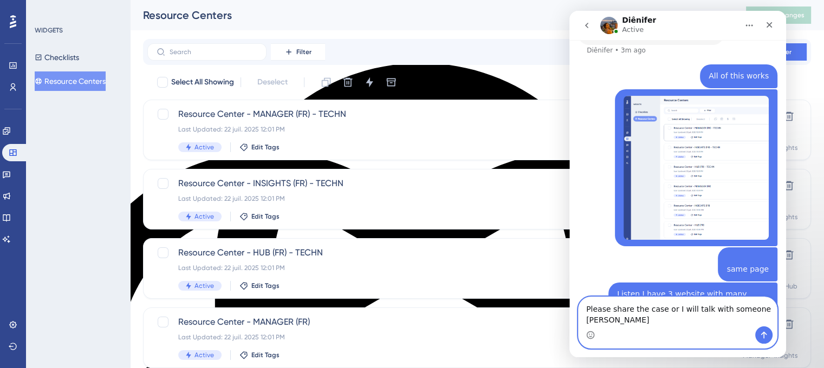
type textarea "Please share the case or I will talk with someone [DATE]"
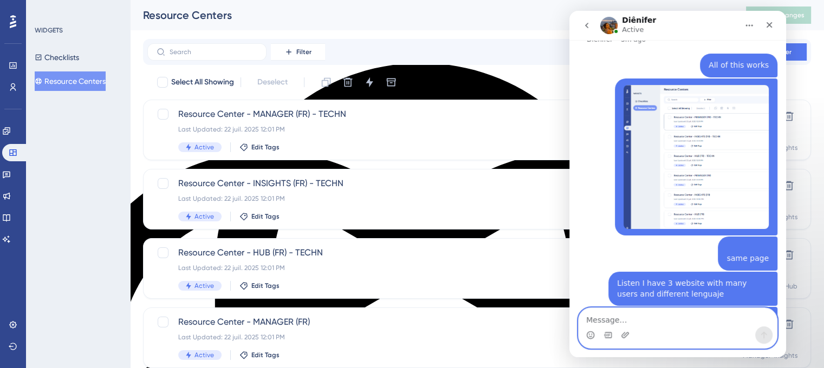
scroll to position [6550, 0]
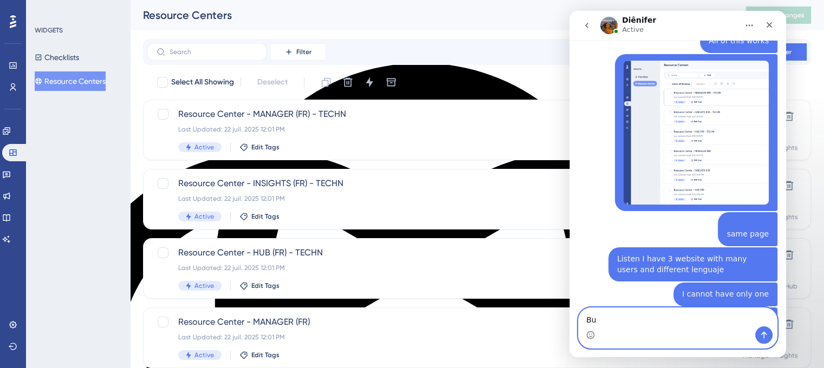
type textarea "B"
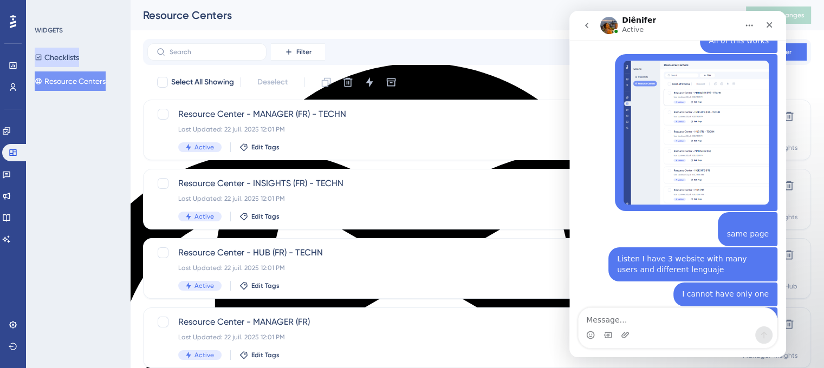
click at [74, 56] on button "Checklists" at bounding box center [57, 58] width 44 height 20
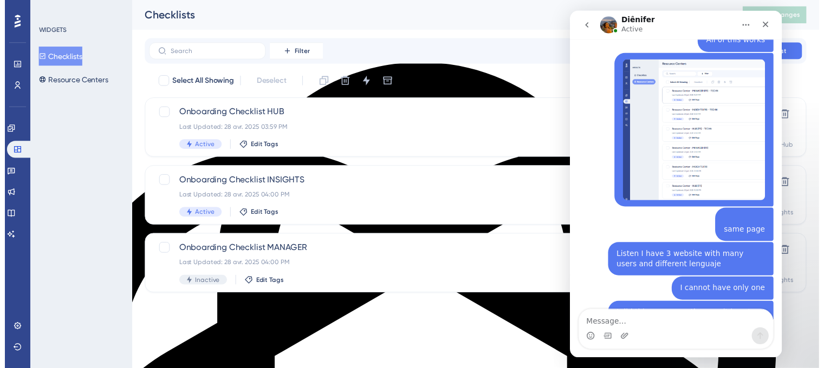
scroll to position [6541, 0]
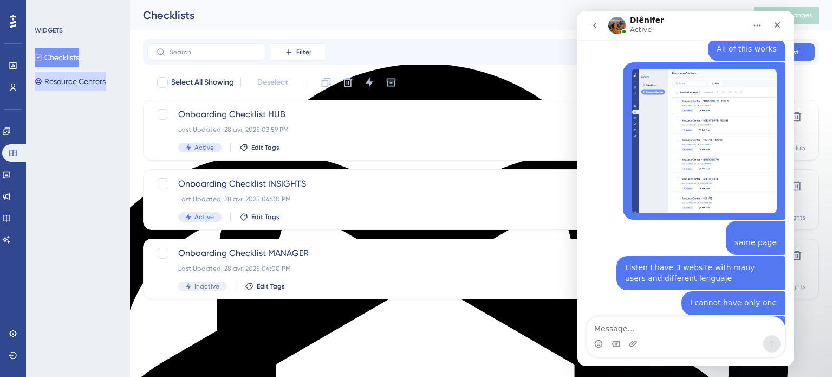
click at [70, 77] on button "Resource Centers" at bounding box center [70, 82] width 71 height 20
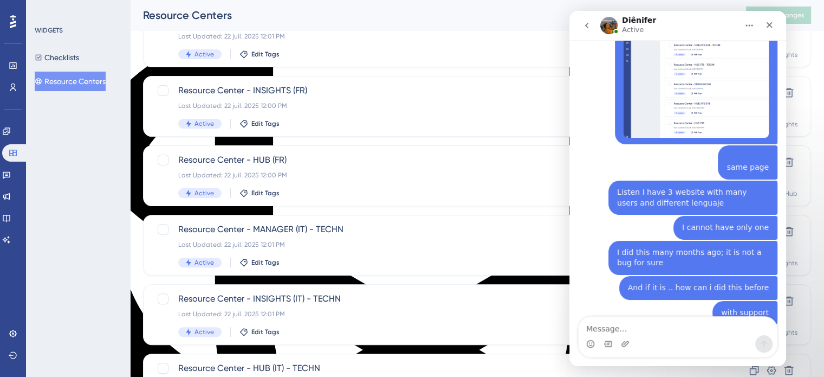
scroll to position [6605, 0]
click at [625, 324] on textarea "Message…" at bounding box center [678, 325] width 198 height 18
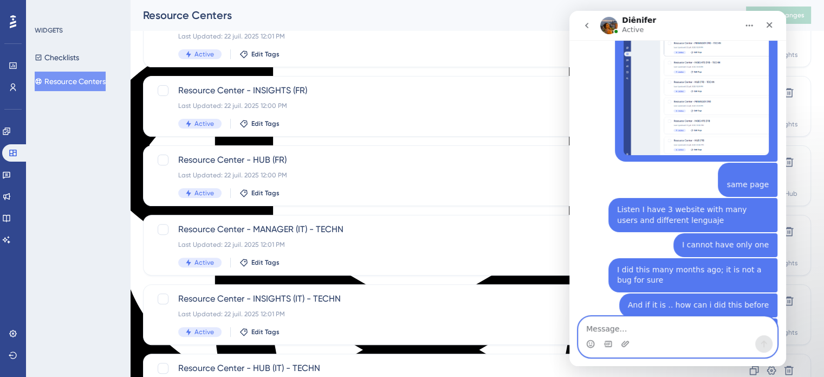
scroll to position [6589, 0]
type textarea "Yes please"
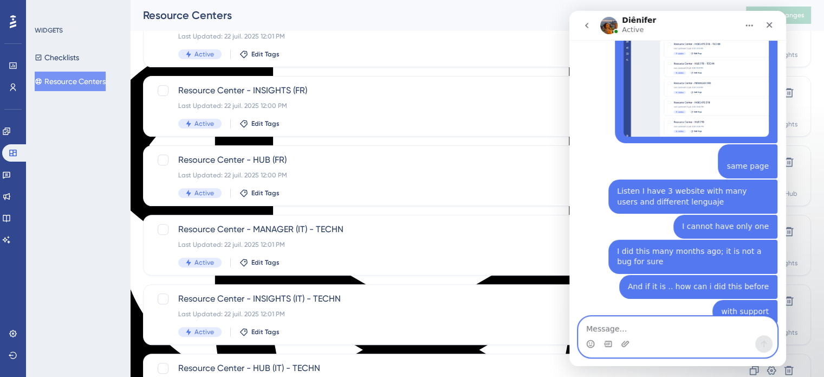
scroll to position [6620, 0]
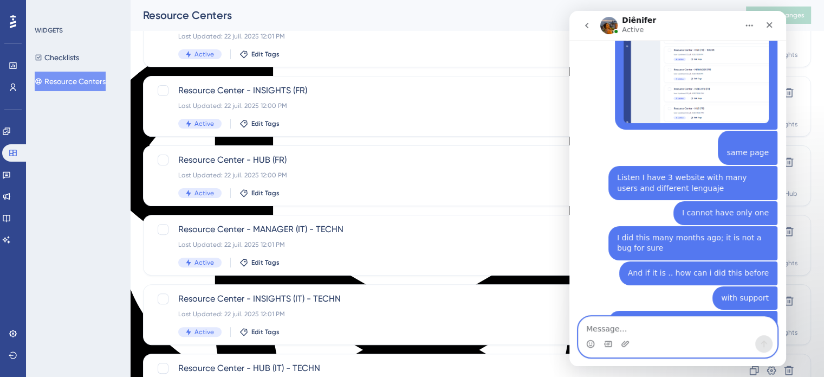
type textarea "Ñ"
type textarea "How can UG allow to have this long time ago"
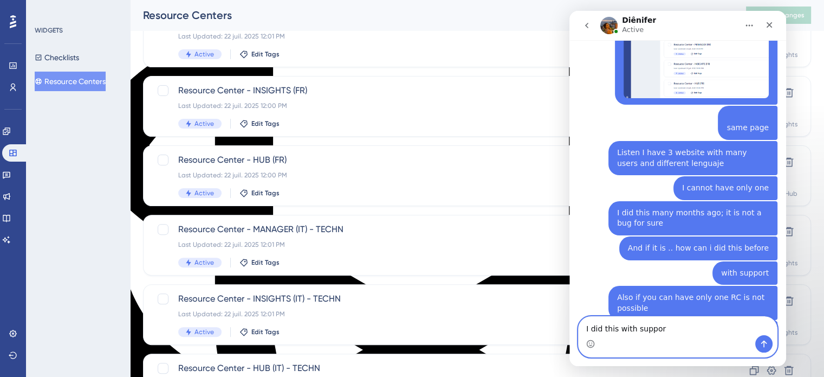
type textarea "I did this with support"
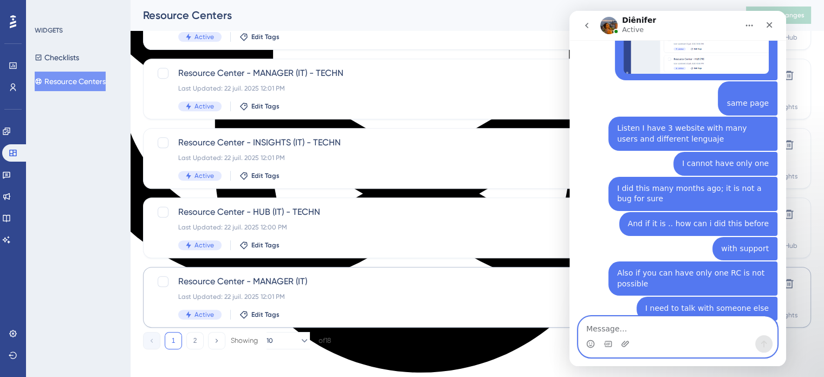
scroll to position [464, 0]
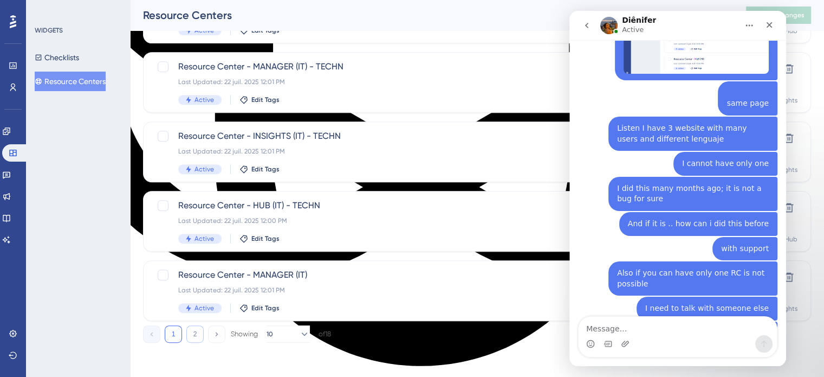
click at [189, 335] on button "2" at bounding box center [194, 333] width 17 height 17
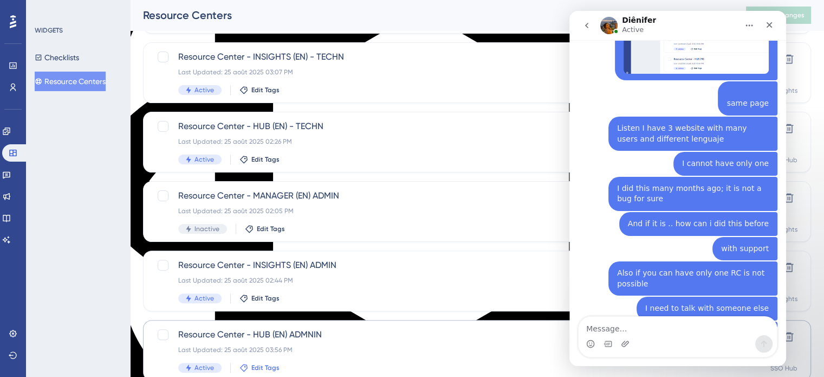
scroll to position [325, 0]
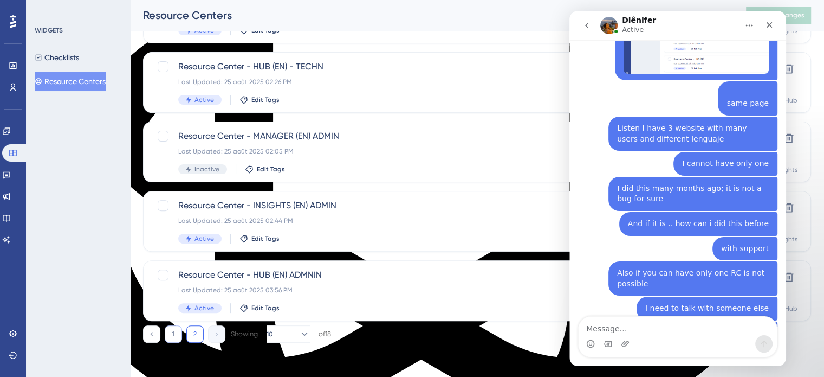
click at [173, 340] on button "1" at bounding box center [173, 333] width 17 height 17
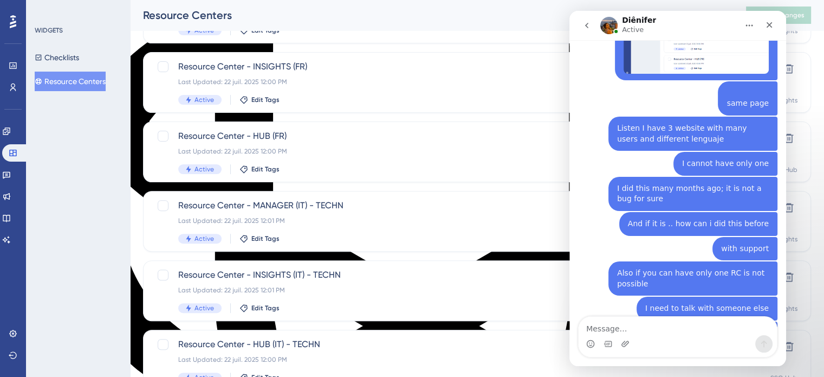
click at [607, 337] on div "Intercom messenger" at bounding box center [607, 343] width 9 height 17
click at [607, 335] on div "Intercom messenger" at bounding box center [607, 343] width 9 height 17
click at [607, 331] on textarea "Message…" at bounding box center [678, 325] width 198 height 18
type textarea "You cannot have one RC"
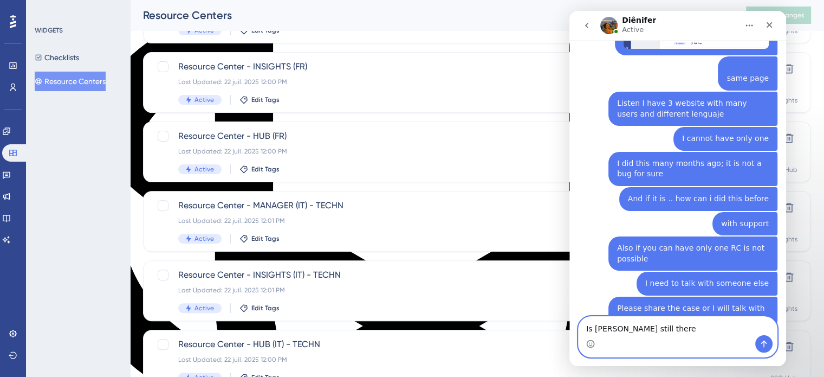
type textarea "?Is [PERSON_NAME] still there"
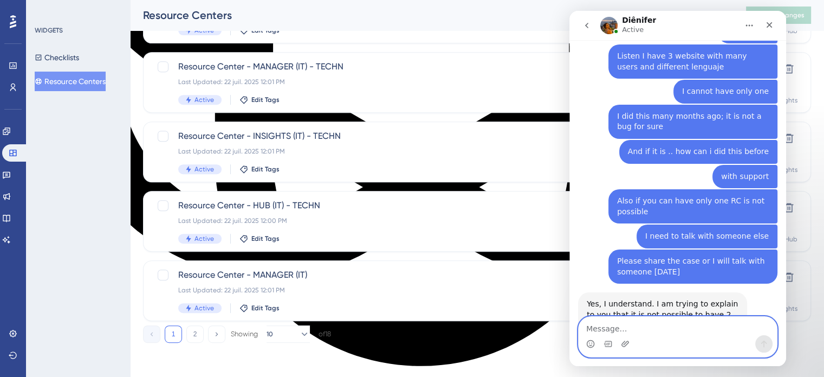
scroll to position [6761, 0]
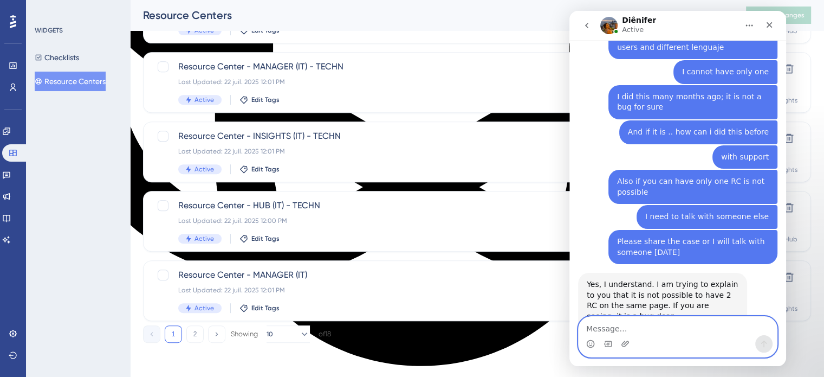
click at [617, 324] on textarea "Message…" at bounding box center [678, 325] width 198 height 18
type textarea "i"
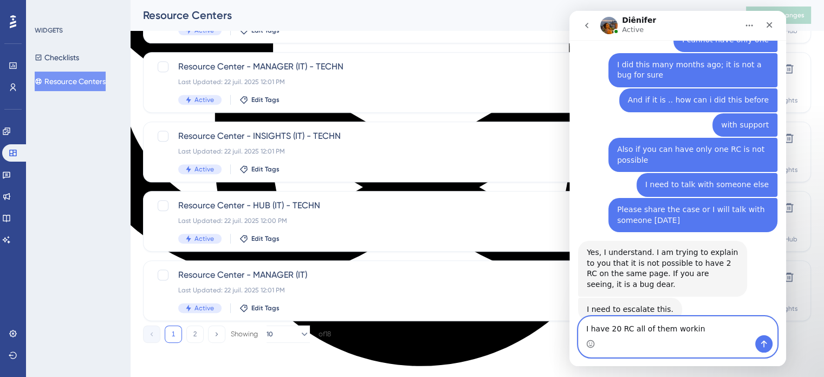
type textarea "I have 20 RC all of them working"
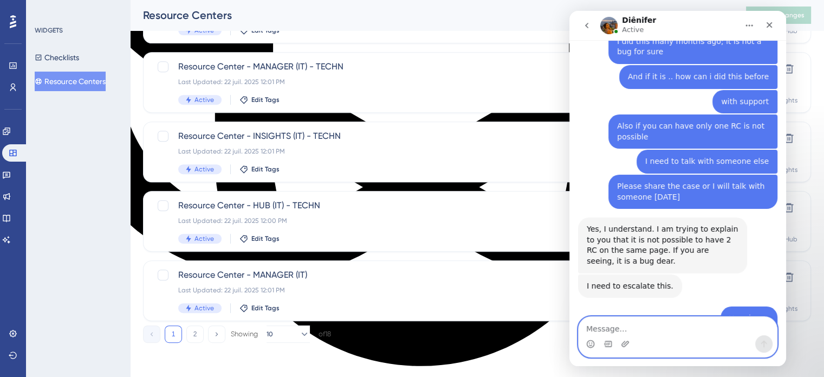
scroll to position [6817, 0]
type textarea "Oh I always taked with some called [PERSON_NAME]"
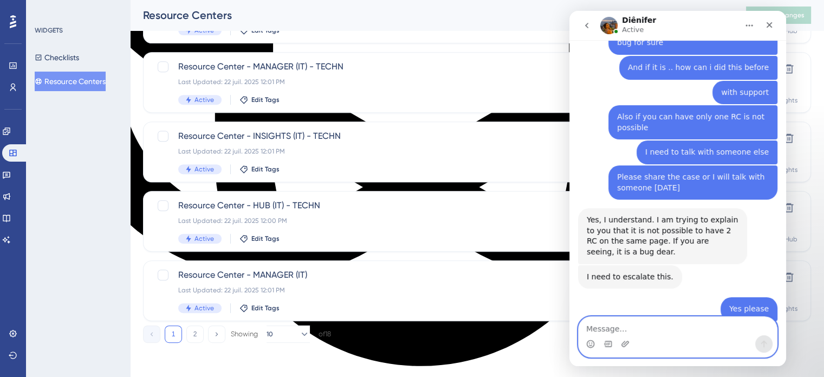
scroll to position [6849, 0]
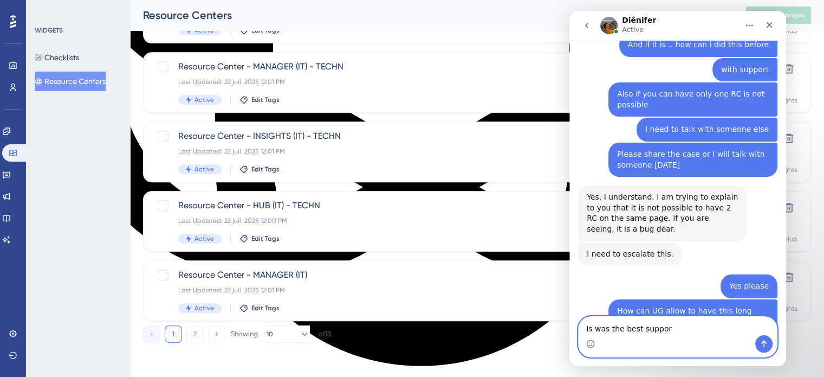
type textarea "Is was the best support"
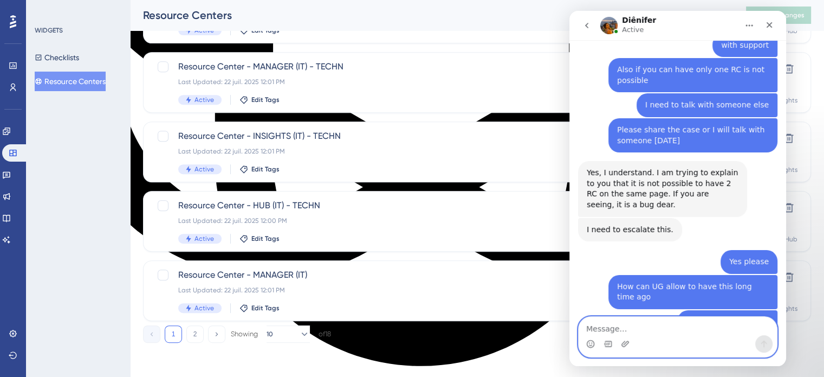
scroll to position [6873, 0]
type textarea "Before UG integrated AI"
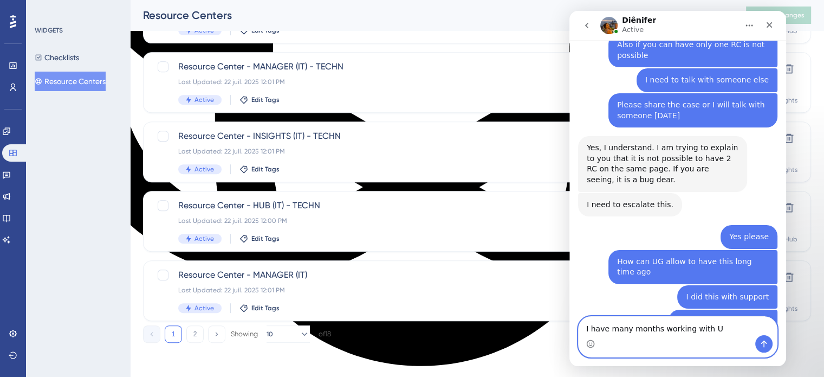
type textarea "I have many months working with UG"
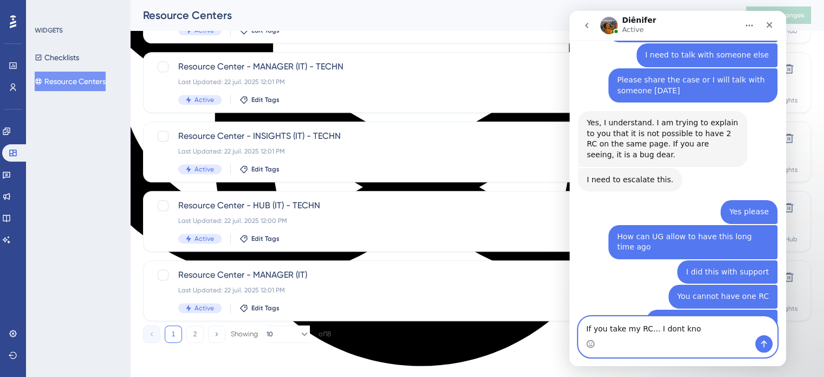
type textarea "If you take my RC... I dont know"
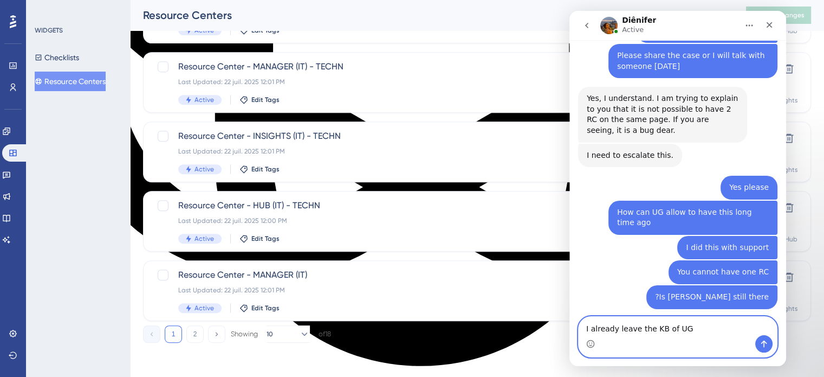
scroll to position [6989, 0]
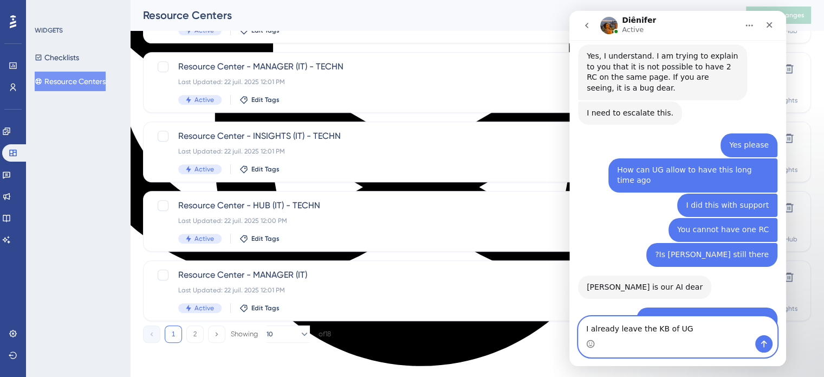
click at [638, 329] on textarea "I already leave the KB of UG" at bounding box center [678, 325] width 198 height 18
click at [634, 330] on textarea "I already leave the KB of UG" at bounding box center [678, 325] width 198 height 18
type textarea "I already left the KB of UG"
click at [768, 344] on icon "Send a message…" at bounding box center [764, 343] width 9 height 9
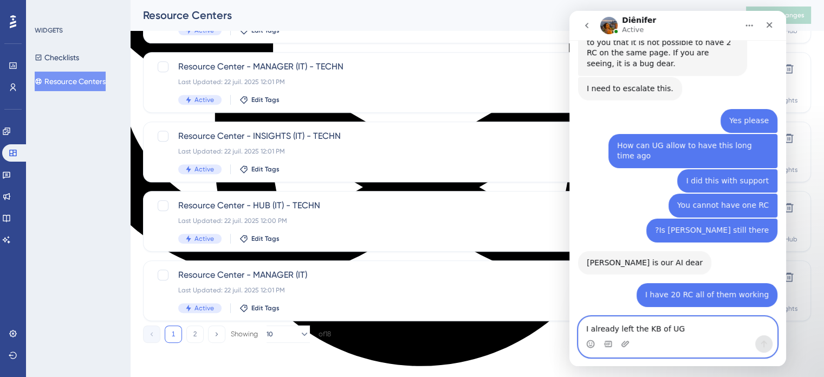
scroll to position [7014, 0]
click at [674, 333] on textarea "I already left the KB of UG" at bounding box center [678, 325] width 198 height 18
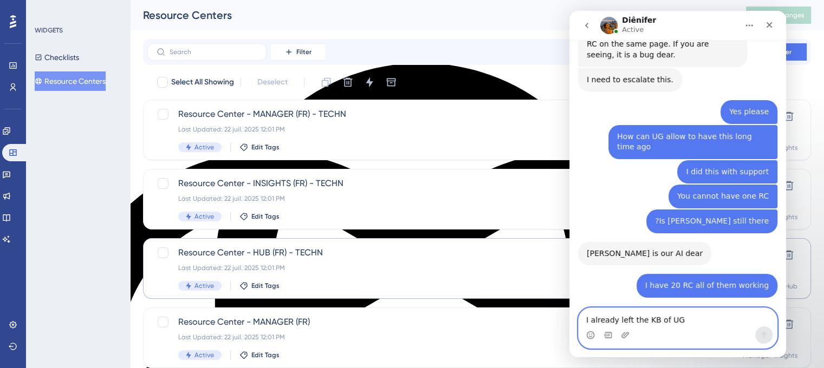
scroll to position [7013, 0]
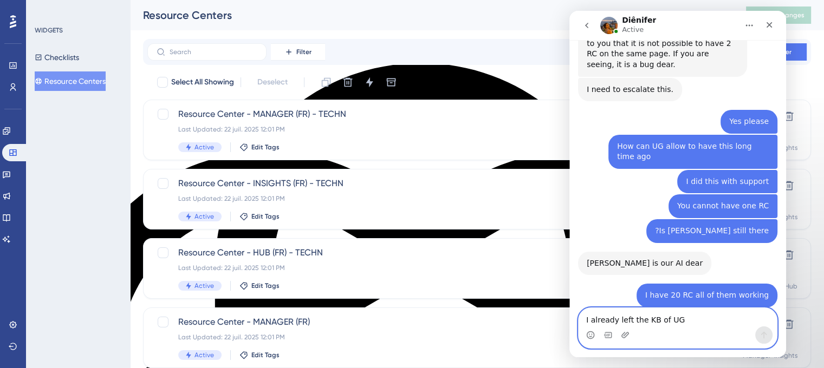
click at [627, 323] on textarea "I already left the KB of UG" at bounding box center [678, 317] width 198 height 18
drag, startPoint x: 657, startPoint y: 23, endPoint x: 620, endPoint y: 24, distance: 36.8
click at [620, 24] on div "Diênifer Active" at bounding box center [669, 25] width 138 height 19
click at [650, 21] on div "Diênifer Active" at bounding box center [669, 25] width 138 height 19
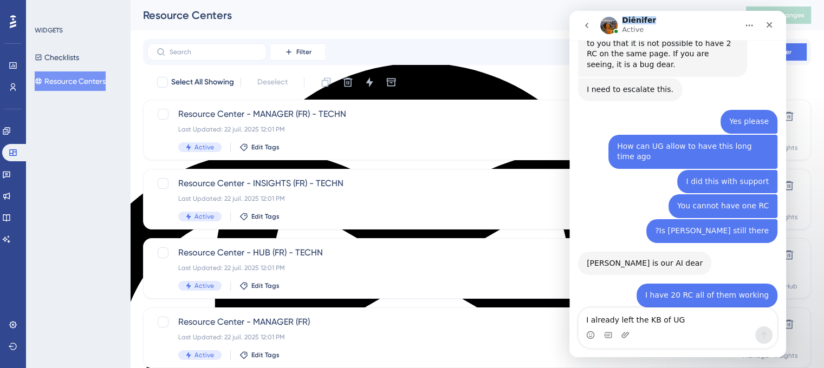
drag, startPoint x: 650, startPoint y: 22, endPoint x: 624, endPoint y: 23, distance: 26.6
click at [622, 22] on div "Diênifer Active" at bounding box center [669, 25] width 138 height 19
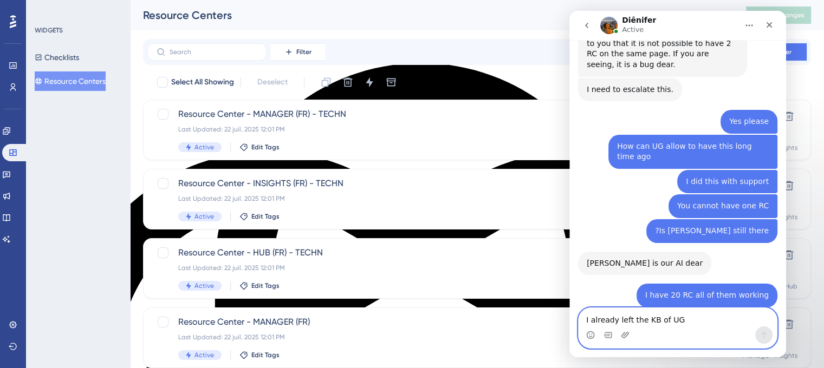
click at [611, 320] on textarea "I already left the KB of UG" at bounding box center [678, 317] width 198 height 18
type textarea "H"
type textarea "?"
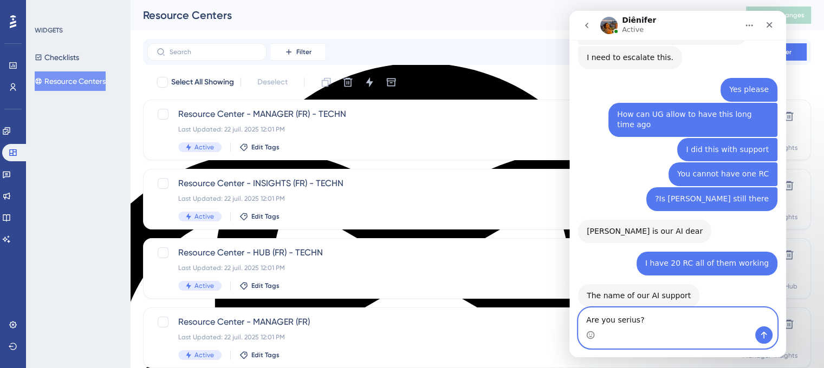
click at [569, 11] on span "serious?" at bounding box center [569, 11] width 0 height 0
type textarea "Are you serious?"
click at [762, 339] on icon "Send a message…" at bounding box center [764, 335] width 9 height 9
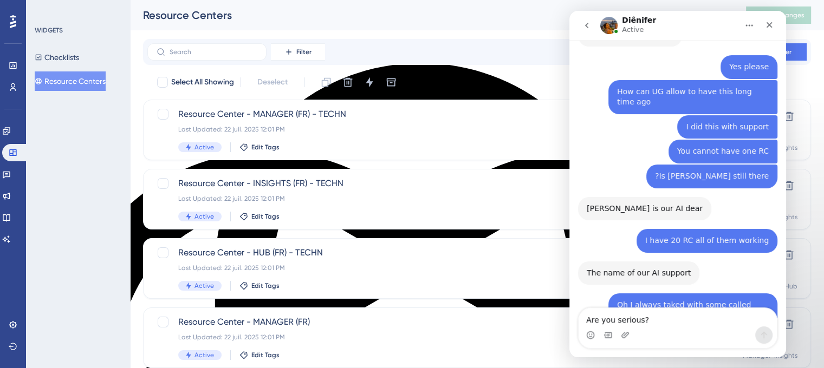
scroll to position [7070, 0]
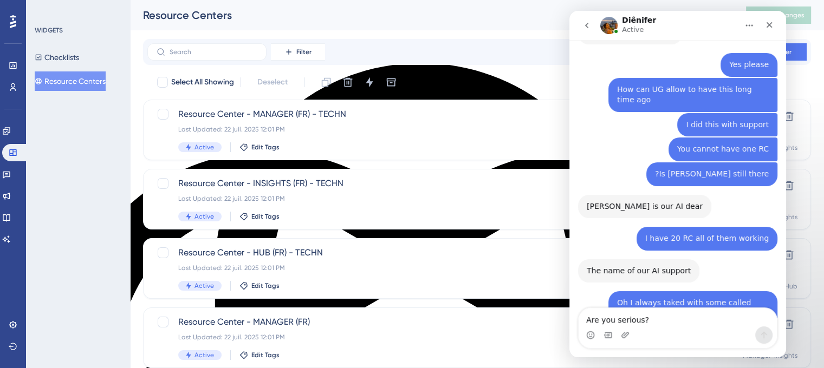
click at [648, 330] on div "Intercom messenger" at bounding box center [678, 335] width 198 height 17
click at [631, 321] on textarea "Are you serious?" at bounding box center [678, 317] width 198 height 18
type textarea "I"
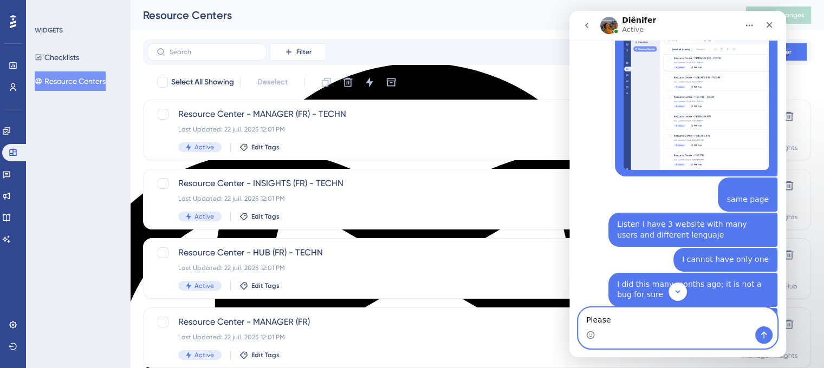
scroll to position [6528, 0]
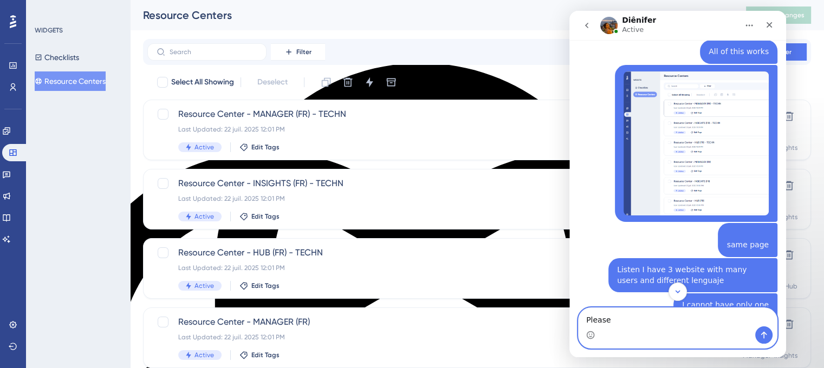
type textarea "Please"
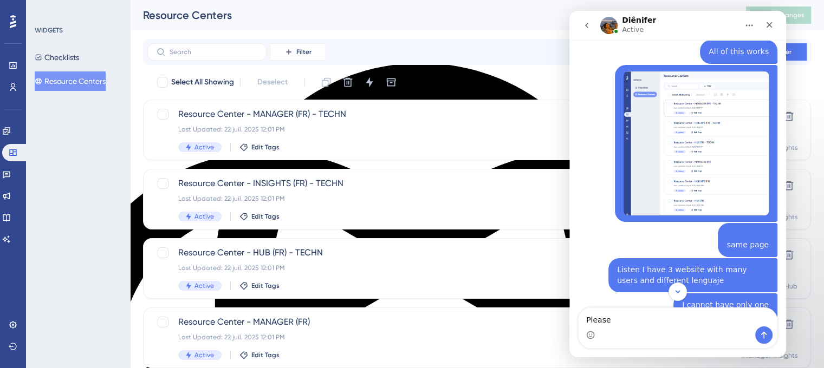
click at [583, 28] on button "go back" at bounding box center [586, 25] width 21 height 21
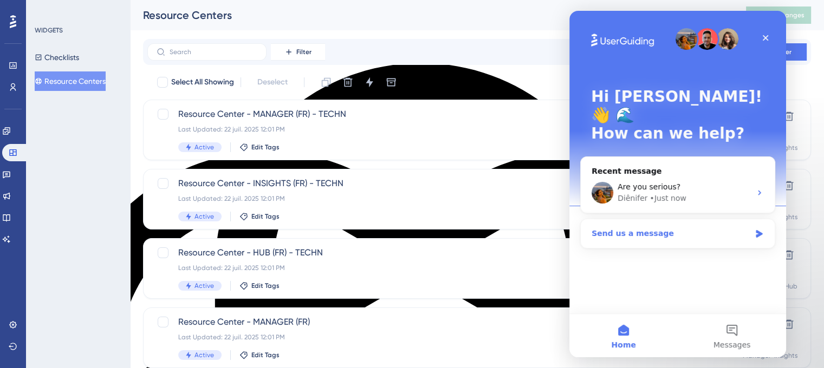
click at [653, 228] on div "Send us a message" at bounding box center [671, 233] width 159 height 11
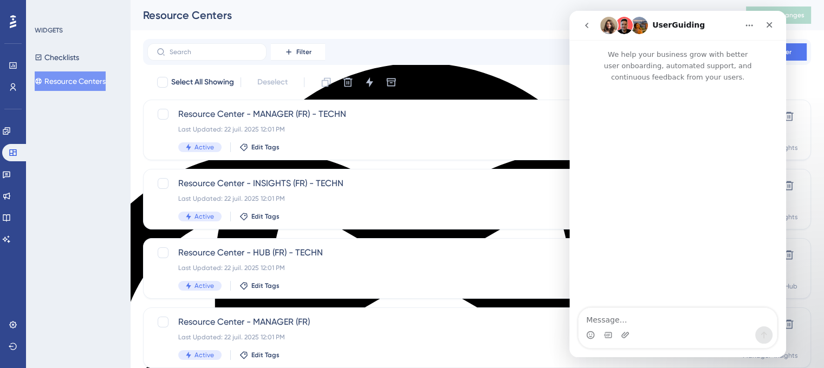
click at [640, 331] on div "Intercom messenger" at bounding box center [678, 335] width 198 height 17
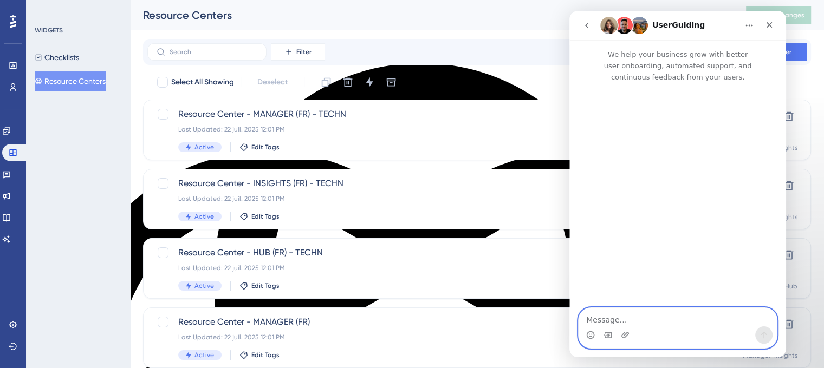
click at [627, 322] on textarea "Message…" at bounding box center [678, 317] width 198 height 18
type textarea "Hello I need support!"
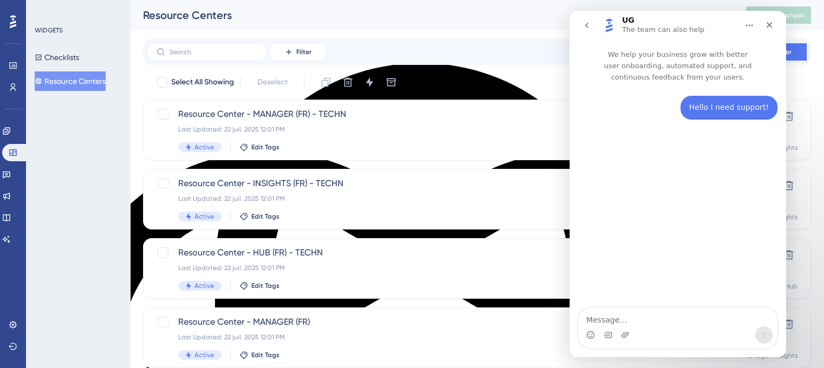
click at [586, 29] on icon "go back" at bounding box center [586, 25] width 9 height 9
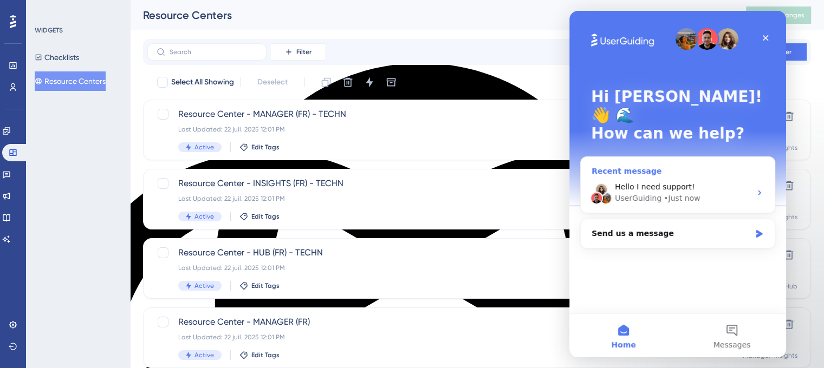
click at [664, 193] on div "• Just now" at bounding box center [682, 198] width 36 height 11
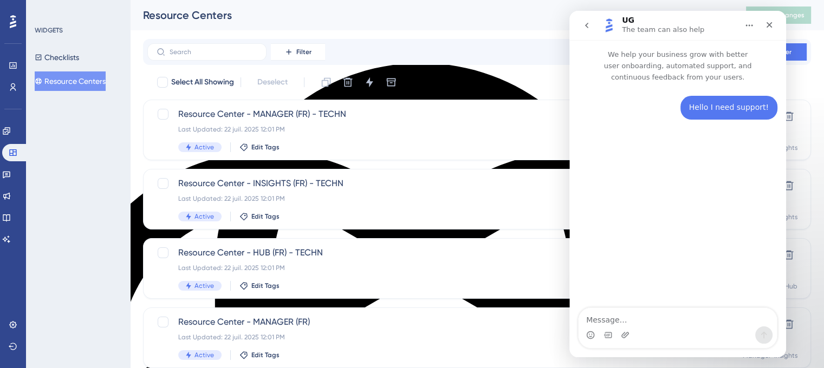
click at [588, 25] on icon "go back" at bounding box center [586, 25] width 9 height 9
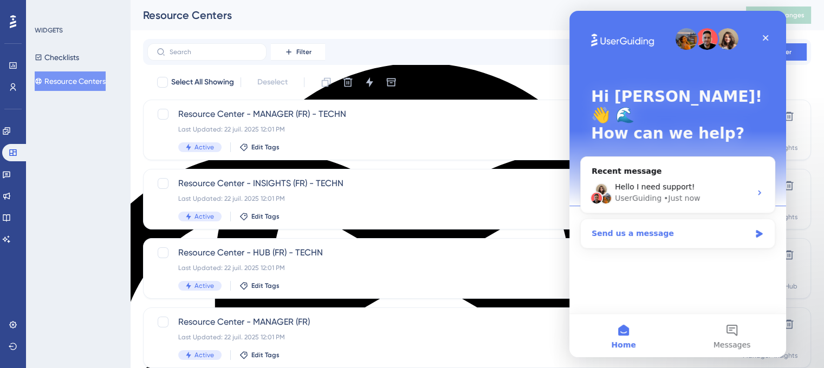
click at [660, 228] on div "Send us a message" at bounding box center [671, 233] width 159 height 11
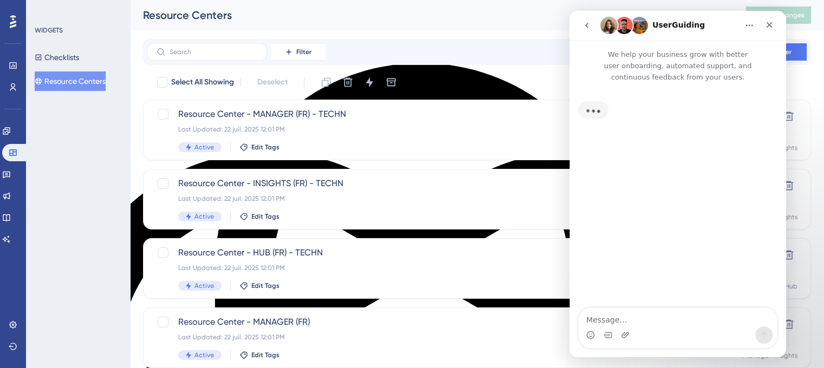
click at [592, 28] on button "go back" at bounding box center [586, 25] width 21 height 21
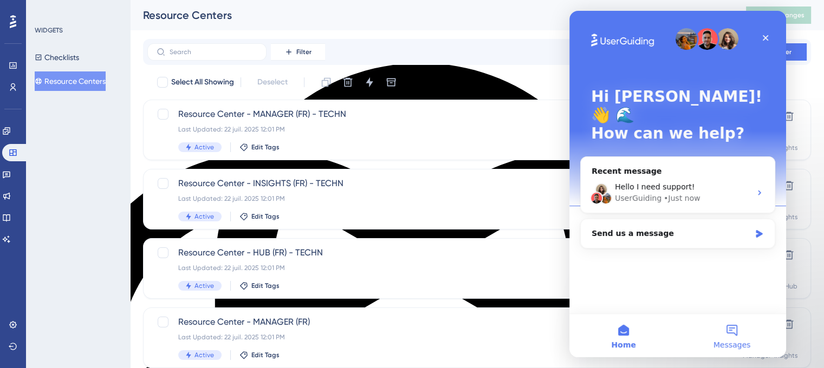
click at [735, 330] on button "Messages" at bounding box center [732, 335] width 108 height 43
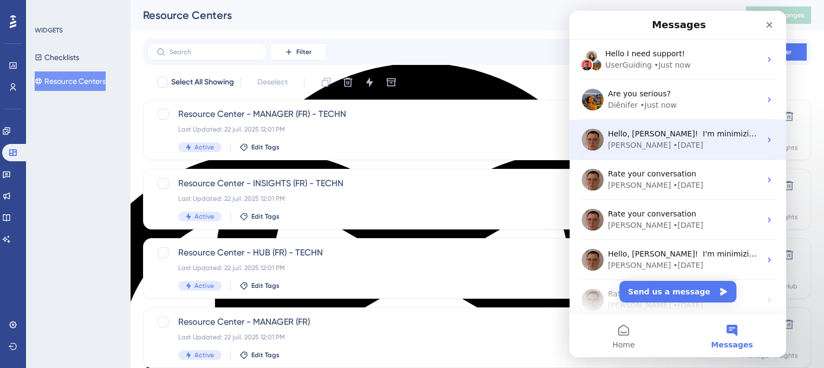
click at [668, 142] on div "[PERSON_NAME] • [DATE]" at bounding box center [684, 145] width 153 height 11
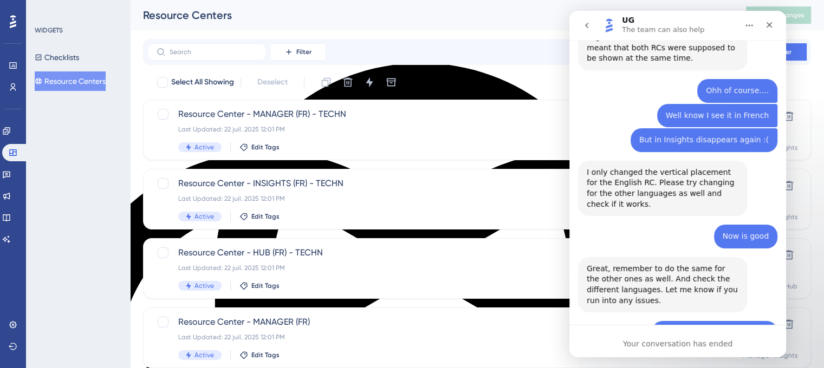
scroll to position [7920, 0]
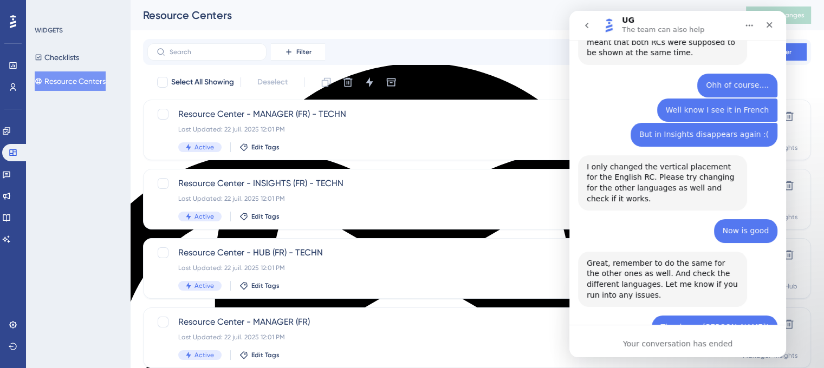
click at [582, 29] on icon "go back" at bounding box center [586, 25] width 9 height 9
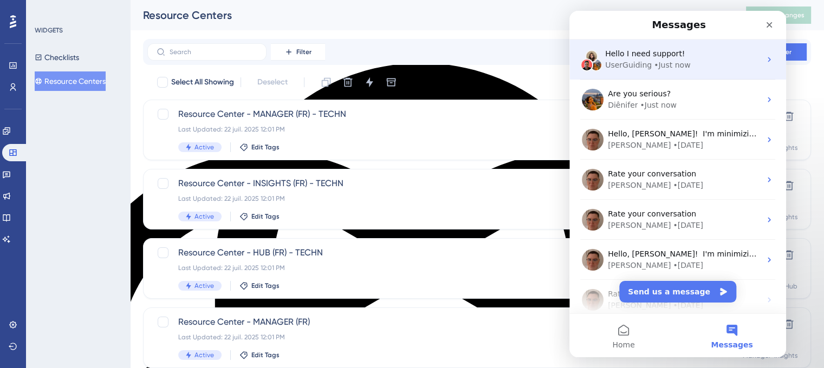
click at [660, 69] on div "• Just now" at bounding box center [672, 65] width 36 height 11
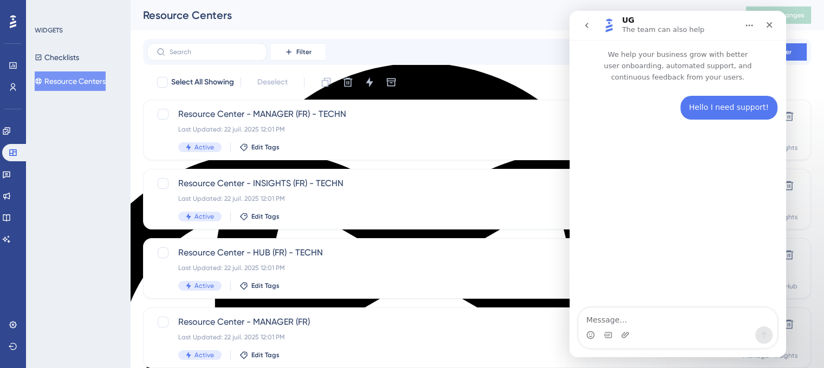
click at [583, 28] on icon "go back" at bounding box center [586, 25] width 9 height 9
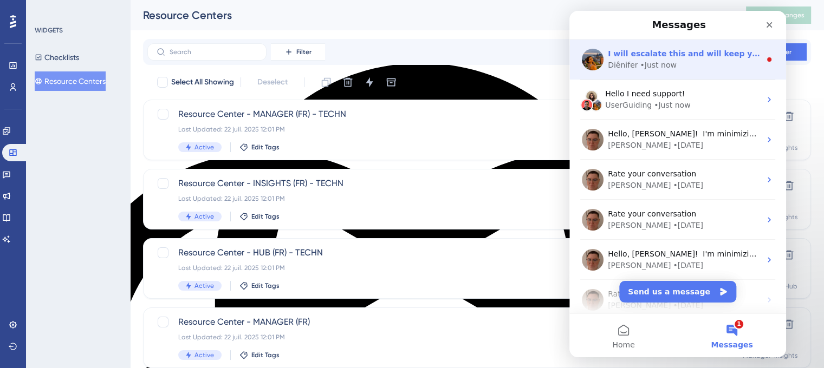
click at [640, 64] on div "• Just now" at bounding box center [658, 65] width 36 height 11
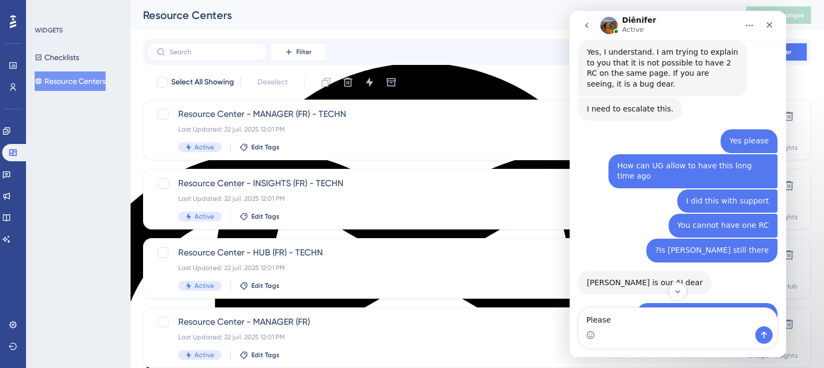
scroll to position [7120, 0]
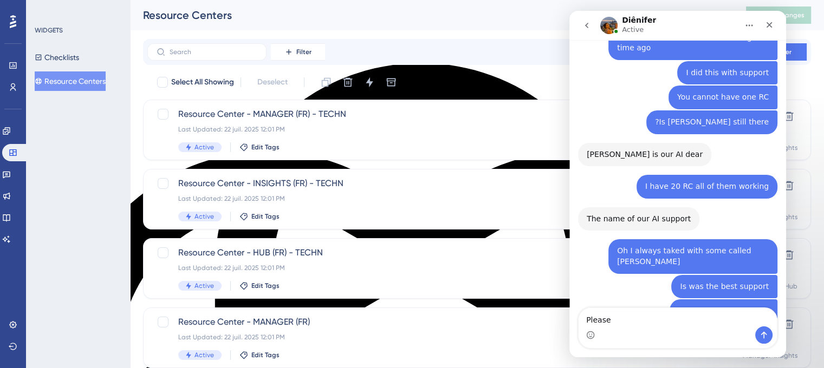
click at [640, 319] on textarea "Please" at bounding box center [678, 317] width 198 height 18
type textarea "P"
type textarea "Is [PERSON_NAME] there?"
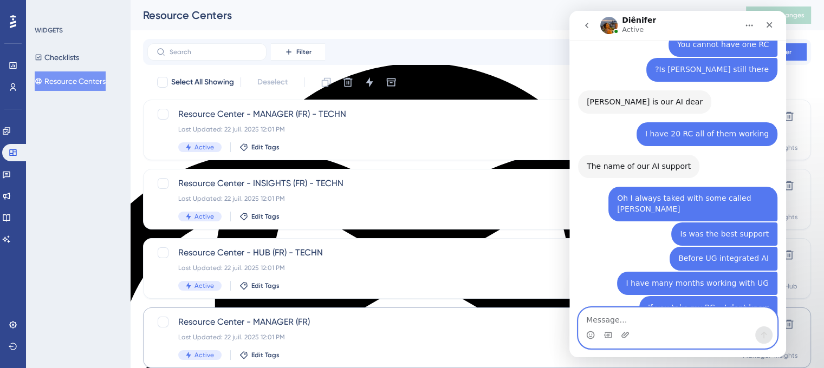
scroll to position [7176, 0]
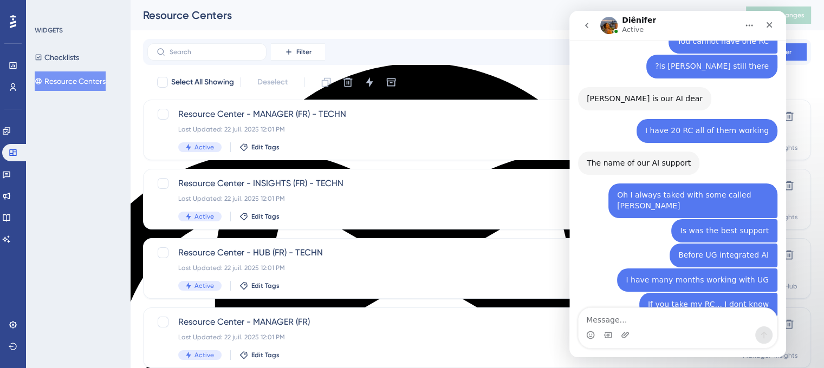
click at [613, 330] on div "Intercom messenger" at bounding box center [678, 335] width 198 height 17
click at [609, 323] on textarea "Message…" at bounding box center [678, 317] width 198 height 18
drag, startPoint x: 661, startPoint y: 17, endPoint x: 624, endPoint y: 16, distance: 37.4
click at [624, 16] on div "Diênifer Active" at bounding box center [669, 25] width 138 height 19
copy h1 "Diênifer"
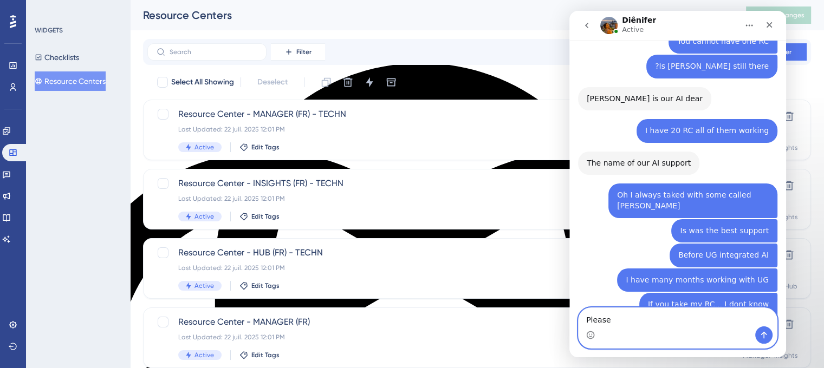
click at [615, 323] on textarea "Please" at bounding box center [678, 317] width 198 height 18
paste textarea "Diênifer"
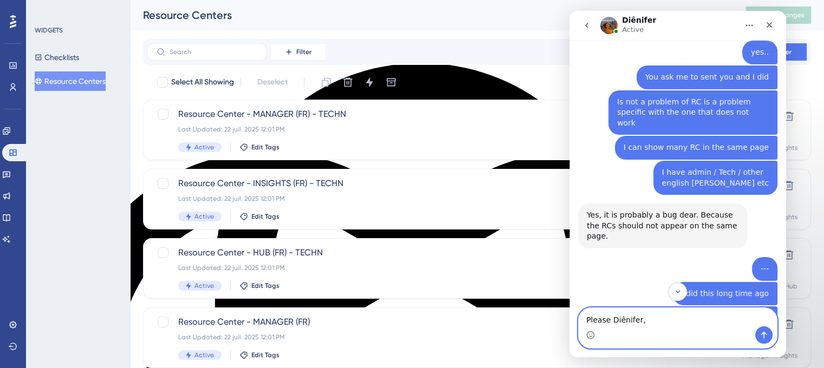
scroll to position [6039, 0]
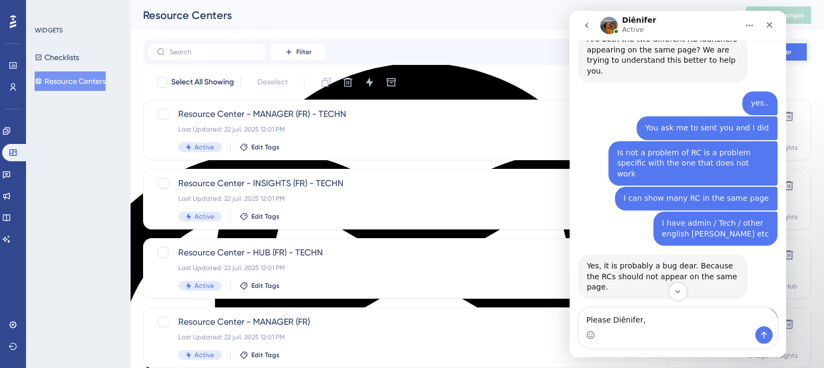
drag, startPoint x: 695, startPoint y: 200, endPoint x: 749, endPoint y: 203, distance: 53.7
copy div "transfer me to another support"
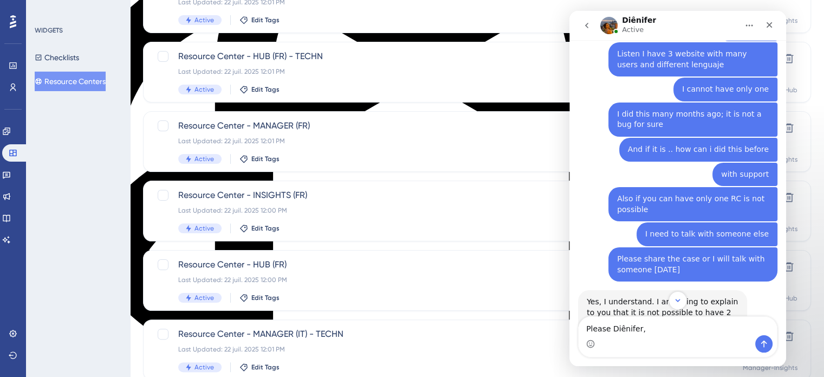
scroll to position [271, 0]
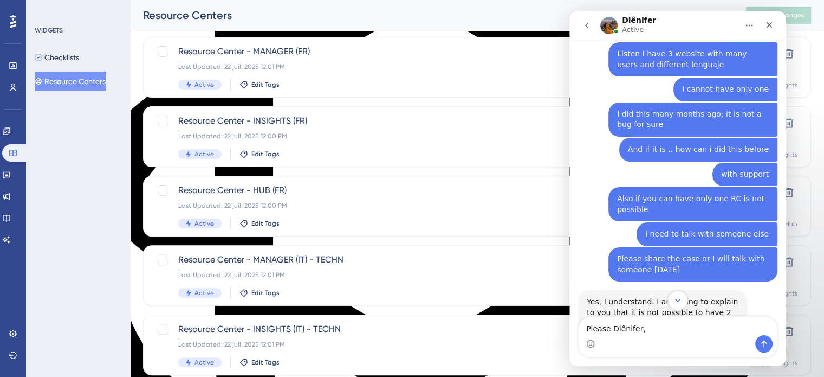
click at [677, 304] on icon "Scroll to bottom" at bounding box center [678, 300] width 10 height 10
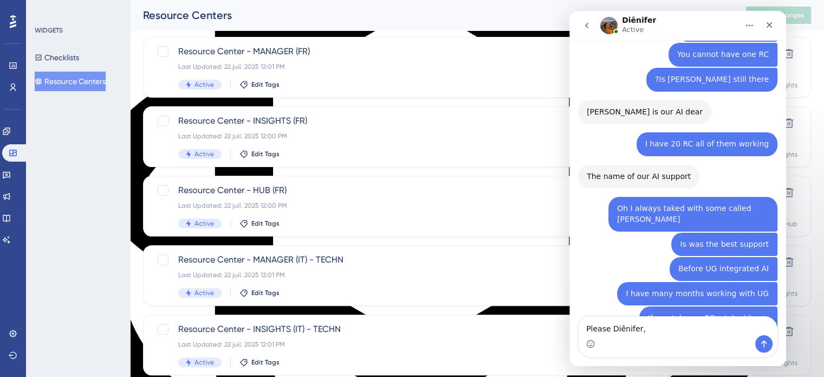
scroll to position [7168, 0]
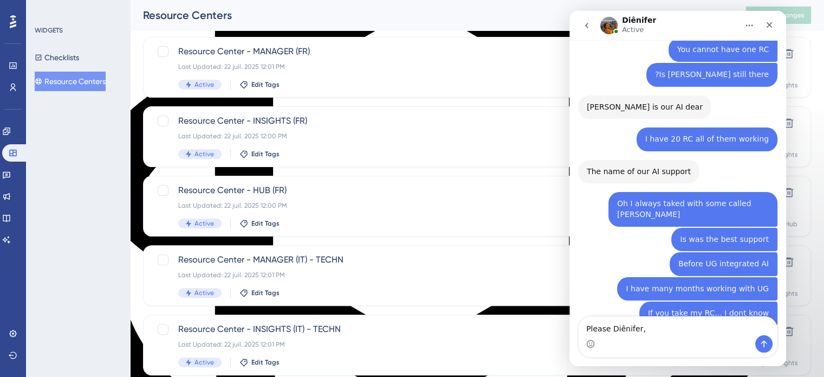
click at [657, 335] on div "Intercom messenger" at bounding box center [678, 343] width 198 height 17
click at [655, 332] on textarea "Please Diênifer," at bounding box center [678, 325] width 198 height 18
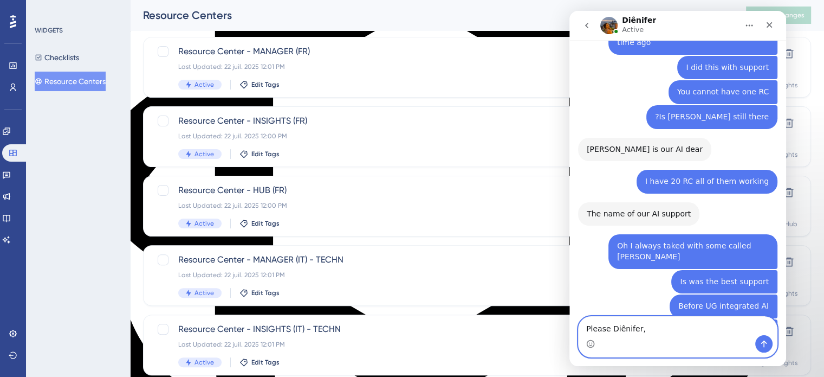
paste textarea "transfer me to another support"
type textarea "Please Diênifer, transfer me to another support"
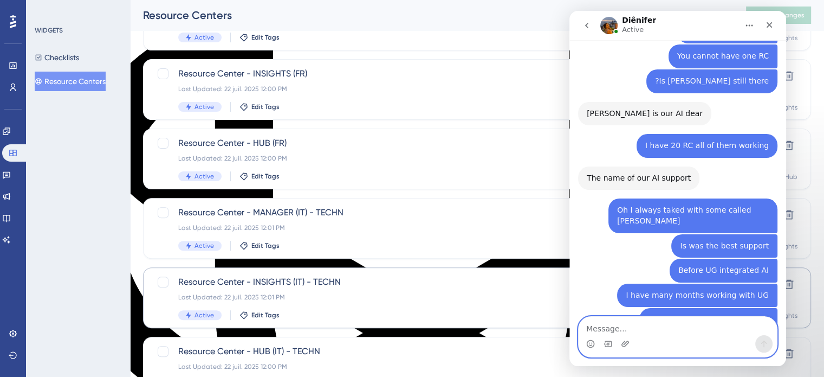
scroll to position [464, 0]
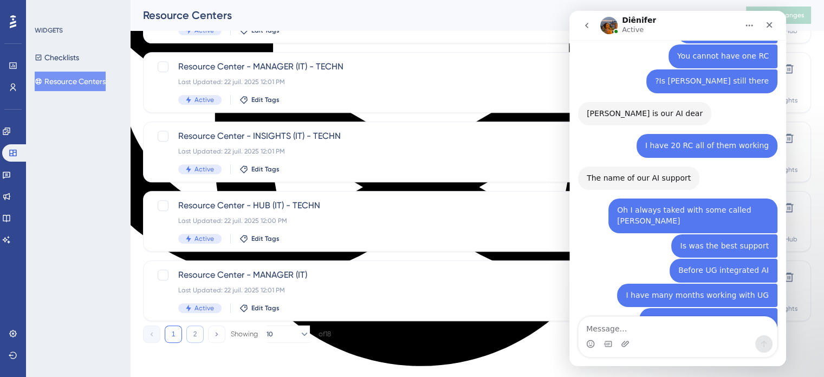
click at [193, 333] on button "2" at bounding box center [194, 333] width 17 height 17
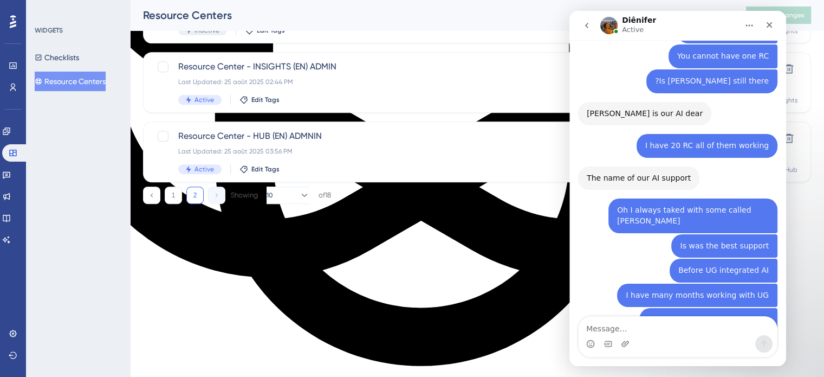
scroll to position [325, 0]
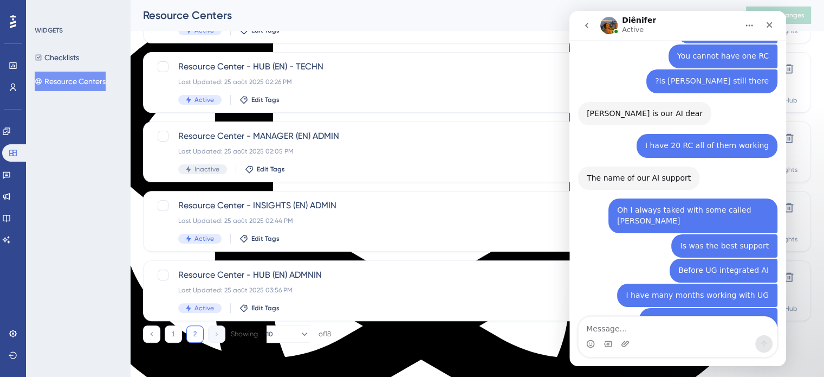
click at [193, 337] on button "2" at bounding box center [194, 333] width 17 height 17
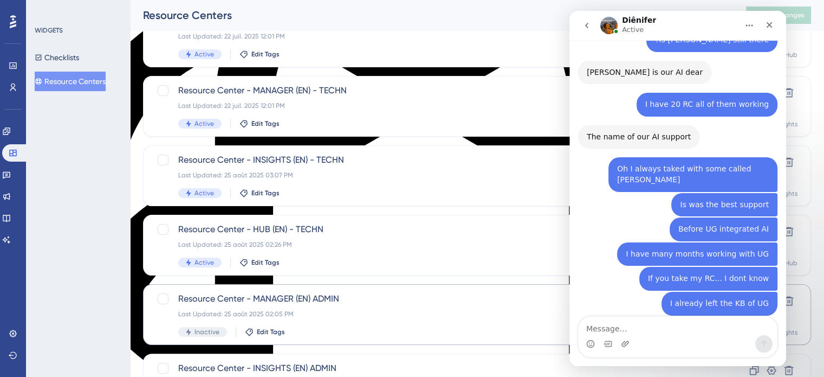
scroll to position [7162, 0]
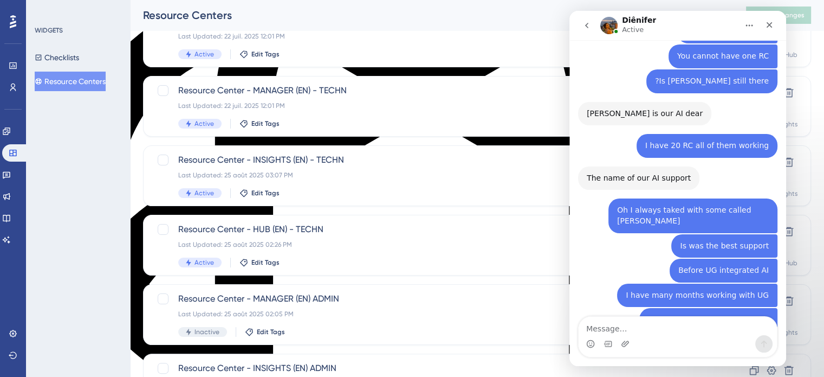
click at [583, 29] on icon "go back" at bounding box center [586, 25] width 9 height 9
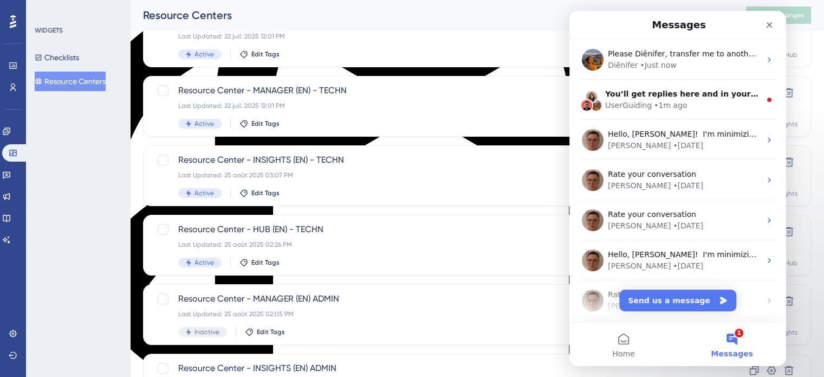
scroll to position [0, 0]
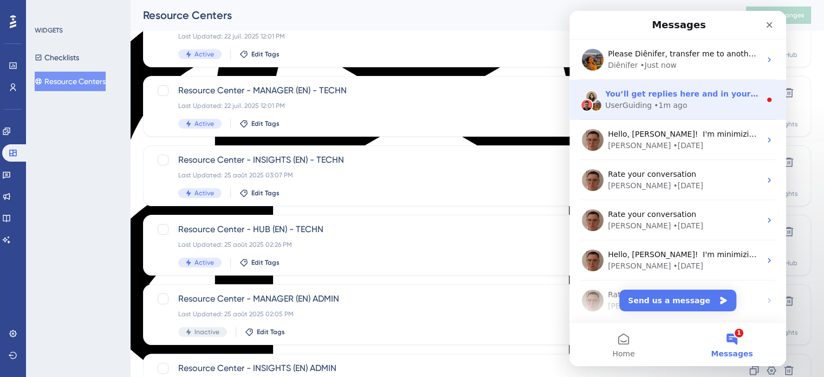
click at [685, 100] on div "UserGuiding • 1m ago" at bounding box center [682, 105] width 155 height 11
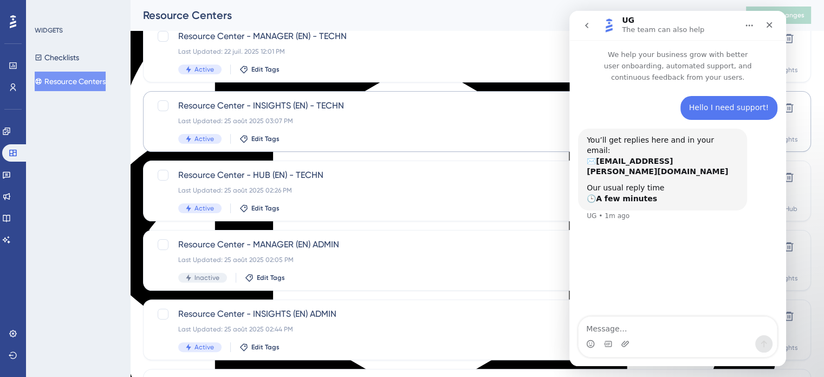
scroll to position [163, 0]
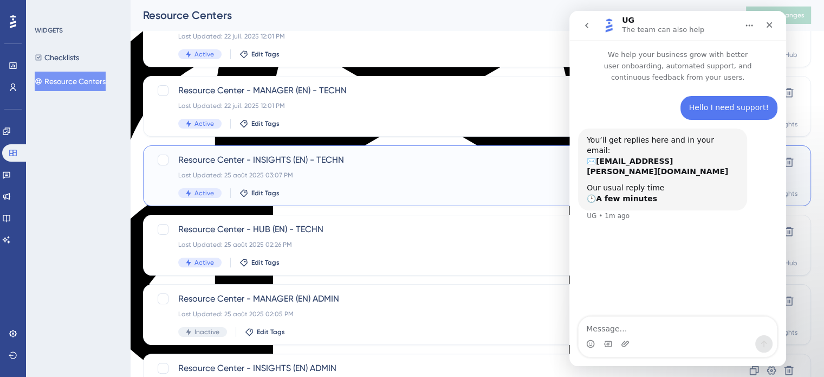
click at [252, 160] on span "Resource Center - INSIGHTS (EN) - TECHN" at bounding box center [433, 159] width 511 height 13
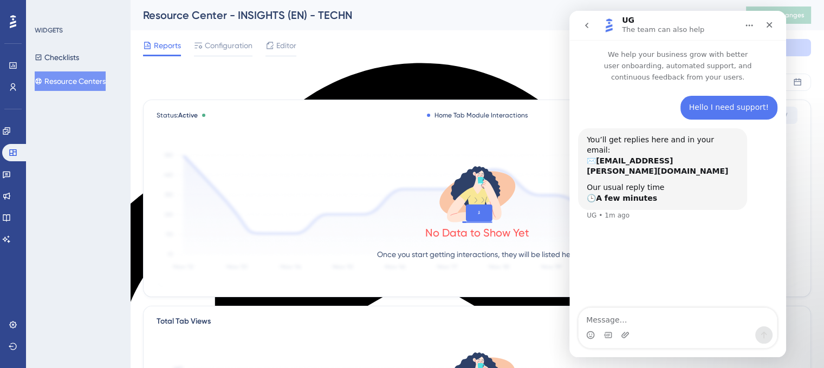
click at [592, 26] on button "go back" at bounding box center [586, 25] width 21 height 21
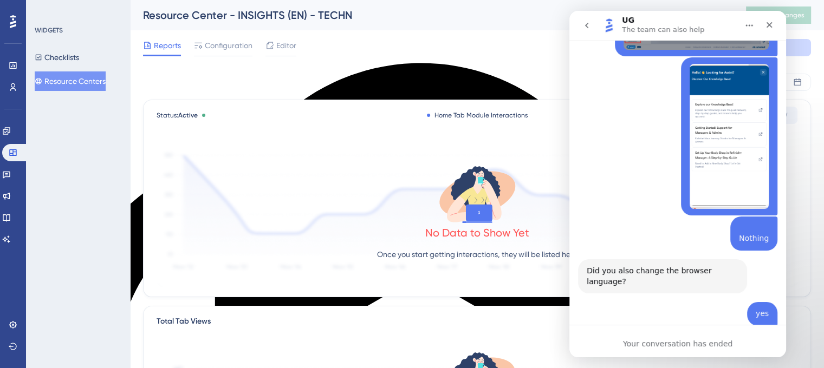
scroll to position [7920, 0]
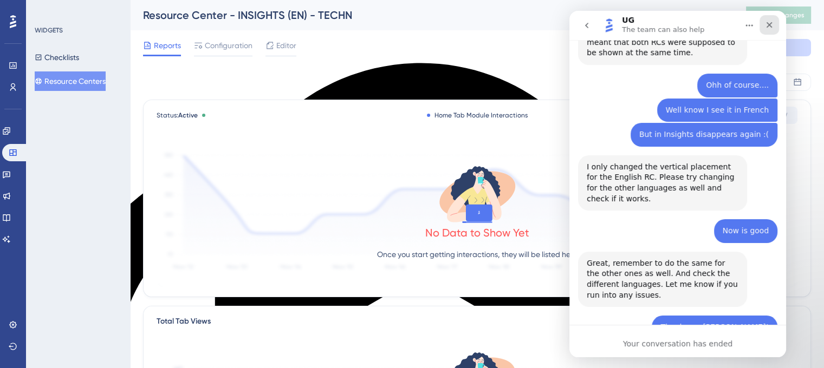
click at [768, 15] on div "Close" at bounding box center [770, 25] width 20 height 20
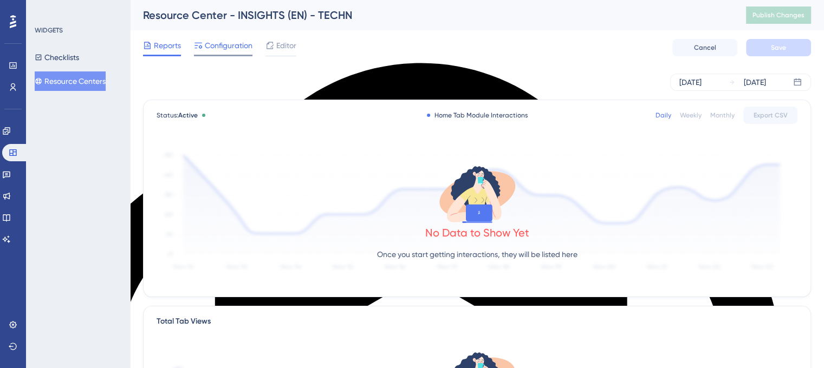
click at [228, 51] on span "Configuration" at bounding box center [229, 45] width 48 height 13
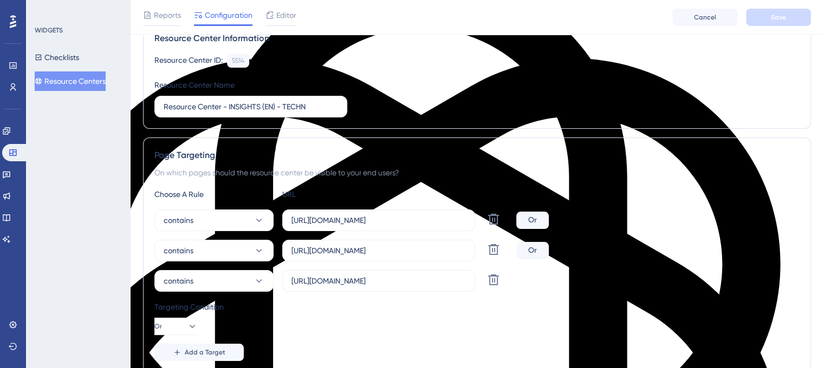
scroll to position [108, 0]
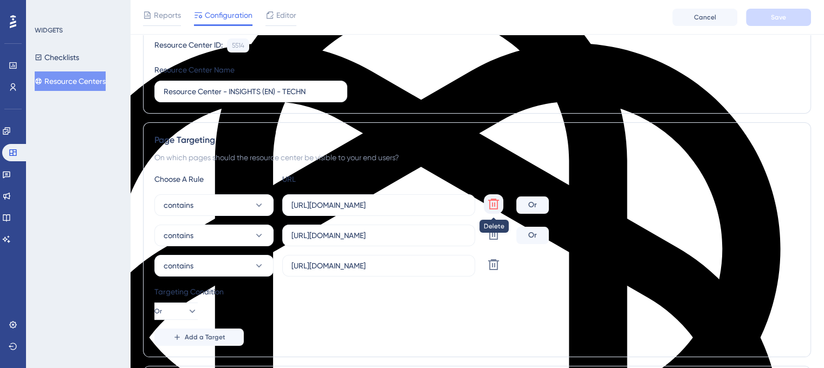
click at [490, 202] on icon at bounding box center [493, 204] width 11 height 11
type input "[URL][DOMAIN_NAME]"
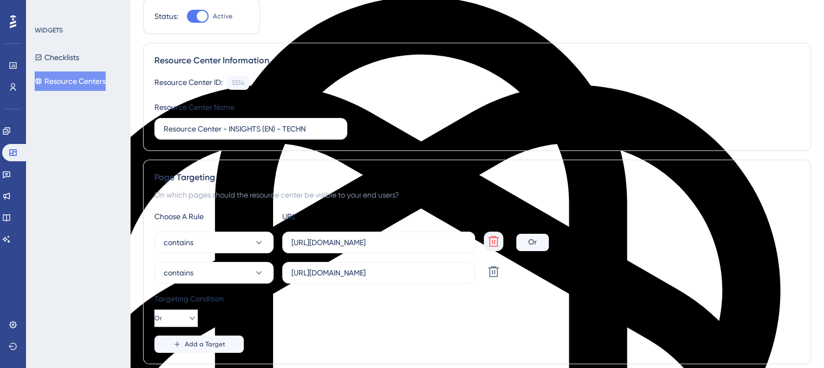
scroll to position [0, 0]
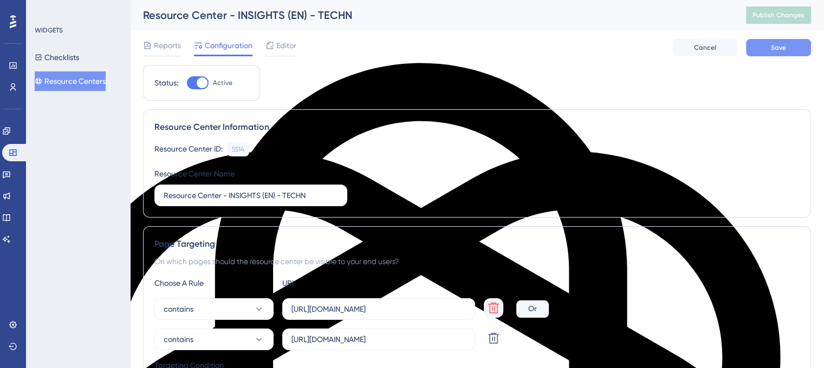
click at [786, 45] on button "Save" at bounding box center [778, 47] width 65 height 17
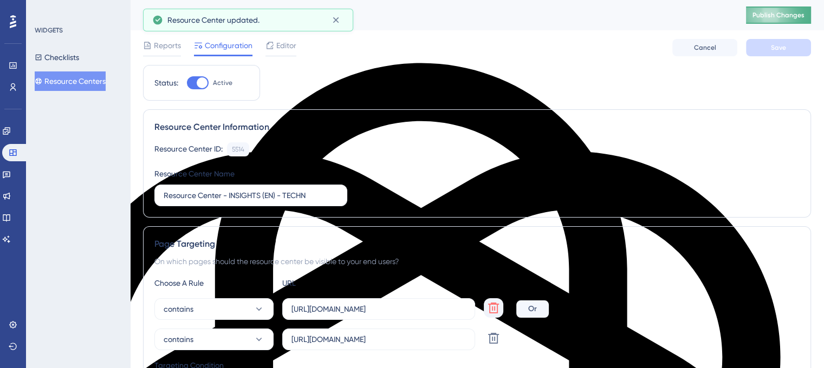
click at [780, 15] on span "Publish Changes" at bounding box center [778, 15] width 52 height 9
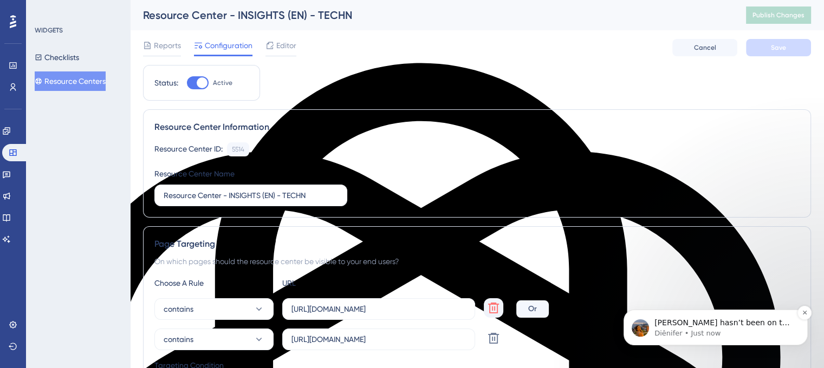
click at [726, 328] on p "[PERSON_NAME] hasn’t been on the team for months. I’m the only person available…" at bounding box center [724, 323] width 140 height 11
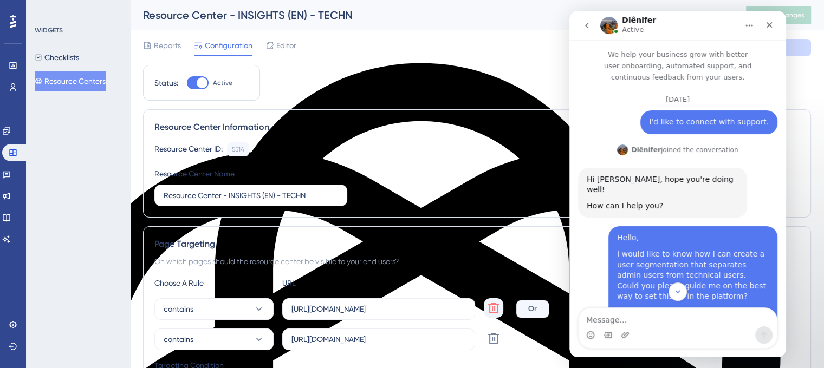
scroll to position [83, 0]
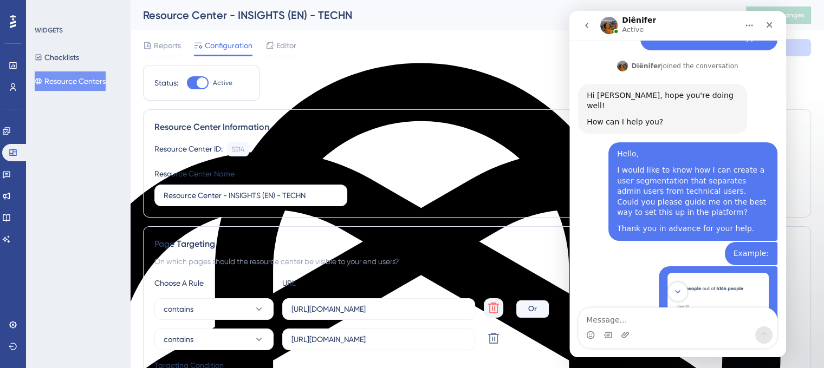
click at [677, 291] on icon "Scroll to bottom" at bounding box center [678, 292] width 10 height 10
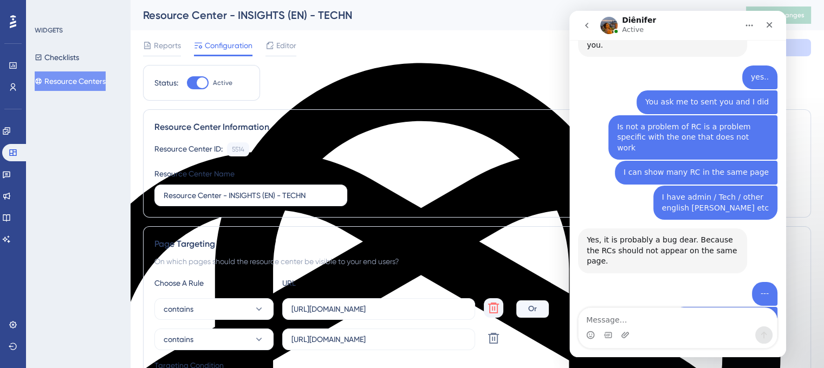
scroll to position [7290, 0]
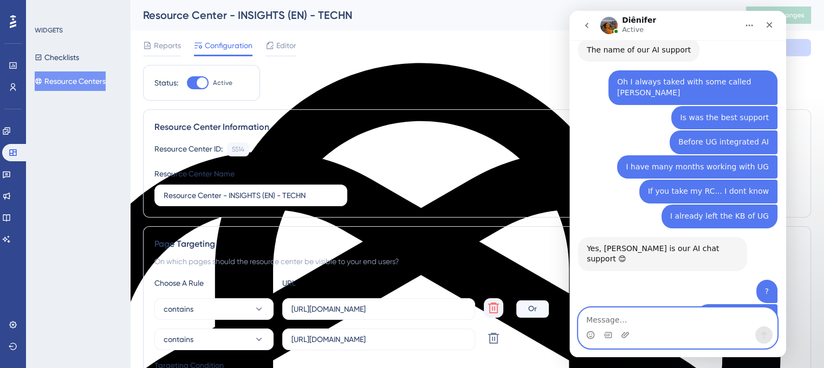
click at [651, 318] on textarea "Message…" at bounding box center [678, 317] width 198 height 18
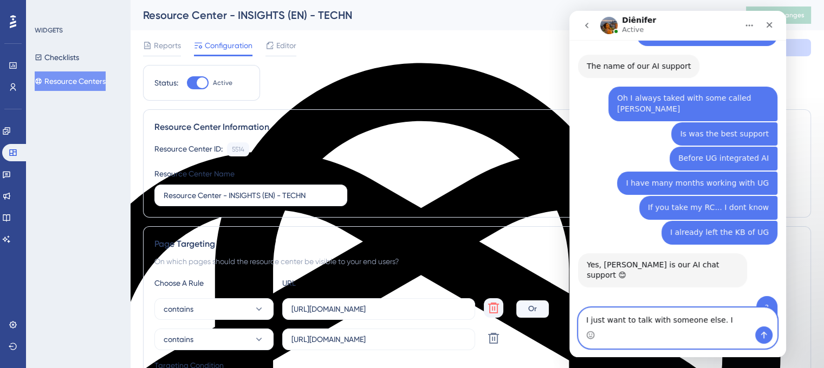
scroll to position [7272, 0]
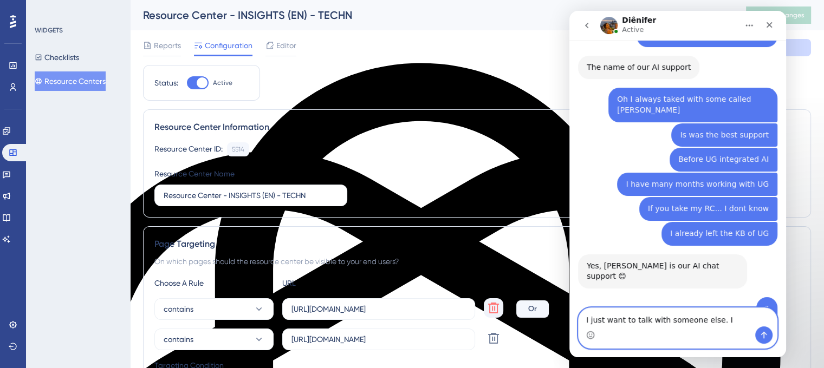
type textarea "I just want to talk with someone else."
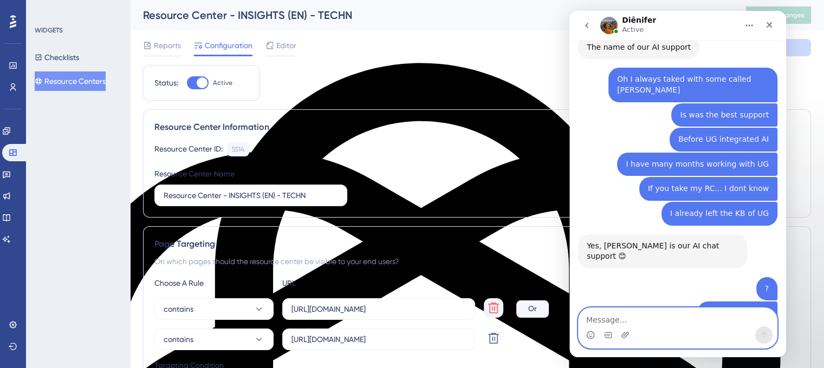
scroll to position [7305, 0]
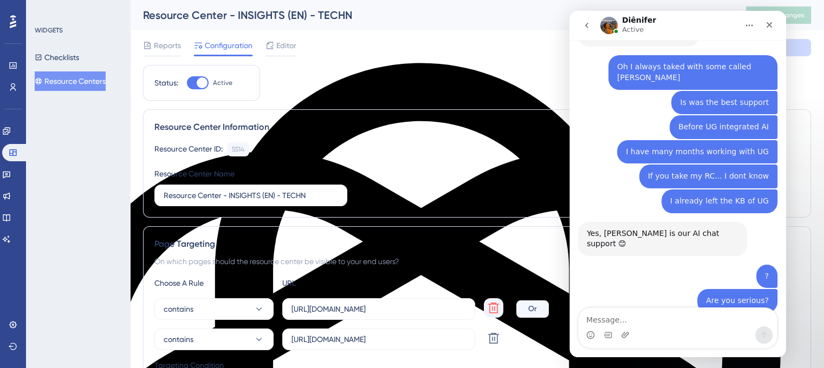
click at [586, 27] on icon "go back" at bounding box center [586, 25] width 9 height 9
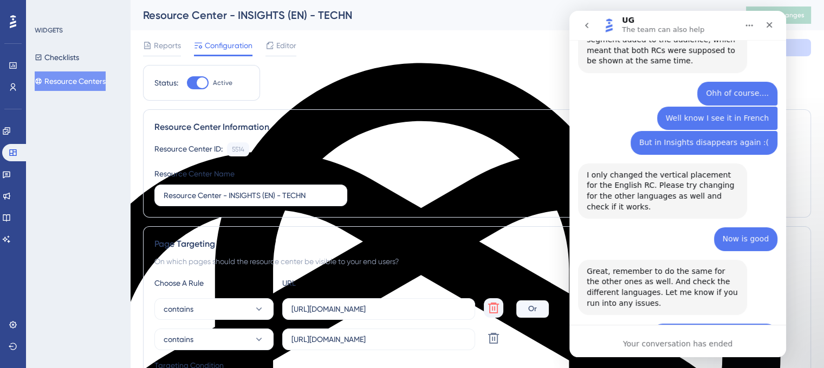
scroll to position [7920, 0]
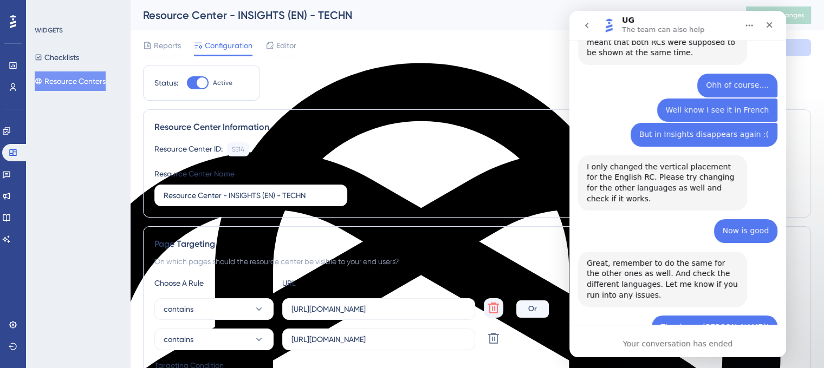
click at [586, 28] on icon "go back" at bounding box center [586, 25] width 9 height 9
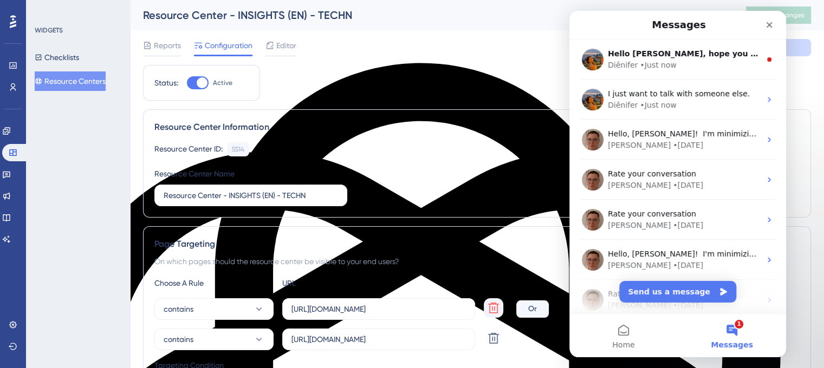
scroll to position [0, 0]
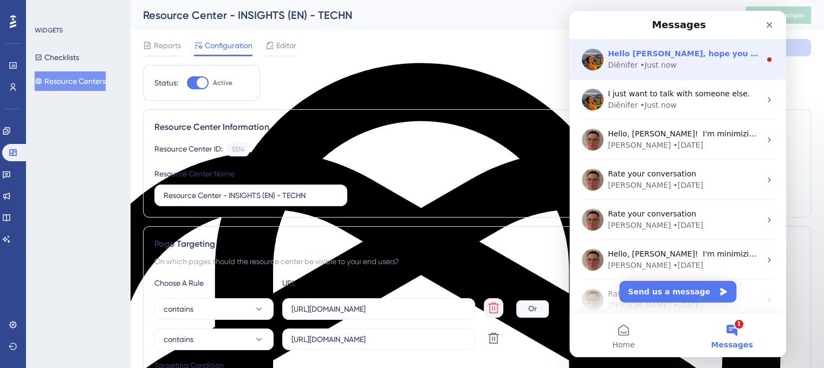
click at [693, 54] on span "Hello [PERSON_NAME], hope you are doing well!" at bounding box center [711, 53] width 207 height 9
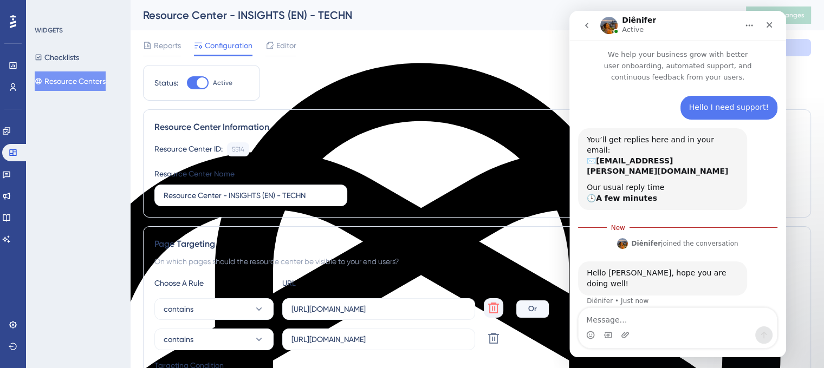
scroll to position [1, 0]
click at [586, 25] on icon "go back" at bounding box center [586, 25] width 3 height 5
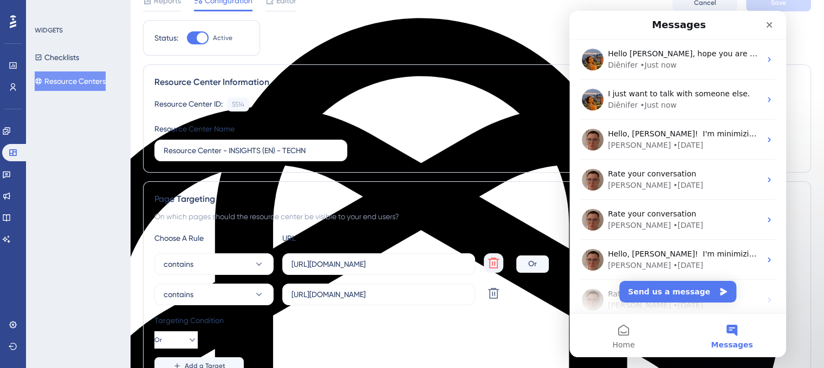
scroll to position [108, 0]
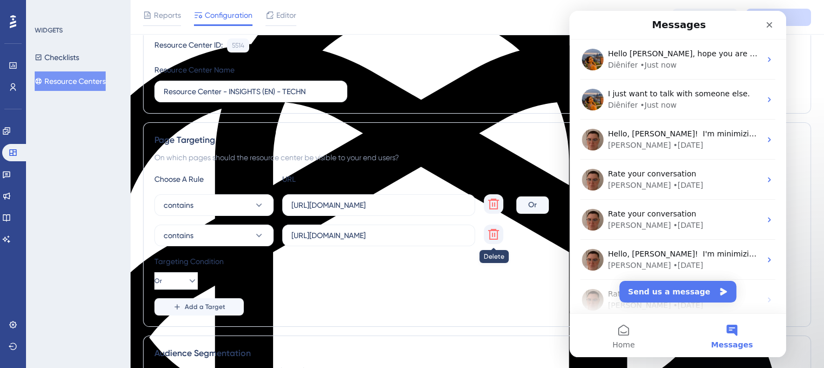
click at [487, 232] on icon at bounding box center [493, 234] width 13 height 13
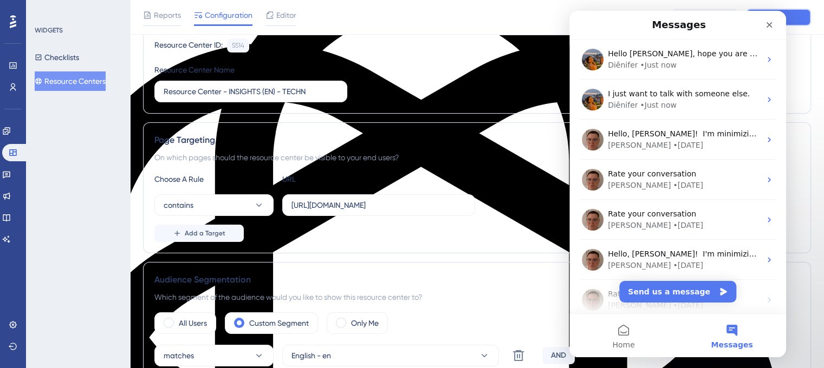
click at [800, 17] on button "Save" at bounding box center [778, 17] width 65 height 17
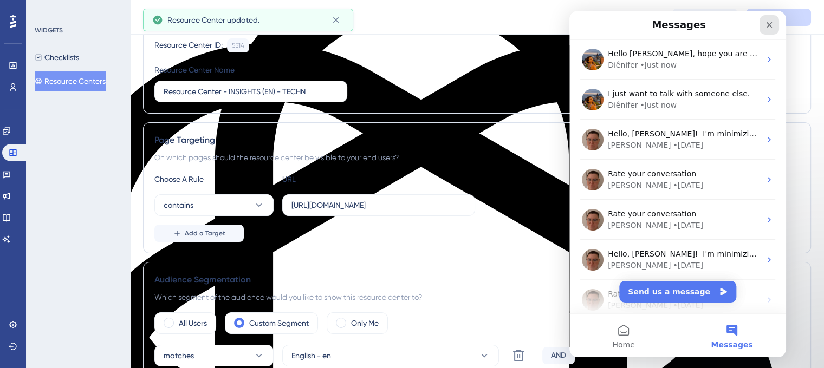
click at [774, 26] on div "Close" at bounding box center [770, 25] width 20 height 20
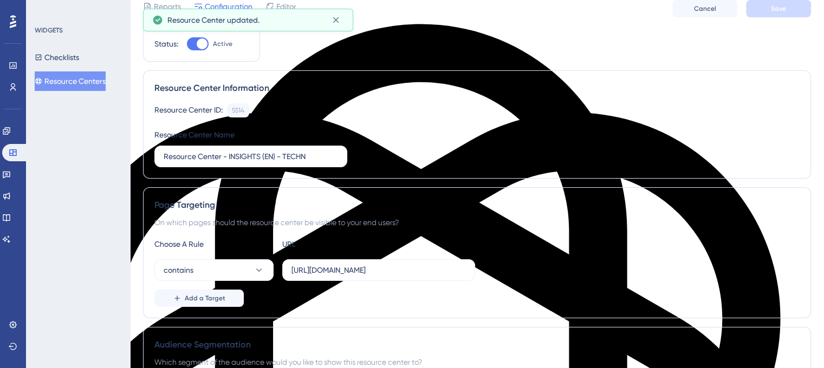
scroll to position [0, 0]
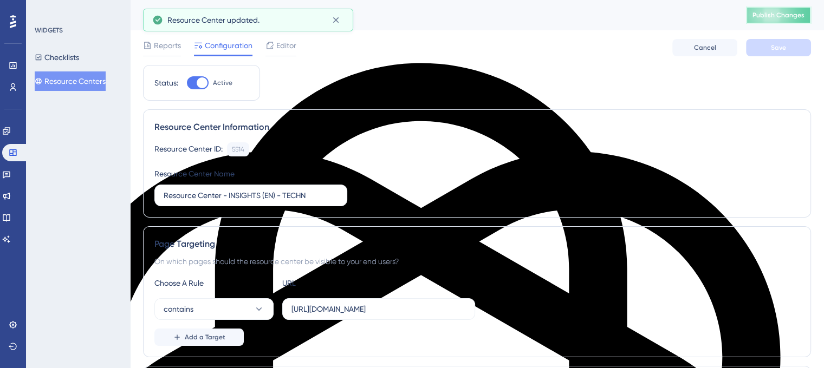
click at [767, 15] on span "Publish Changes" at bounding box center [778, 15] width 52 height 9
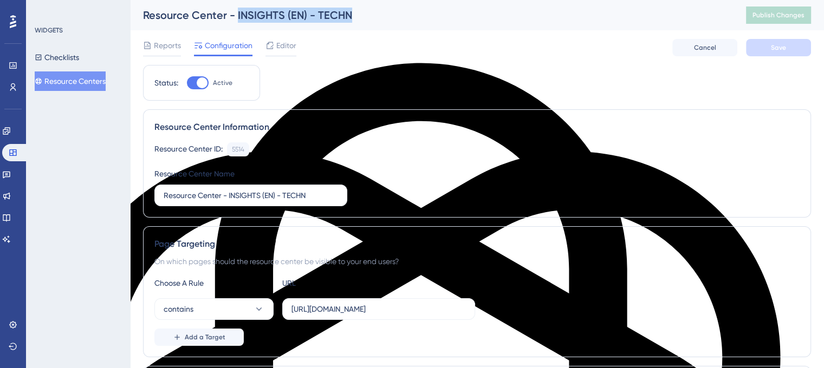
drag, startPoint x: 366, startPoint y: 12, endPoint x: 237, endPoint y: 8, distance: 128.5
click at [237, 8] on div "Resource Center - INSIGHTS (EN) - TECHN" at bounding box center [431, 15] width 576 height 15
copy div "INSIGHTS (EN) - TECHN"
click at [191, 80] on div at bounding box center [198, 82] width 22 height 13
click at [187, 83] on input "Active" at bounding box center [186, 83] width 1 height 1
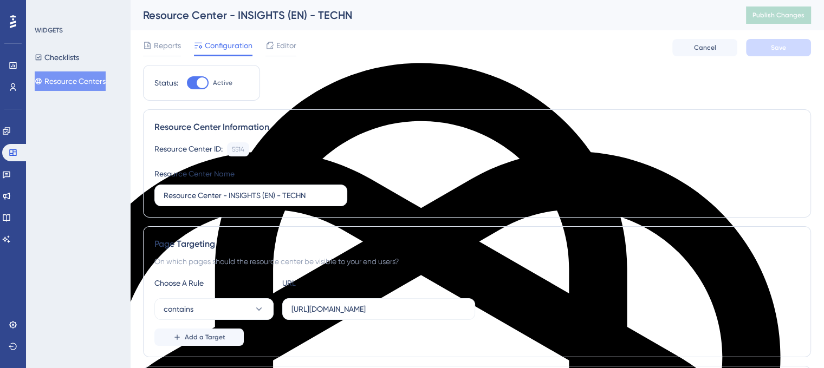
checkbox input "false"
click at [788, 50] on button "Save" at bounding box center [778, 47] width 65 height 17
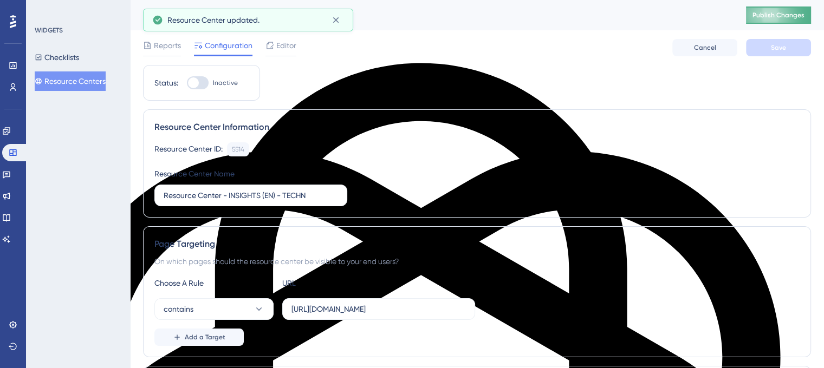
click at [804, 22] on button "Publish Changes" at bounding box center [778, 15] width 65 height 17
click at [91, 85] on button "Resource Centers" at bounding box center [70, 82] width 71 height 20
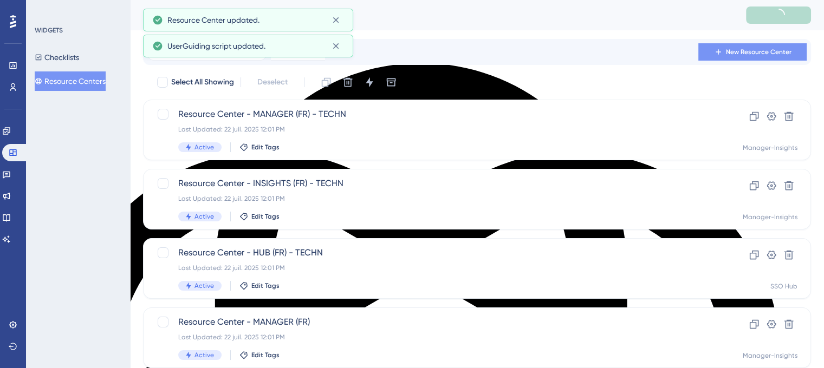
click at [784, 50] on span "New Resource Center" at bounding box center [759, 52] width 66 height 9
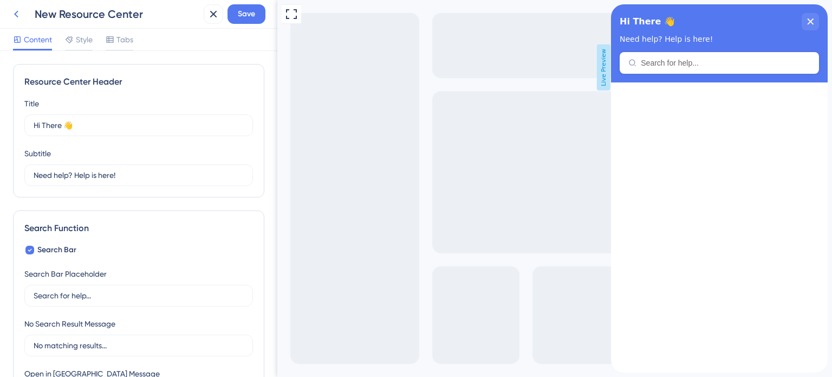
click at [15, 14] on icon at bounding box center [16, 14] width 4 height 7
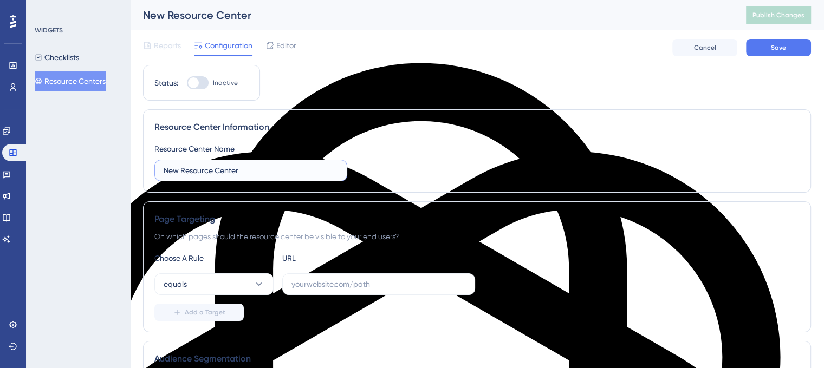
click at [264, 169] on input "New Resource Center" at bounding box center [251, 171] width 174 height 12
paste input "INSIGHTS (EN) - TECHN"
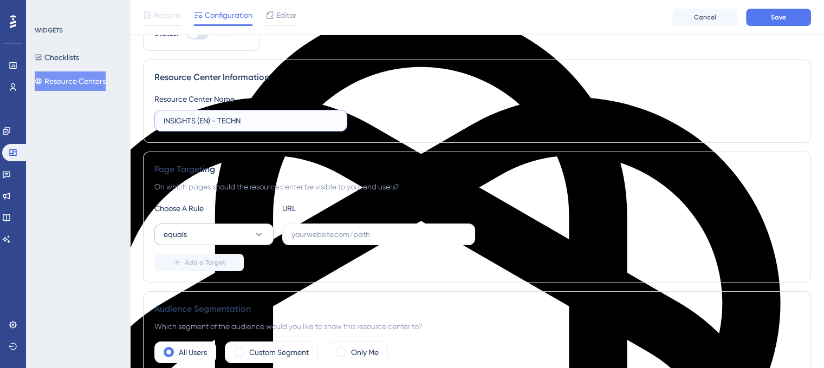
type input "INSIGHTS (EN) - TECHN"
click at [257, 233] on icon at bounding box center [259, 234] width 11 height 11
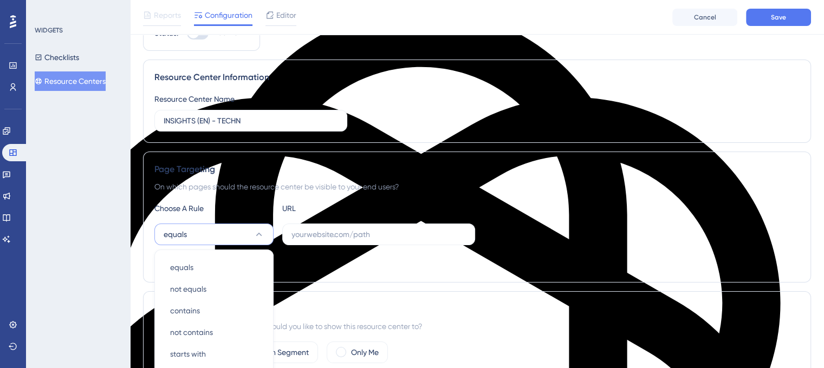
scroll to position [202, 0]
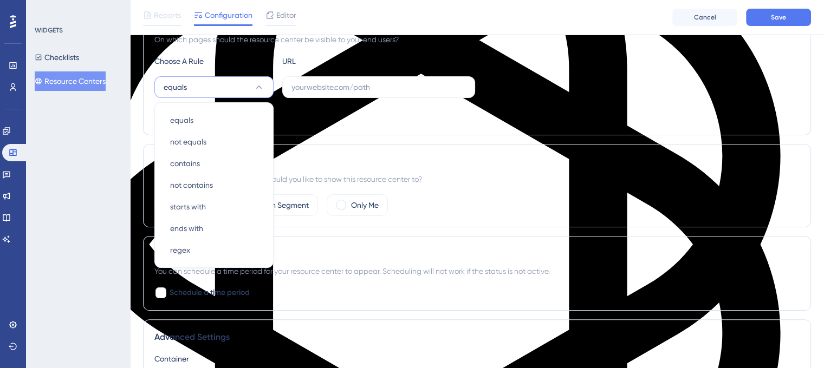
click at [360, 119] on div "Add a Target" at bounding box center [476, 115] width 645 height 17
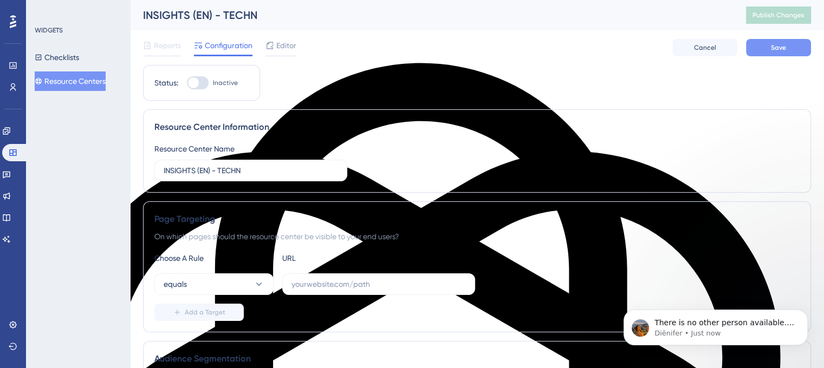
scroll to position [0, 0]
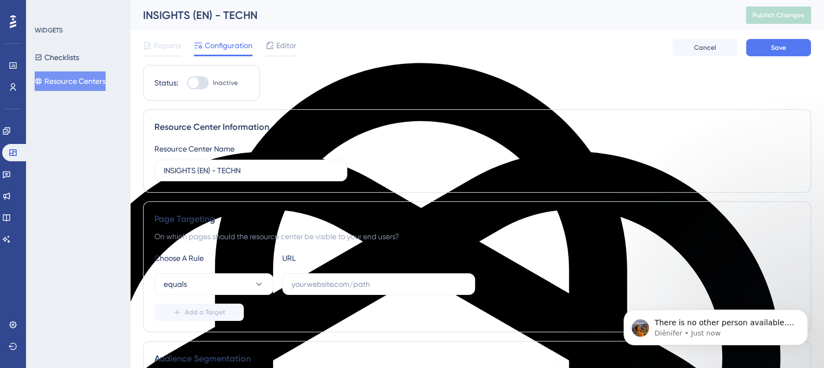
click at [775, 56] on div "Reports Configuration Editor Cancel Save" at bounding box center [477, 47] width 668 height 35
click at [77, 80] on button "Resource Centers" at bounding box center [70, 82] width 71 height 20
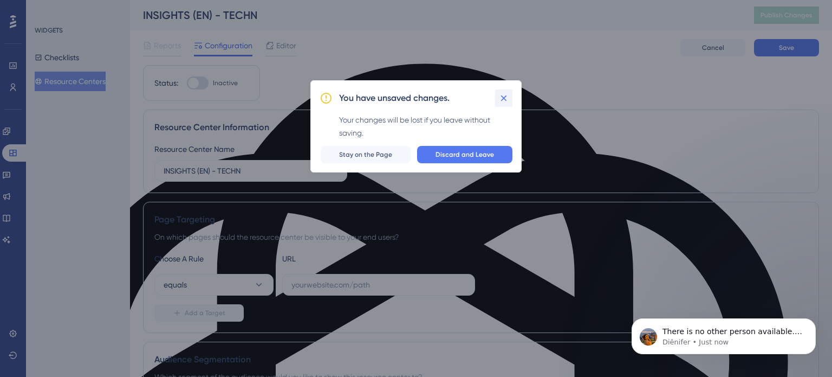
click at [507, 99] on icon at bounding box center [503, 98] width 11 height 11
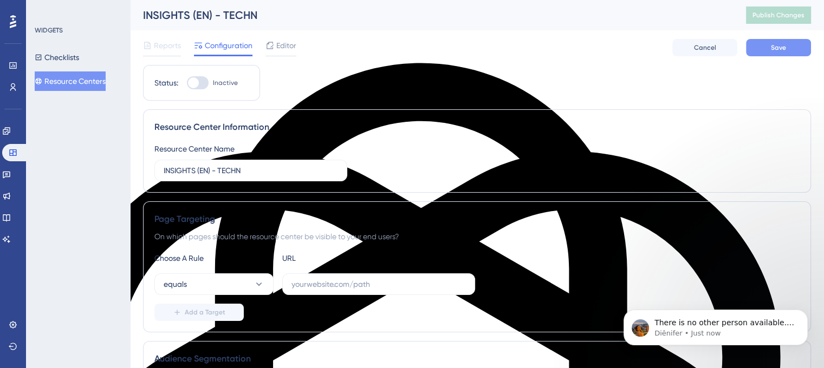
click at [766, 48] on button "Save" at bounding box center [778, 47] width 65 height 17
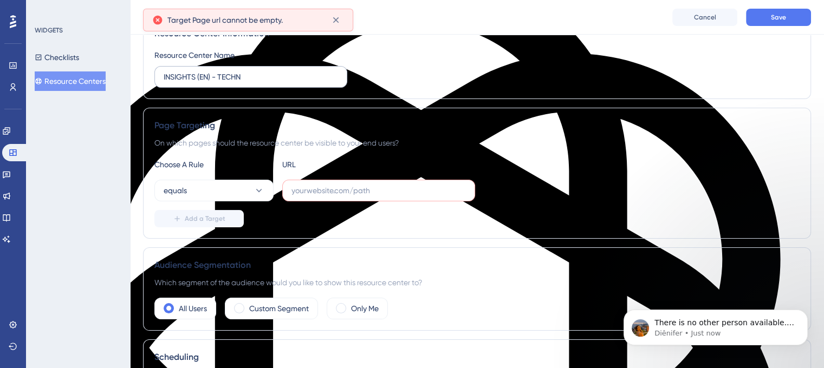
scroll to position [100, 0]
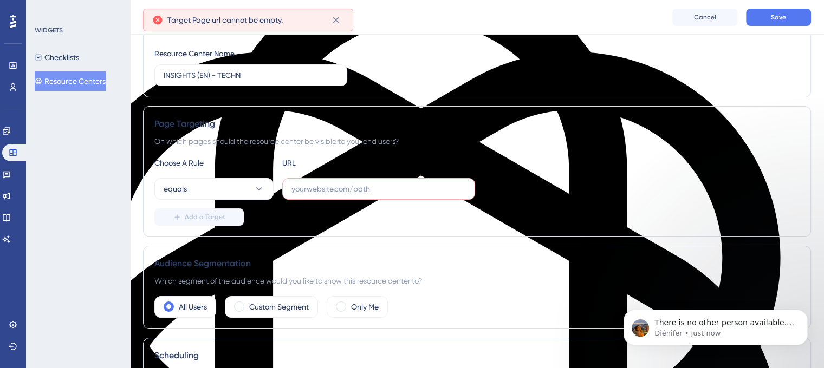
click at [74, 73] on button "Resource Centers" at bounding box center [70, 82] width 71 height 20
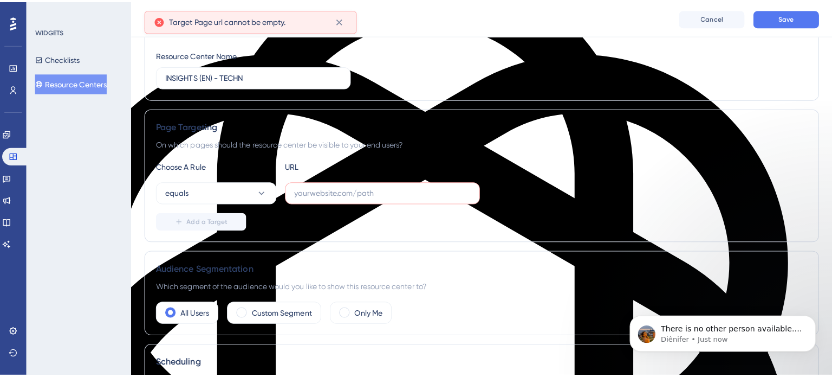
scroll to position [104, 0]
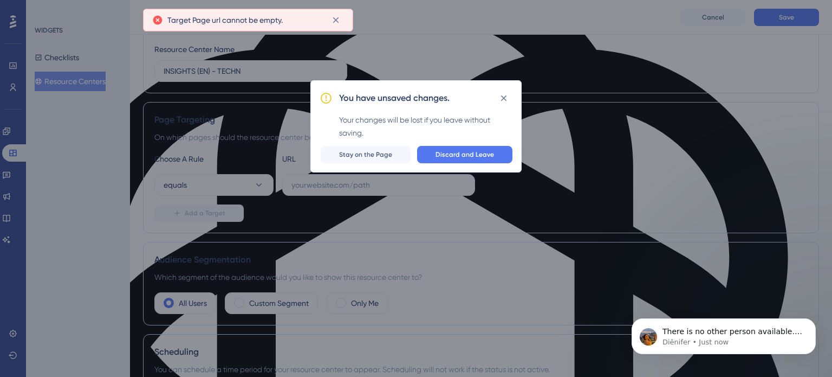
click at [65, 82] on div "You have unsaved changes. Your changes will be lost if you leave without saving…" at bounding box center [416, 188] width 832 height 377
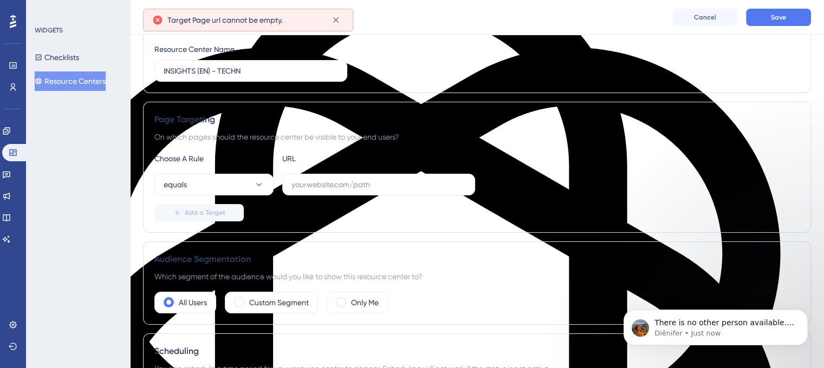
click at [28, 60] on div "WIDGETS Checklists Resource Centers" at bounding box center [78, 184] width 104 height 368
click at [63, 81] on button "Resource Centers" at bounding box center [70, 82] width 71 height 20
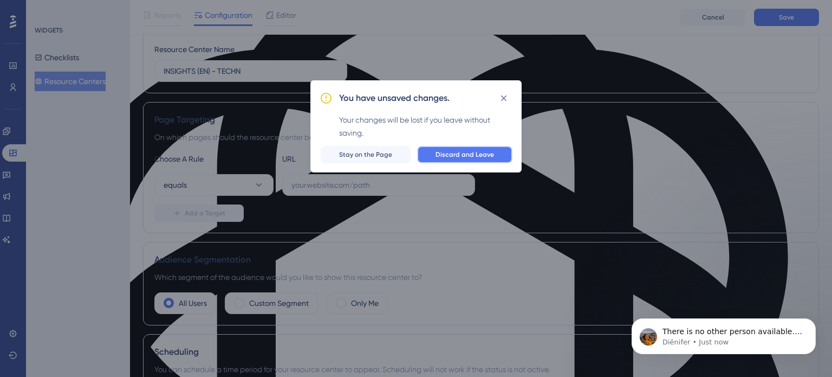
click at [467, 160] on button "Discard and Leave" at bounding box center [464, 154] width 95 height 17
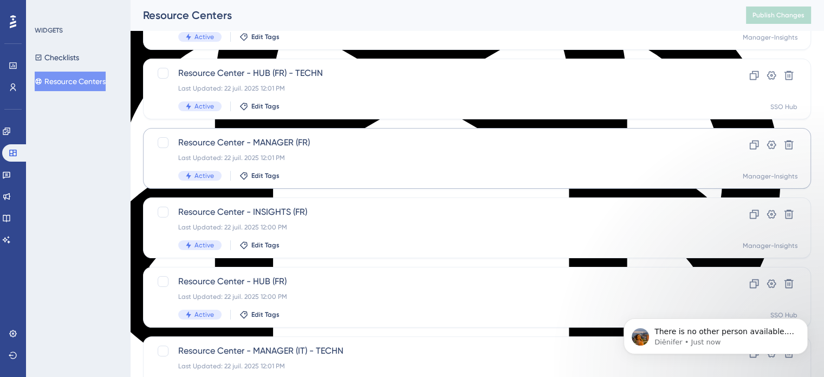
scroll to position [163, 0]
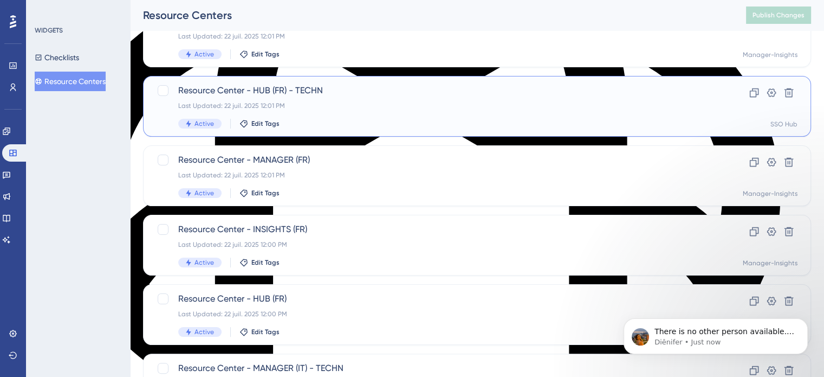
click at [242, 90] on span "Resource Center - HUB (FR) - TECHN" at bounding box center [433, 90] width 511 height 13
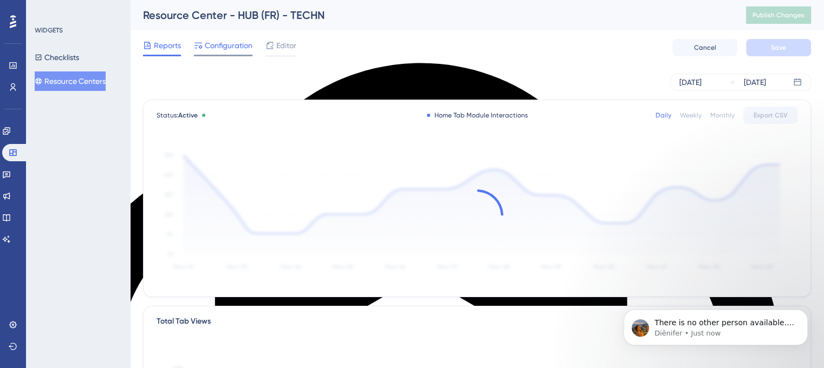
click at [217, 45] on span "Configuration" at bounding box center [229, 45] width 48 height 13
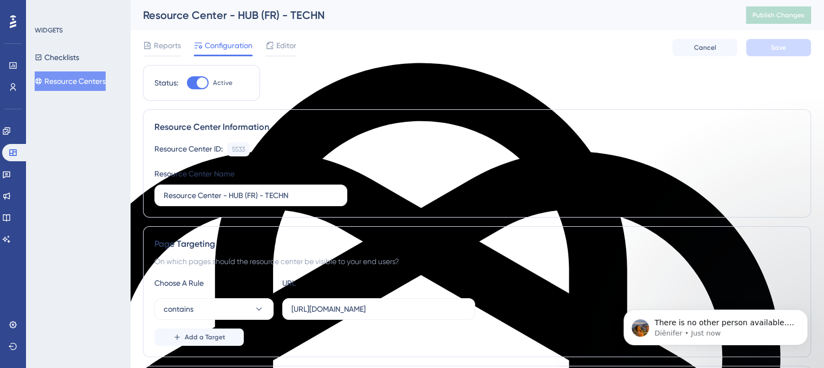
click at [76, 90] on button "Resource Centers" at bounding box center [70, 82] width 71 height 20
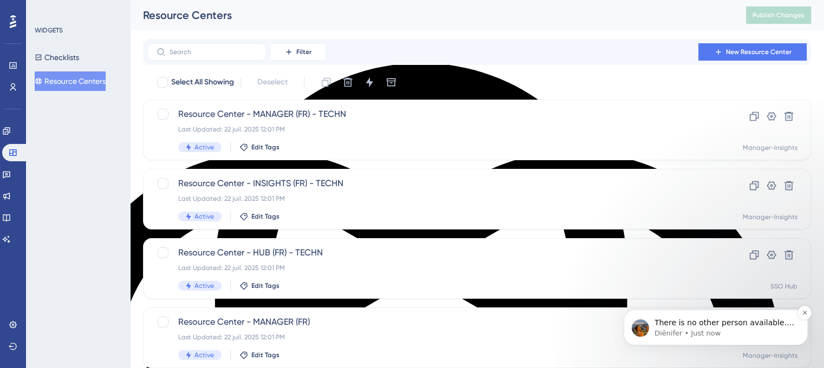
click at [701, 319] on p "There is no other person available. I will ask my leader to confirm the informa…" at bounding box center [724, 323] width 140 height 11
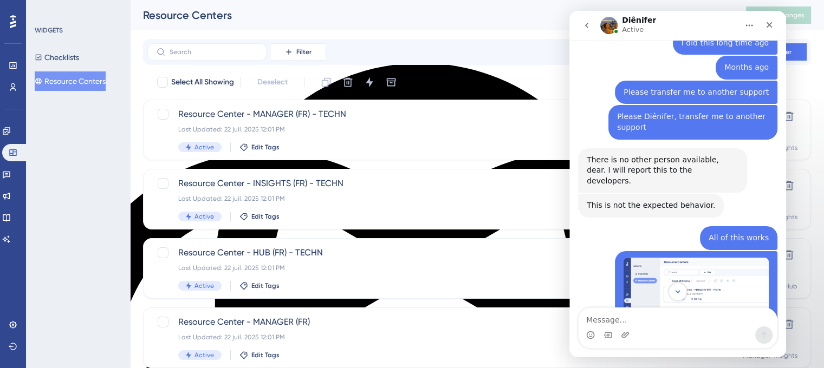
scroll to position [7387, 0]
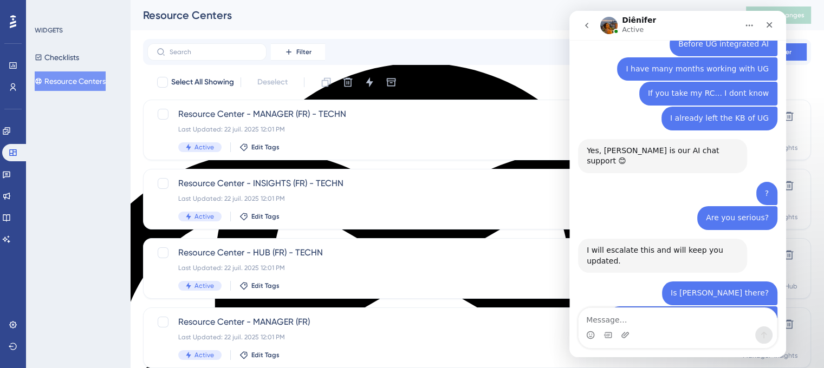
click at [679, 319] on textarea "Message…" at bounding box center [678, 317] width 198 height 18
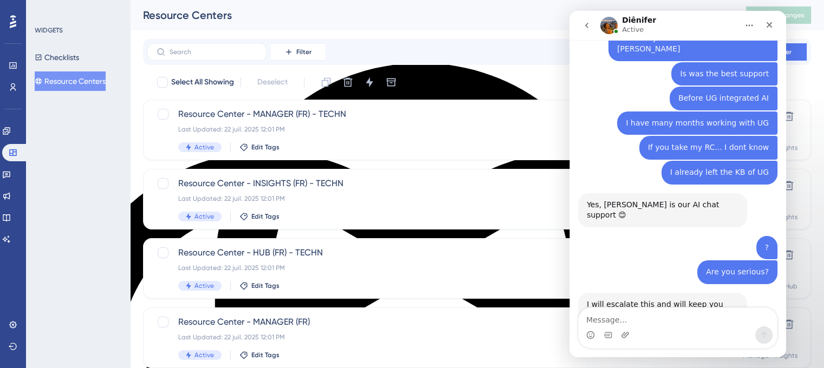
drag, startPoint x: 634, startPoint y: 113, endPoint x: 611, endPoint y: 100, distance: 25.9
copy div "Please Diênifer, transfer me to another support"
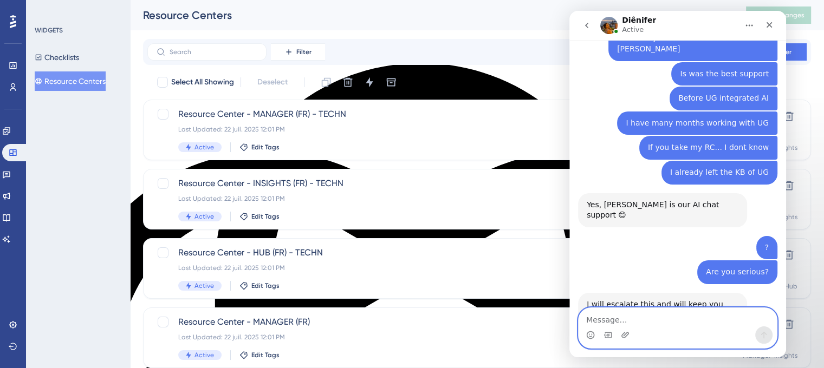
drag, startPoint x: 622, startPoint y: 321, endPoint x: 633, endPoint y: 318, distance: 11.7
click at [622, 320] on textarea "Message…" at bounding box center [678, 317] width 198 height 18
paste textarea "Please Diênifer, transfer me to another support"
type textarea "Please Diênifer, transfer me to another support"
click at [766, 331] on icon "Send a message…" at bounding box center [764, 335] width 9 height 9
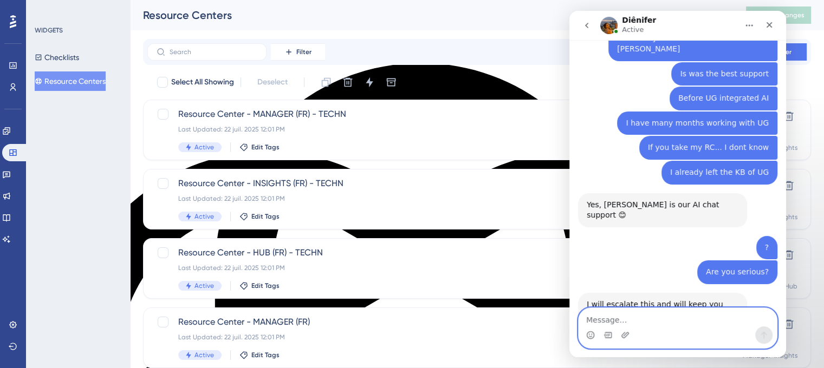
scroll to position [7412, 0]
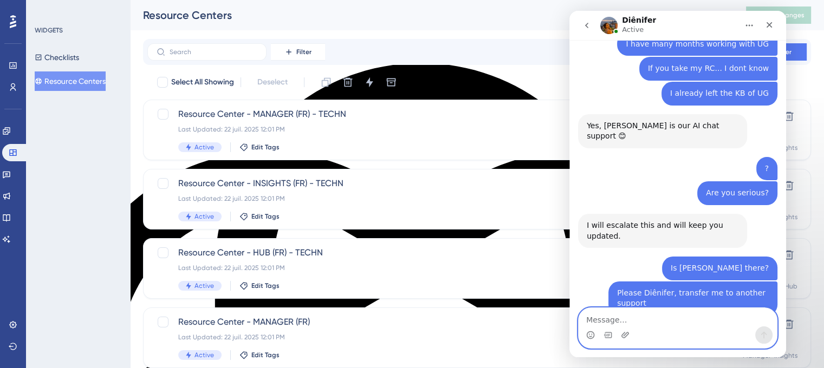
click at [621, 322] on textarea "Message…" at bounding box center [678, 317] width 198 height 18
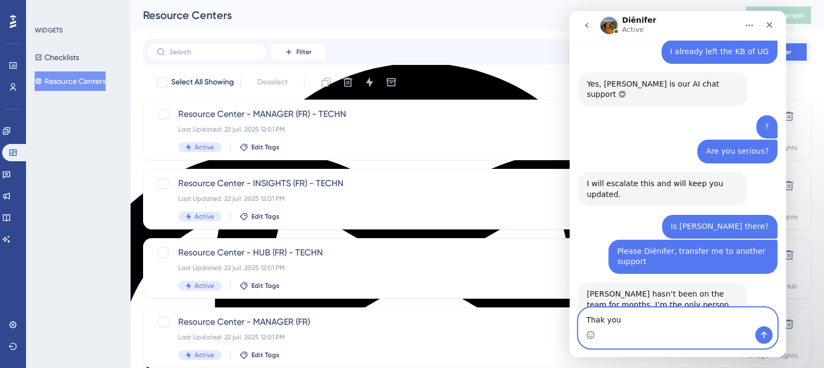
type textarea "Thak you!"
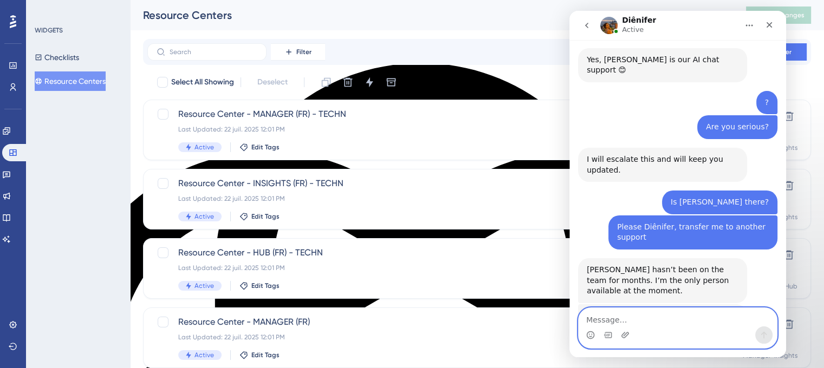
scroll to position [7437, 0]
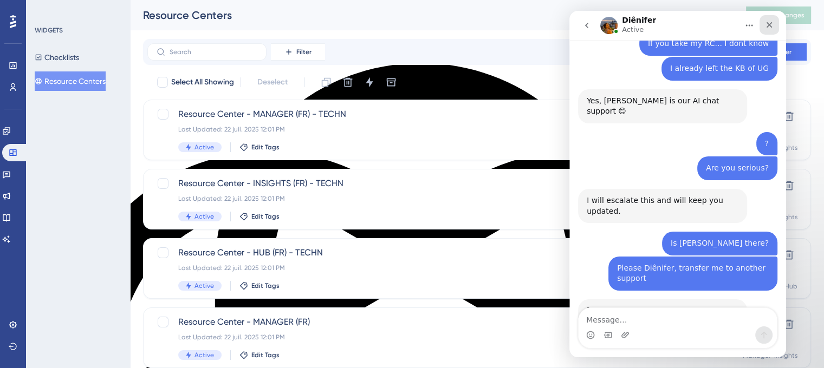
click at [771, 31] on div "Close" at bounding box center [770, 25] width 20 height 20
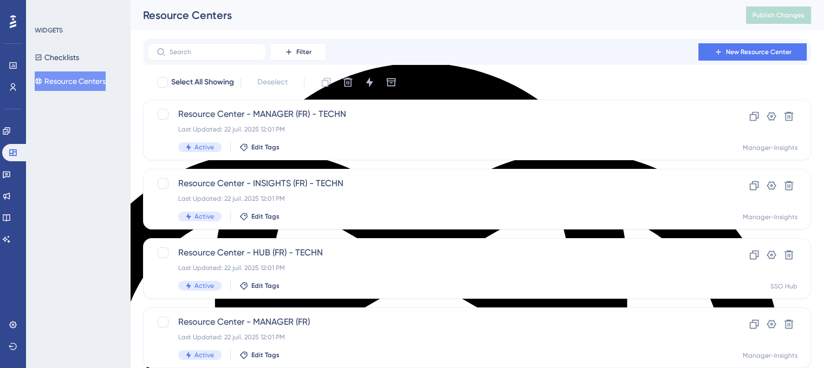
click at [738, 62] on div "Filter New Resource Center" at bounding box center [477, 52] width 668 height 26
click at [737, 57] on button "New Resource Center" at bounding box center [752, 51] width 108 height 17
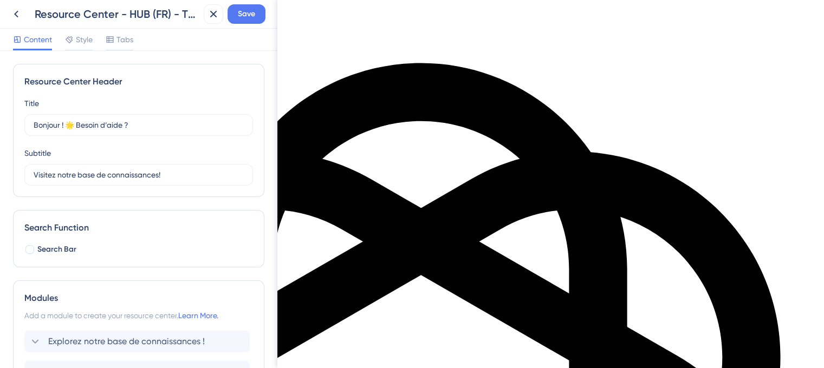
type input "Hi There 👋"
type input "Need help? Help is here!"
checkbox input "true"
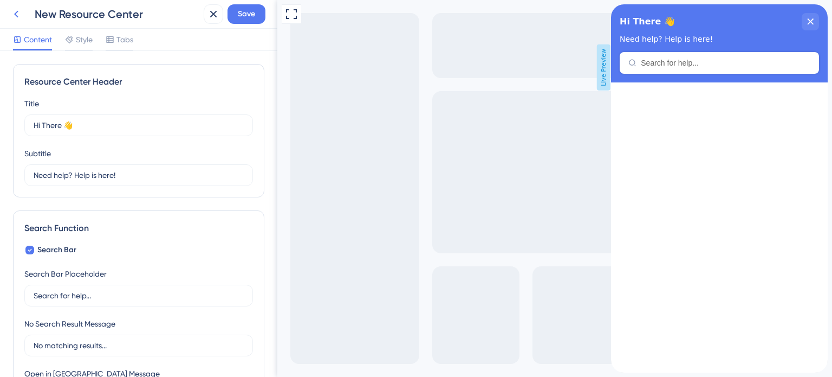
click at [21, 12] on icon at bounding box center [16, 14] width 13 height 13
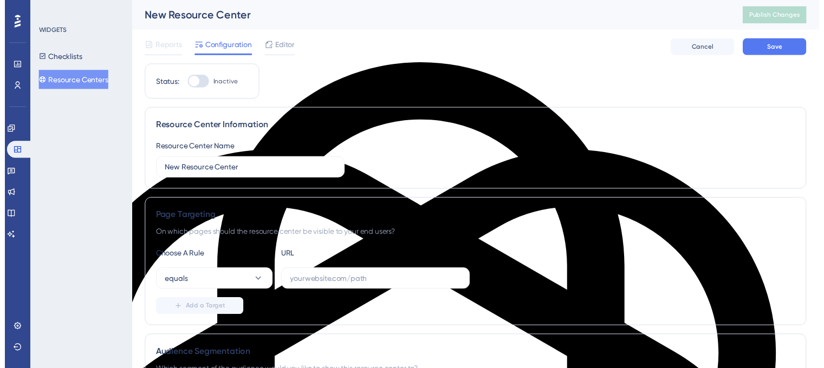
scroll to position [7437, 0]
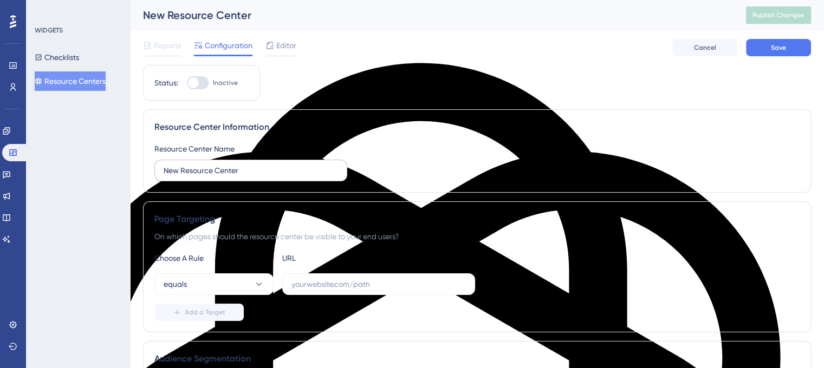
click at [258, 178] on label "New Resource Center" at bounding box center [250, 171] width 193 height 22
click at [258, 177] on input "New Resource Center" at bounding box center [251, 171] width 174 height 12
click at [258, 177] on label "New Resource Center" at bounding box center [250, 171] width 193 height 22
click at [258, 177] on input "New Resource Center" at bounding box center [251, 171] width 174 height 12
click at [258, 177] on label "New Resource Center" at bounding box center [250, 171] width 193 height 22
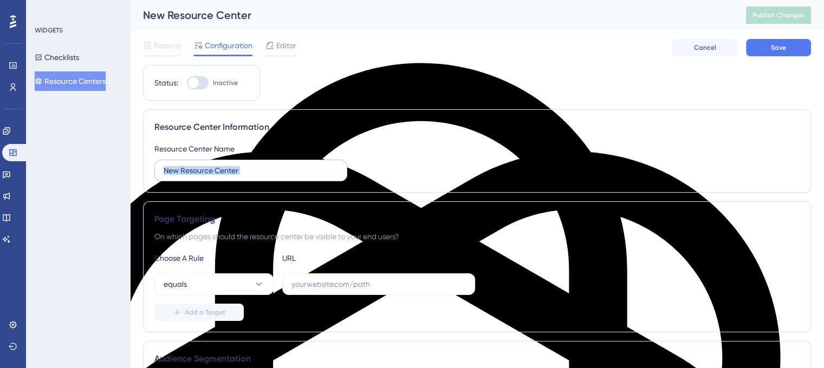
click at [258, 177] on input "New Resource Center" at bounding box center [251, 171] width 174 height 12
click at [258, 177] on label "New Resource Center" at bounding box center [250, 171] width 193 height 22
click at [258, 177] on input "New Resource Center" at bounding box center [251, 171] width 174 height 12
drag, startPoint x: 256, startPoint y: 174, endPoint x: 163, endPoint y: 173, distance: 93.7
click at [163, 173] on label "New Resource Center" at bounding box center [250, 171] width 193 height 22
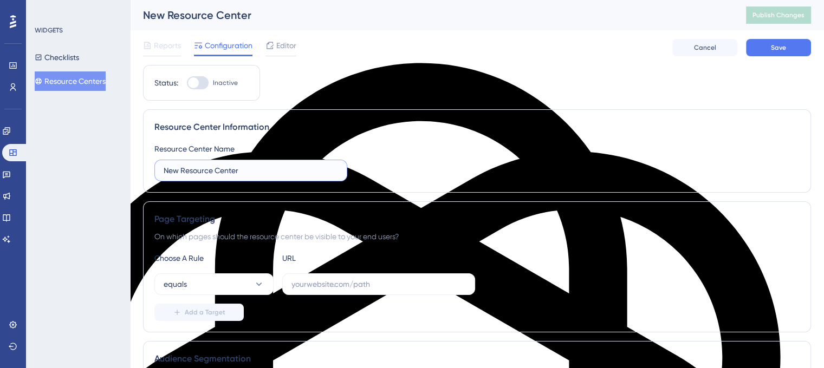
paste input "Please Diênifer, transfer me to another support"
type input "New Resource Center"
click at [89, 77] on button "Resource Centers" at bounding box center [70, 82] width 71 height 20
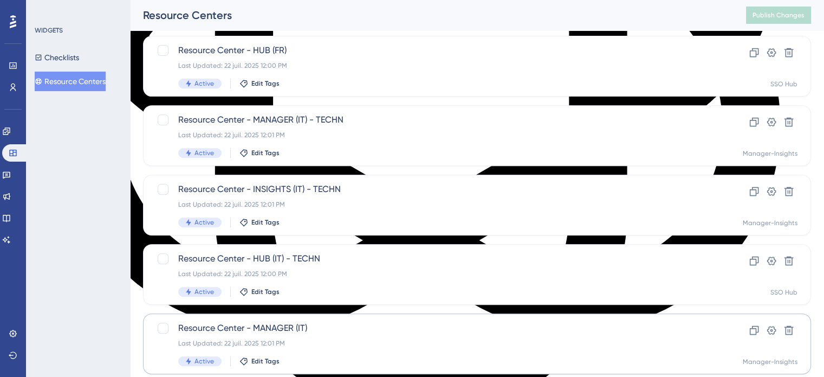
scroll to position [464, 0]
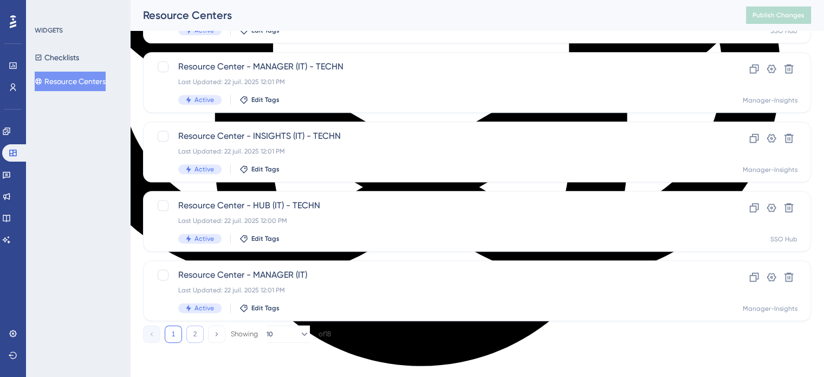
click at [187, 333] on button "2" at bounding box center [194, 333] width 17 height 17
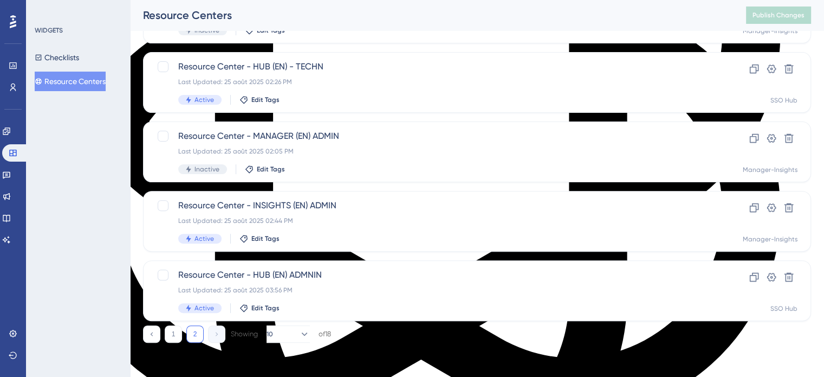
click at [192, 334] on button "2" at bounding box center [194, 333] width 17 height 17
click at [193, 334] on button "2" at bounding box center [194, 333] width 17 height 17
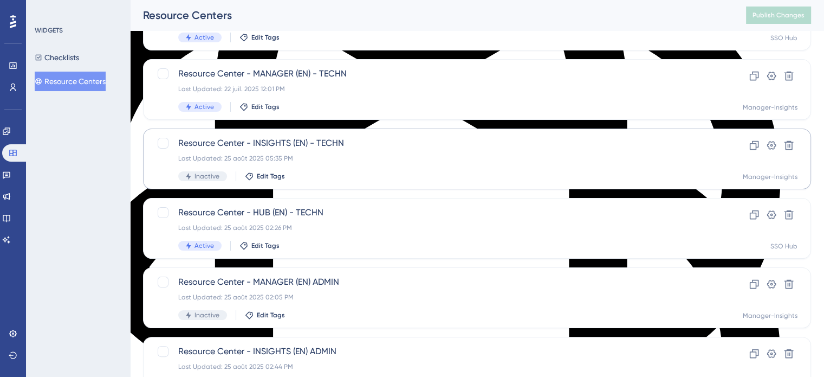
scroll to position [163, 0]
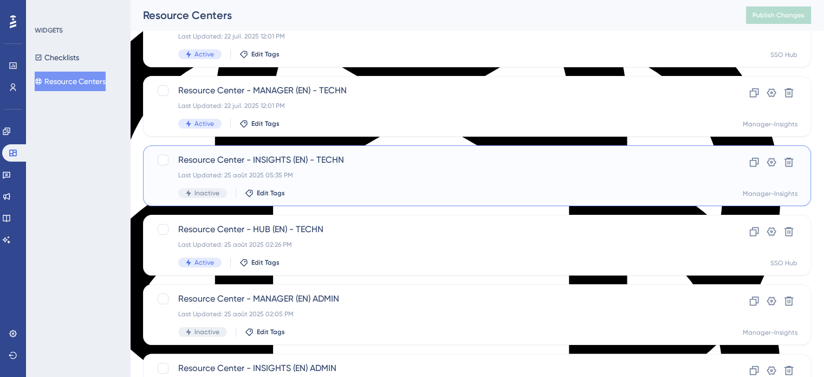
drag, startPoint x: 364, startPoint y: 157, endPoint x: 185, endPoint y: 155, distance: 179.3
click at [185, 155] on span "Resource Center - INSIGHTS (EN) - TECHN" at bounding box center [433, 159] width 511 height 13
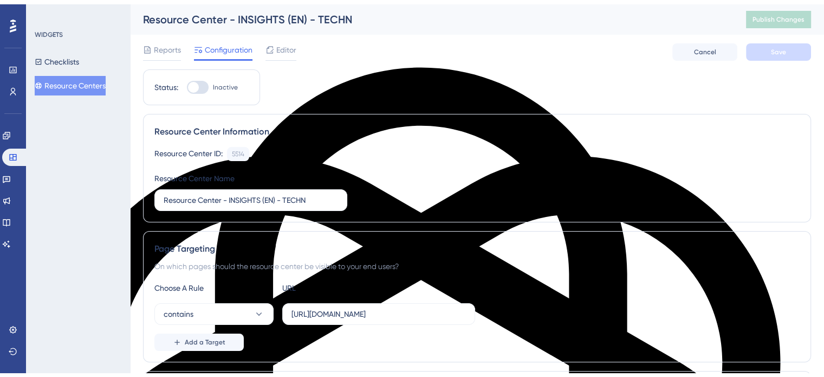
scroll to position [7437, 0]
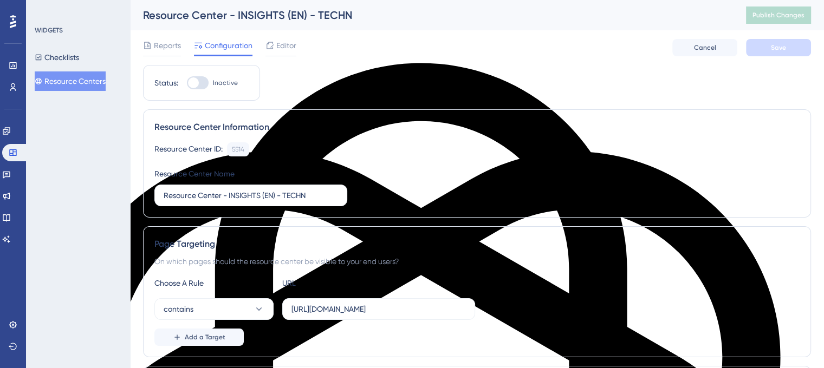
click at [96, 83] on button "Resource Centers" at bounding box center [70, 82] width 71 height 20
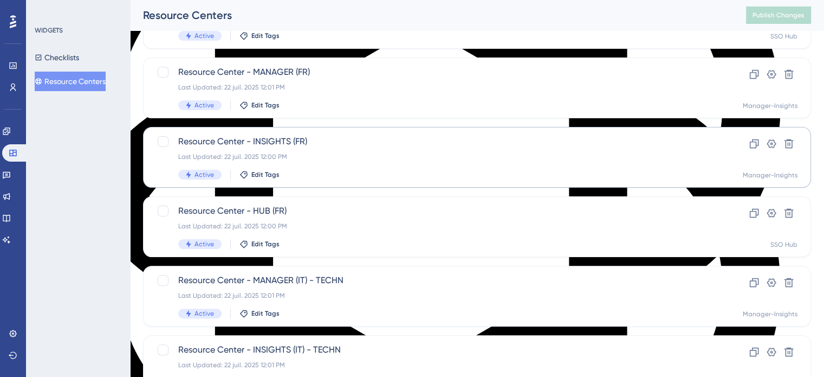
scroll to position [7470, 0]
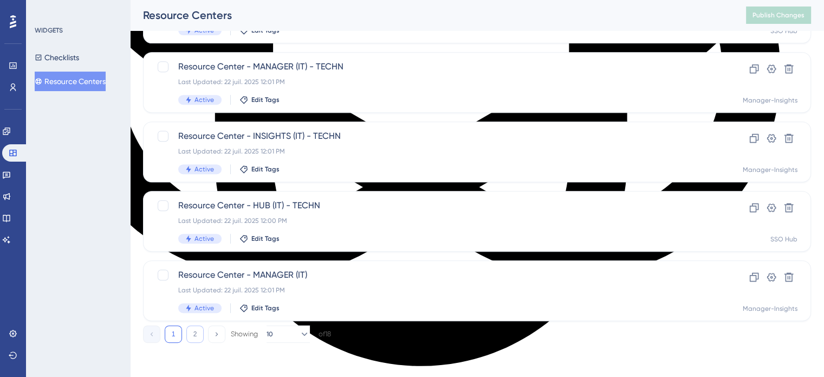
click at [199, 337] on button "2" at bounding box center [194, 333] width 17 height 17
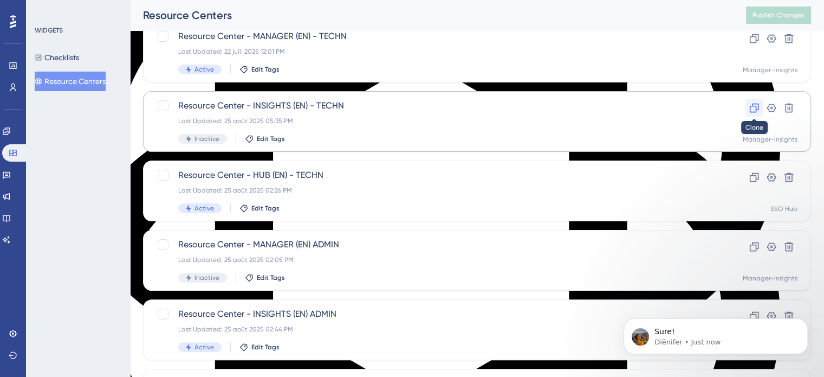
scroll to position [7461, 0]
click at [754, 107] on icon at bounding box center [754, 107] width 11 height 11
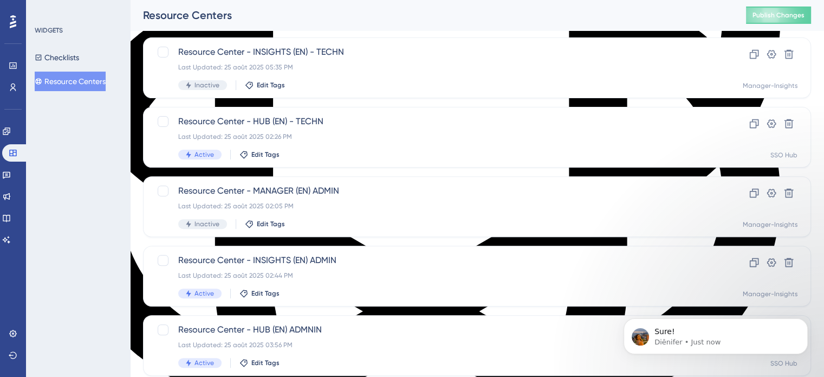
scroll to position [394, 0]
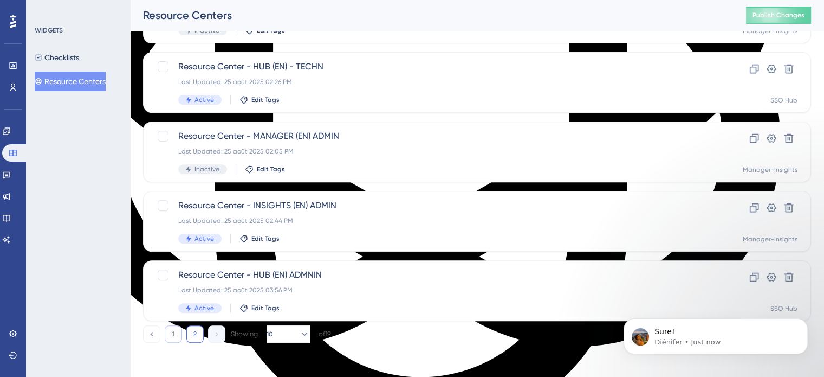
click at [169, 329] on button "1" at bounding box center [173, 333] width 17 height 17
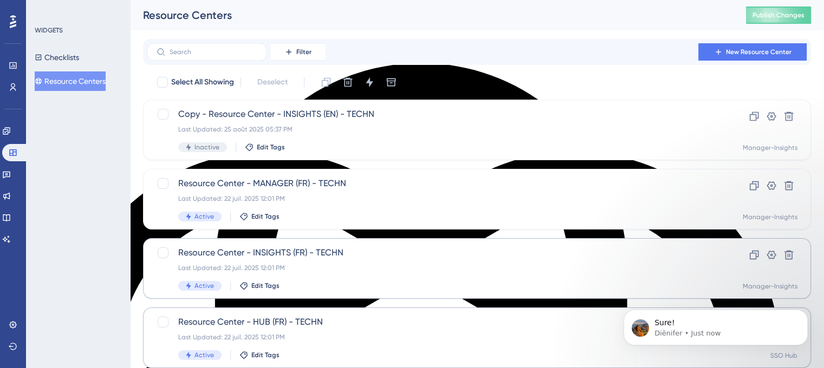
scroll to position [7511, 0]
click at [346, 134] on div "Copy - Resource Center - INSIGHTS (EN) - TECHN Last Updated: 25 août 2025 05:37…" at bounding box center [433, 130] width 511 height 44
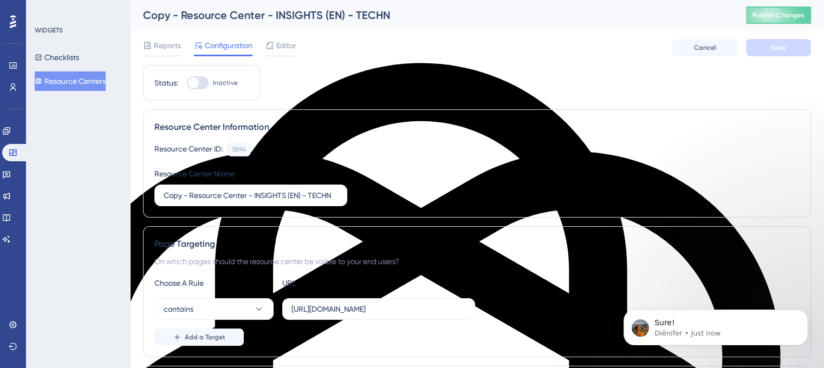
click at [198, 82] on div at bounding box center [193, 82] width 11 height 11
click at [187, 83] on input "Inactive" at bounding box center [186, 83] width 1 height 1
checkbox input "true"
click at [784, 49] on span "Save" at bounding box center [778, 47] width 15 height 9
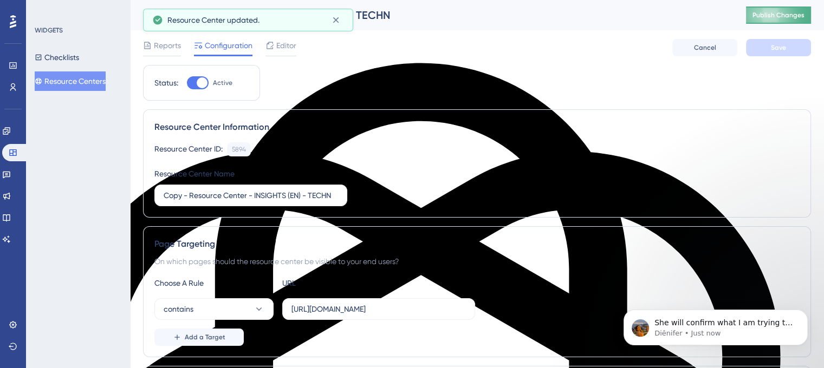
click at [784, 13] on span "Publish Changes" at bounding box center [778, 15] width 52 height 9
click at [716, 323] on p "She will confirm what I am trying to explain;" at bounding box center [724, 323] width 140 height 11
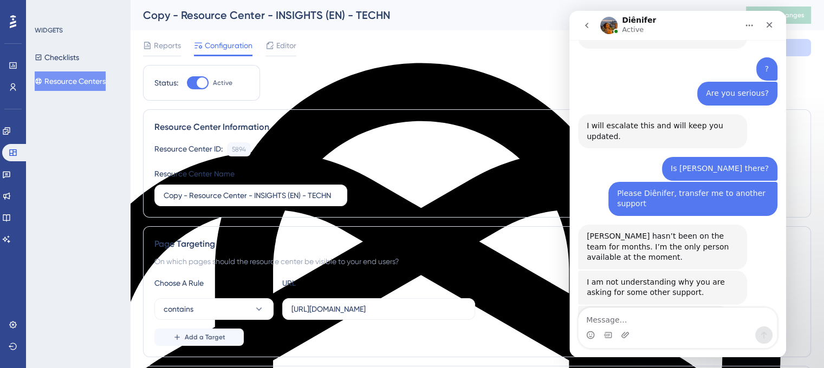
click at [646, 317] on textarea "Message…" at bounding box center [678, 317] width 198 height 18
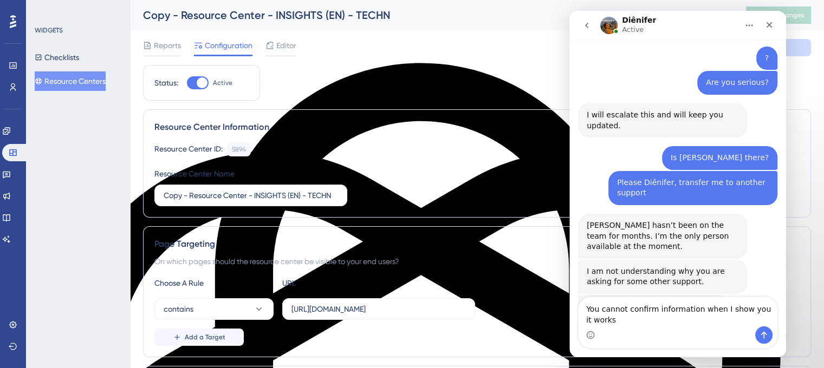
type textarea "You cannot confirm information when I show you it works"
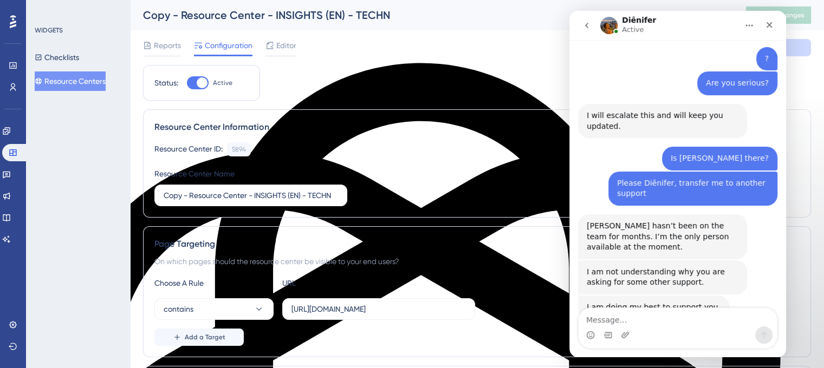
scroll to position [7537, 0]
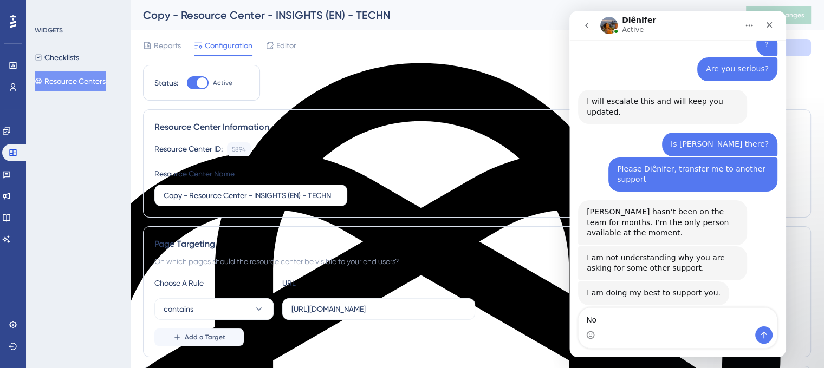
type textarea "N"
type textarea "Support needs to give solutions not confirmations"
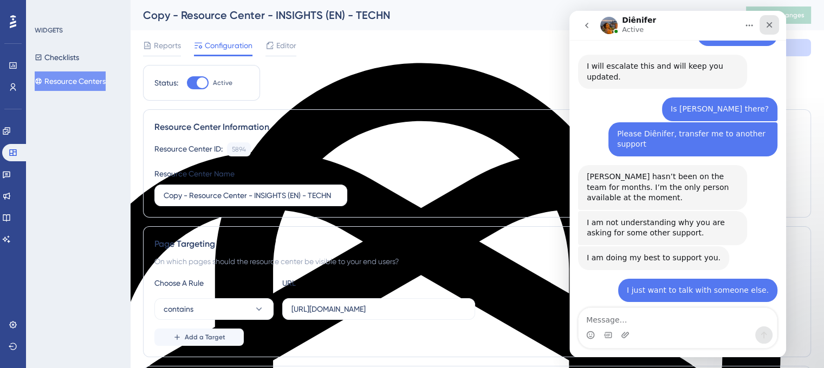
click at [772, 23] on icon "Close" at bounding box center [769, 25] width 9 height 9
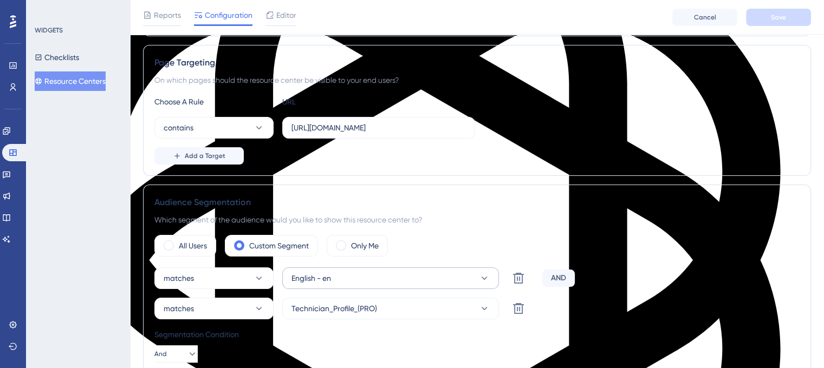
scroll to position [0, 0]
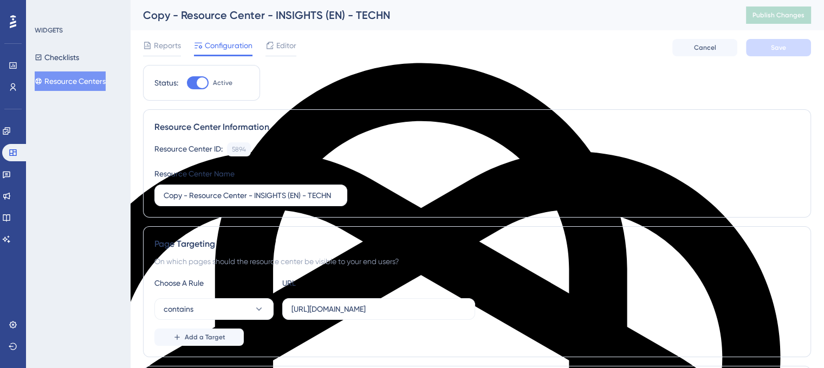
click at [80, 86] on button "Resource Centers" at bounding box center [70, 82] width 71 height 20
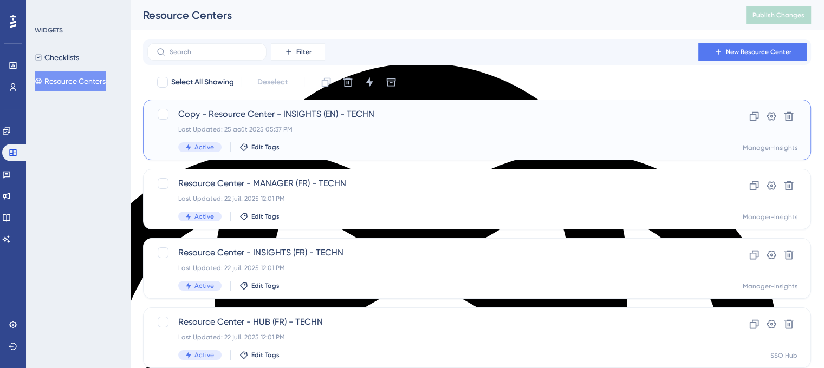
click at [214, 109] on span "Copy - Resource Center - INSIGHTS (EN) - TECHN" at bounding box center [433, 114] width 511 height 13
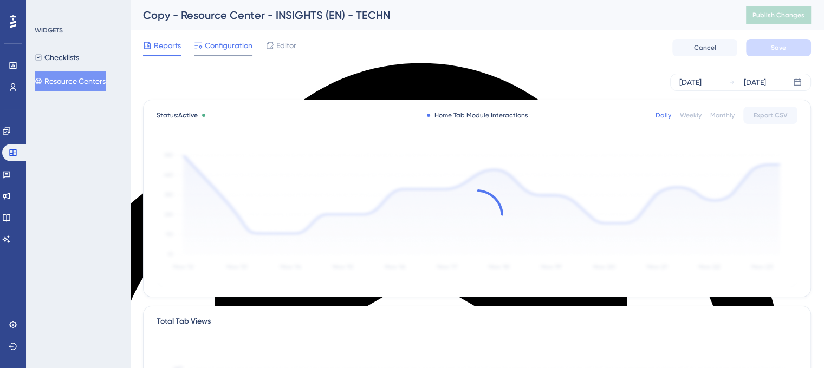
click at [227, 45] on span "Configuration" at bounding box center [229, 45] width 48 height 13
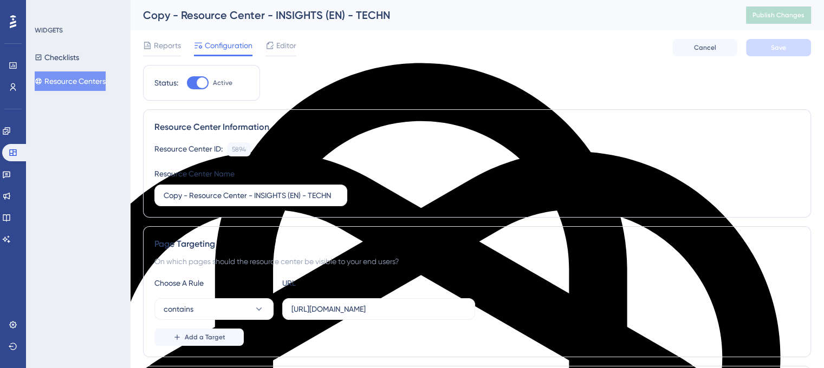
click at [198, 83] on div at bounding box center [202, 82] width 11 height 11
click at [187, 83] on input "Active" at bounding box center [186, 83] width 1 height 1
checkbox input "false"
click at [774, 50] on span "Save" at bounding box center [778, 47] width 15 height 9
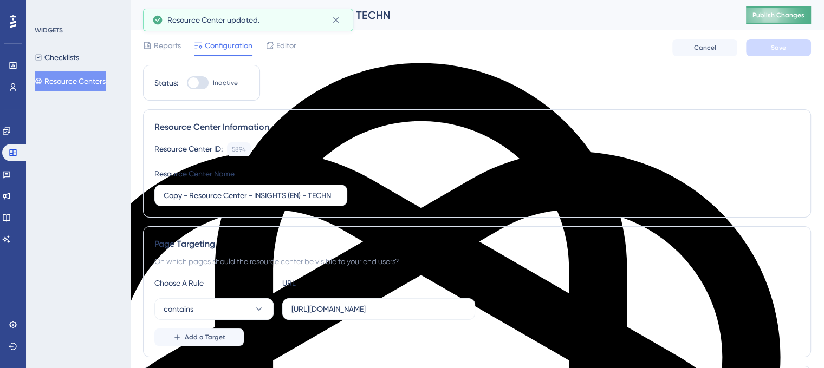
click at [777, 17] on span "Publish Changes" at bounding box center [778, 15] width 52 height 9
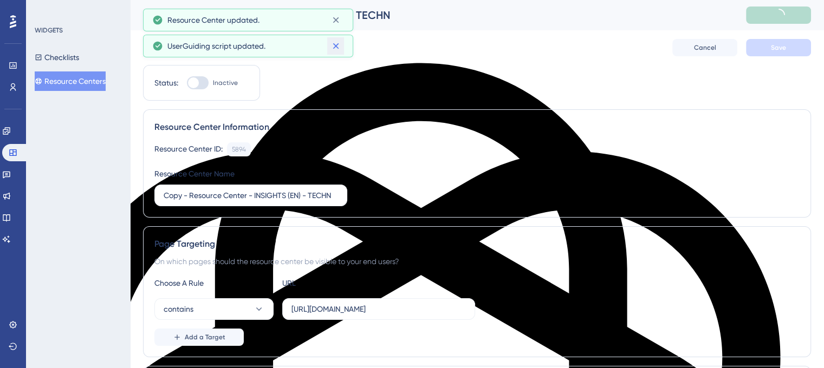
drag, startPoint x: 332, startPoint y: 46, endPoint x: 332, endPoint y: 35, distance: 10.3
click at [332, 45] on icon at bounding box center [335, 46] width 11 height 11
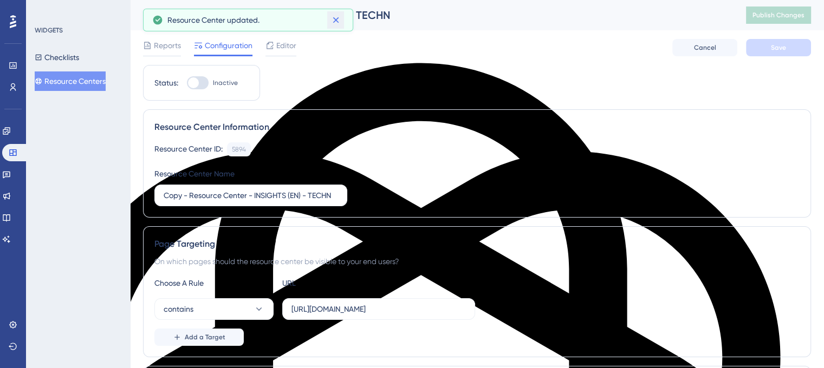
drag, startPoint x: 334, startPoint y: 22, endPoint x: 235, endPoint y: 25, distance: 98.6
click at [334, 22] on icon at bounding box center [335, 20] width 11 height 11
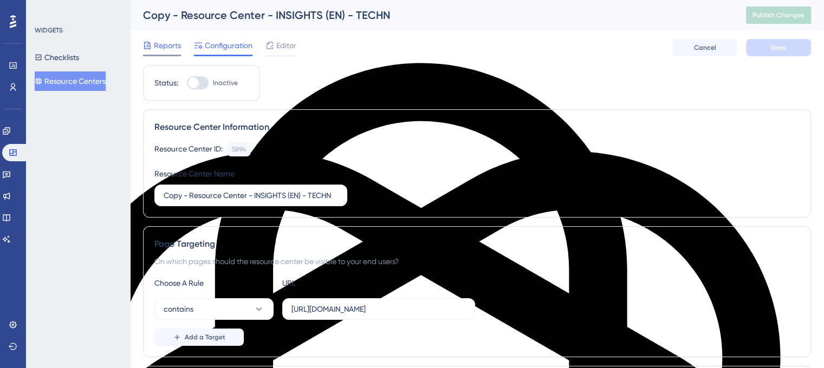
click at [158, 47] on span "Reports" at bounding box center [167, 45] width 27 height 13
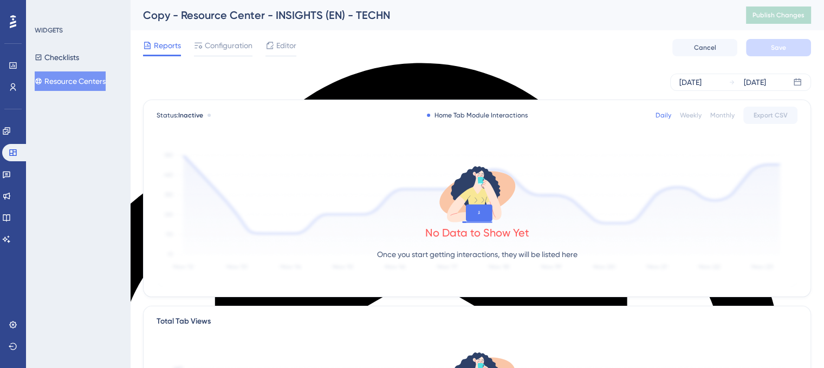
click at [79, 74] on button "Resource Centers" at bounding box center [70, 82] width 71 height 20
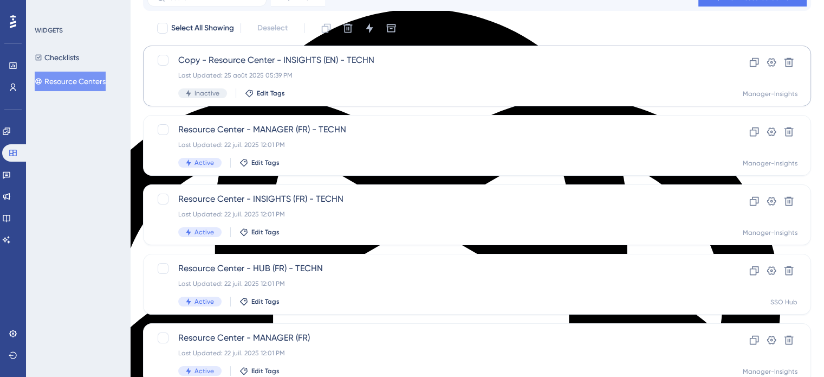
scroll to position [7564, 0]
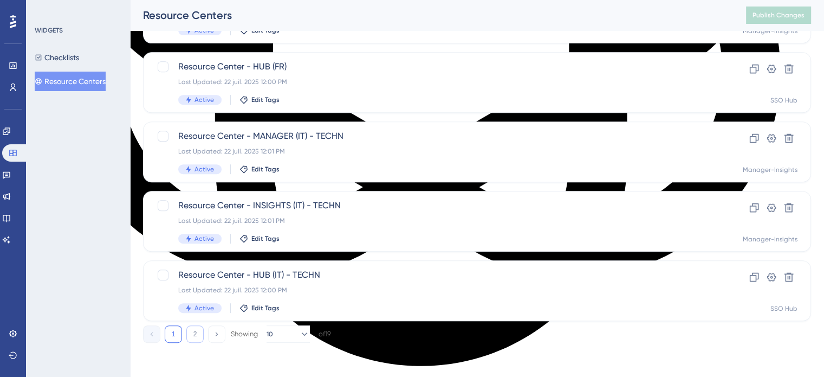
click at [193, 333] on button "2" at bounding box center [194, 333] width 17 height 17
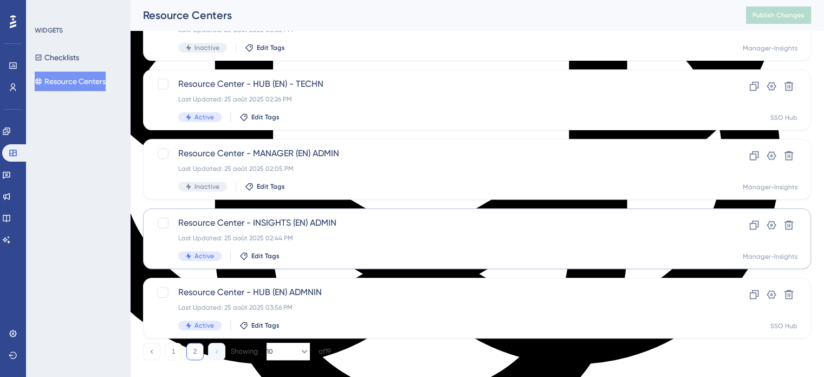
scroll to position [394, 0]
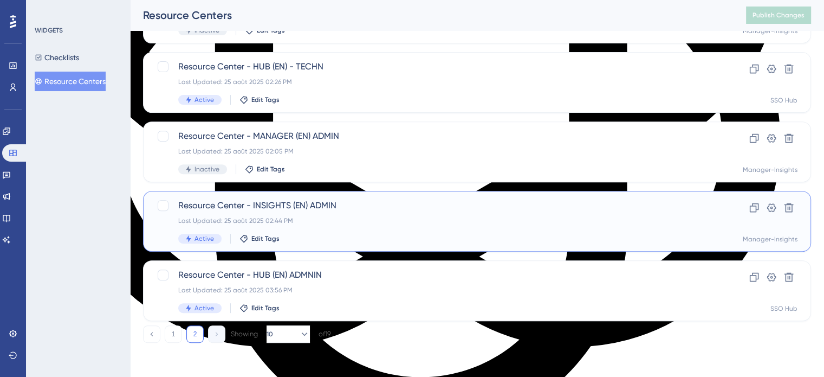
click at [269, 206] on span "Resource Center - INSIGHTS (EN) ADMIN" at bounding box center [433, 205] width 511 height 13
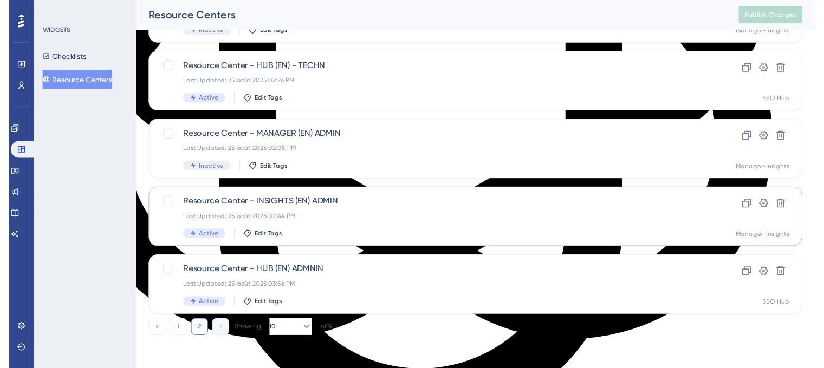
scroll to position [7572, 0]
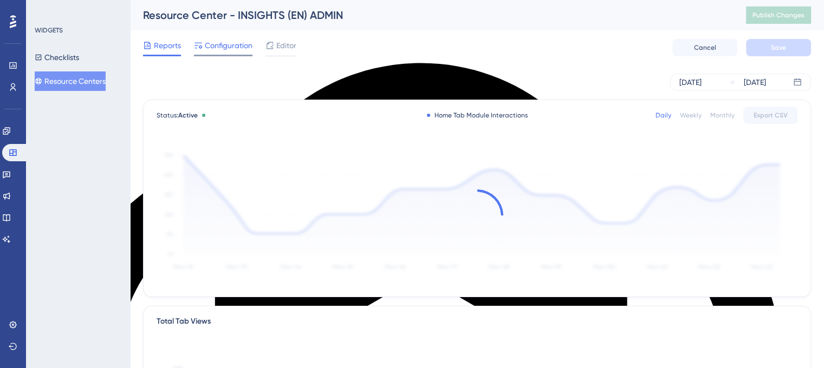
click at [220, 48] on span "Configuration" at bounding box center [229, 45] width 48 height 13
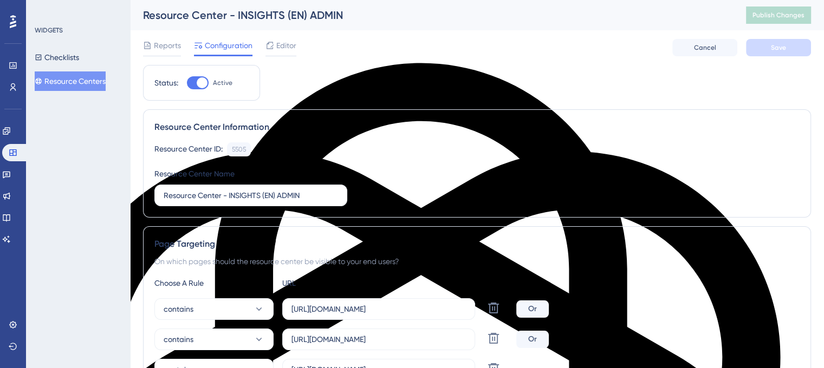
click at [206, 71] on div "Status: Active" at bounding box center [201, 83] width 117 height 36
click at [202, 77] on div at bounding box center [202, 82] width 11 height 11
click at [187, 83] on input "Active" at bounding box center [186, 83] width 1 height 1
checkbox input "false"
click at [793, 46] on button "Save" at bounding box center [778, 47] width 65 height 17
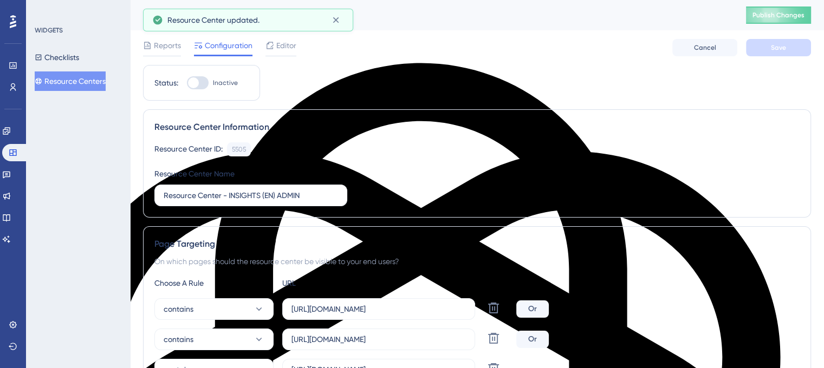
click at [784, 15] on span "Publish Changes" at bounding box center [778, 15] width 52 height 9
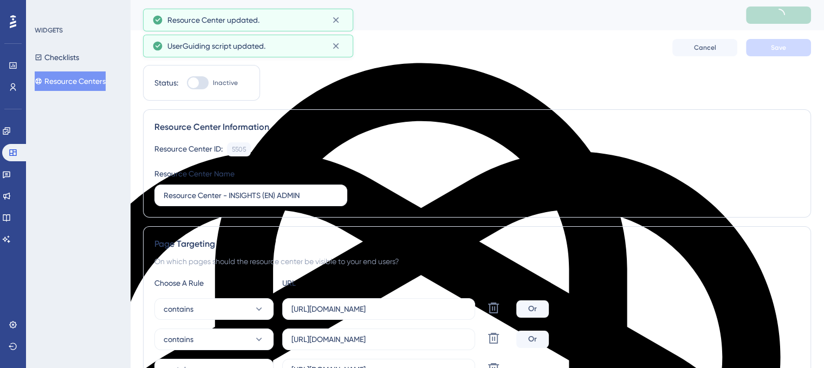
click at [57, 84] on button "Resource Centers" at bounding box center [70, 82] width 71 height 20
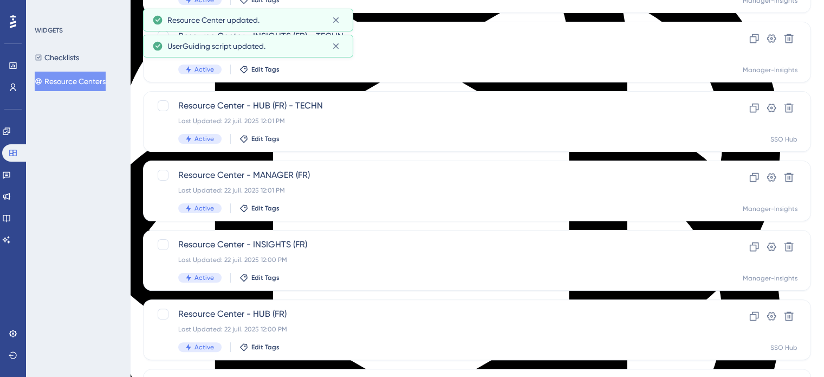
scroll to position [7564, 0]
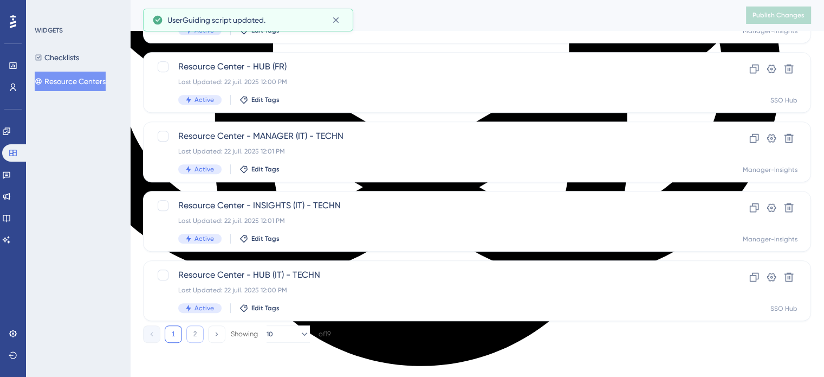
click at [192, 335] on button "2" at bounding box center [194, 333] width 17 height 17
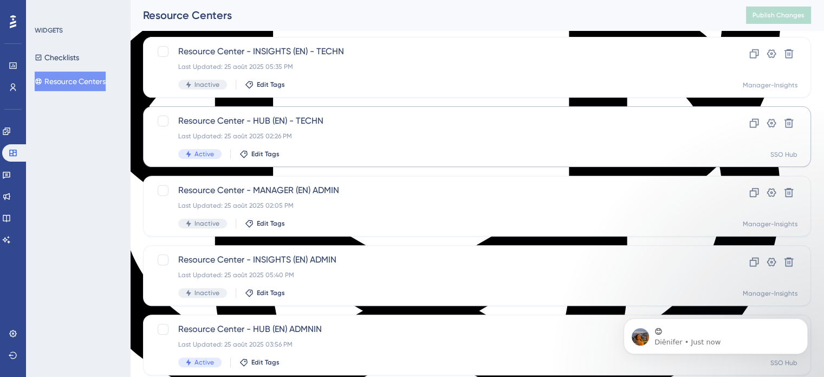
scroll to position [286, 0]
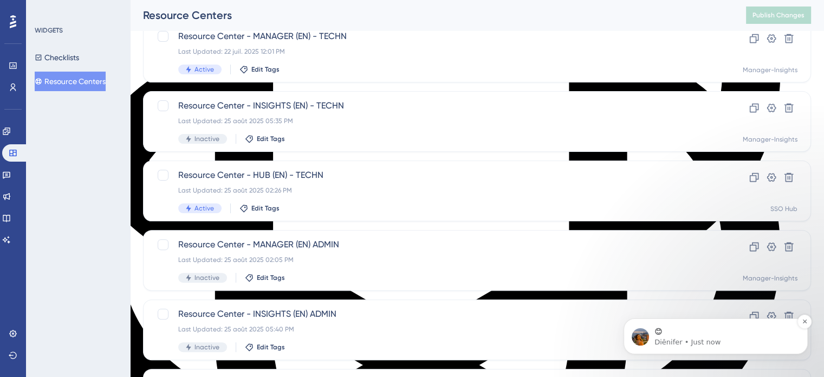
click at [673, 334] on p "😊" at bounding box center [724, 331] width 140 height 11
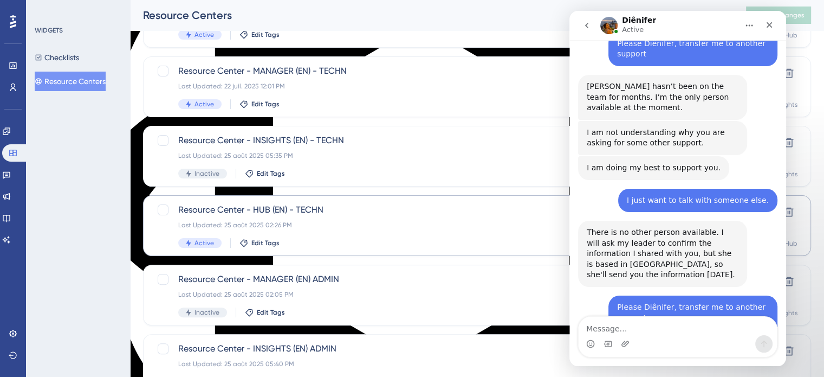
scroll to position [232, 0]
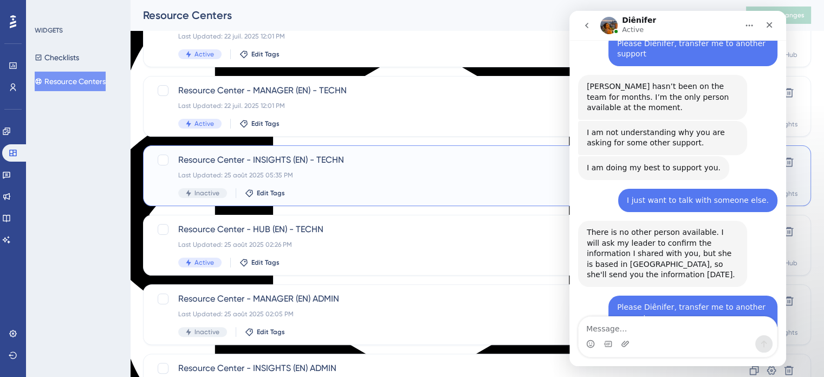
click at [303, 151] on div "Resource Center - INSIGHTS (EN) - TECHN Last Updated: 25 août 2025 05:35 PM Ina…" at bounding box center [477, 175] width 668 height 61
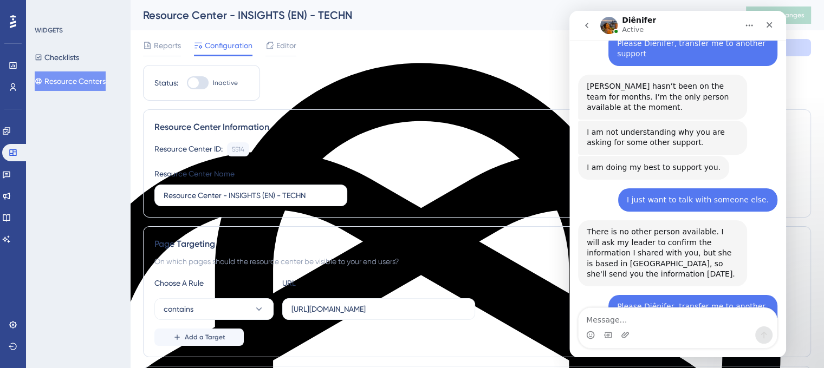
scroll to position [7670, 0]
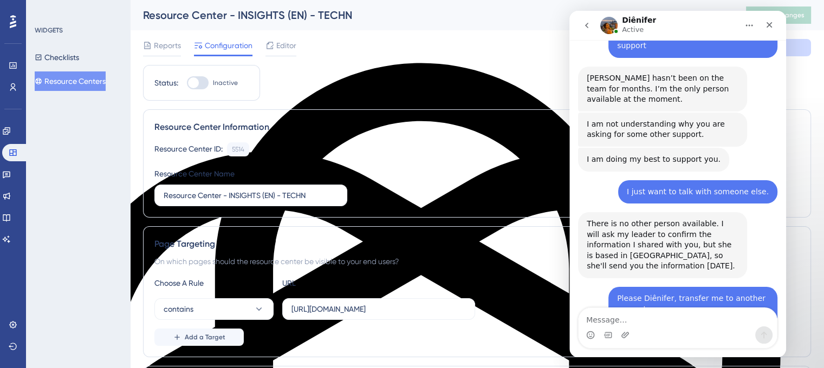
click at [205, 86] on div at bounding box center [198, 82] width 22 height 13
click at [187, 83] on input "Inactive" at bounding box center [186, 83] width 1 height 1
checkbox input "true"
click at [793, 47] on button "Save" at bounding box center [778, 47] width 65 height 17
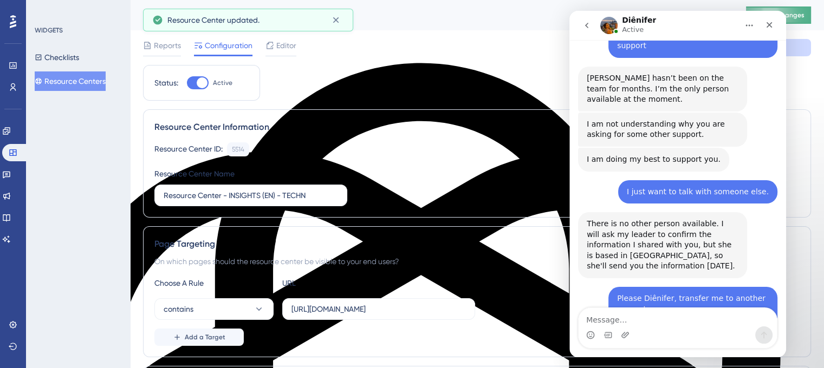
click at [804, 15] on span "Publish Changes" at bounding box center [778, 15] width 52 height 9
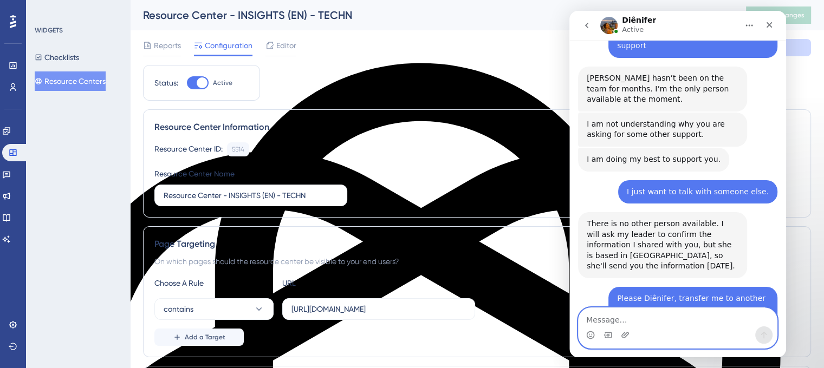
click at [614, 321] on textarea "Message…" at bounding box center [678, 317] width 198 height 18
type textarea "Now think about this"
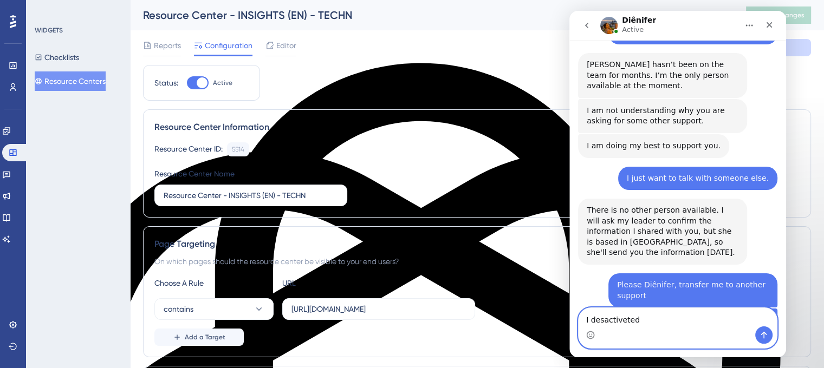
drag, startPoint x: 614, startPoint y: 320, endPoint x: 640, endPoint y: 313, distance: 26.4
click at [640, 313] on textarea "I desactiveted" at bounding box center [678, 317] width 198 height 18
click at [606, 321] on textarea "I desactiveted" at bounding box center [678, 317] width 198 height 18
click at [569, 11] on span "deactivated" at bounding box center [569, 11] width 0 height 0
type textarea "I deactivated all the RC"
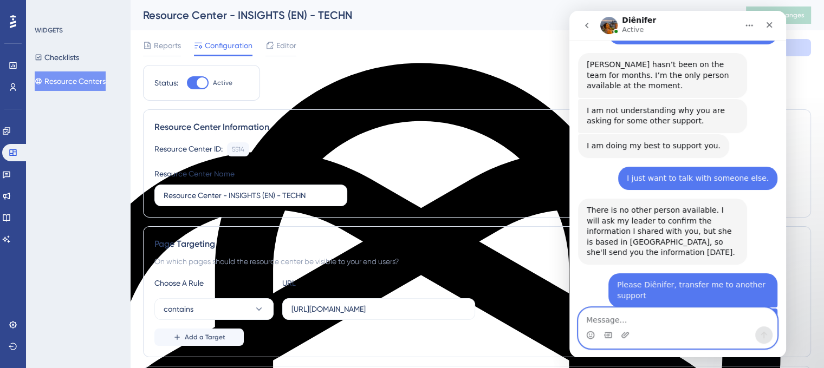
scroll to position [7709, 0]
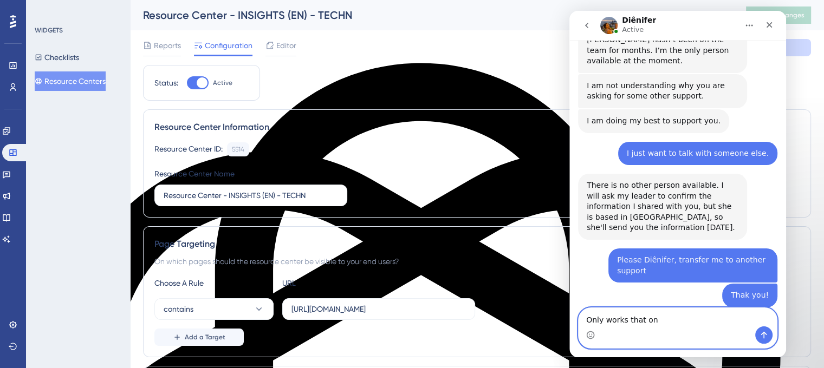
type textarea "Only works that one"
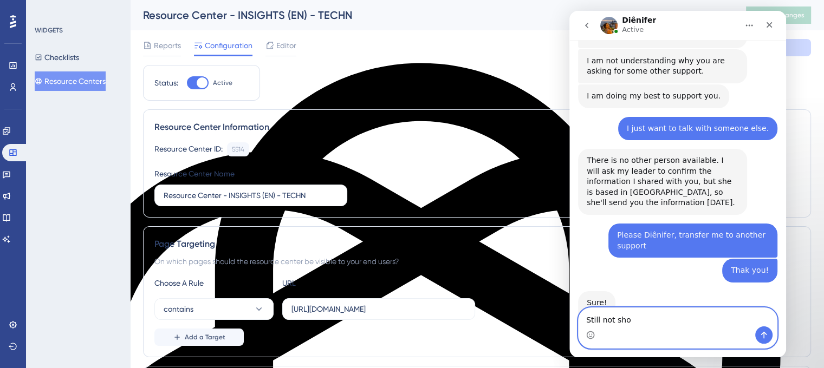
type textarea "Still not show"
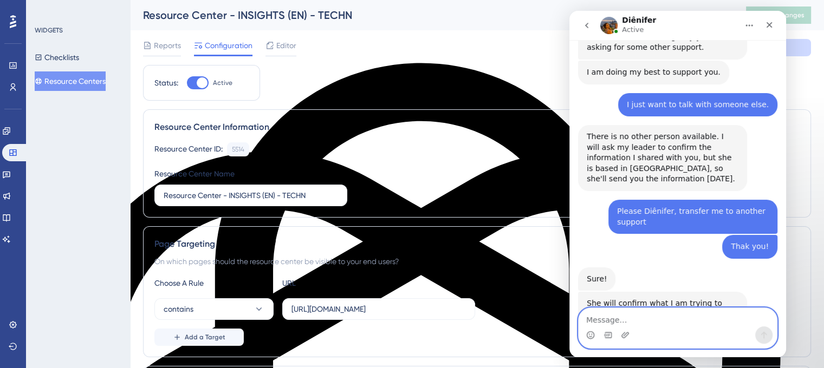
scroll to position [7758, 0]
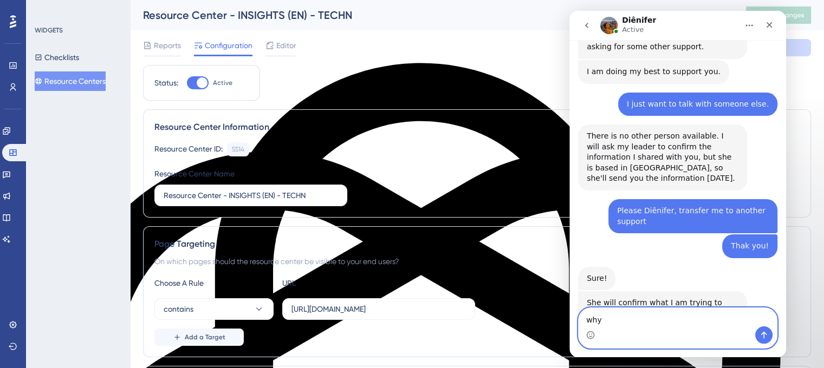
type textarea "why?"
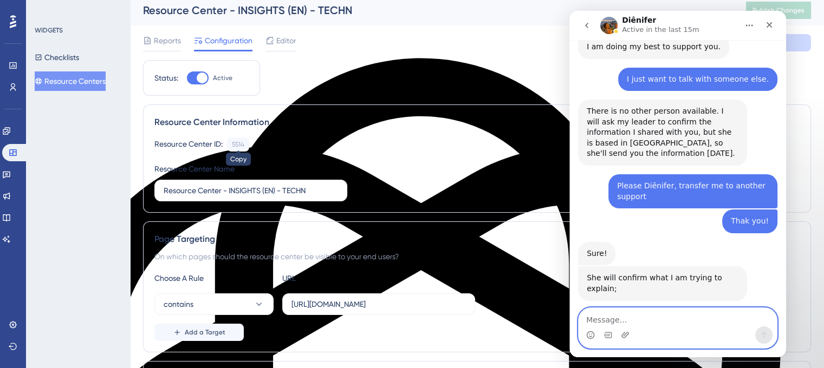
scroll to position [0, 0]
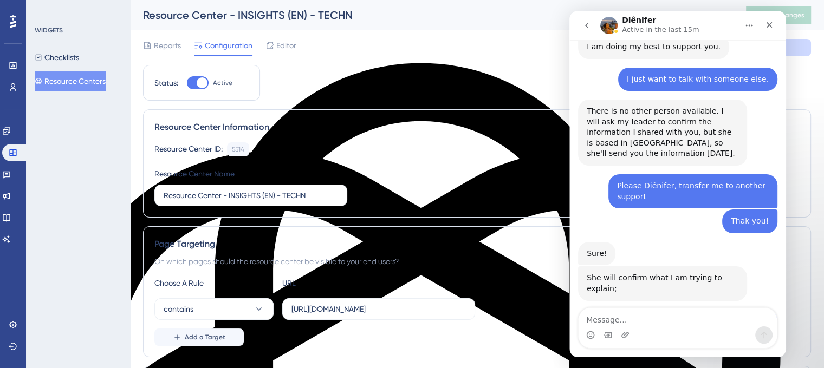
click at [191, 85] on div at bounding box center [198, 82] width 22 height 13
click at [187, 83] on input "Active" at bounding box center [186, 83] width 1 height 1
checkbox input "false"
click at [797, 48] on button "Save" at bounding box center [778, 47] width 65 height 17
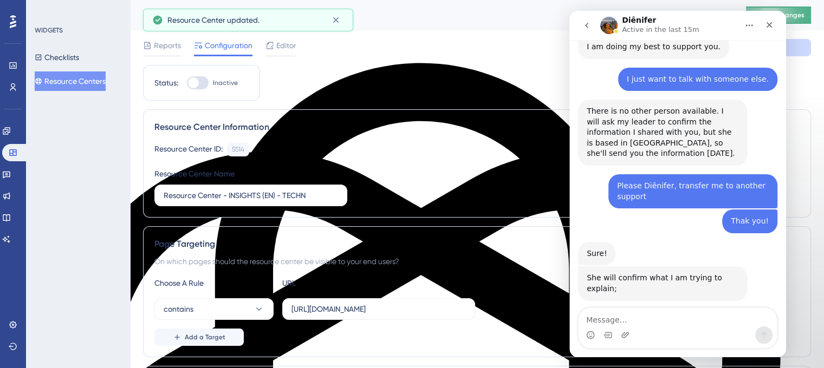
click at [804, 19] on span "Publish Changes" at bounding box center [778, 15] width 52 height 9
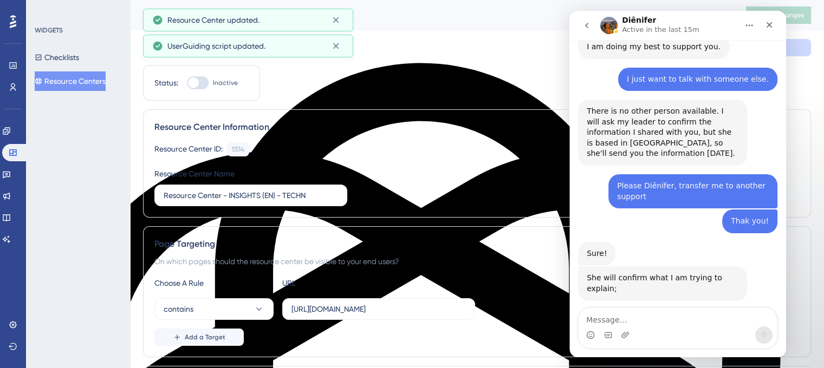
click at [52, 83] on button "Resource Centers" at bounding box center [70, 82] width 71 height 20
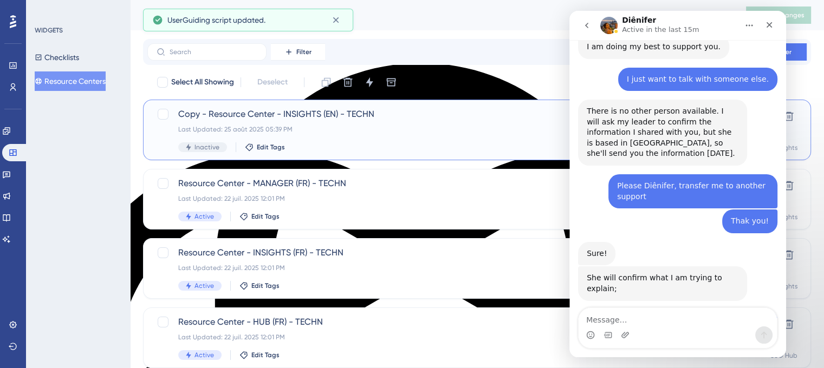
click at [222, 114] on span "Copy - Resource Center - INSIGHTS (EN) - TECHN" at bounding box center [433, 114] width 511 height 13
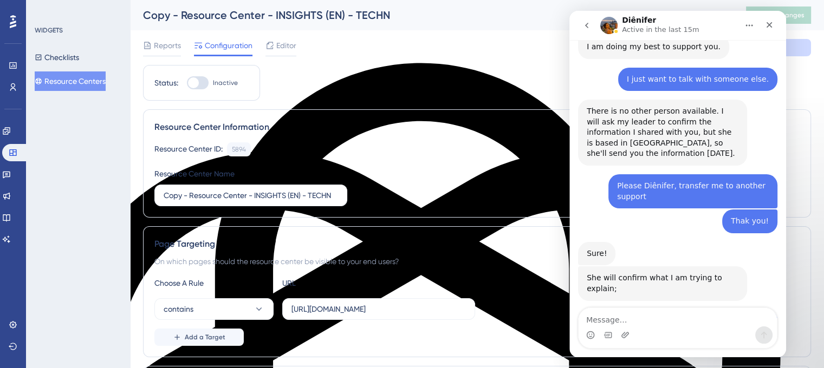
click at [186, 87] on div "Status: Inactive" at bounding box center [201, 82] width 94 height 13
click at [187, 86] on div at bounding box center [198, 82] width 22 height 13
click at [186, 83] on input "Inactive" at bounding box center [186, 83] width 1 height 1
checkbox input "true"
click at [810, 44] on button "Save" at bounding box center [778, 47] width 65 height 17
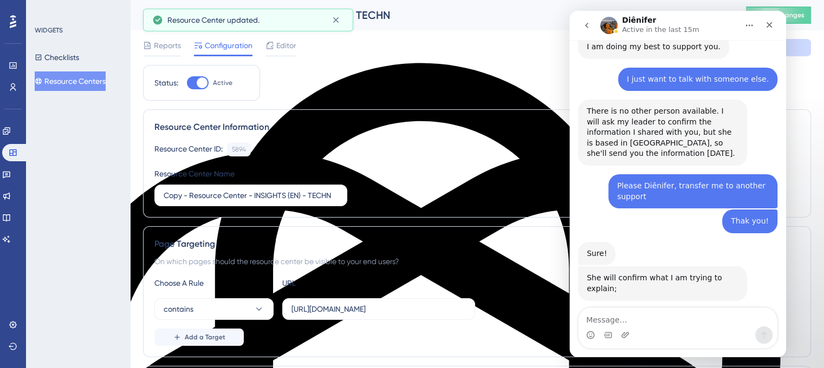
click at [808, 24] on div "Copy - Resource Center - INSIGHTS (EN) - TECHN Publish Changes" at bounding box center [477, 15] width 694 height 30
click at [808, 23] on button "Publish Changes" at bounding box center [778, 15] width 65 height 17
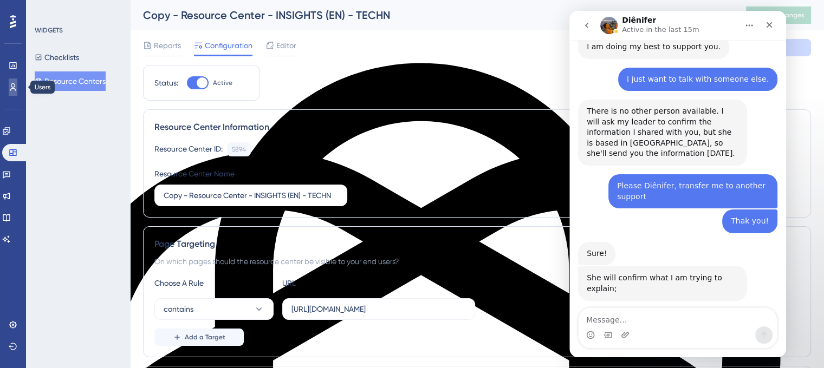
click at [16, 89] on icon at bounding box center [13, 87] width 9 height 9
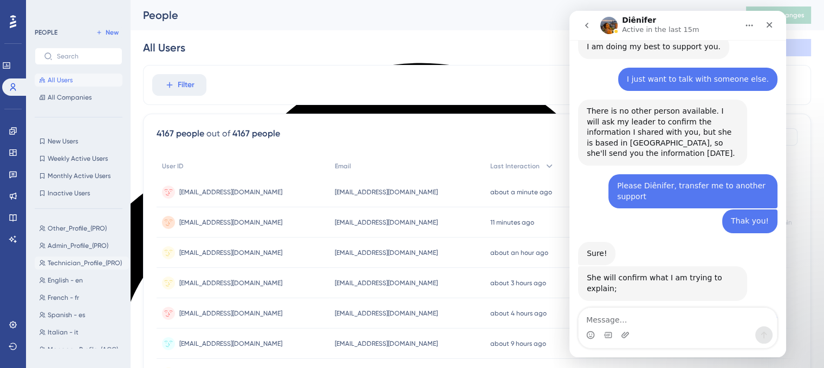
click at [52, 258] on button "Technician_Profile_(PRO) Technician_Profile_(PRO)" at bounding box center [82, 263] width 94 height 13
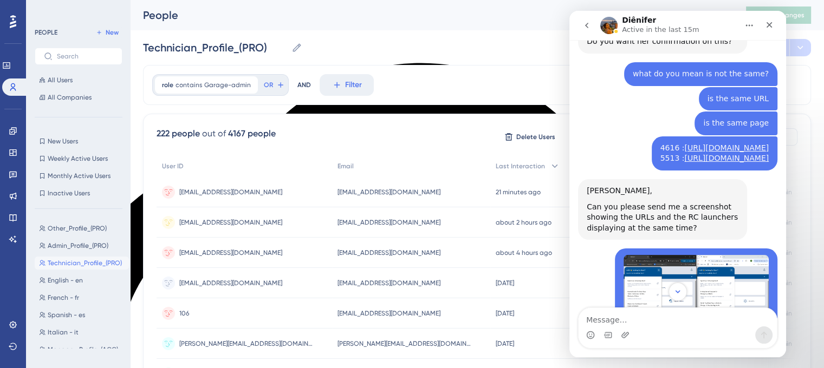
scroll to position [5616, 0]
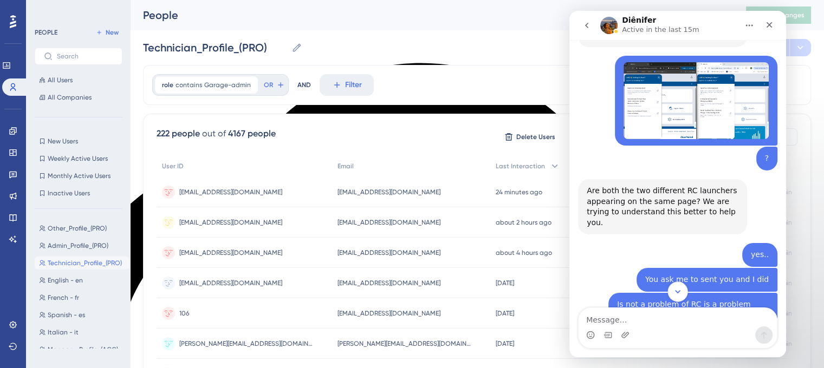
click at [676, 290] on icon "Scroll to bottom" at bounding box center [677, 291] width 5 height 3
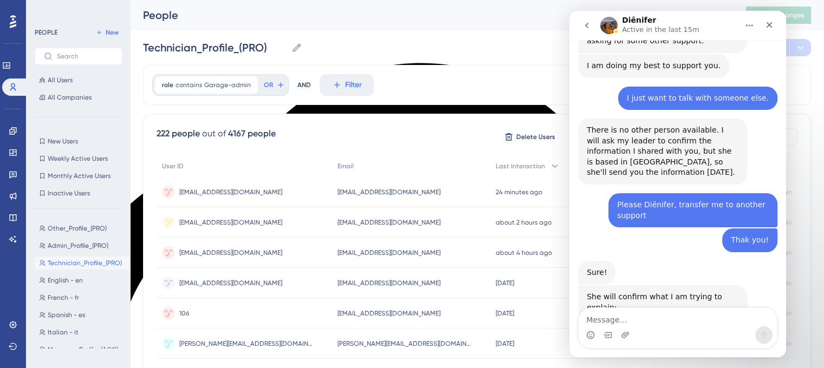
scroll to position [7783, 0]
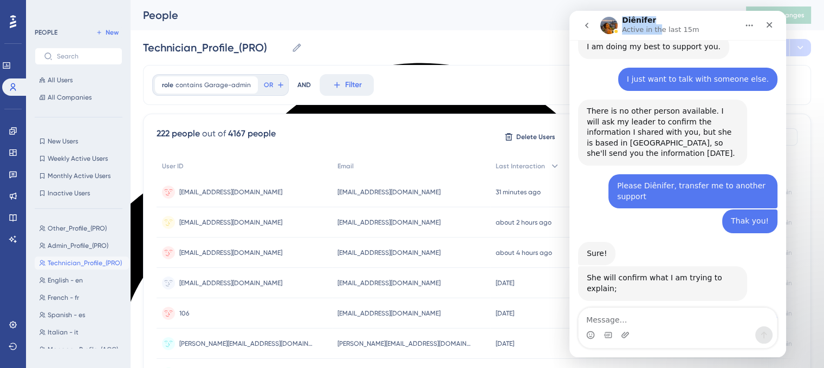
drag, startPoint x: 657, startPoint y: 17, endPoint x: 625, endPoint y: 17, distance: 32.5
click at [625, 17] on div "Diênifer Active in the last 15m" at bounding box center [662, 25] width 80 height 19
drag, startPoint x: 628, startPoint y: 20, endPoint x: 646, endPoint y: 21, distance: 18.0
click at [628, 20] on h1 "Diênifer" at bounding box center [639, 20] width 34 height 8
click at [646, 21] on h1 "Diênifer" at bounding box center [639, 20] width 34 height 8
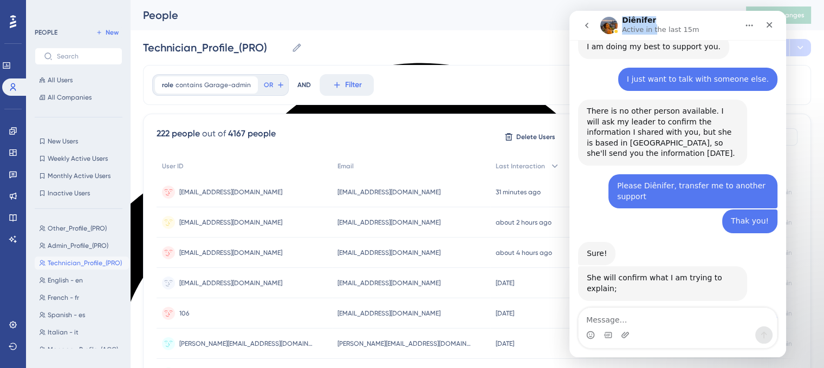
drag, startPoint x: 653, startPoint y: 21, endPoint x: 620, endPoint y: 21, distance: 32.5
click at [620, 21] on div "Diênifer Active in the last 15m" at bounding box center [669, 25] width 138 height 19
click at [629, 21] on h1 "Diênifer" at bounding box center [639, 20] width 34 height 8
click at [664, 21] on div "Diênifer Active in the last 15m" at bounding box center [662, 25] width 80 height 19
drag, startPoint x: 648, startPoint y: 19, endPoint x: 619, endPoint y: 20, distance: 29.3
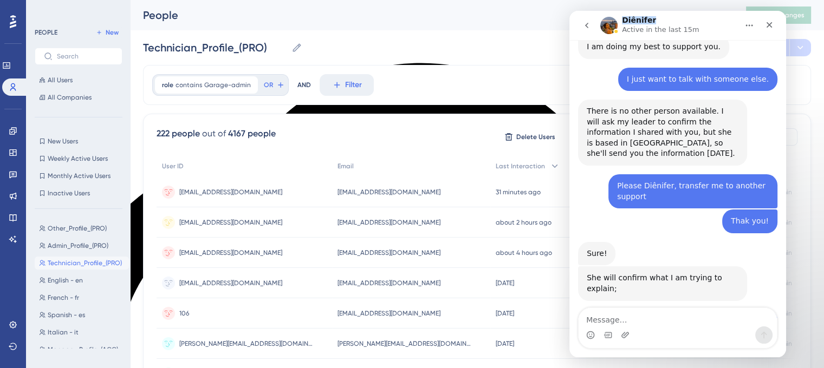
click at [619, 20] on div "Diênifer Active in the last 15m" at bounding box center [669, 25] width 138 height 19
copy div "Diênifer"
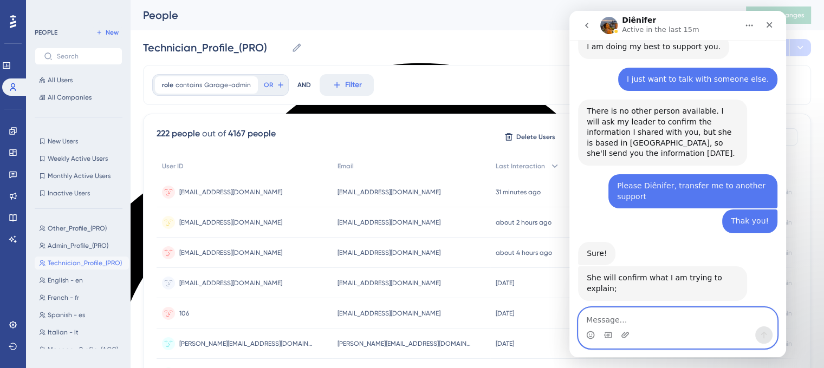
click at [614, 317] on textarea "Message…" at bounding box center [678, 317] width 198 height 18
paste textarea "Diênifer"
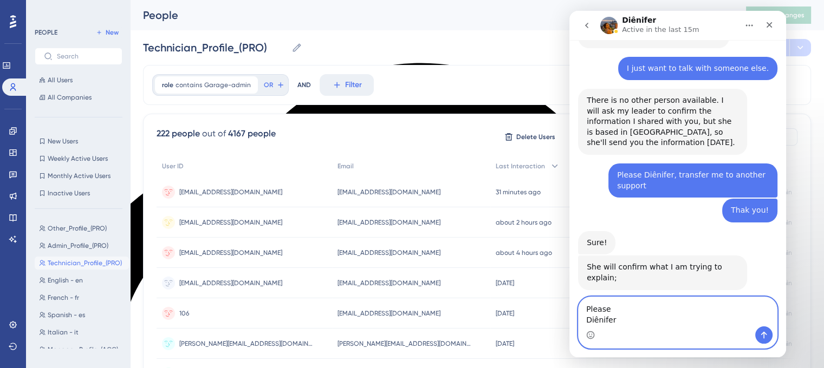
click at [586, 320] on textarea "Please Diênifer" at bounding box center [678, 311] width 198 height 29
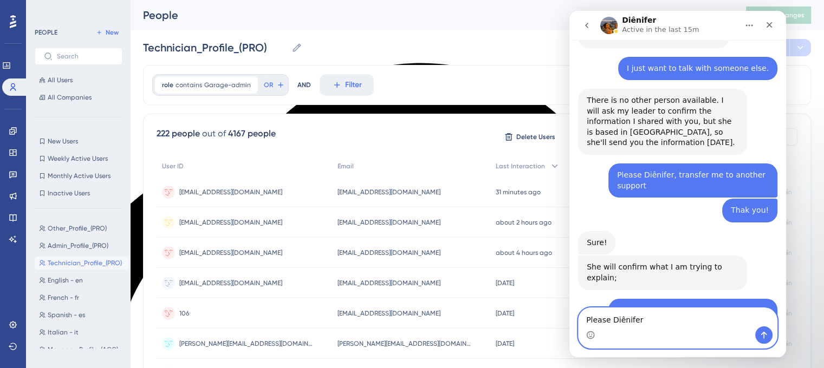
scroll to position [7783, 0]
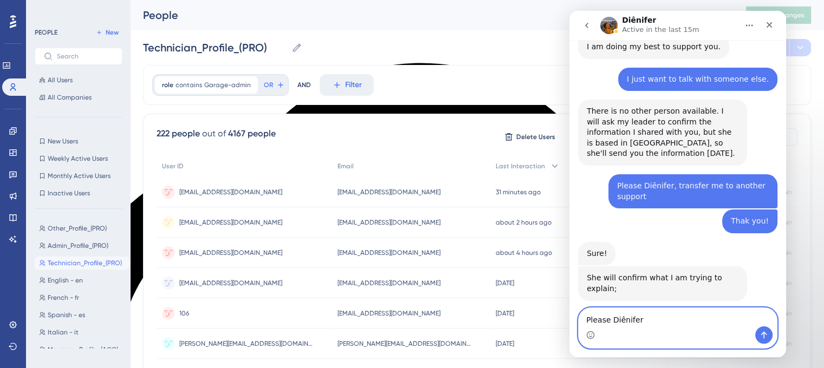
click at [645, 322] on textarea "Please Diênifer" at bounding box center [678, 317] width 198 height 18
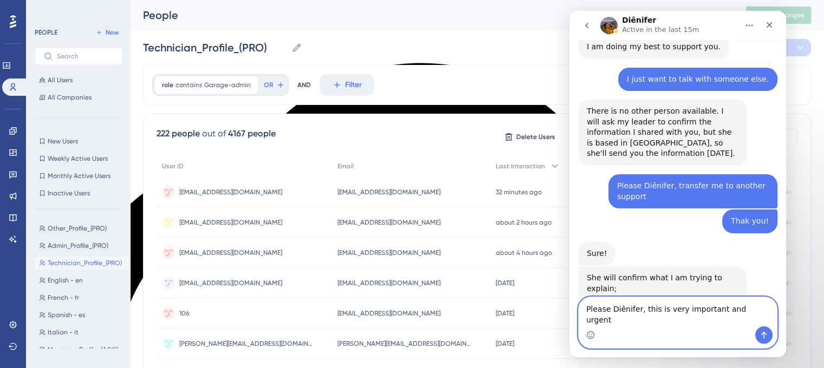
click at [569, 11] on div "urgent ." at bounding box center [569, 11] width 0 height 0
type textarea "Please Diênifer, this is very important and urgent."
click at [767, 340] on icon "Send a message…" at bounding box center [764, 335] width 9 height 9
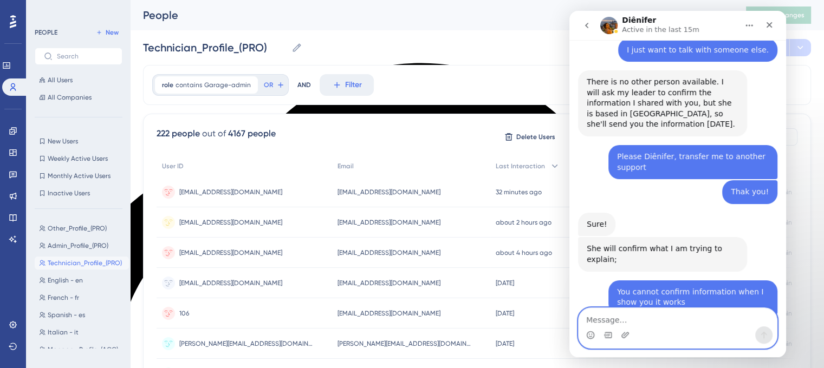
scroll to position [7818, 0]
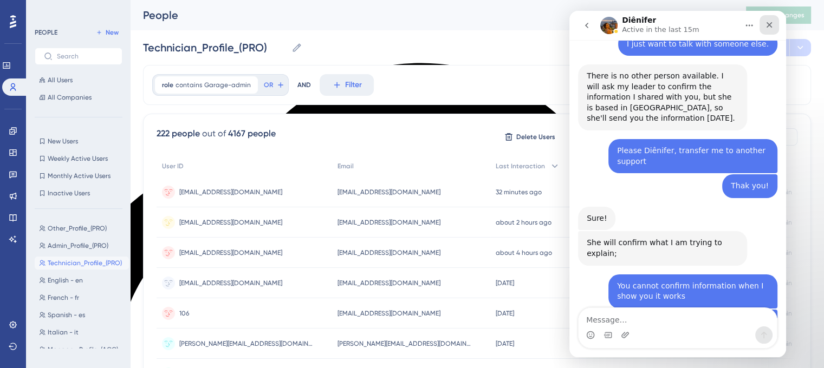
click at [766, 30] on div "Close" at bounding box center [770, 25] width 20 height 20
